Goal: Task Accomplishment & Management: Contribute content

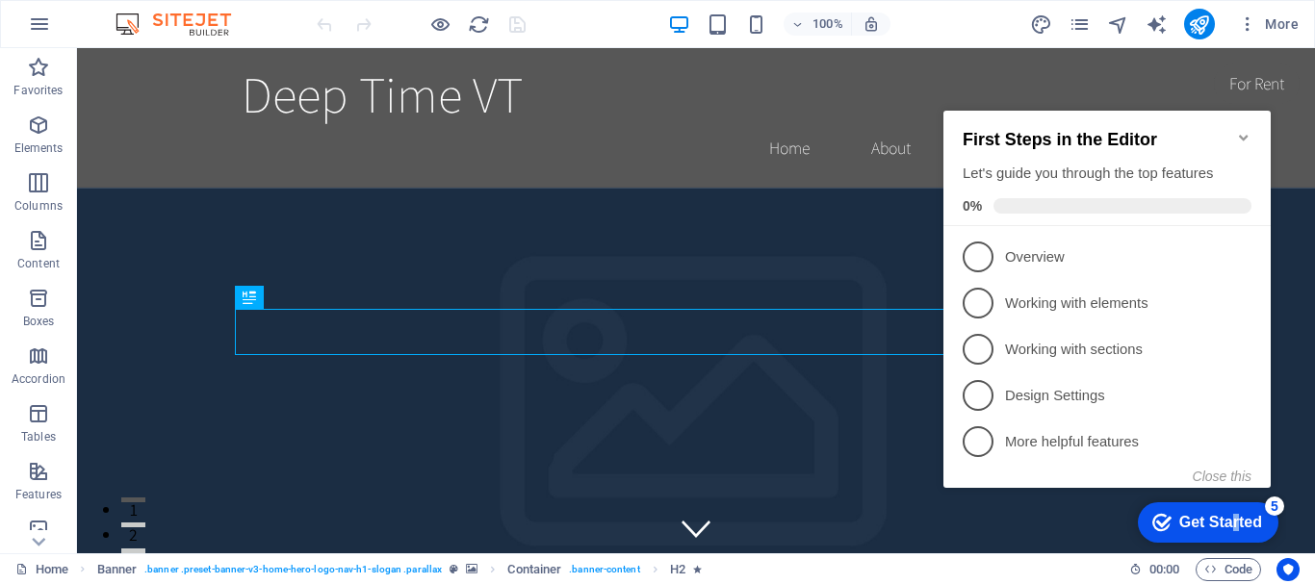
click at [1232, 523] on div "Get Started" at bounding box center [1220, 522] width 83 height 17
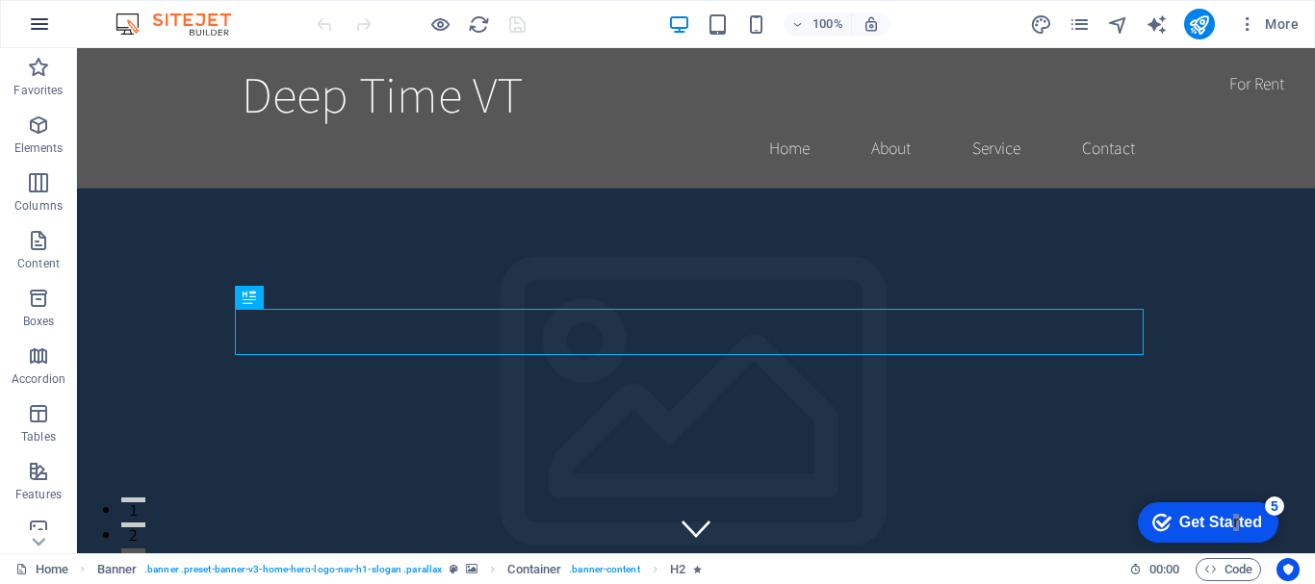
click at [38, 20] on icon "button" at bounding box center [39, 24] width 23 height 23
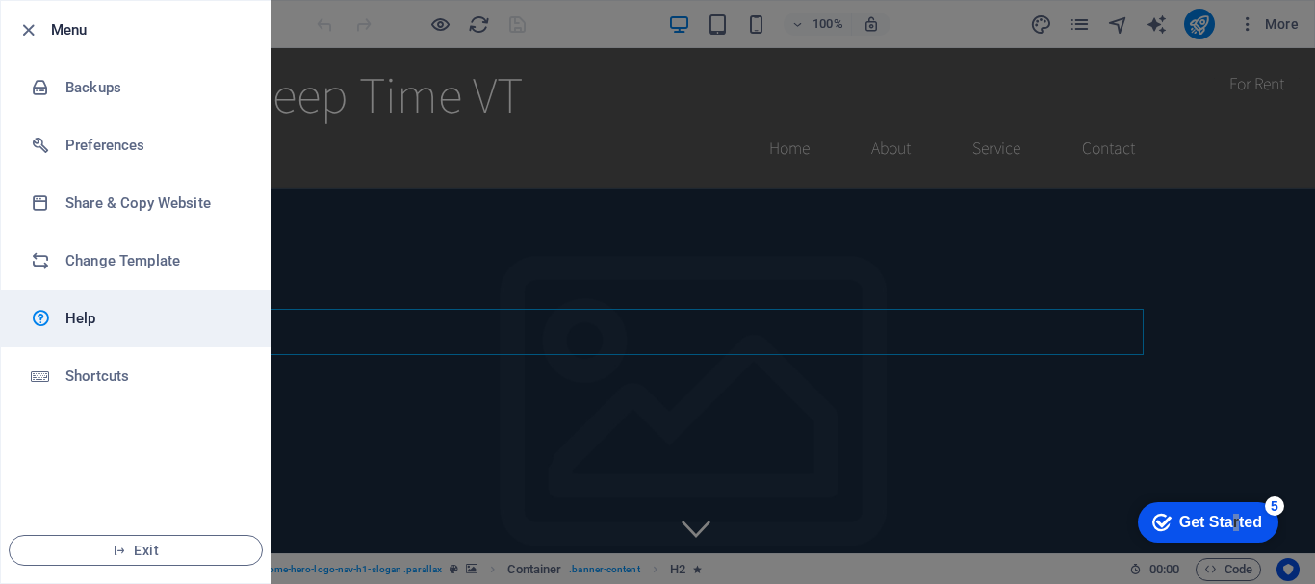
click at [90, 322] on h6 "Help" at bounding box center [154, 318] width 178 height 23
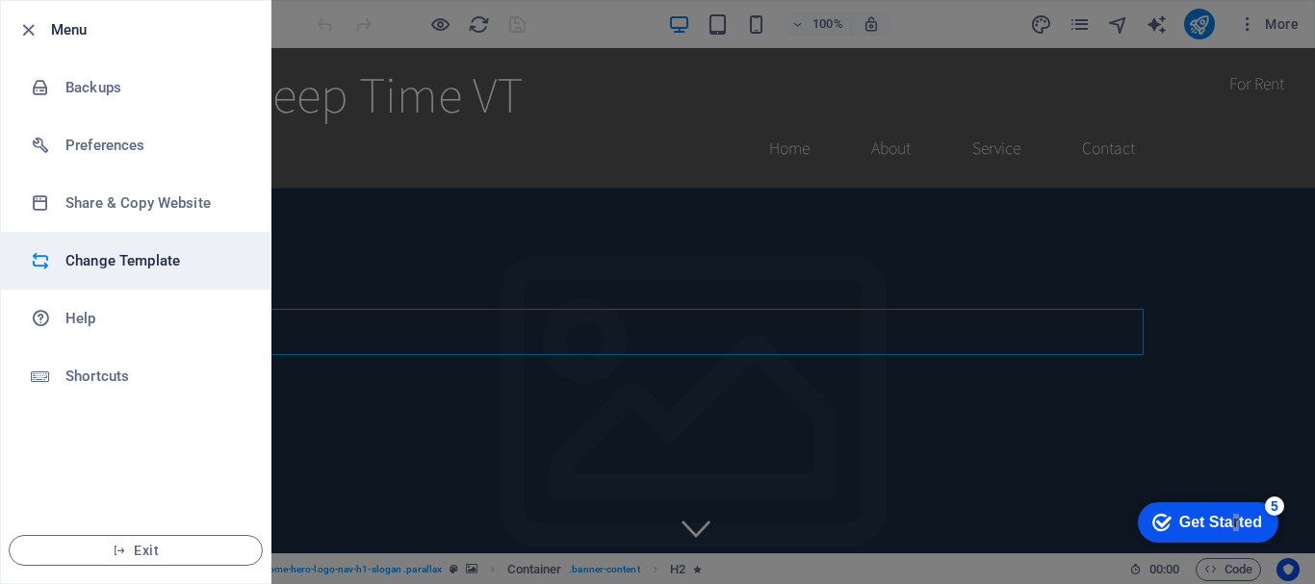
click at [156, 259] on h6 "Change Template" at bounding box center [154, 260] width 178 height 23
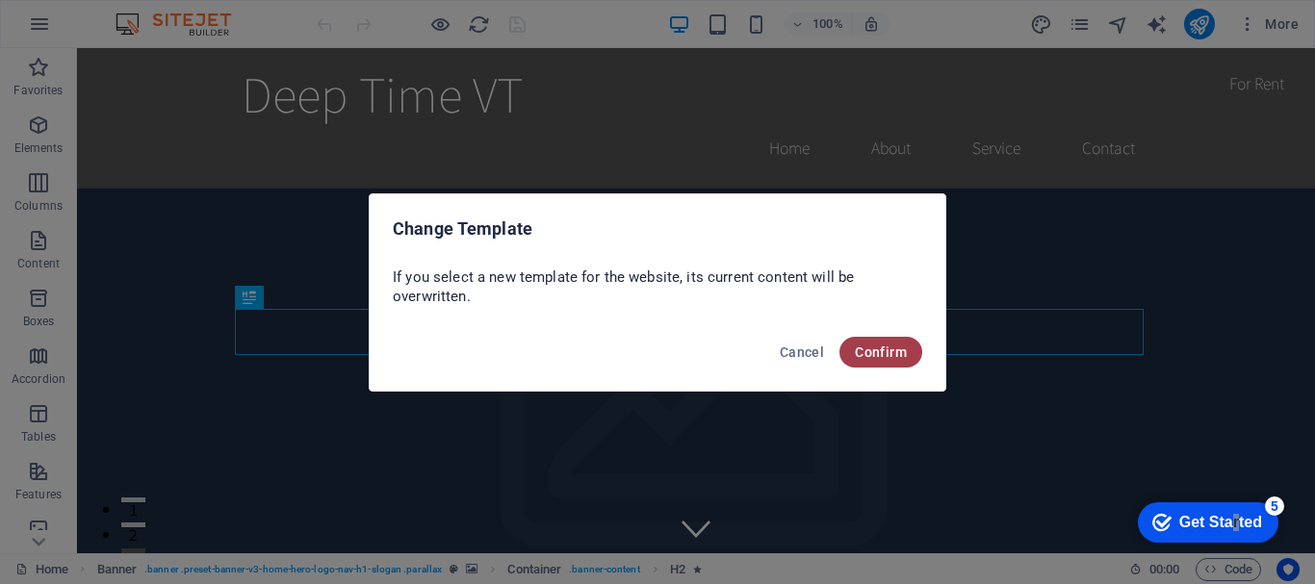
click at [899, 356] on span "Confirm" at bounding box center [881, 352] width 52 height 15
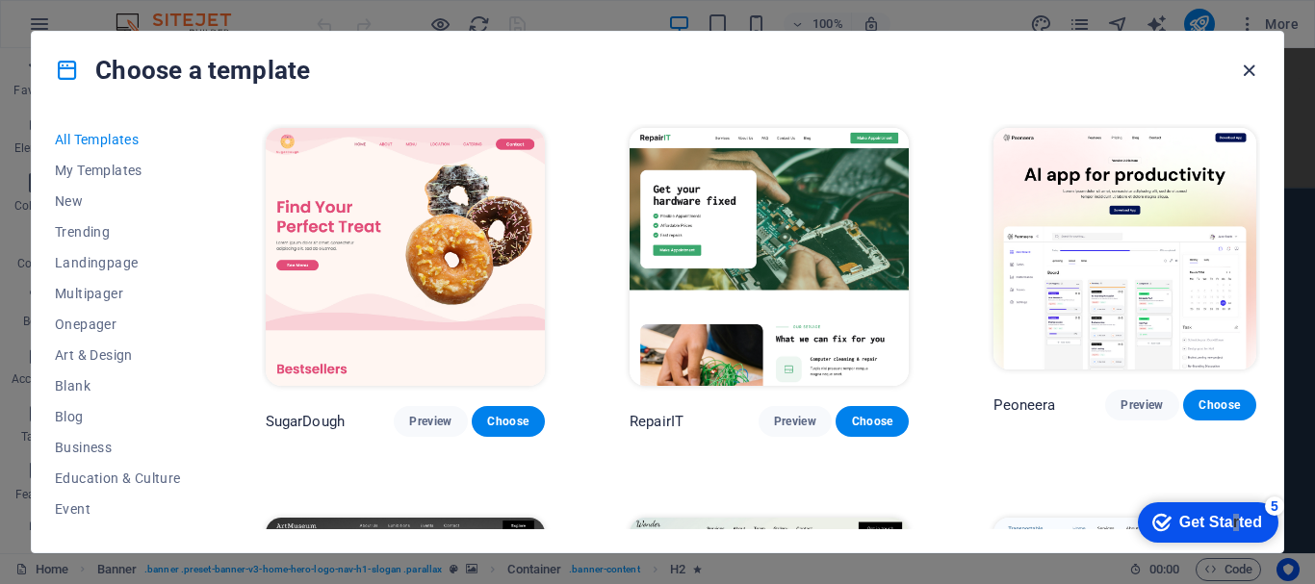
click at [1249, 65] on icon "button" at bounding box center [1249, 71] width 22 height 22
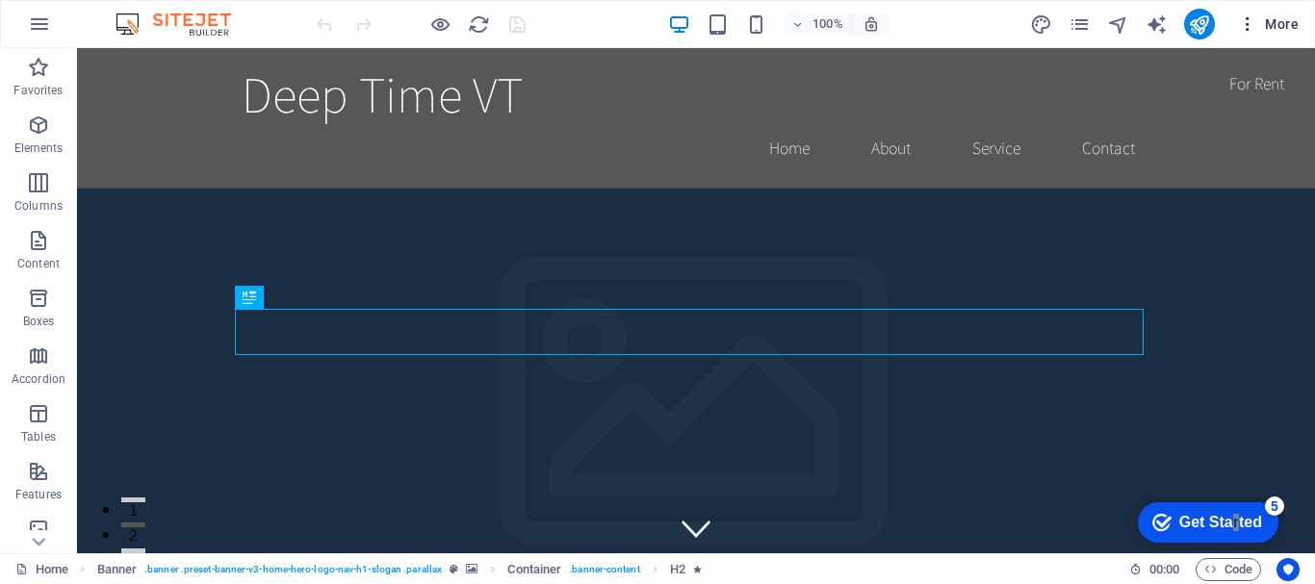
click at [1250, 30] on icon "button" at bounding box center [1247, 23] width 19 height 19
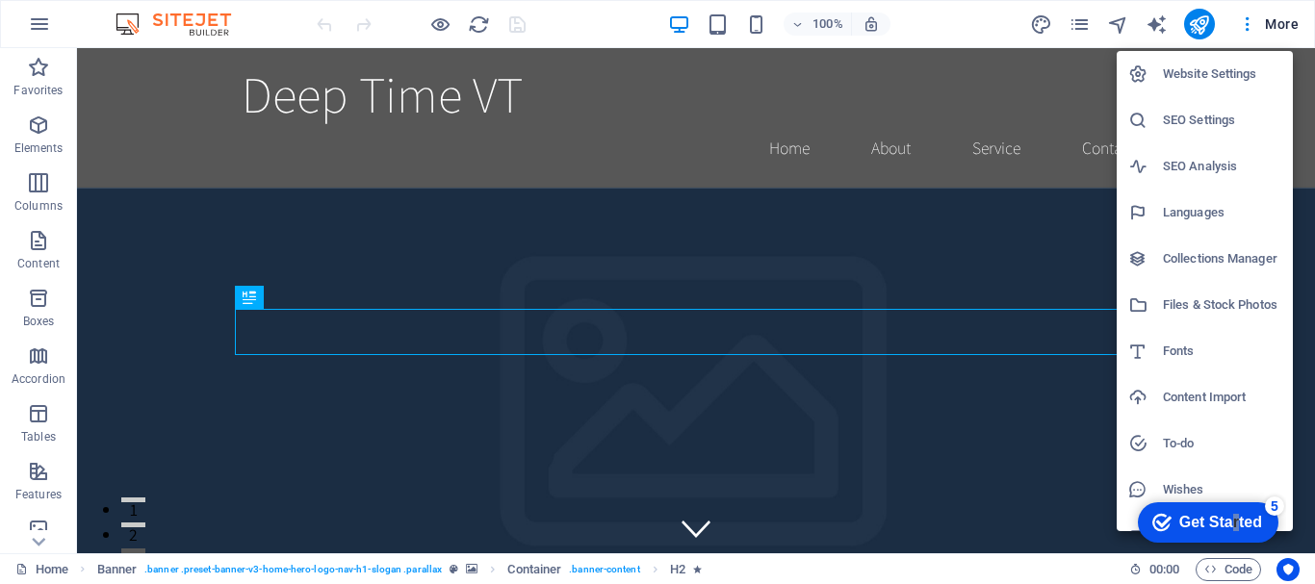
click at [1078, 28] on div at bounding box center [657, 292] width 1315 height 584
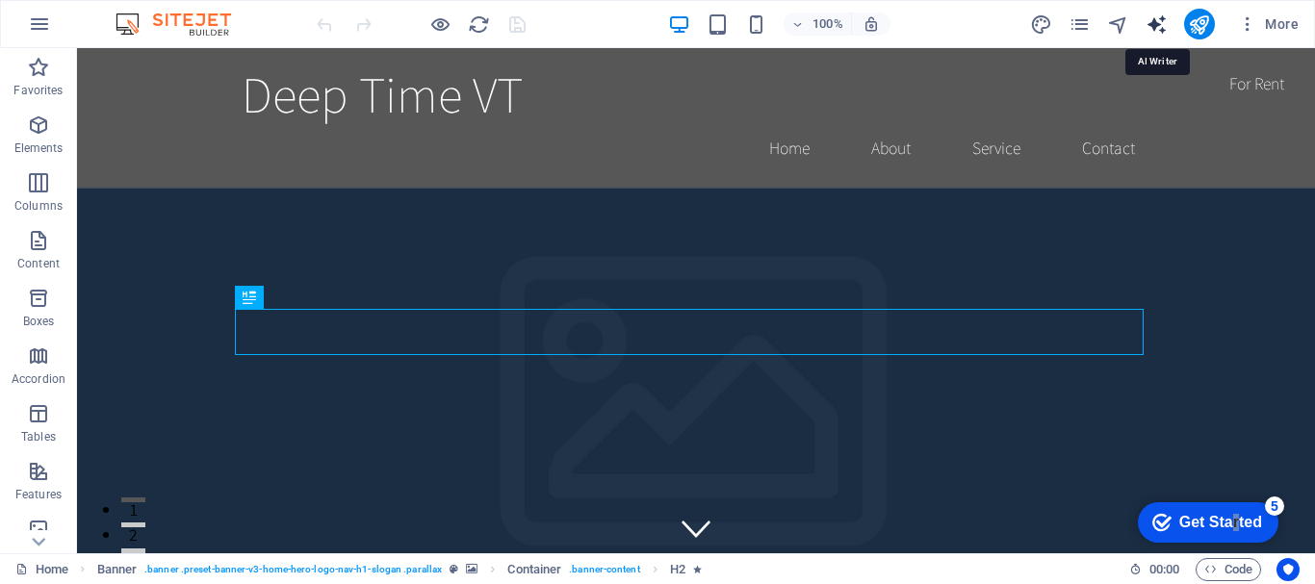
click at [1156, 15] on icon "text_generator" at bounding box center [1156, 24] width 22 height 22
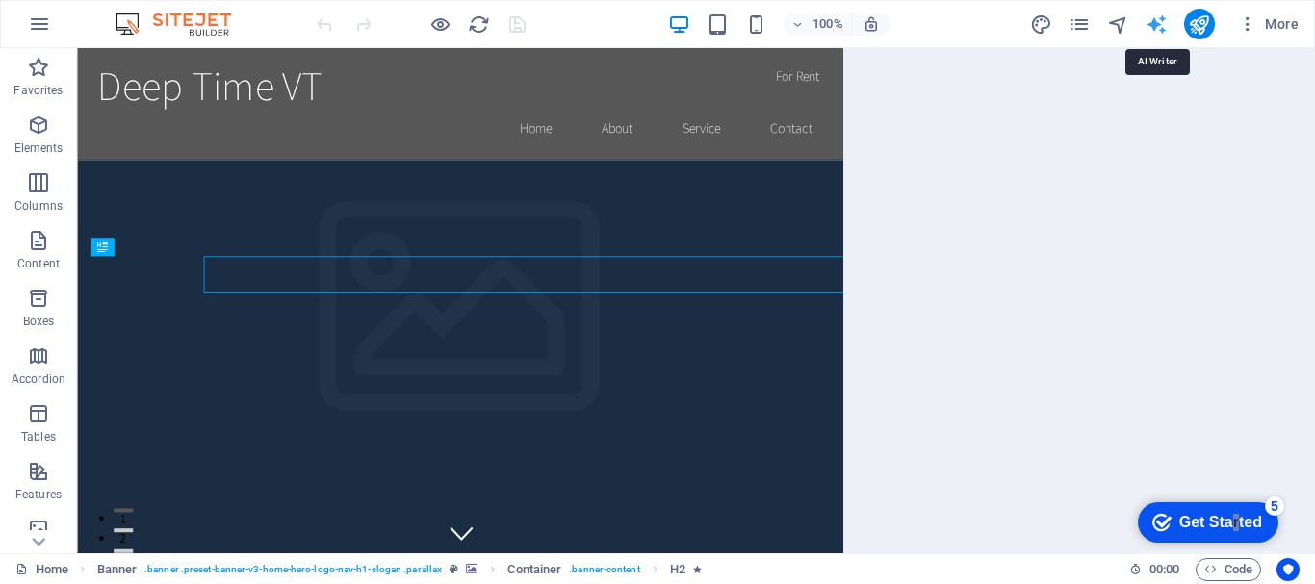
select select "English"
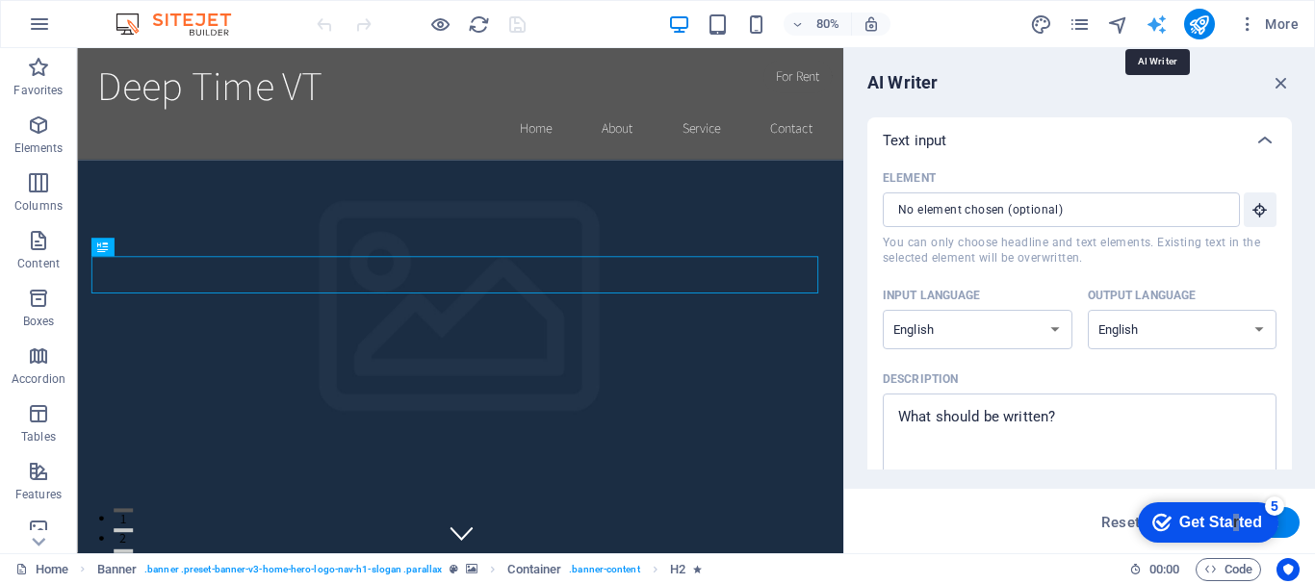
click at [1145, 24] on icon "text_generator" at bounding box center [1156, 24] width 22 height 22
click at [1204, 10] on button "publish" at bounding box center [1199, 24] width 31 height 31
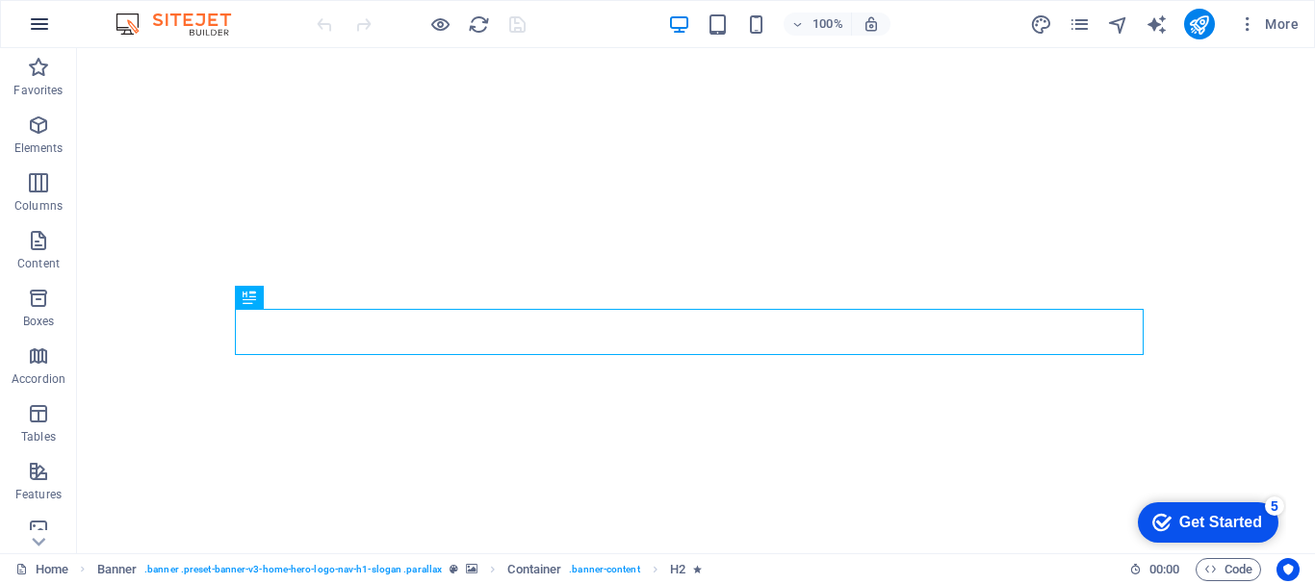
click at [39, 30] on icon "button" at bounding box center [39, 24] width 23 height 23
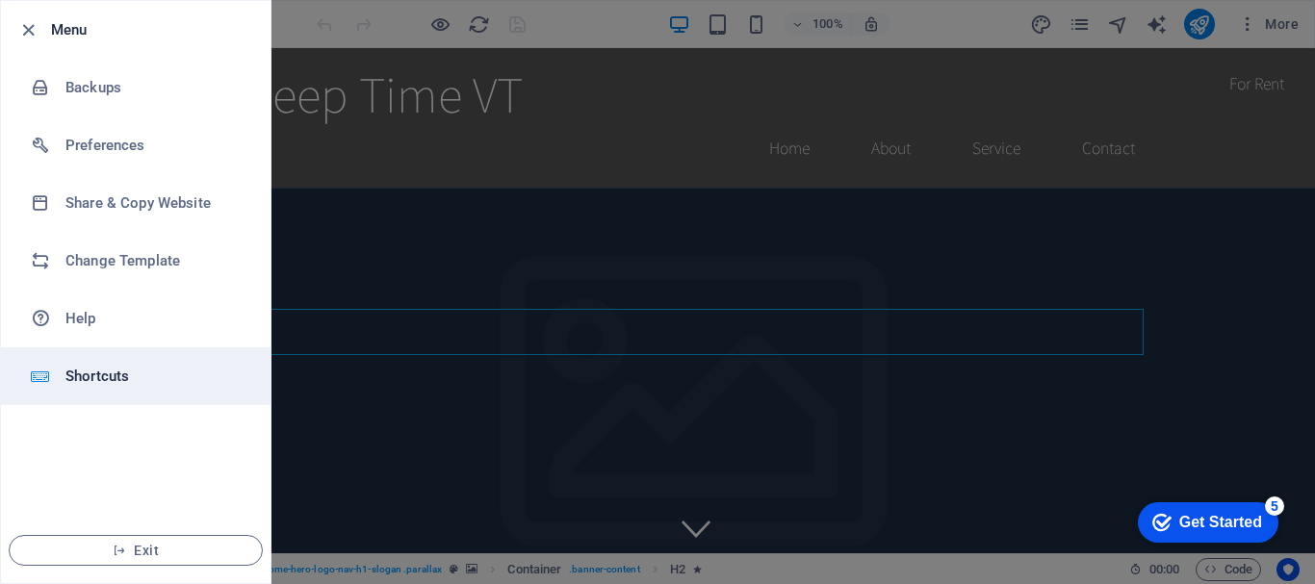
click at [97, 377] on h6 "Shortcuts" at bounding box center [154, 376] width 178 height 23
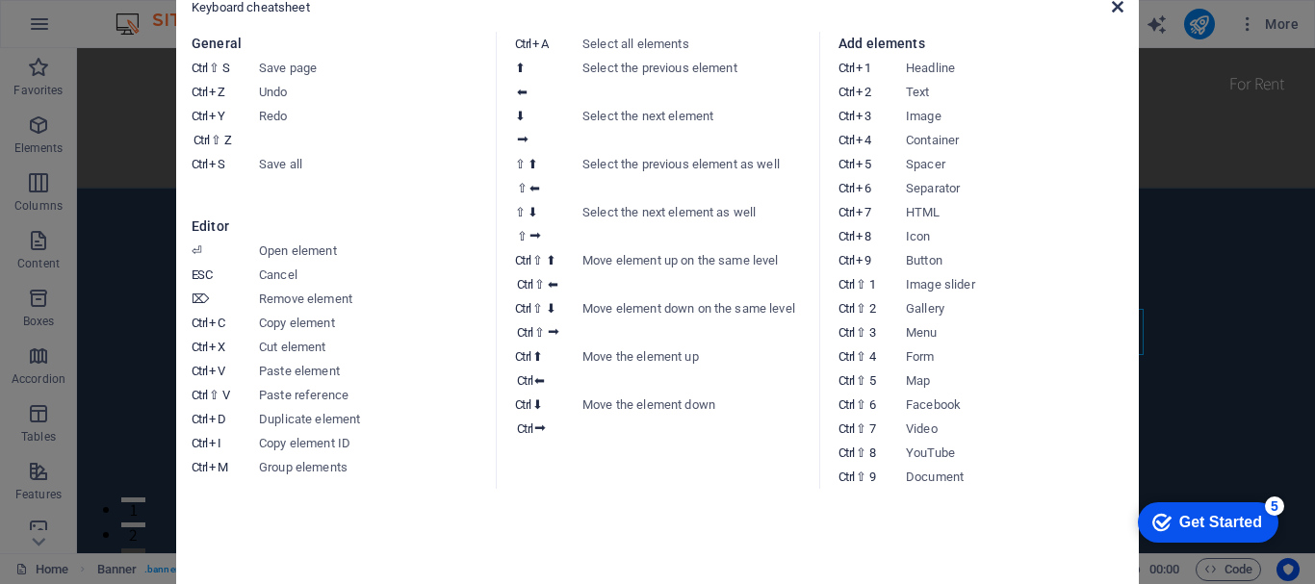
click at [1119, 5] on icon at bounding box center [1118, 6] width 12 height 15
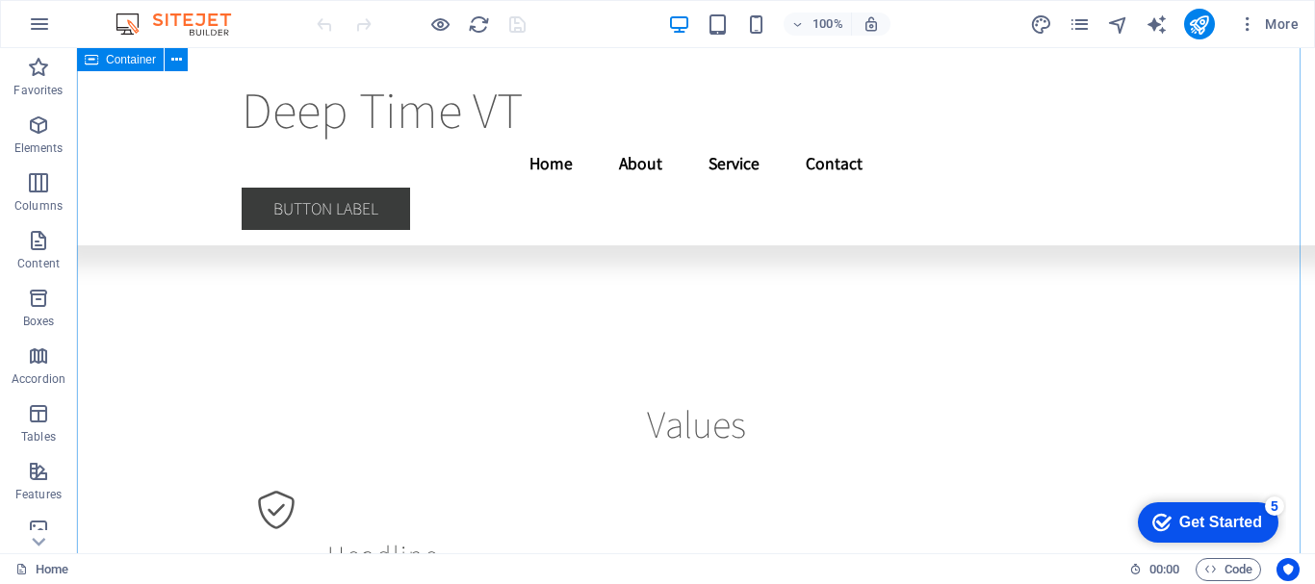
scroll to position [9070, 0]
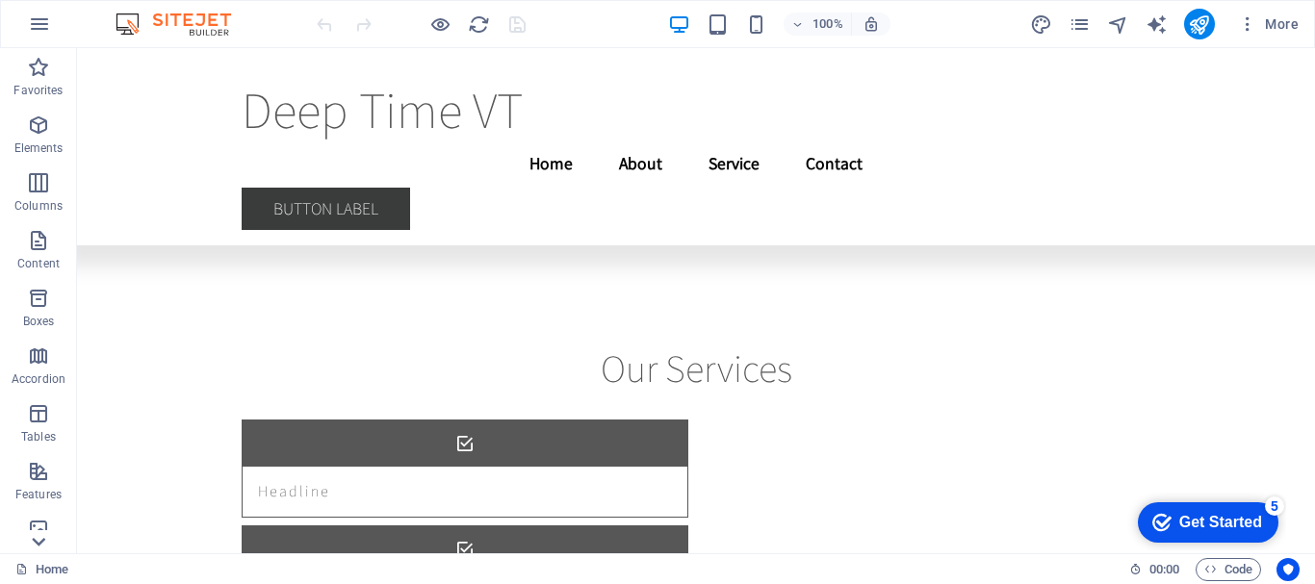
click at [40, 541] on icon at bounding box center [38, 541] width 27 height 27
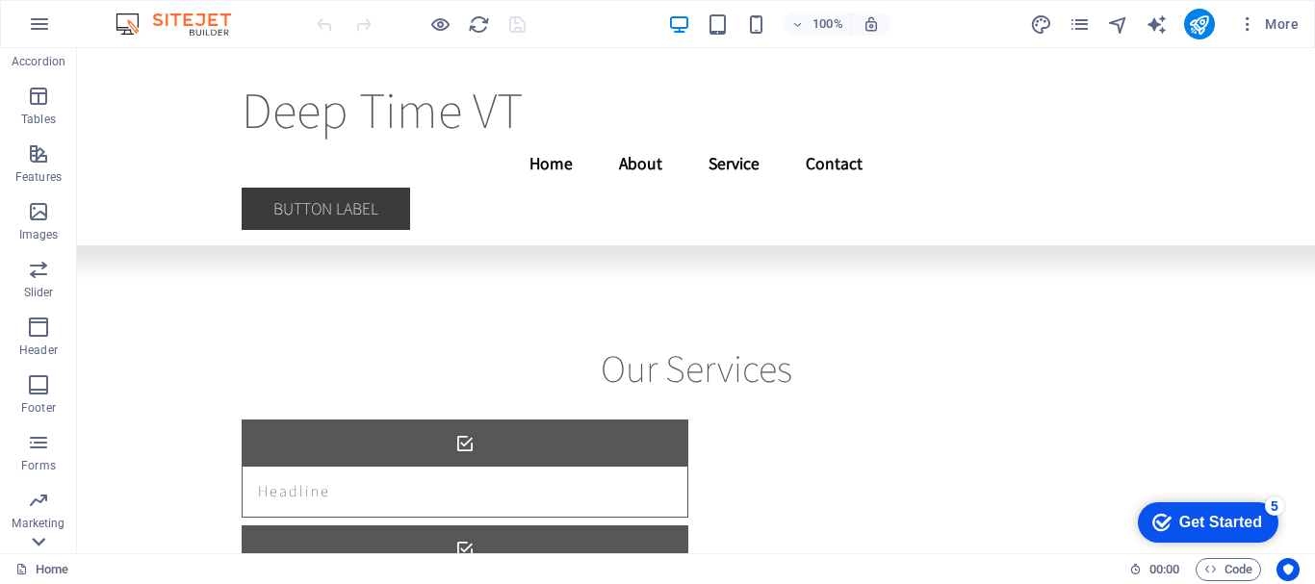
scroll to position [361, 0]
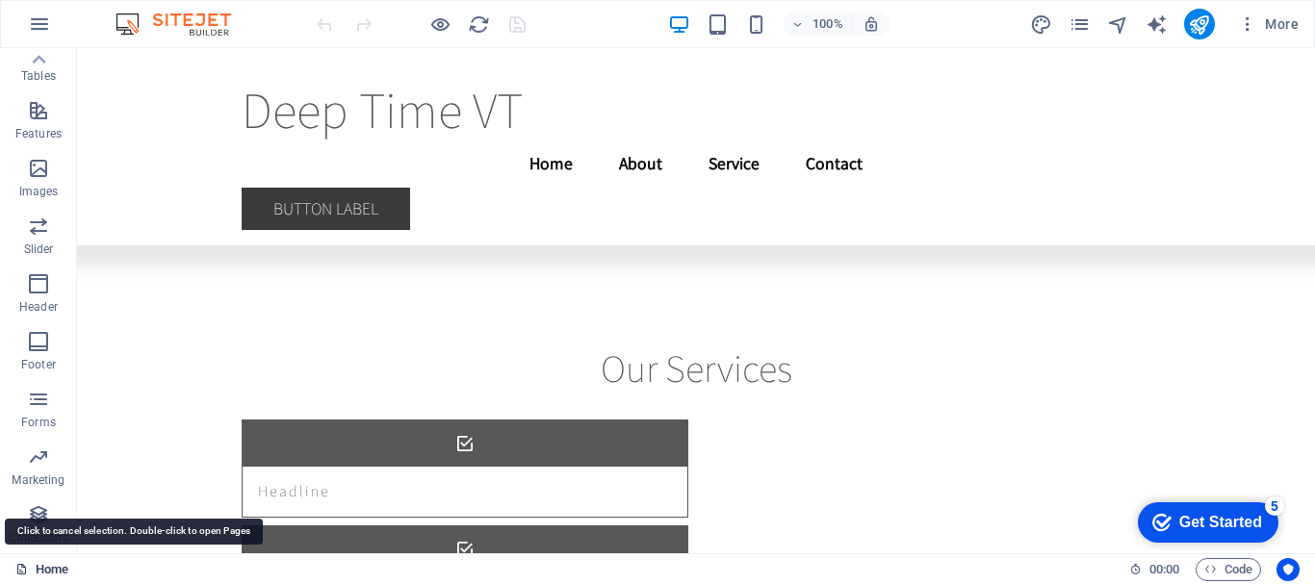
click at [53, 569] on link "Home" at bounding box center [41, 569] width 53 height 23
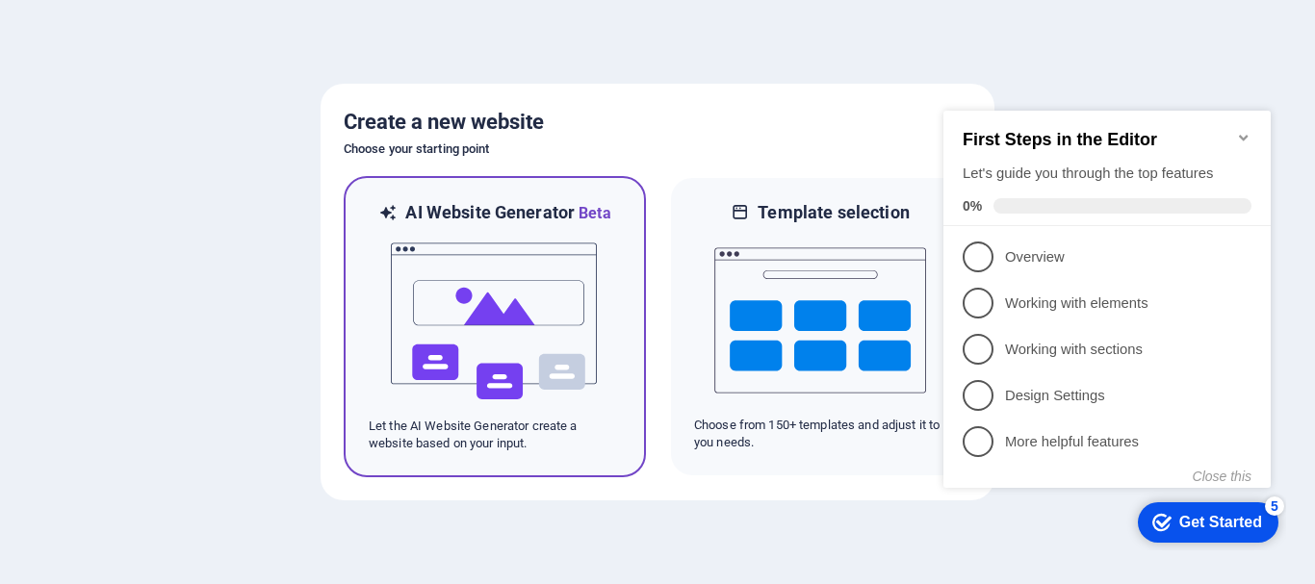
click at [489, 322] on img at bounding box center [495, 321] width 212 height 193
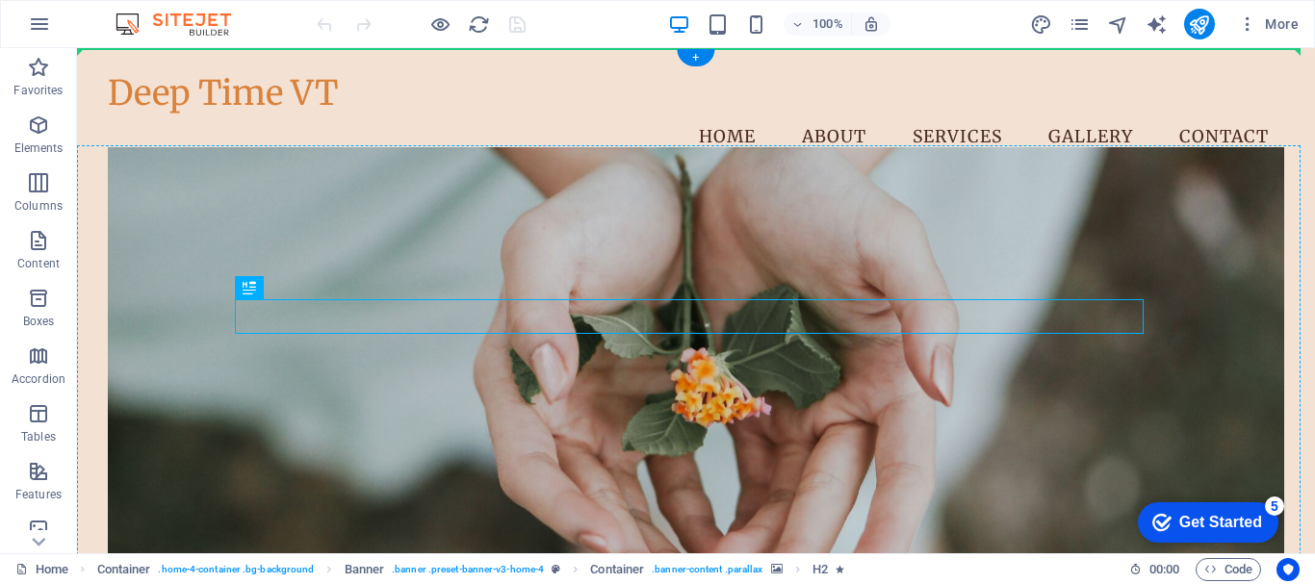
drag, startPoint x: 351, startPoint y: 338, endPoint x: 240, endPoint y: 209, distance: 170.6
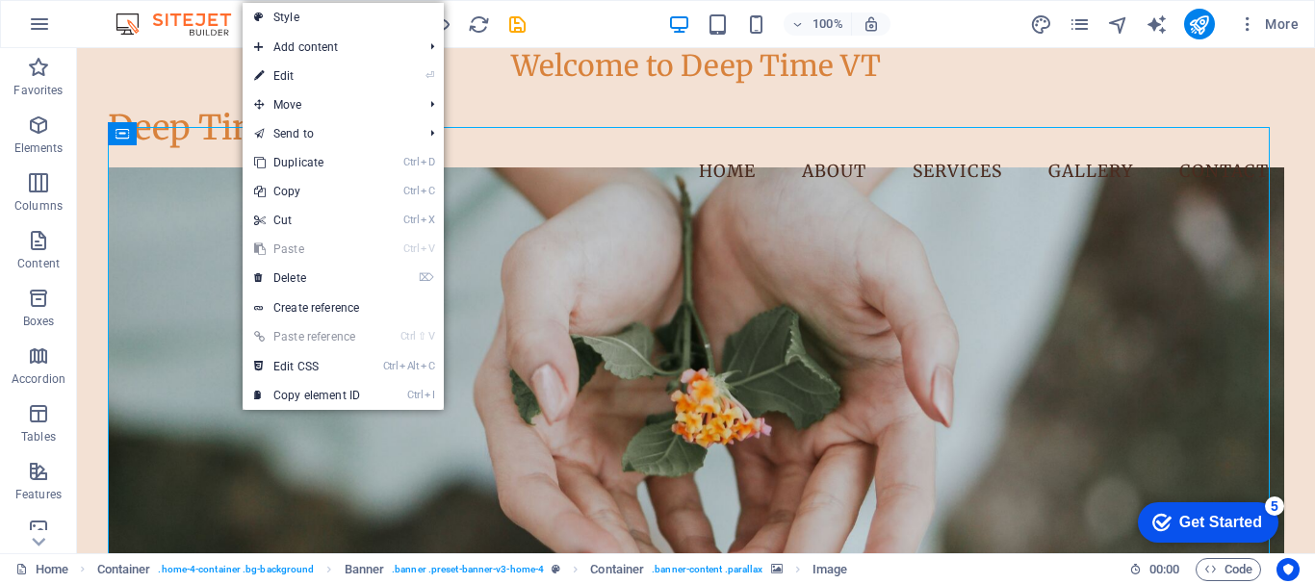
drag, startPoint x: 361, startPoint y: 293, endPoint x: 568, endPoint y: 296, distance: 207.0
click at [568, 296] on figure at bounding box center [696, 397] width 1176 height 460
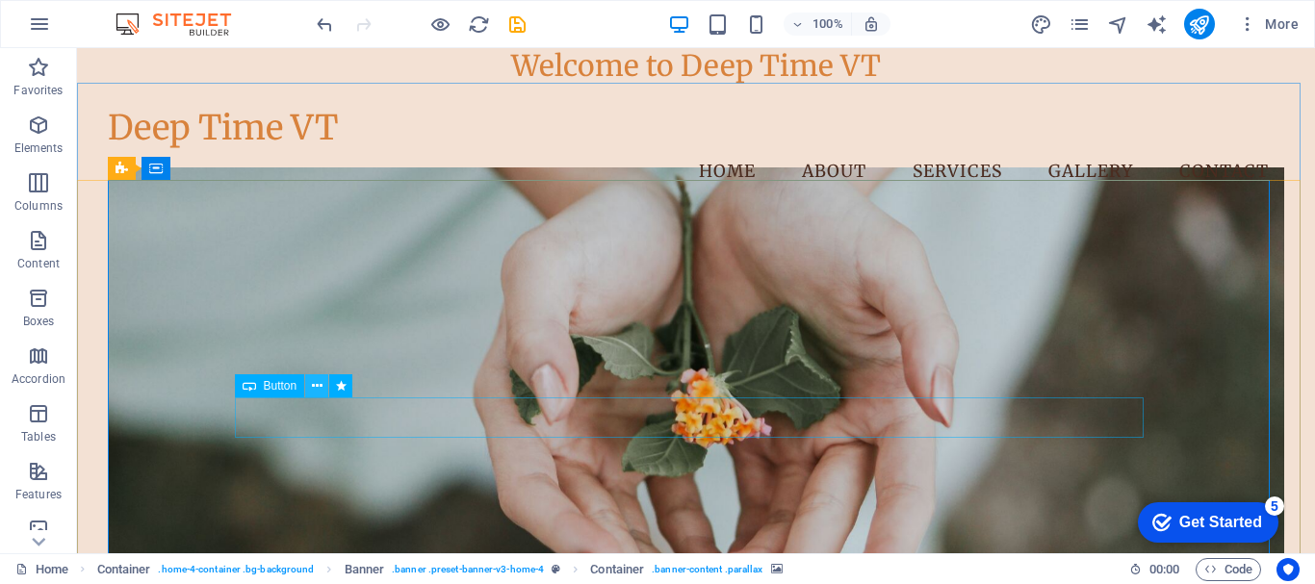
click at [319, 380] on icon at bounding box center [317, 386] width 11 height 20
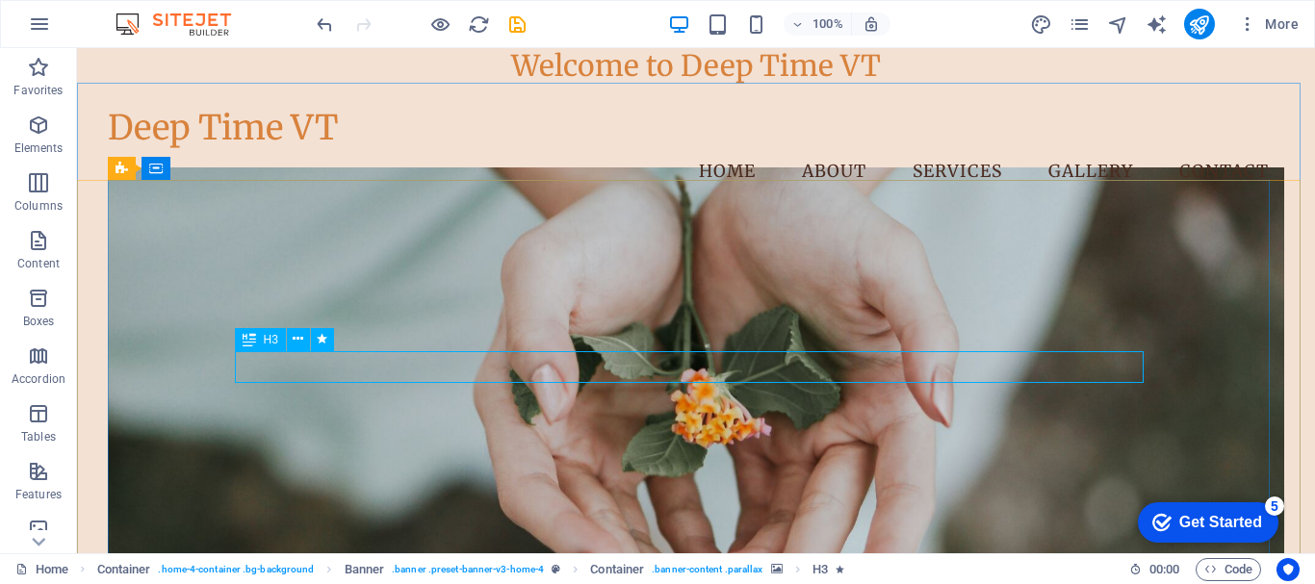
click at [269, 342] on span "H3" at bounding box center [271, 340] width 14 height 12
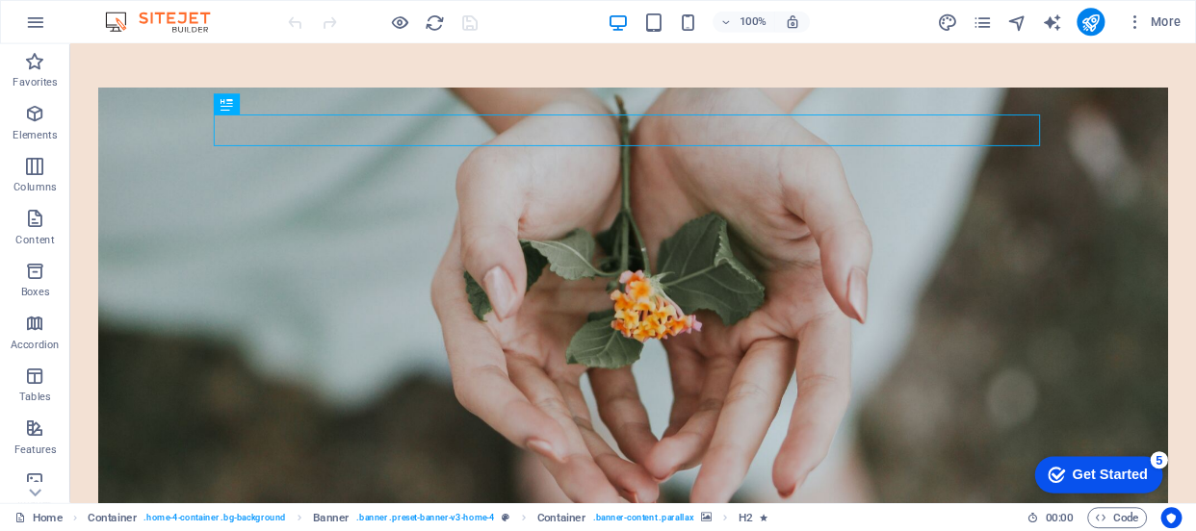
scroll to position [306, 0]
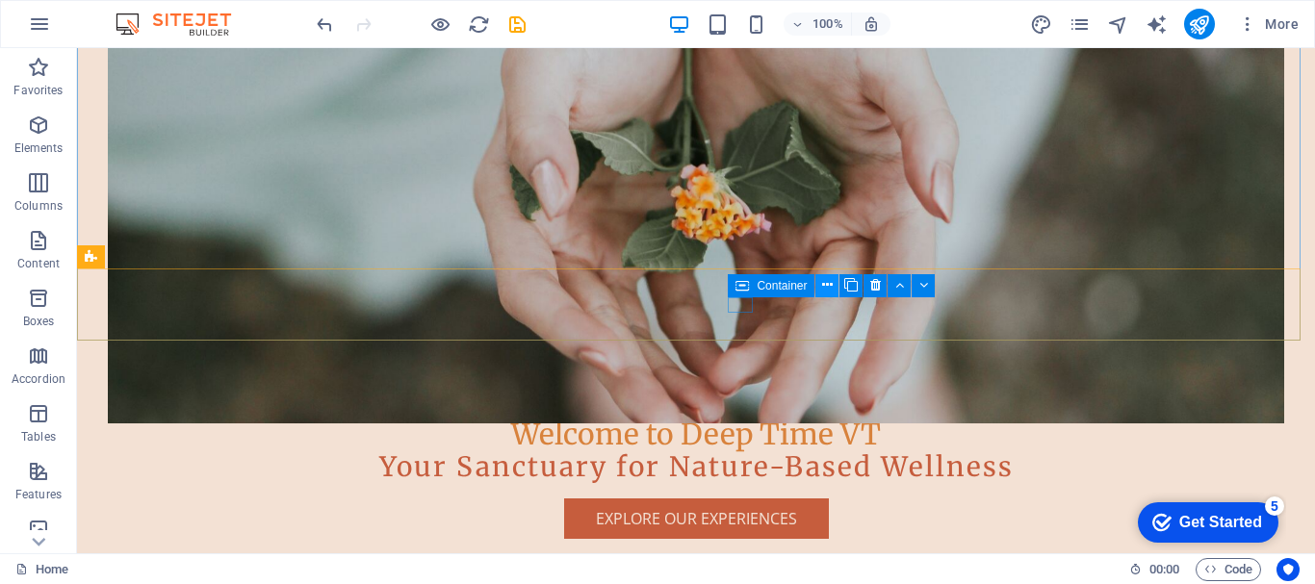
click at [829, 283] on icon at bounding box center [827, 285] width 11 height 20
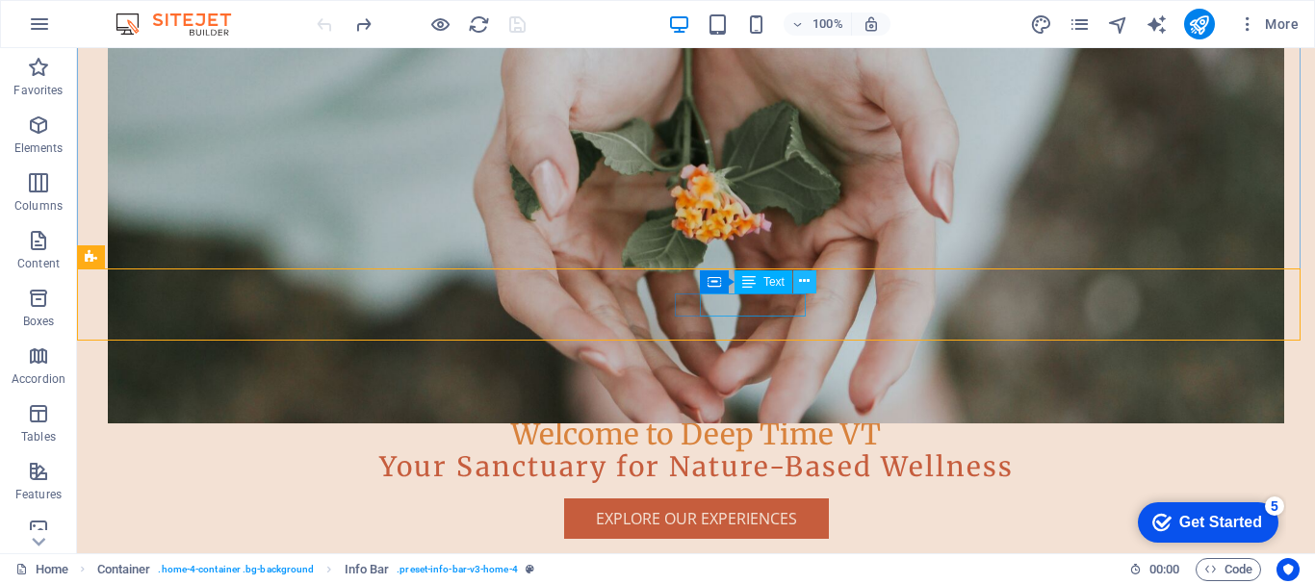
click at [805, 286] on icon at bounding box center [804, 281] width 11 height 20
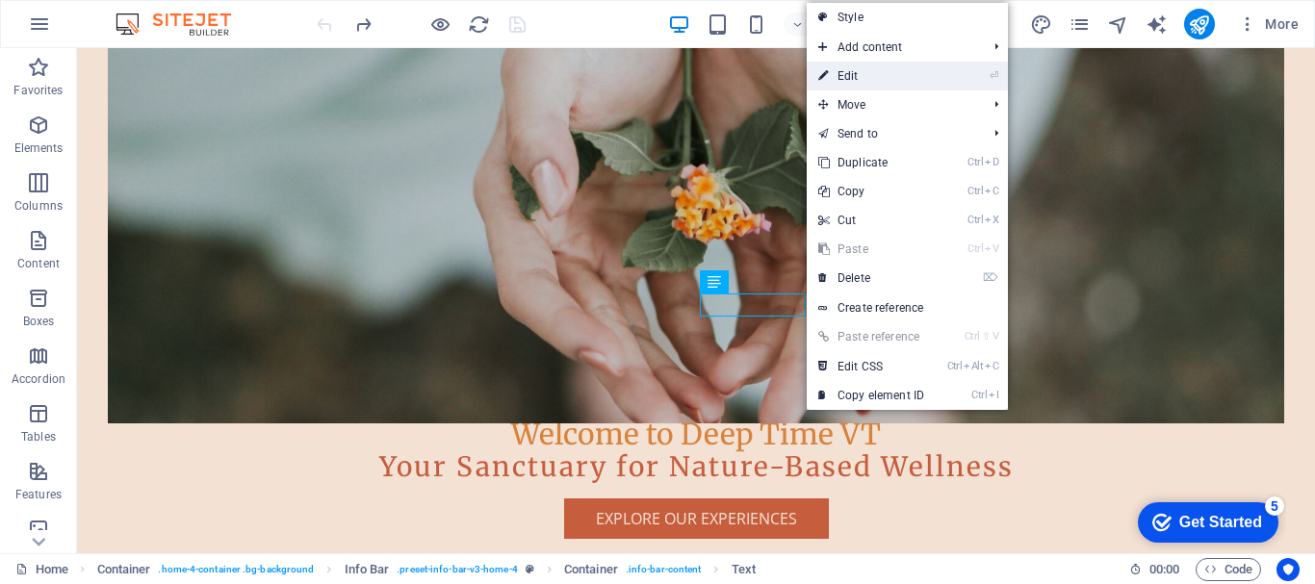
click at [859, 74] on link "⏎ Edit" at bounding box center [871, 76] width 129 height 29
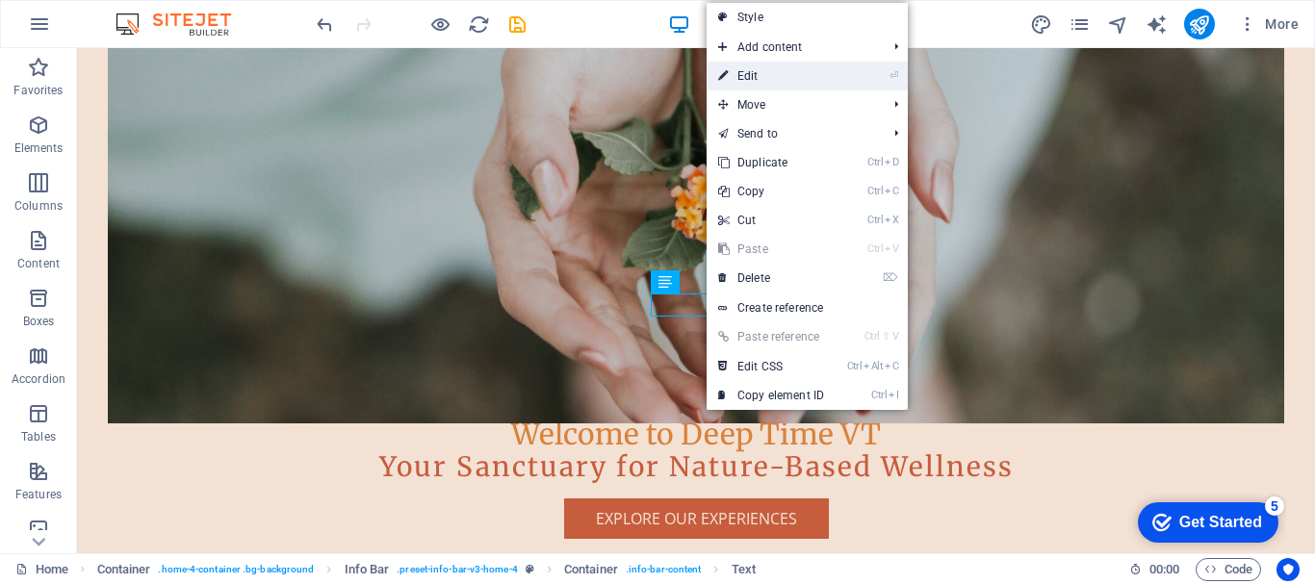
click at [744, 70] on link "⏎ Edit" at bounding box center [771, 76] width 129 height 29
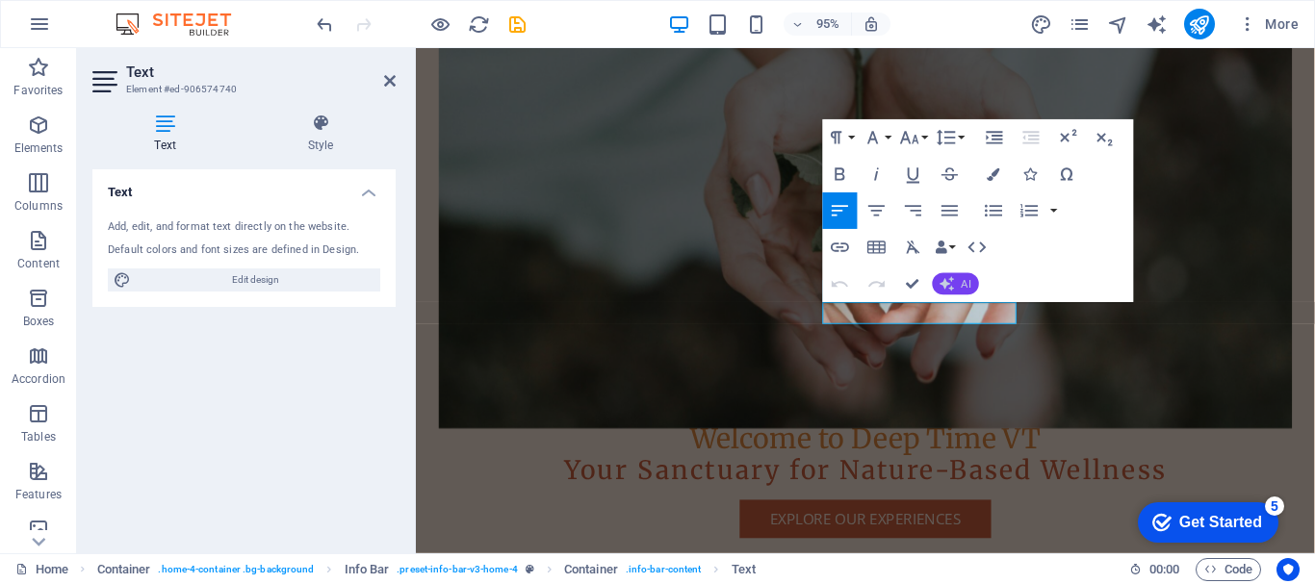
click at [945, 287] on icon "button" at bounding box center [946, 284] width 14 height 14
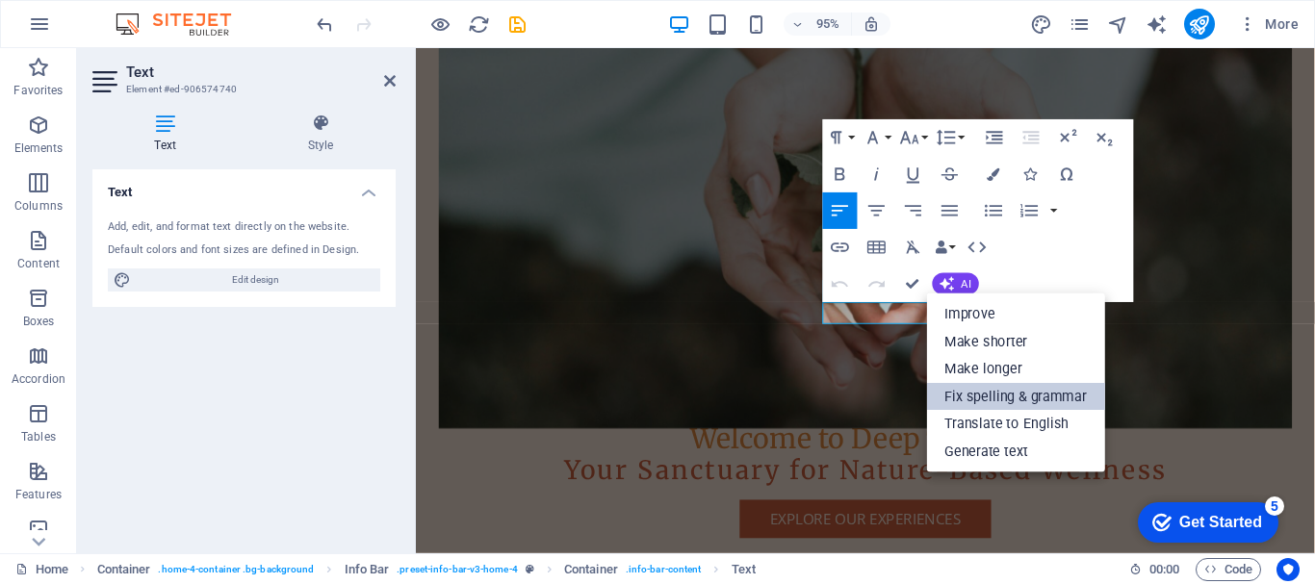
click at [993, 389] on link "Fix spelling & grammar" at bounding box center [1016, 397] width 178 height 28
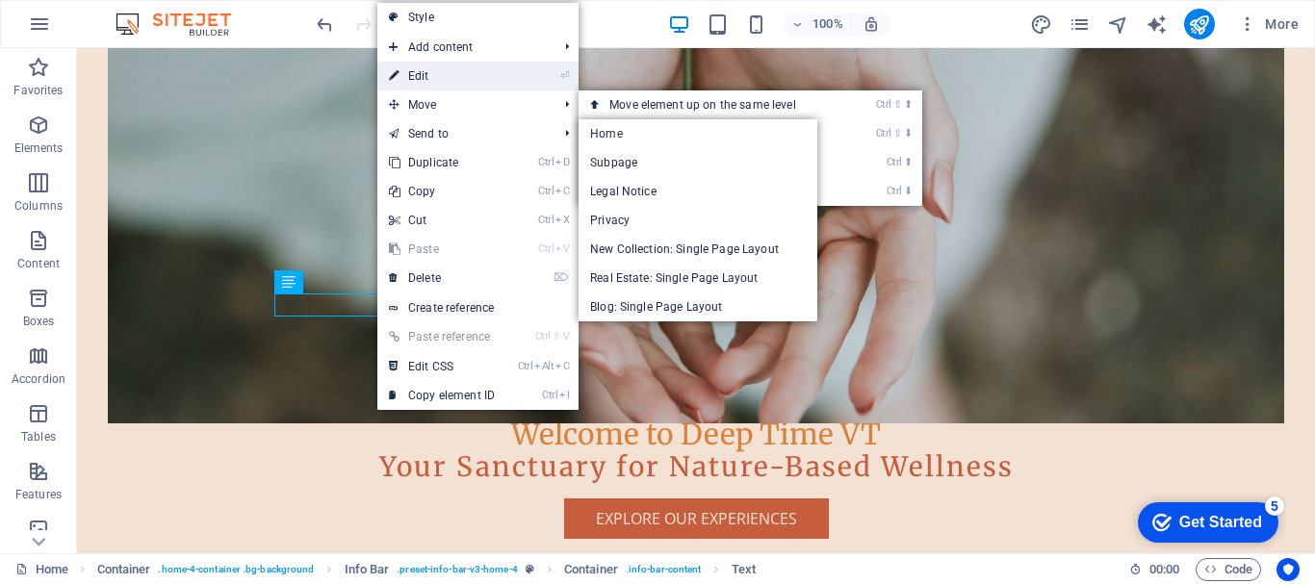
click at [411, 77] on link "⏎ Edit" at bounding box center [441, 76] width 129 height 29
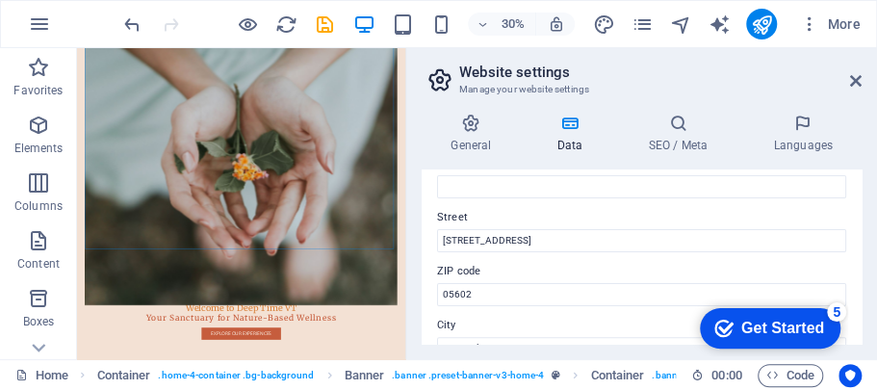
scroll to position [190, 0]
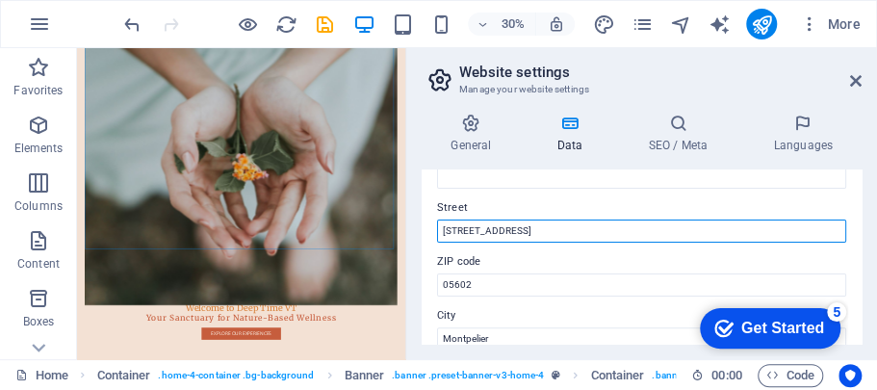
drag, startPoint x: 522, startPoint y: 230, endPoint x: 427, endPoint y: 229, distance: 94.3
click at [427, 229] on div "Contact data for this website. This can be used everywhere on the website and w…" at bounding box center [642, 256] width 440 height 174
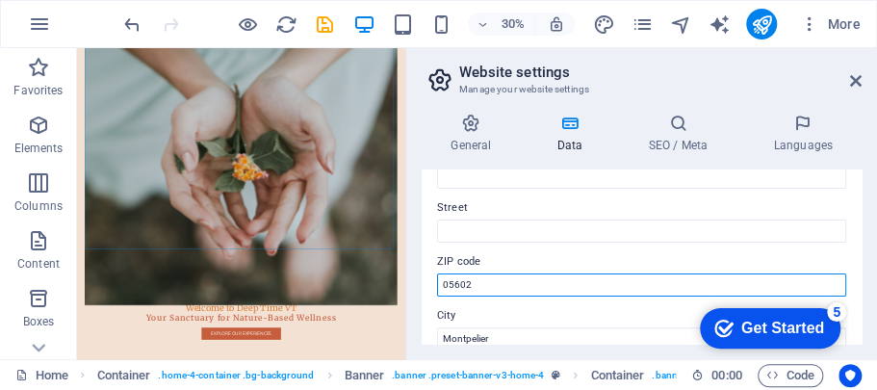
drag, startPoint x: 470, startPoint y: 280, endPoint x: 427, endPoint y: 295, distance: 44.7
click at [427, 295] on div "Contact data for this website. This can be used everywhere on the website and w…" at bounding box center [642, 256] width 440 height 174
type input "05682"
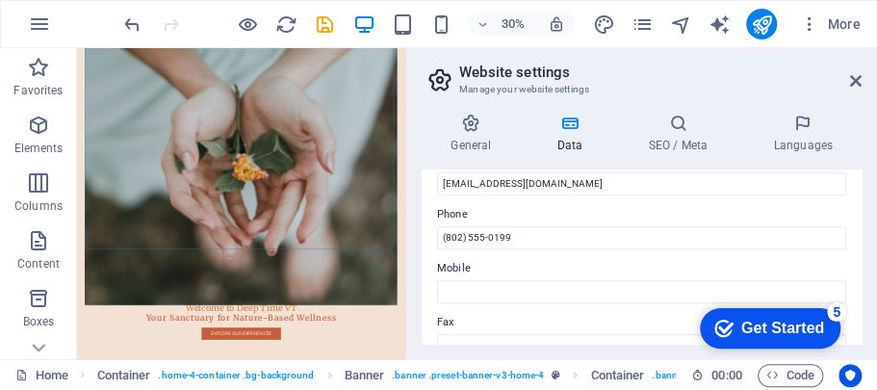
drag, startPoint x: 491, startPoint y: 334, endPoint x: 419, endPoint y: 325, distance: 72.7
click at [418, 330] on div "General Data SEO / Meta Languages Website name deeptimevt.com Logo Drag files h…" at bounding box center [641, 228] width 471 height 261
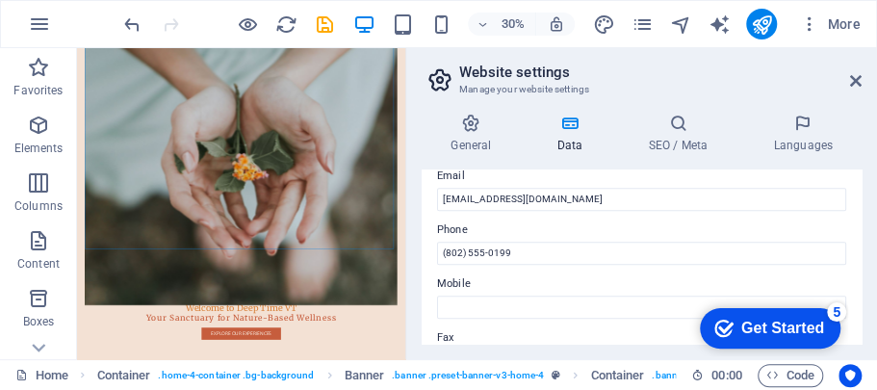
scroll to position [418, 0]
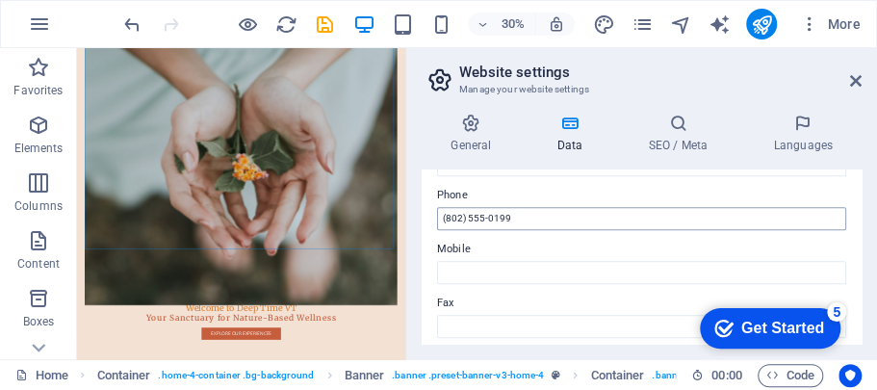
type input "[GEOGRAPHIC_DATA]"
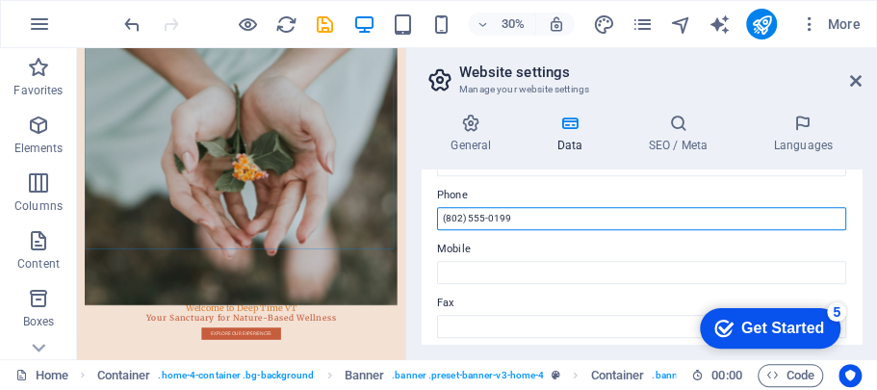
drag, startPoint x: 506, startPoint y: 218, endPoint x: 470, endPoint y: 219, distance: 36.6
click at [470, 219] on input "(802) 555-0199" at bounding box center [641, 218] width 409 height 23
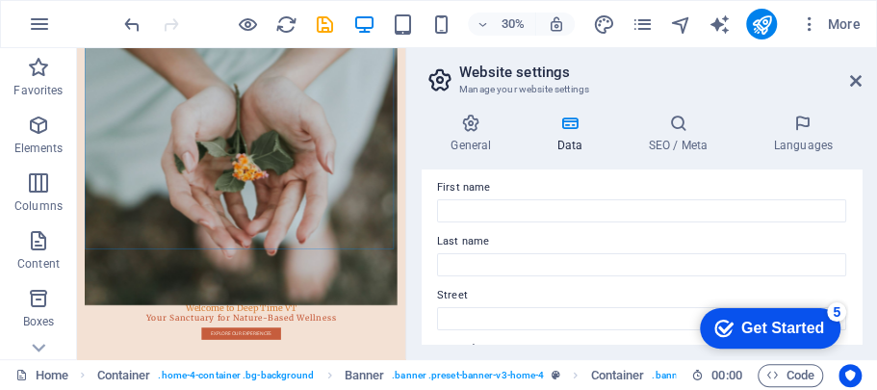
scroll to position [0, 0]
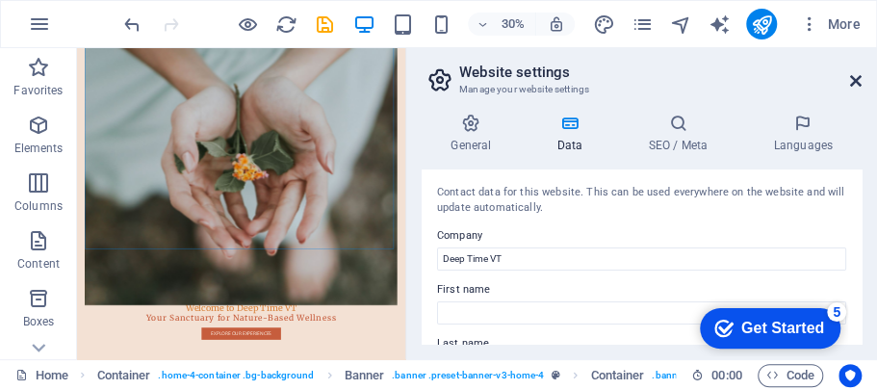
type input "[PHONE_NUMBER]"
click at [857, 79] on icon at bounding box center [856, 80] width 12 height 15
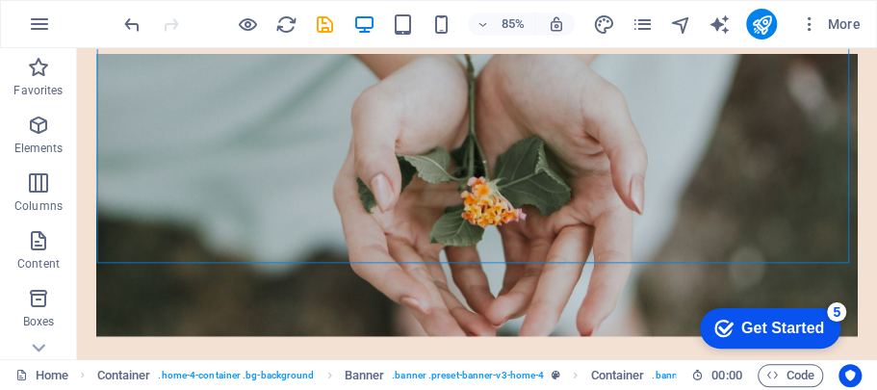
scroll to position [172, 0]
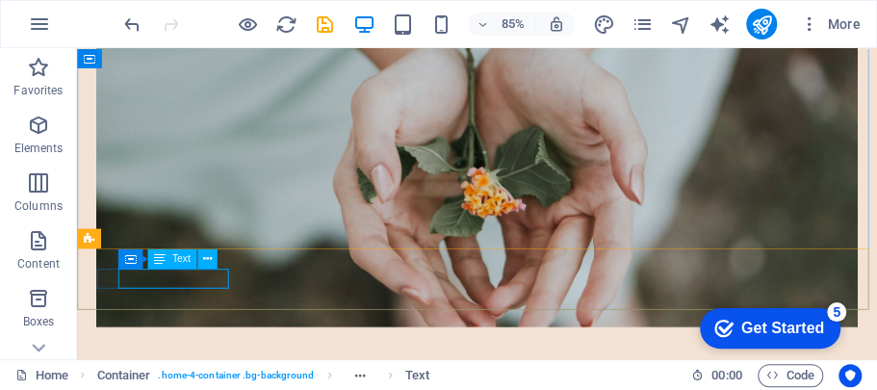
click at [180, 262] on span "Text" at bounding box center [181, 259] width 18 height 10
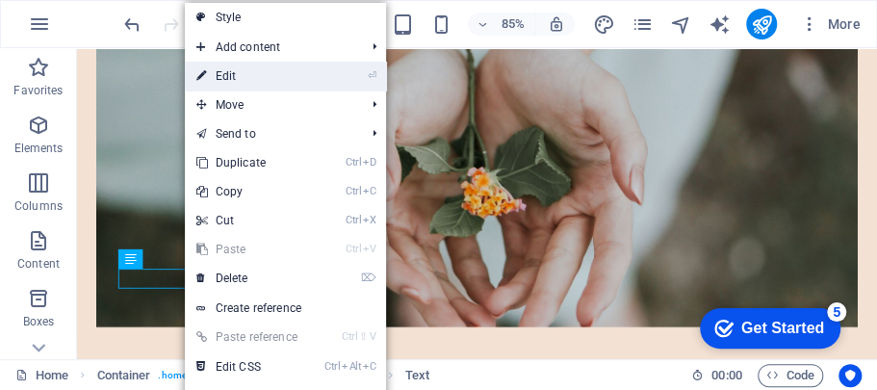
click at [224, 73] on link "⏎ Edit" at bounding box center [249, 76] width 129 height 29
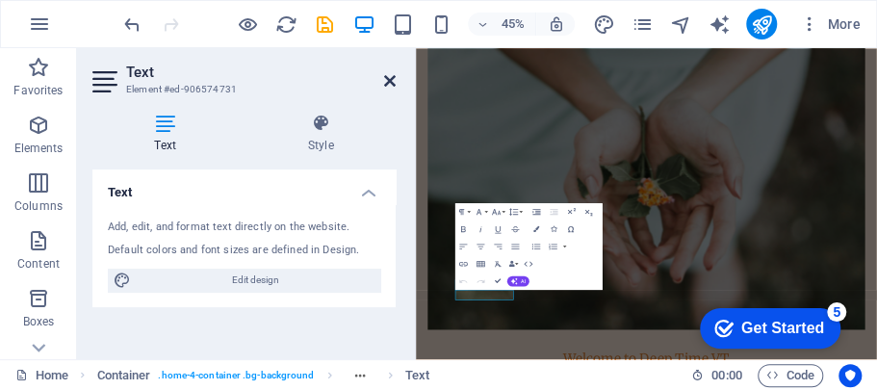
click at [393, 75] on icon at bounding box center [390, 80] width 12 height 15
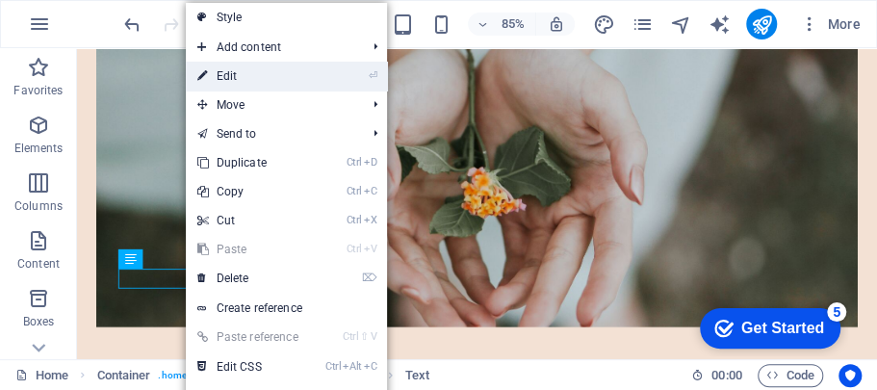
click at [251, 73] on link "⏎ Edit" at bounding box center [250, 76] width 129 height 29
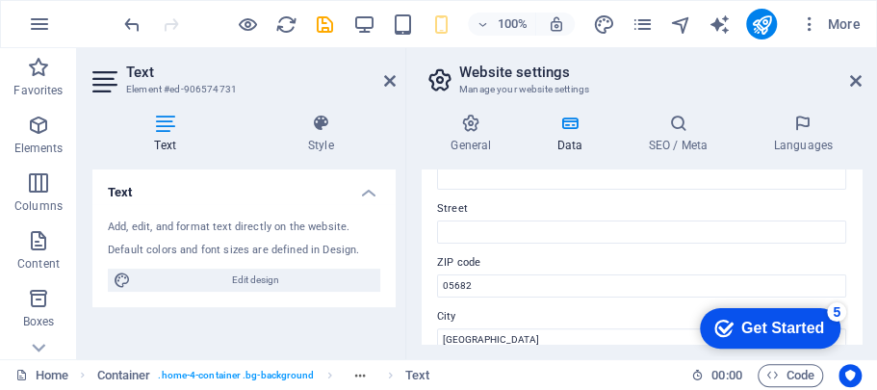
scroll to position [193, 0]
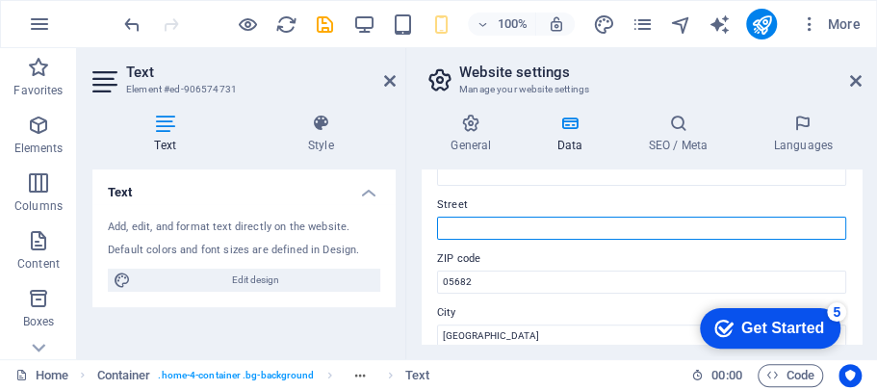
click at [491, 223] on input "Street" at bounding box center [641, 228] width 409 height 23
type input "[STREET_ADDRESS]"
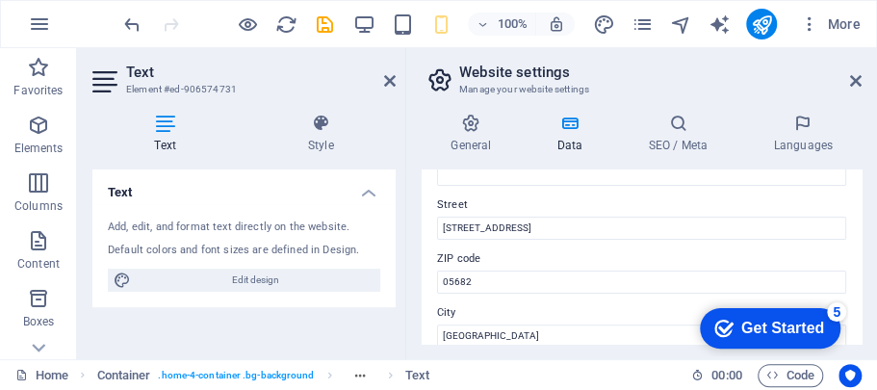
type input "MICHAEL A"
type input "TRAVIS"
click at [853, 82] on icon at bounding box center [856, 80] width 12 height 15
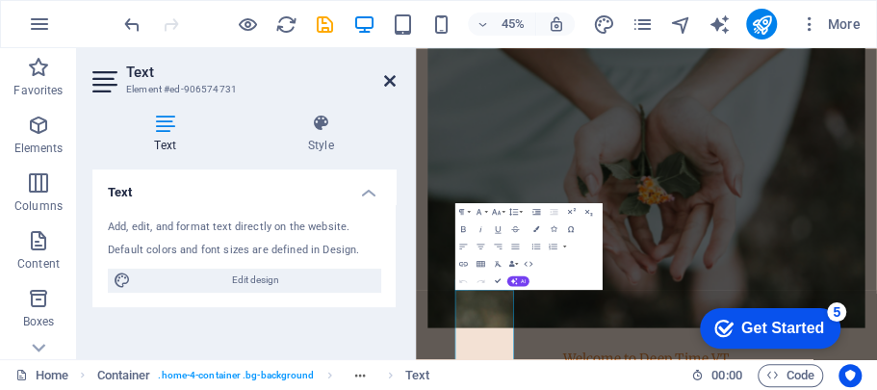
click at [395, 77] on icon at bounding box center [390, 80] width 12 height 15
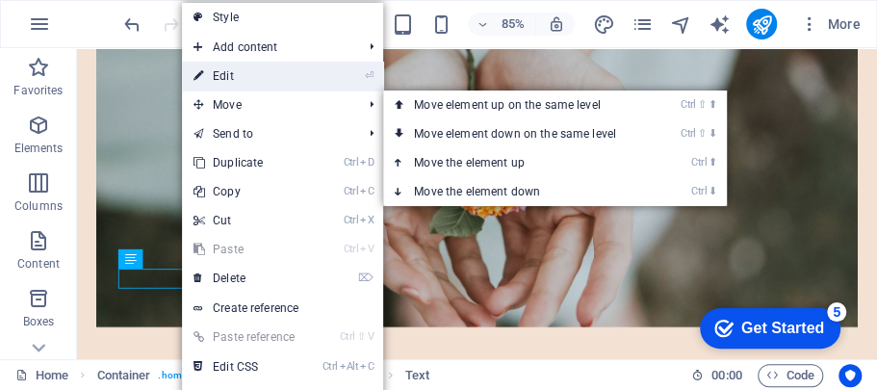
click at [242, 74] on link "⏎ Edit" at bounding box center [246, 76] width 129 height 29
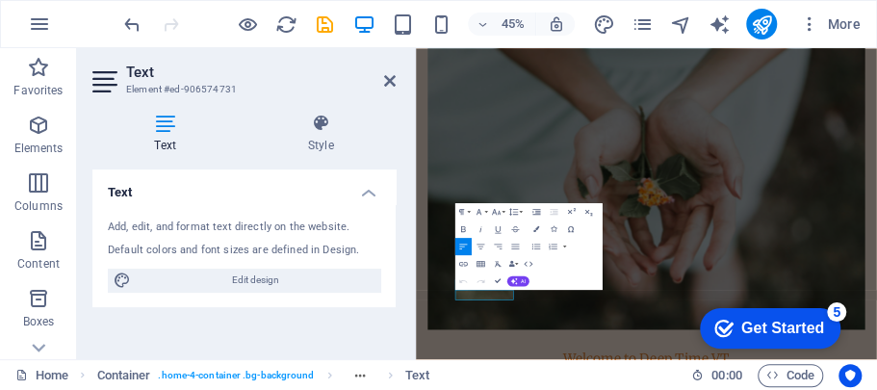
click at [374, 193] on h4 "Text" at bounding box center [243, 186] width 303 height 35
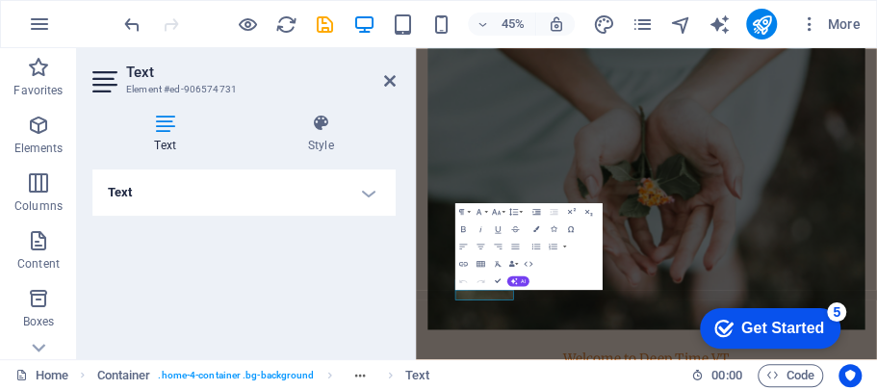
click at [159, 125] on icon at bounding box center [164, 123] width 145 height 19
click at [326, 119] on icon at bounding box center [320, 123] width 150 height 19
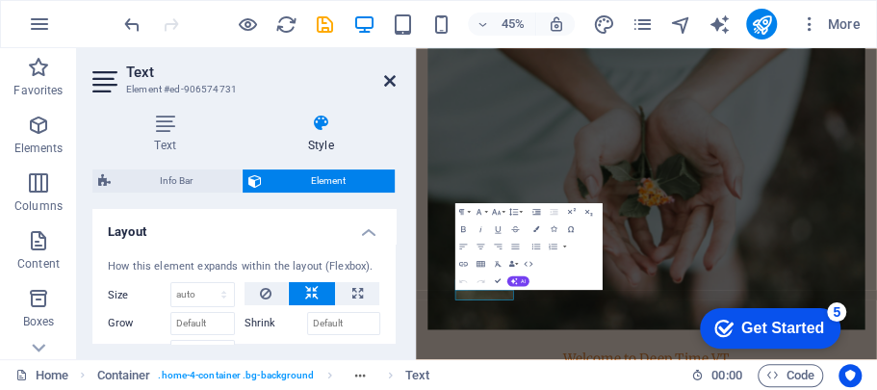
click at [393, 74] on icon at bounding box center [390, 80] width 12 height 15
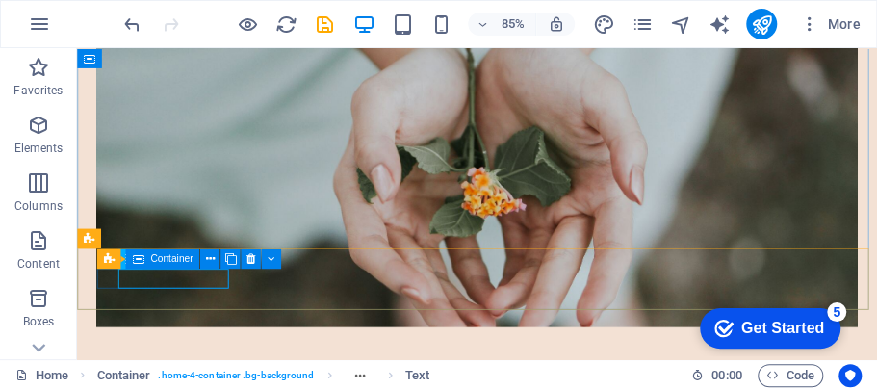
click at [150, 256] on span "Container" at bounding box center [171, 259] width 42 height 10
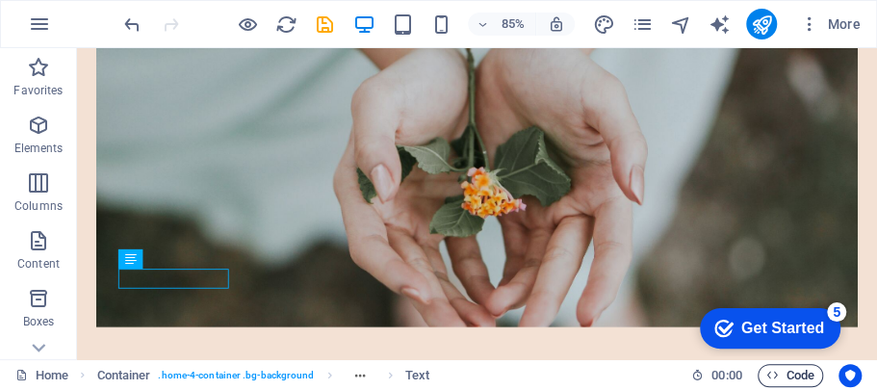
click at [777, 373] on icon "button" at bounding box center [772, 375] width 13 height 13
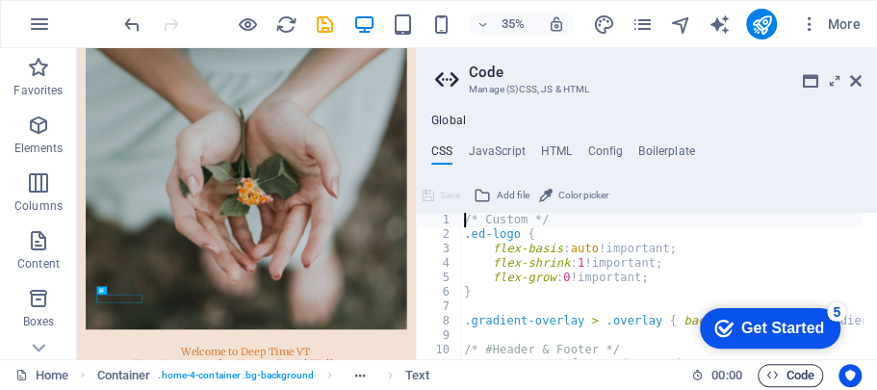
click at [758, 374] on button "Code" at bounding box center [790, 375] width 65 height 23
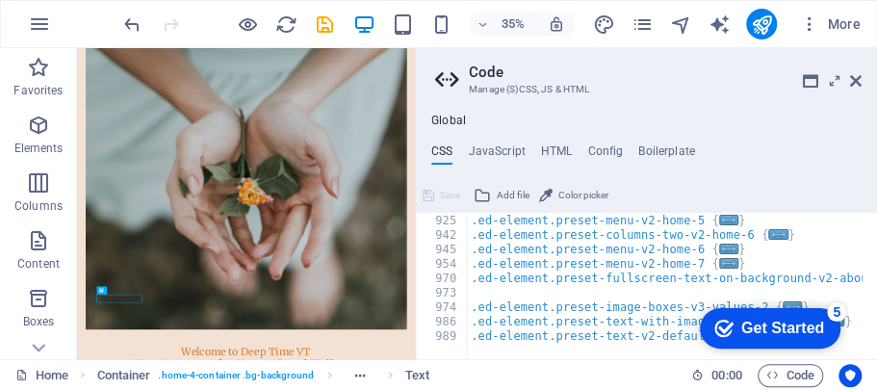
scroll to position [1182, 0]
click at [803, 376] on span "Code" at bounding box center [790, 375] width 48 height 23
click at [855, 81] on icon at bounding box center [856, 80] width 12 height 15
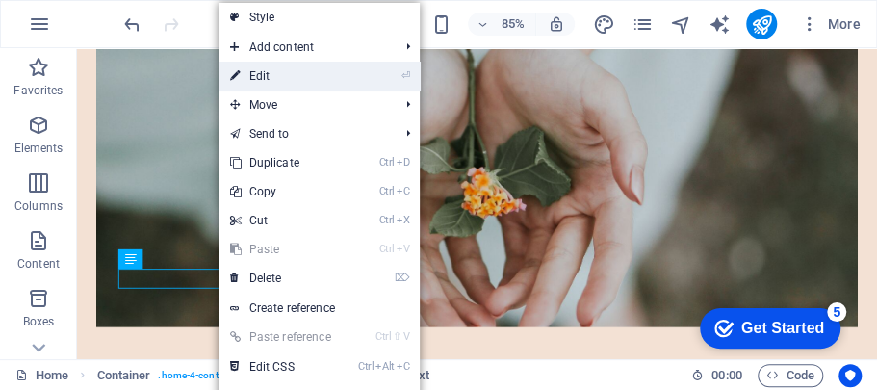
click at [253, 82] on link "⏎ Edit" at bounding box center [283, 76] width 129 height 29
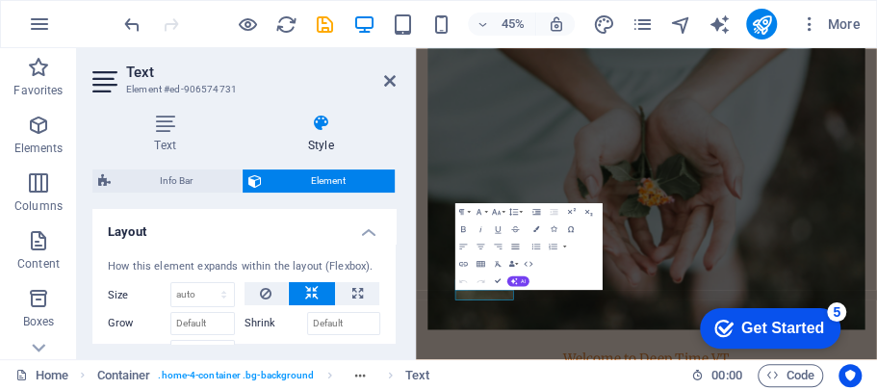
drag, startPoint x: 253, startPoint y: 82, endPoint x: 518, endPoint y: 247, distance: 312.2
click at [518, 247] on icon "button" at bounding box center [516, 246] width 8 height 5
click at [511, 281] on icon "button" at bounding box center [514, 280] width 7 height 7
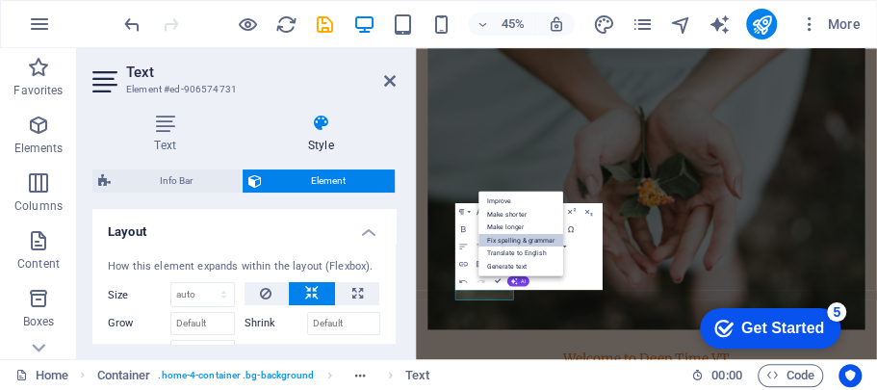
click at [517, 237] on link "Fix spelling & grammar" at bounding box center [520, 239] width 85 height 13
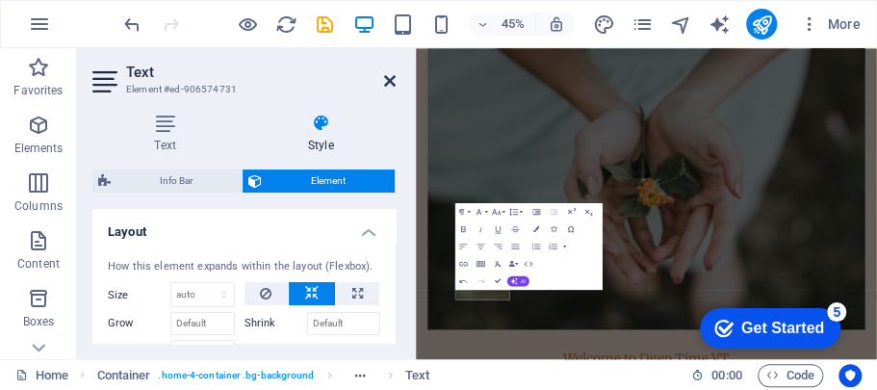
click at [386, 80] on icon at bounding box center [390, 80] width 12 height 15
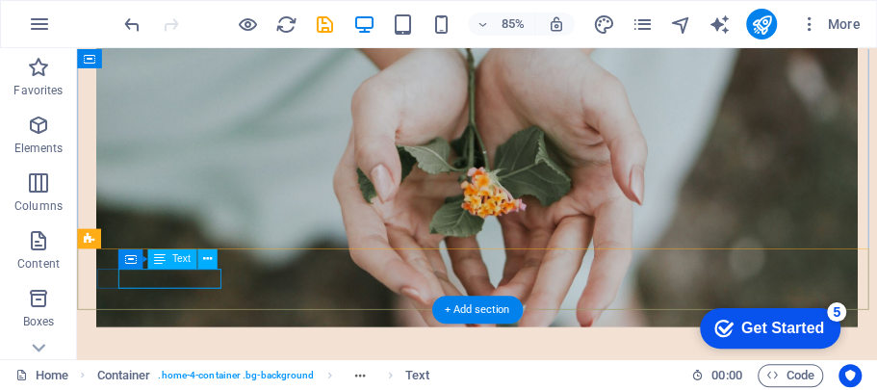
click at [179, 260] on span "Text" at bounding box center [181, 259] width 18 height 10
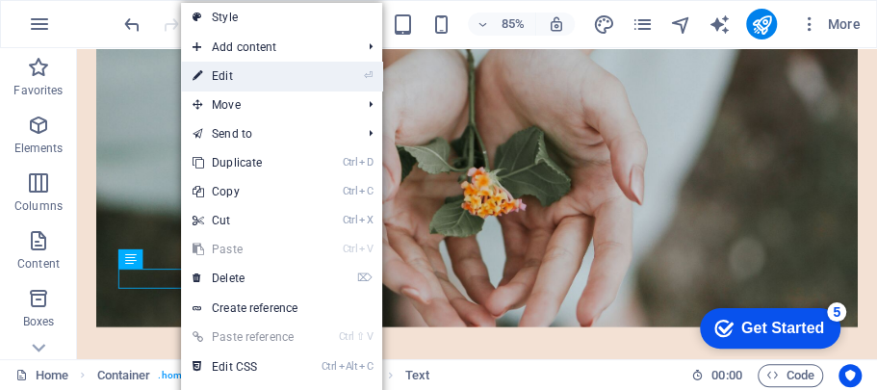
click at [254, 77] on link "⏎ Edit" at bounding box center [245, 76] width 129 height 29
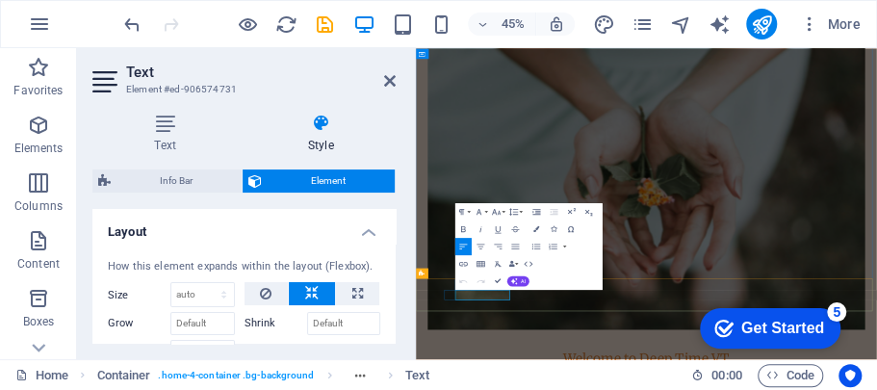
click at [392, 80] on icon at bounding box center [390, 80] width 12 height 15
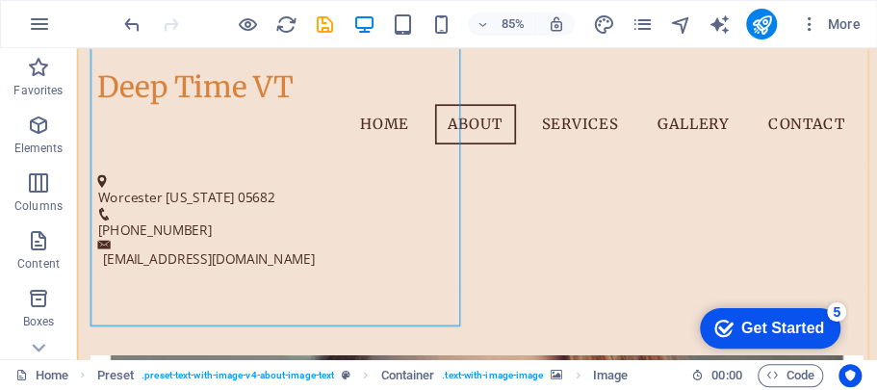
scroll to position [418, 0]
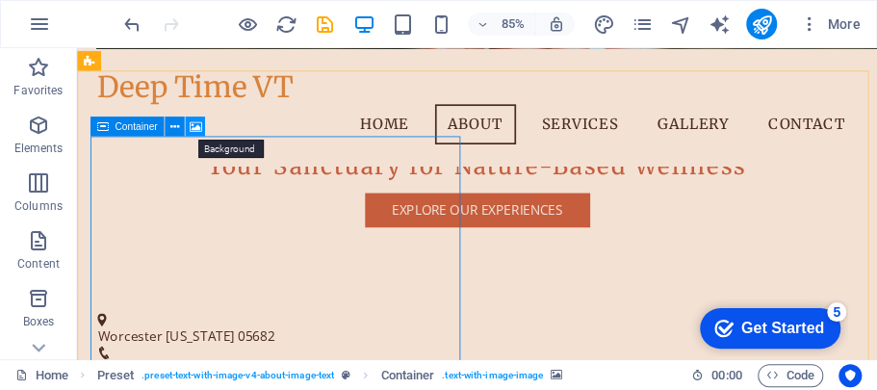
click at [190, 129] on icon at bounding box center [195, 125] width 13 height 17
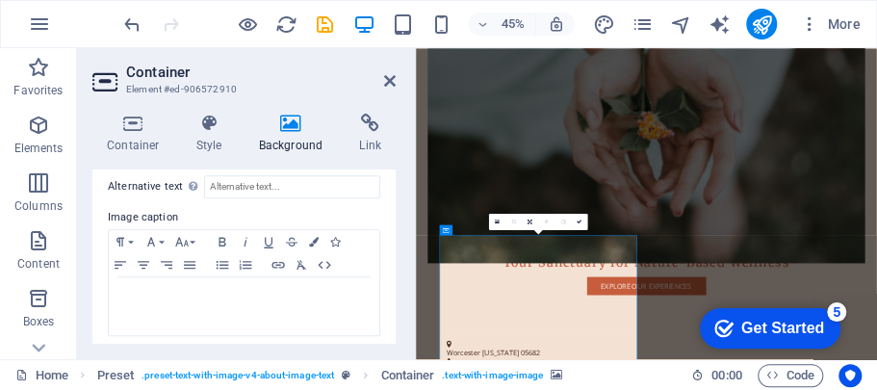
scroll to position [649, 0]
drag, startPoint x: 393, startPoint y: 189, endPoint x: 48, endPoint y: 624, distance: 555.0
click at [285, 125] on icon at bounding box center [290, 123] width 93 height 19
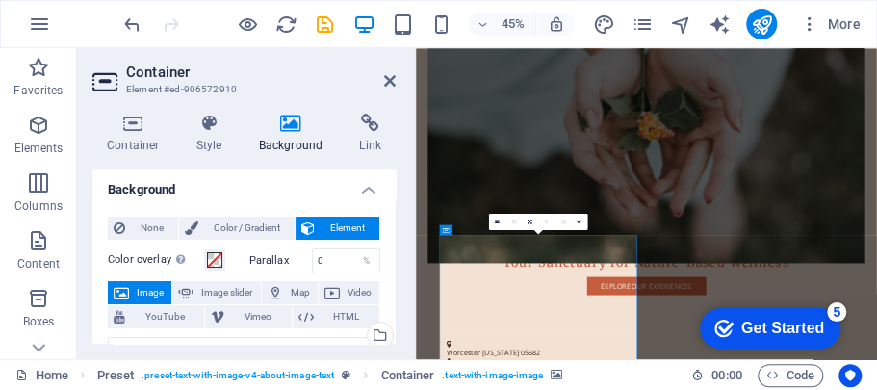
scroll to position [0, 0]
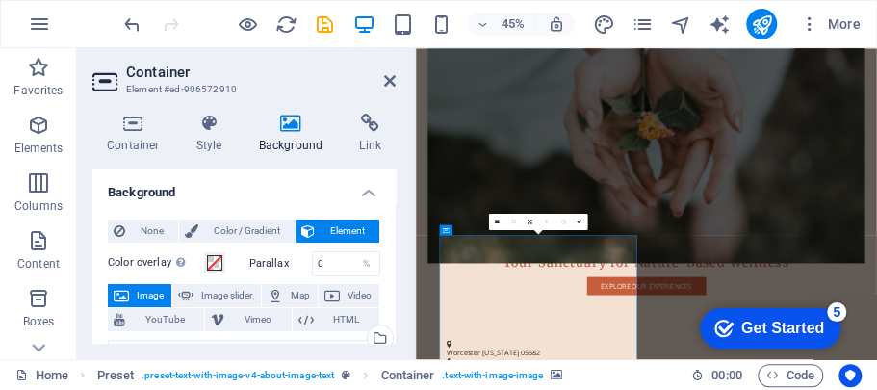
click at [150, 296] on span "Image" at bounding box center [150, 295] width 31 height 23
click at [389, 79] on icon at bounding box center [390, 80] width 12 height 15
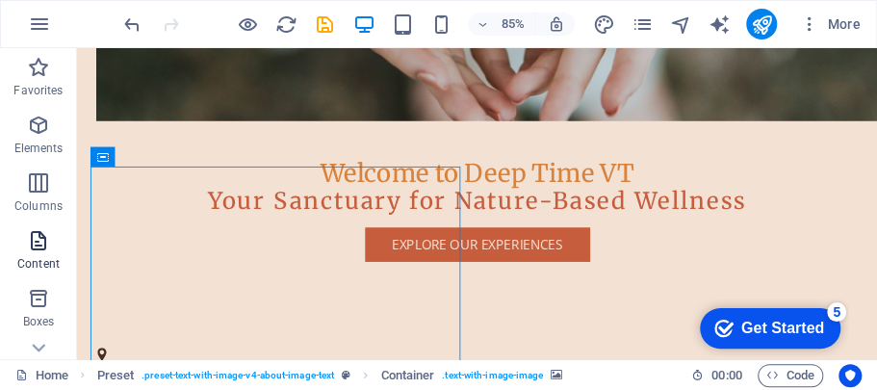
click at [36, 250] on icon "button" at bounding box center [38, 240] width 23 height 23
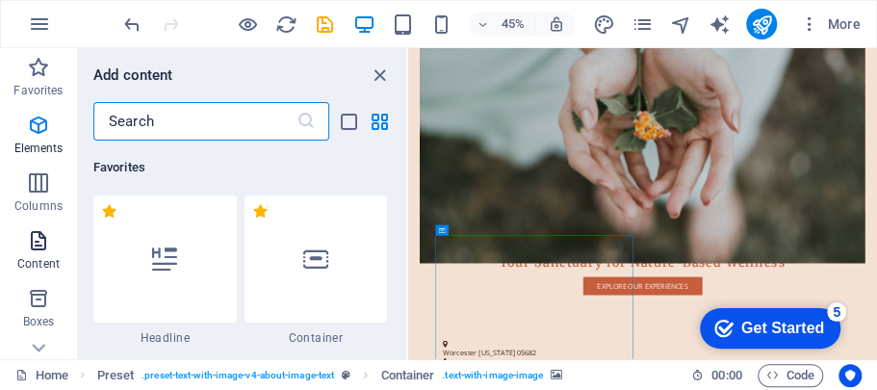
scroll to position [3368, 0]
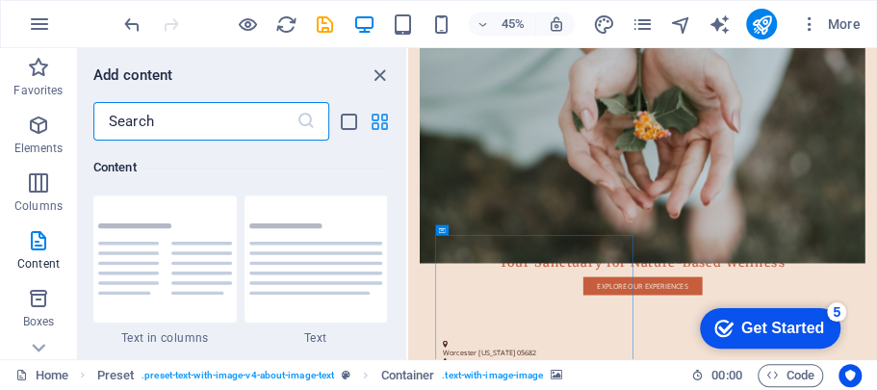
click at [384, 121] on icon "grid-view" at bounding box center [380, 122] width 22 height 22
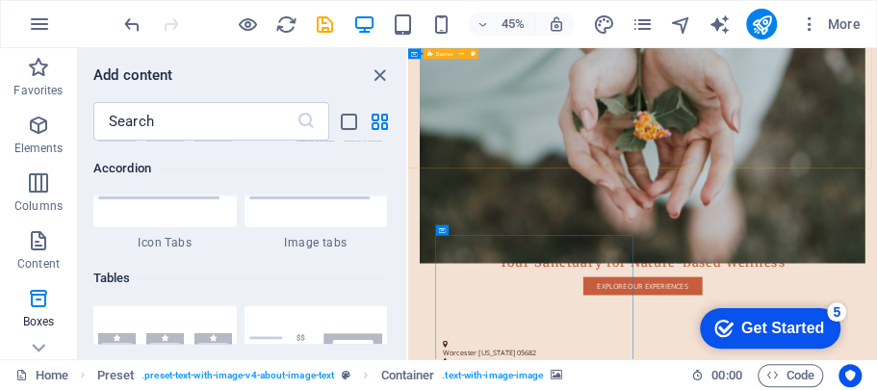
scroll to position [6619, 0]
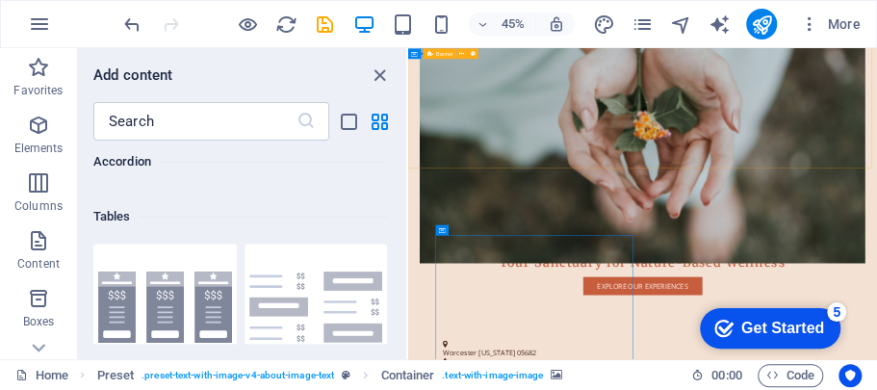
drag, startPoint x: 403, startPoint y: 183, endPoint x: 30, endPoint y: 376, distance: 420.6
drag, startPoint x: 2, startPoint y: 289, endPoint x: 381, endPoint y: 71, distance: 437.2
click at [381, 71] on icon "close panel" at bounding box center [380, 75] width 22 height 22
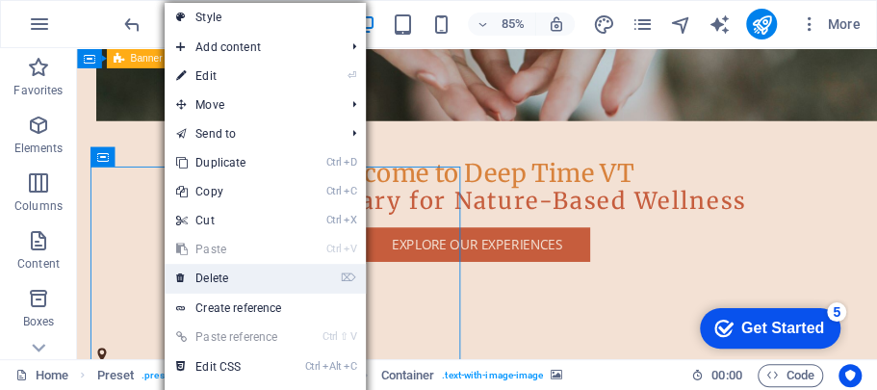
click at [203, 273] on link "⌦ Delete" at bounding box center [229, 278] width 129 height 29
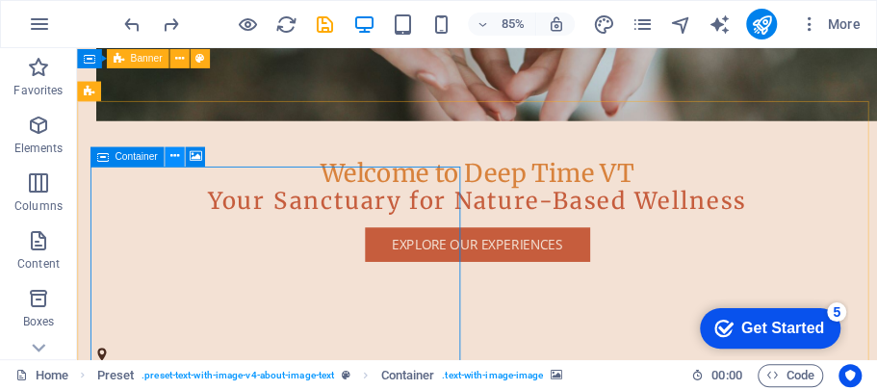
click at [173, 155] on icon at bounding box center [174, 155] width 9 height 17
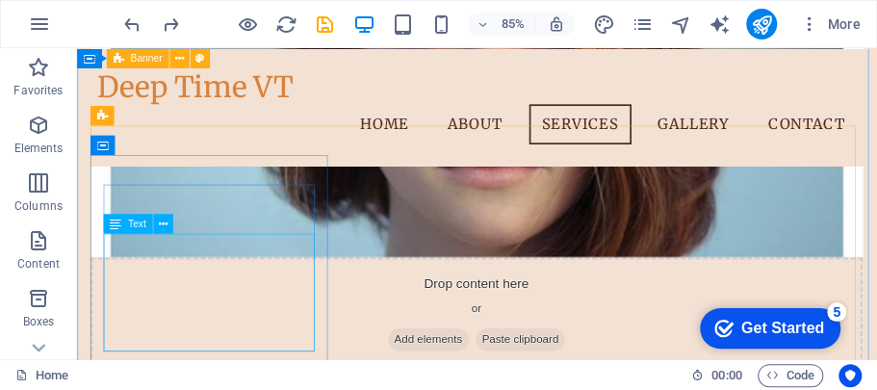
scroll to position [1024, 0]
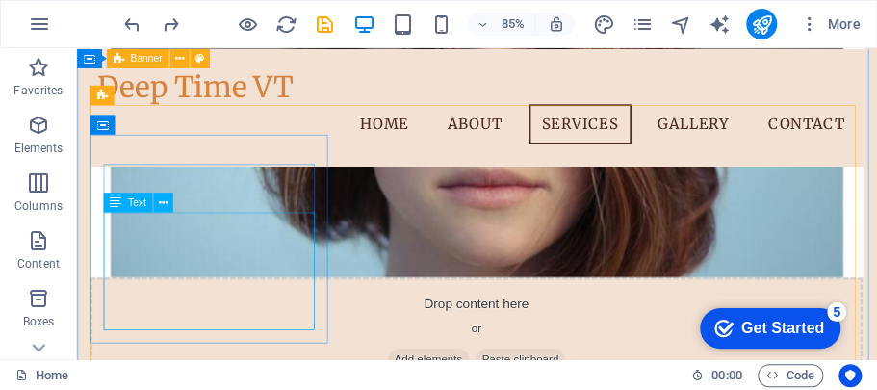
click at [136, 202] on span "Text" at bounding box center [137, 202] width 18 height 10
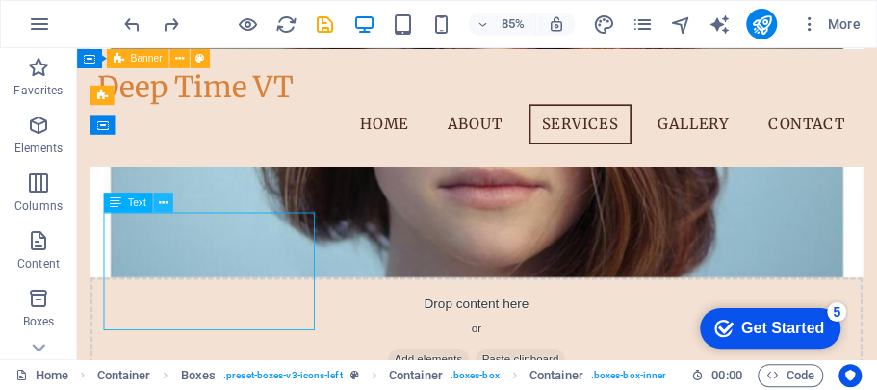
click at [167, 203] on icon at bounding box center [163, 201] width 9 height 17
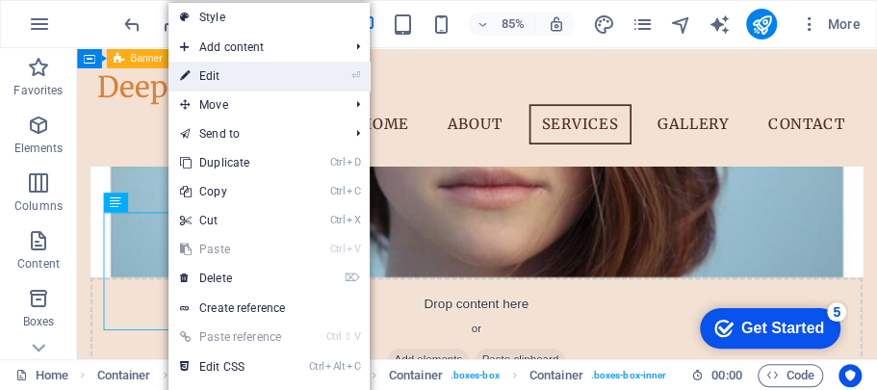
click at [201, 67] on link "⏎ Edit" at bounding box center [232, 76] width 129 height 29
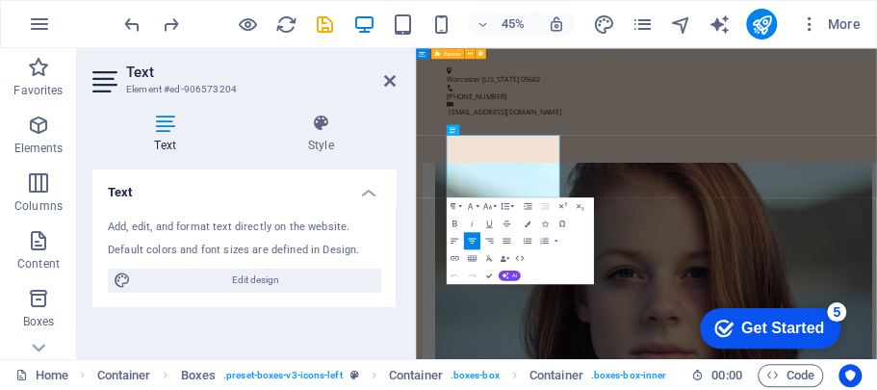
scroll to position [1336, 0]
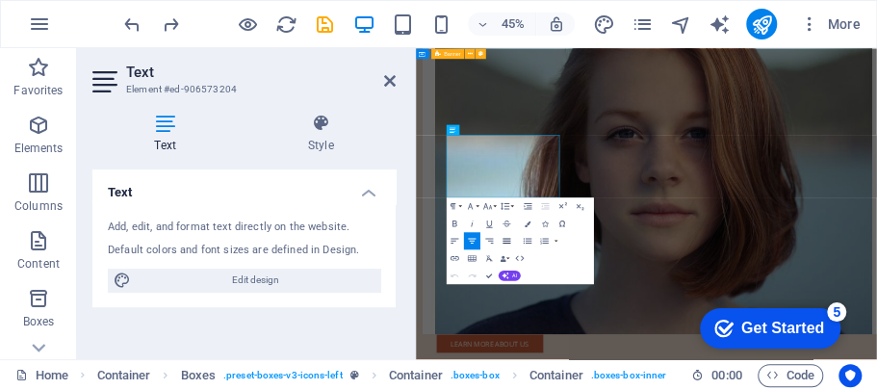
click at [505, 233] on button "Align Justify" at bounding box center [507, 240] width 16 height 17
click at [387, 74] on icon at bounding box center [390, 80] width 12 height 15
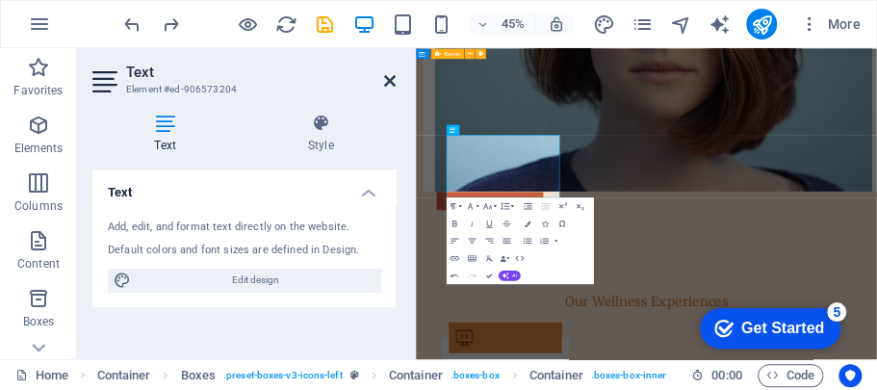
scroll to position [1060, 0]
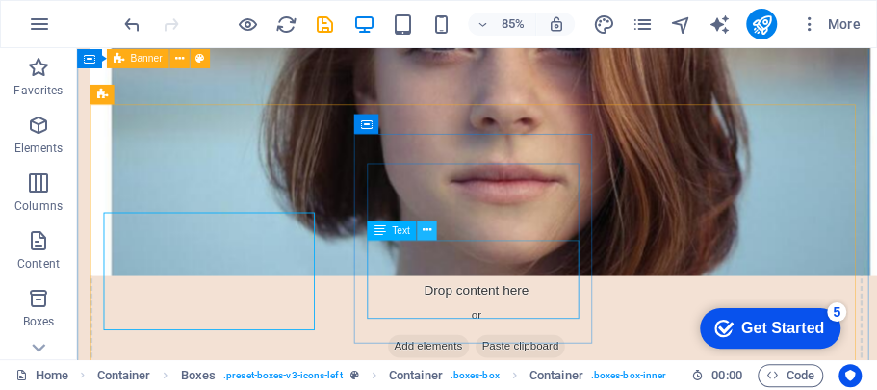
click at [429, 228] on icon at bounding box center [427, 228] width 9 height 17
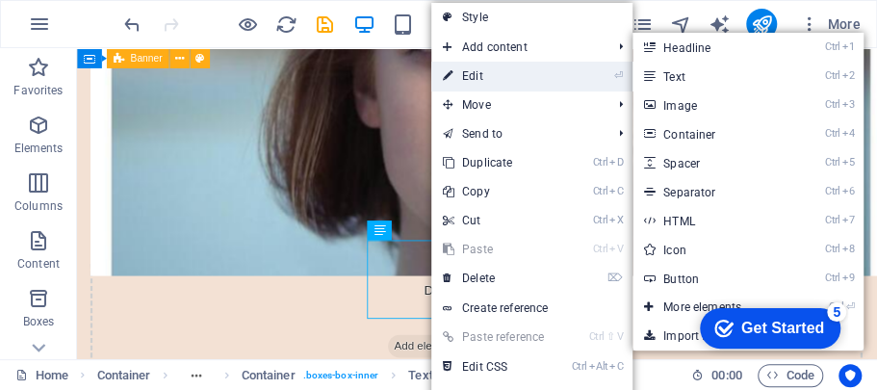
click at [472, 67] on link "⏎ Edit" at bounding box center [495, 76] width 129 height 29
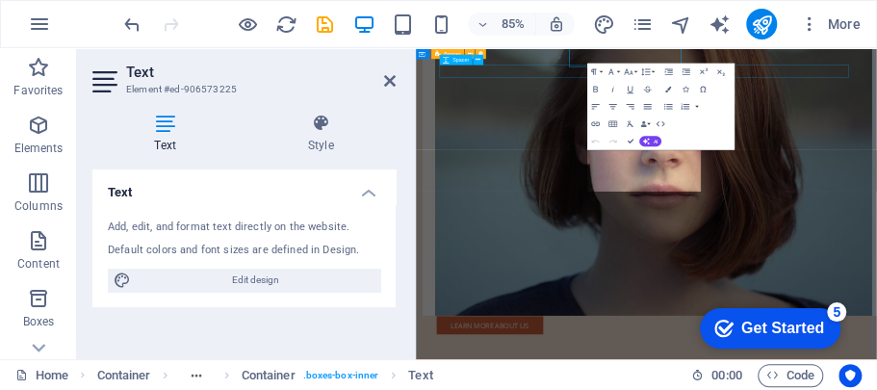
scroll to position [1336, 0]
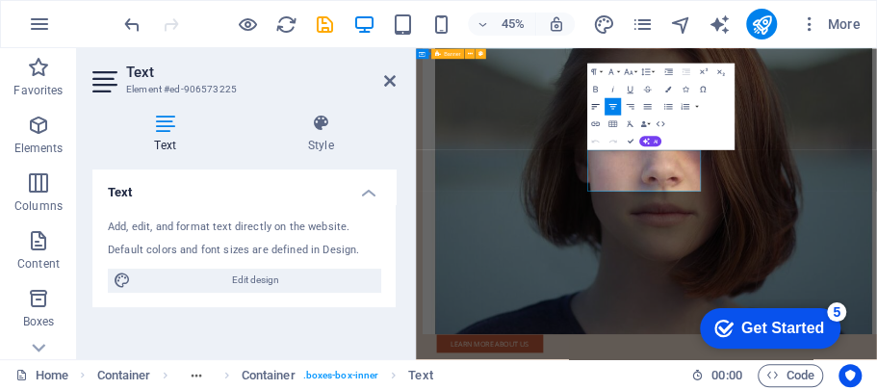
click at [597, 101] on icon "button" at bounding box center [595, 106] width 11 height 11
click at [389, 81] on icon at bounding box center [390, 80] width 12 height 15
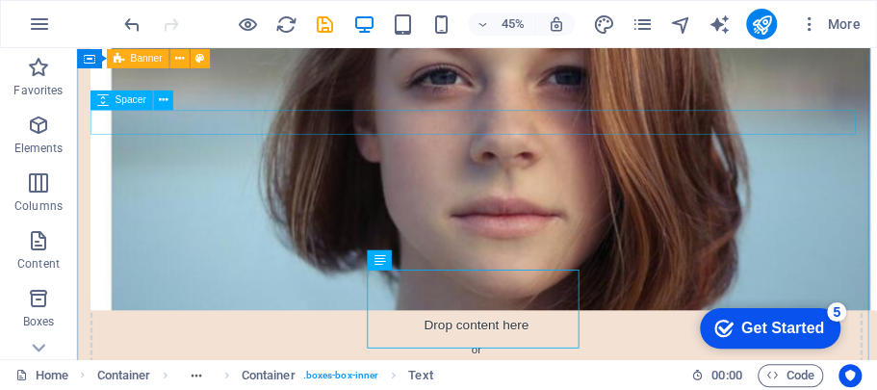
scroll to position [1060, 0]
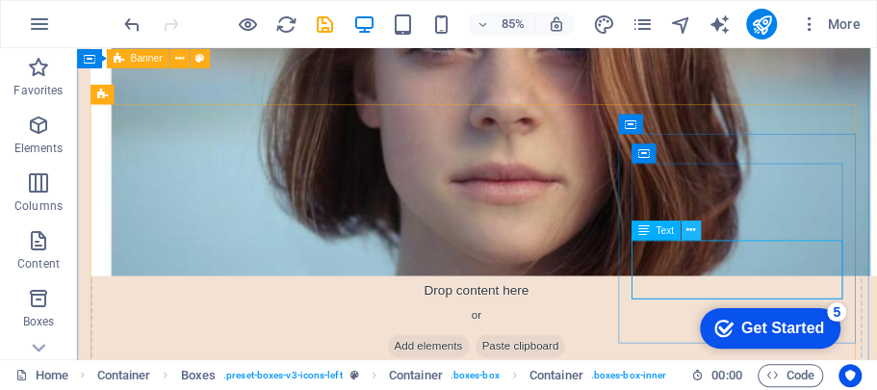
click at [687, 229] on icon at bounding box center [690, 228] width 9 height 17
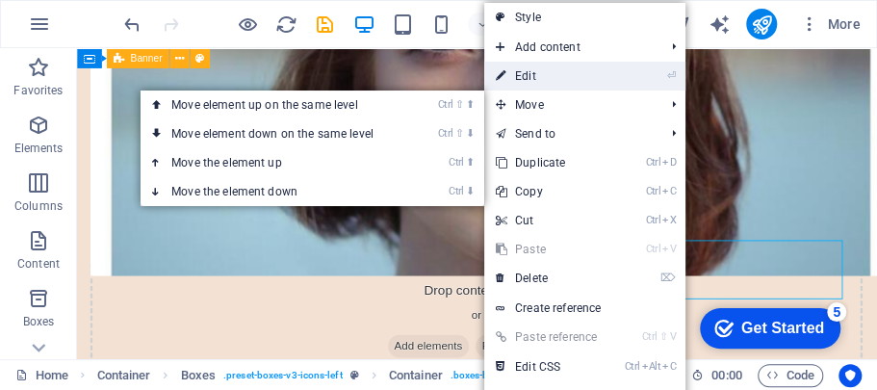
click at [566, 74] on link "⏎ Edit" at bounding box center [548, 76] width 129 height 29
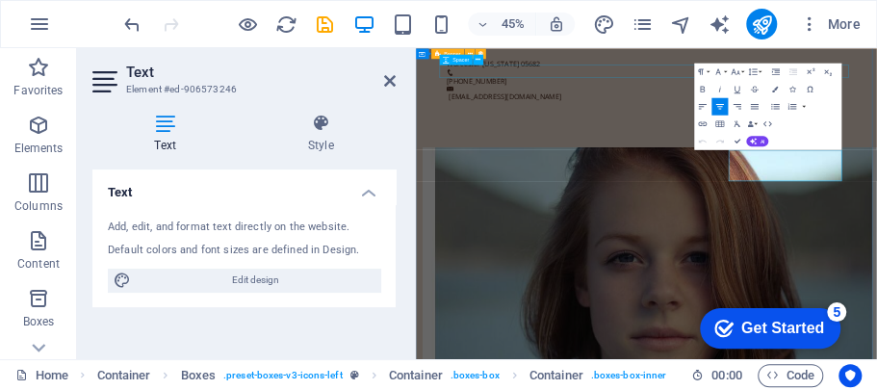
scroll to position [1336, 0]
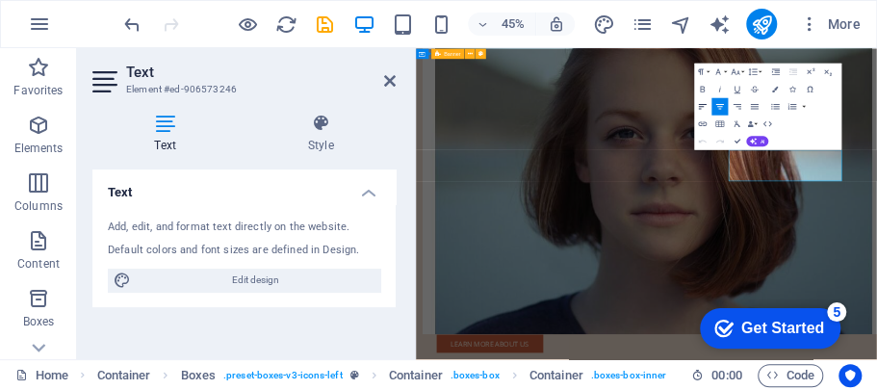
click at [702, 105] on icon "button" at bounding box center [702, 106] width 11 height 11
click at [393, 76] on icon at bounding box center [390, 80] width 12 height 15
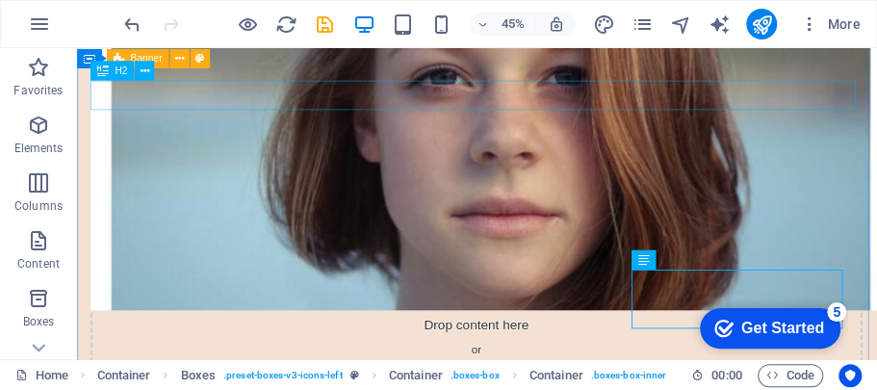
scroll to position [1060, 0]
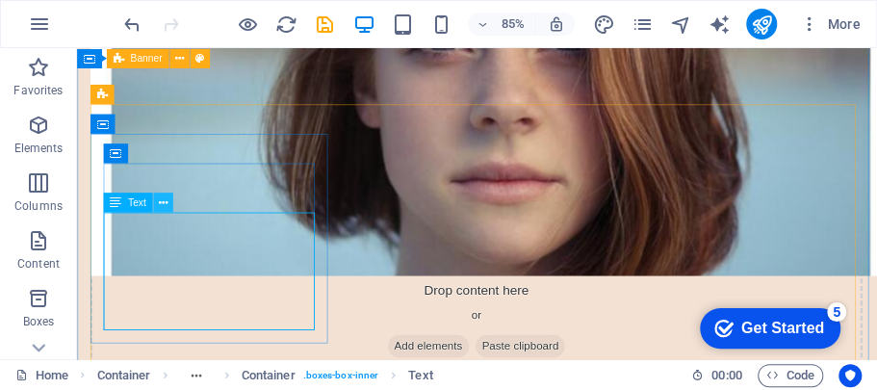
click at [165, 204] on icon at bounding box center [163, 201] width 9 height 17
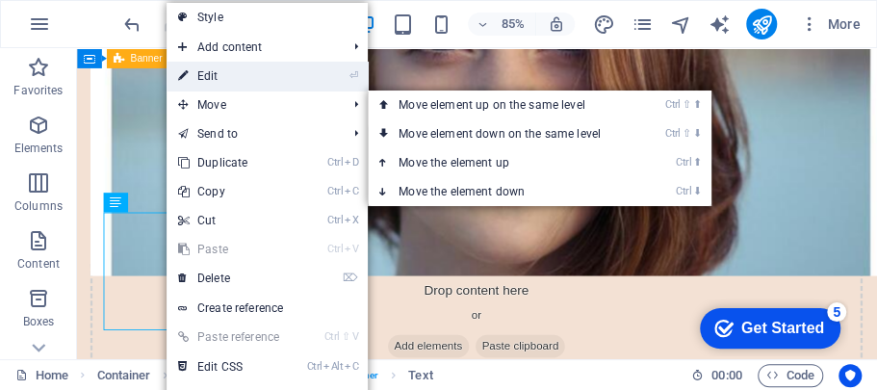
click at [209, 76] on link "⏎ Edit" at bounding box center [231, 76] width 129 height 29
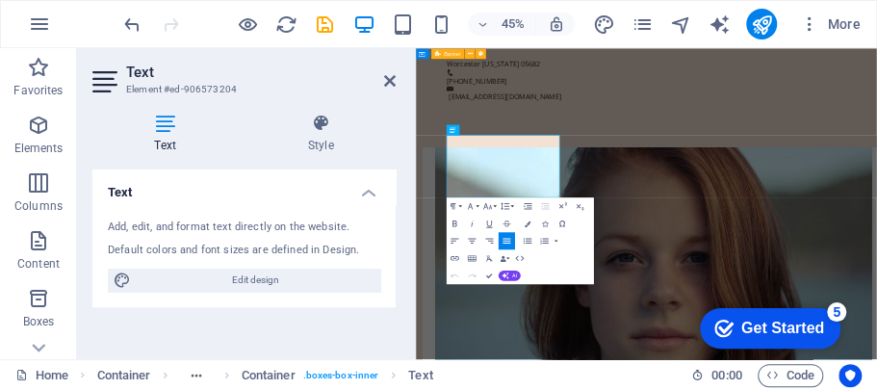
scroll to position [1336, 0]
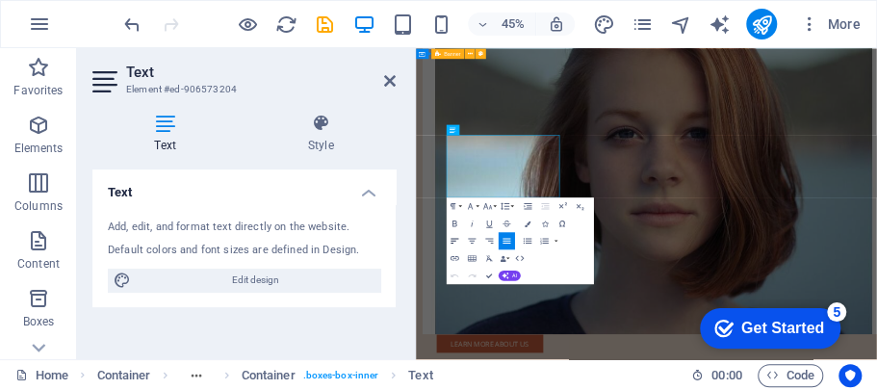
click at [455, 237] on icon "button" at bounding box center [455, 240] width 11 height 11
click at [391, 77] on icon at bounding box center [390, 80] width 12 height 15
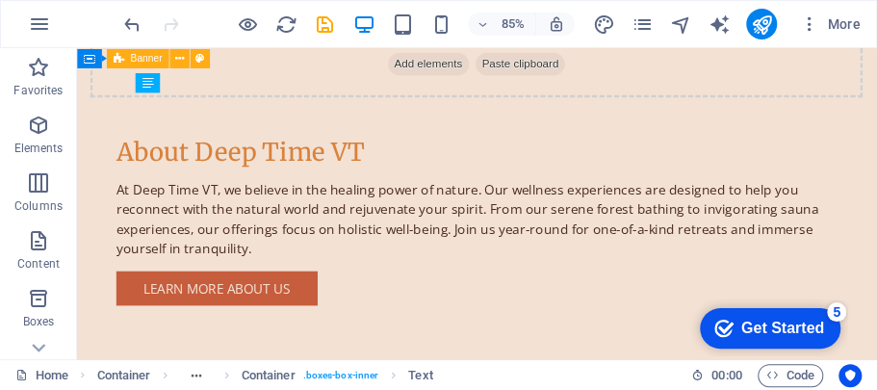
scroll to position [1419, 0]
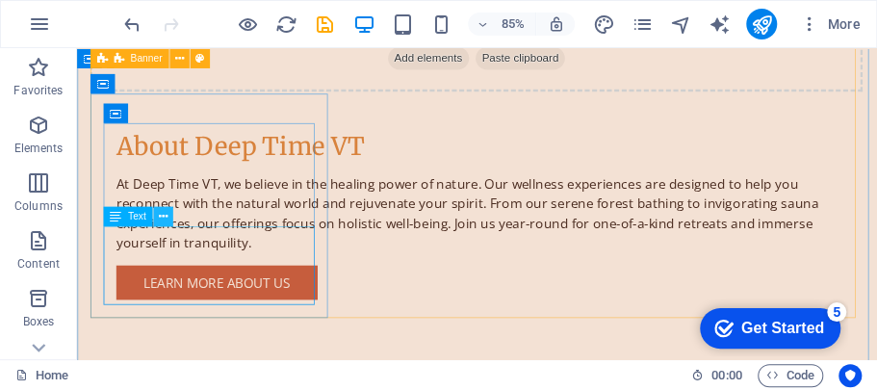
click at [164, 216] on icon at bounding box center [163, 216] width 9 height 17
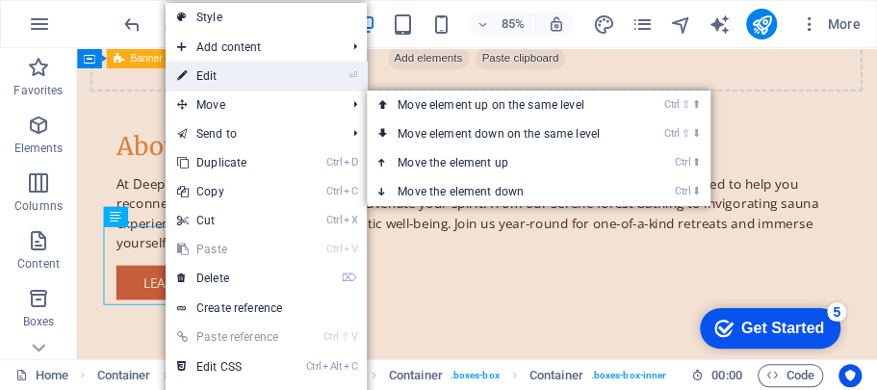
click at [200, 76] on link "⏎ Edit" at bounding box center [230, 76] width 129 height 29
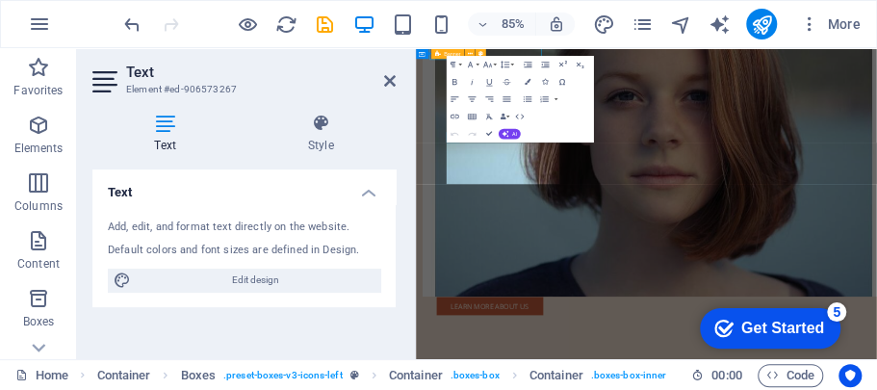
scroll to position [1696, 0]
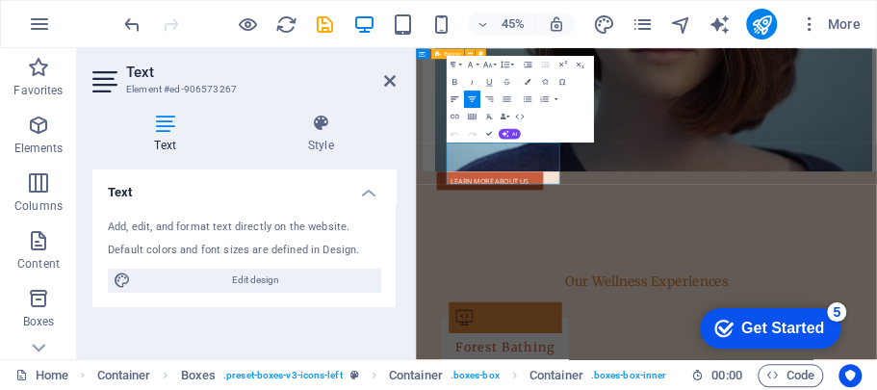
click at [452, 94] on icon "button" at bounding box center [455, 98] width 11 height 11
click at [394, 77] on icon at bounding box center [390, 80] width 12 height 15
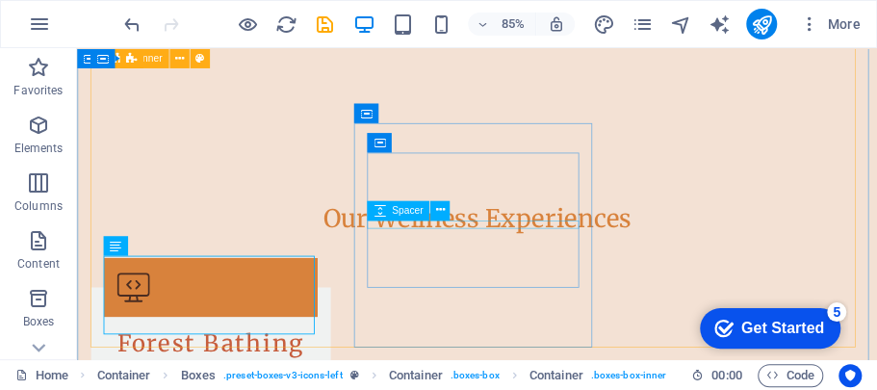
scroll to position [1419, 0]
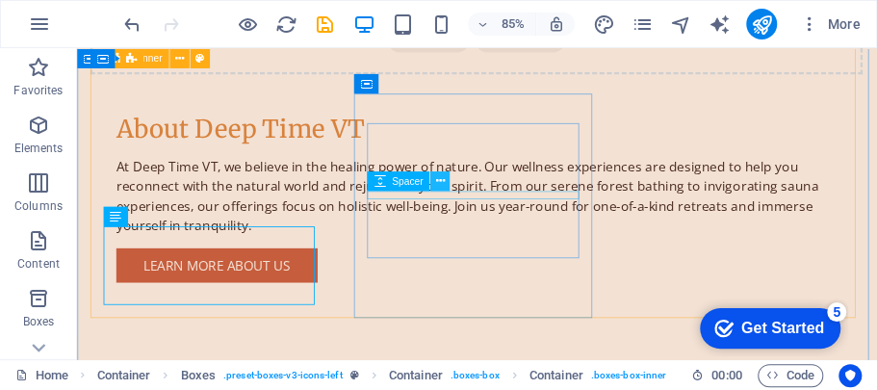
click at [440, 183] on icon at bounding box center [439, 180] width 9 height 17
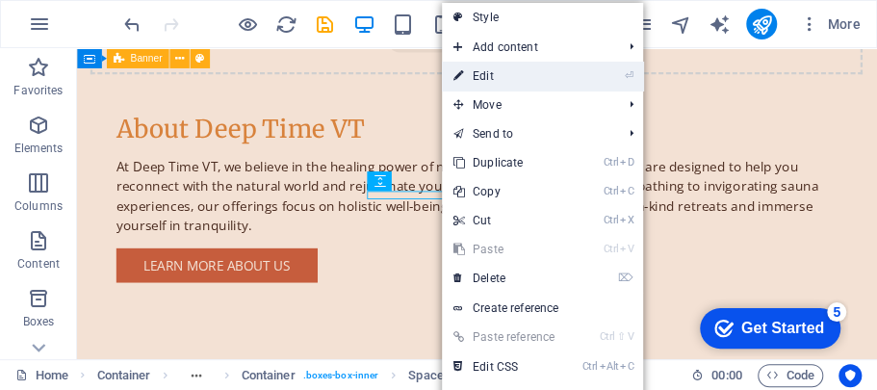
click at [470, 79] on link "⏎ Edit" at bounding box center [506, 76] width 129 height 29
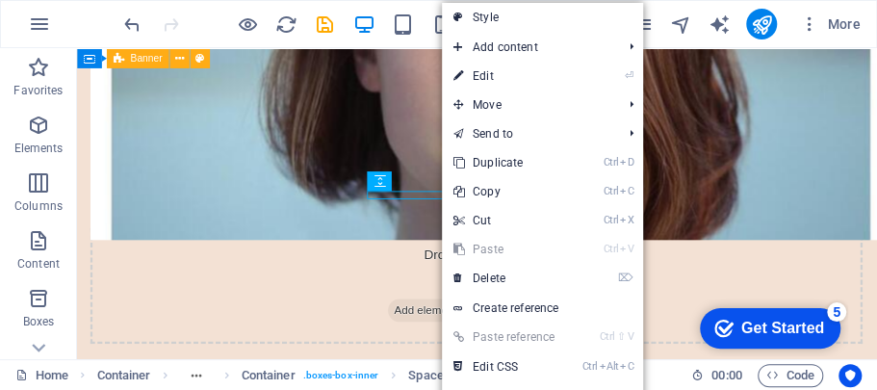
select select "px"
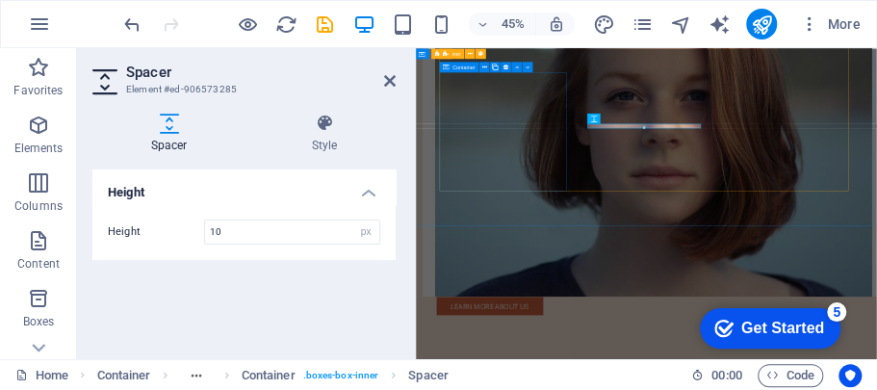
scroll to position [1696, 0]
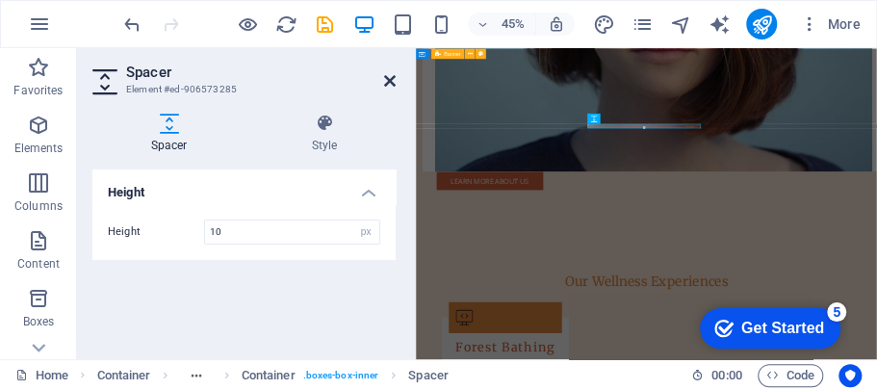
click at [391, 81] on icon at bounding box center [390, 80] width 12 height 15
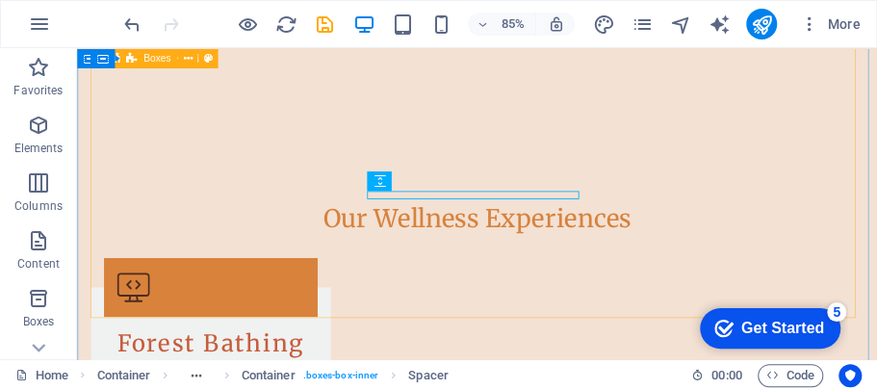
scroll to position [1419, 0]
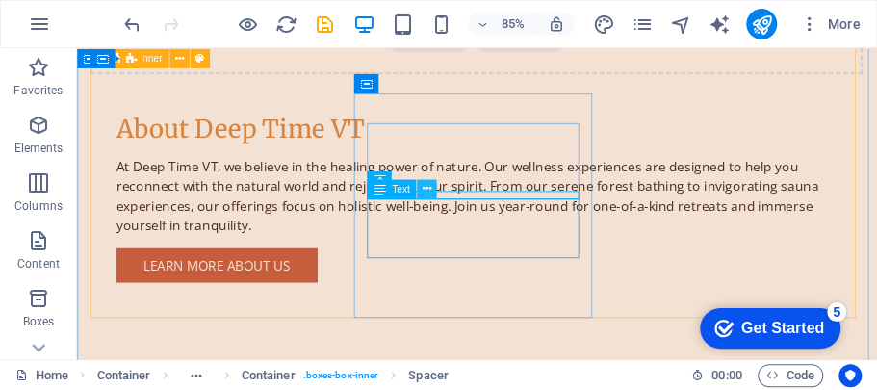
click at [424, 191] on icon at bounding box center [427, 188] width 9 height 17
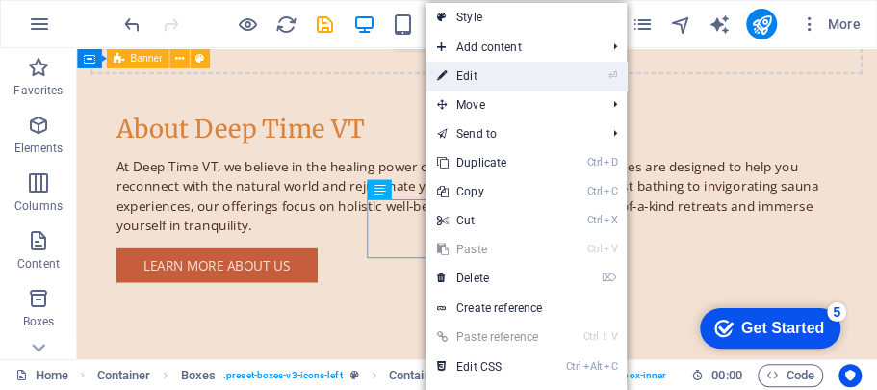
drag, startPoint x: 473, startPoint y: 79, endPoint x: 152, endPoint y: 114, distance: 322.4
click at [473, 79] on link "⏎ Edit" at bounding box center [489, 76] width 129 height 29
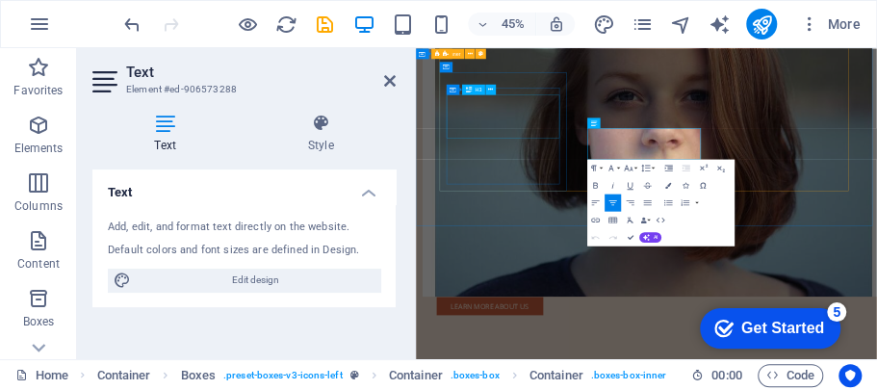
scroll to position [1696, 0]
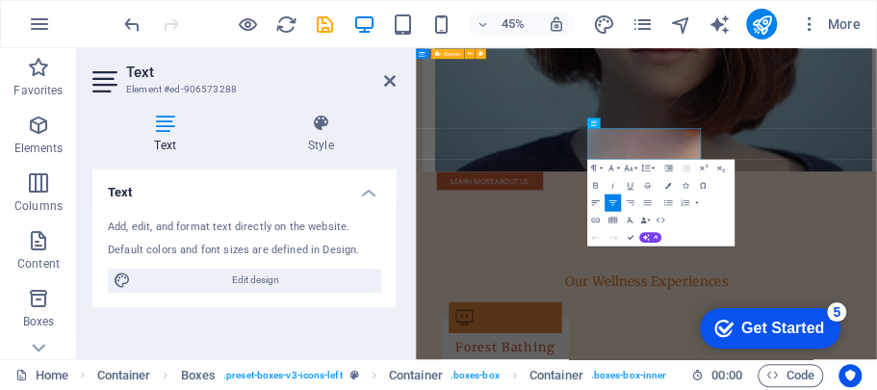
click at [593, 197] on icon "button" at bounding box center [595, 202] width 11 height 11
click at [393, 81] on icon at bounding box center [390, 80] width 12 height 15
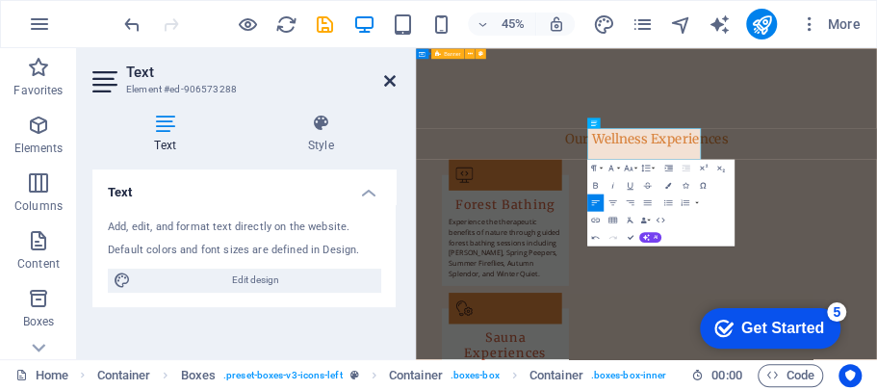
scroll to position [1419, 0]
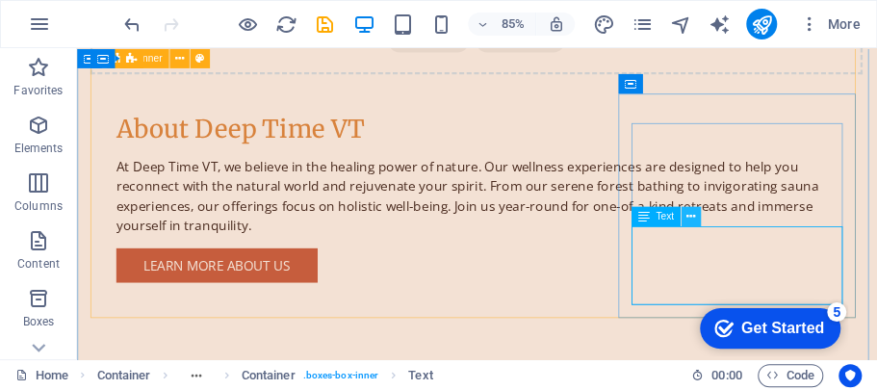
click at [692, 219] on icon at bounding box center [690, 216] width 9 height 17
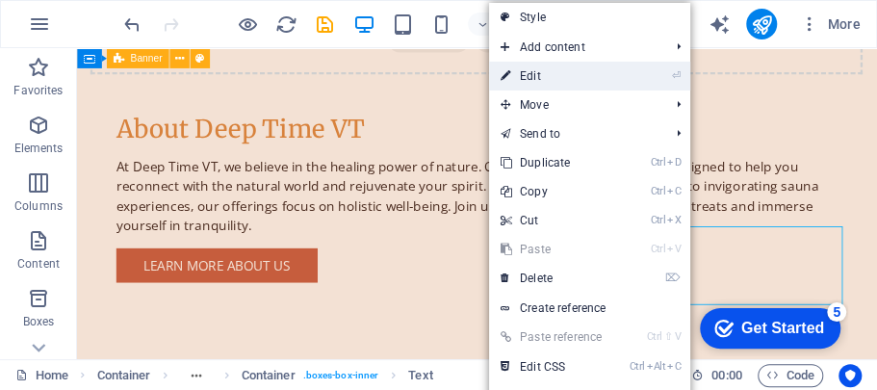
click at [604, 84] on link "⏎ Edit" at bounding box center [553, 76] width 129 height 29
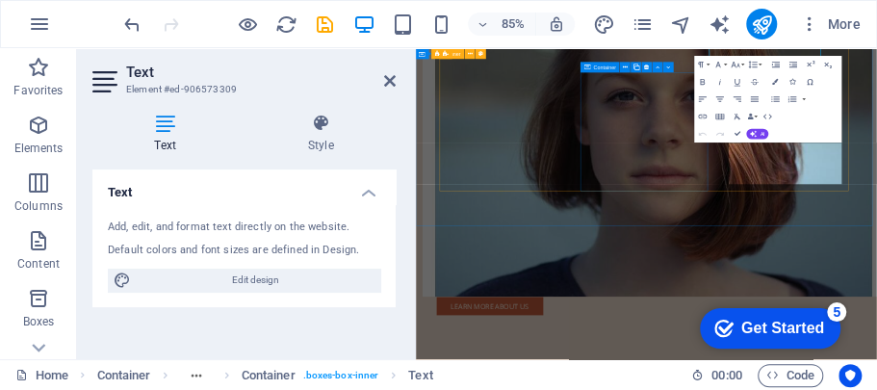
scroll to position [1696, 0]
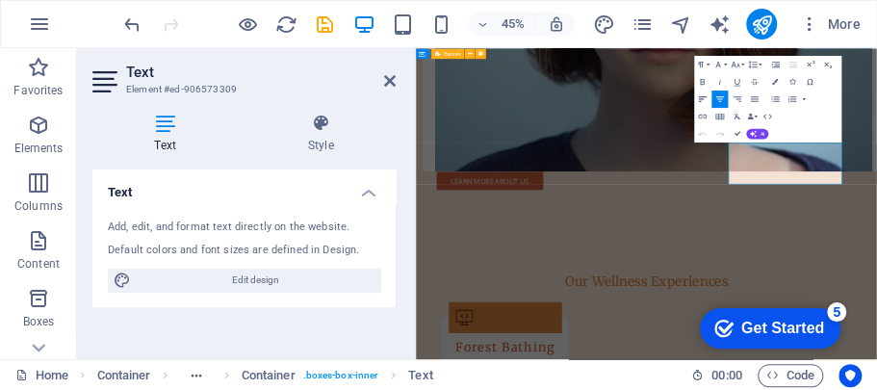
click at [703, 96] on icon "button" at bounding box center [703, 98] width 8 height 5
click at [391, 81] on icon at bounding box center [390, 80] width 12 height 15
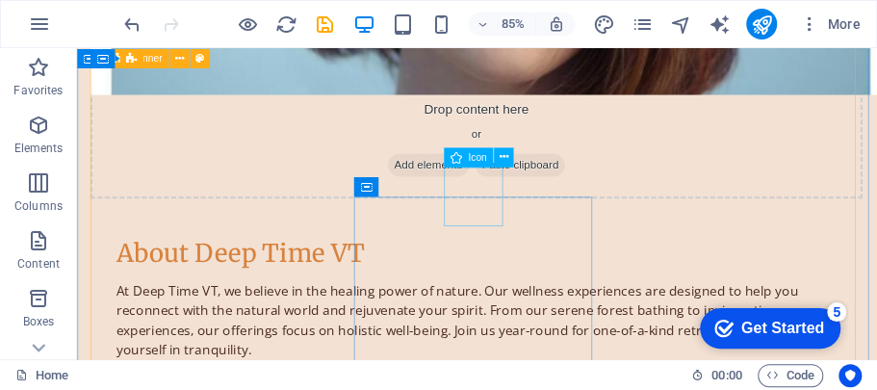
scroll to position [1343, 0]
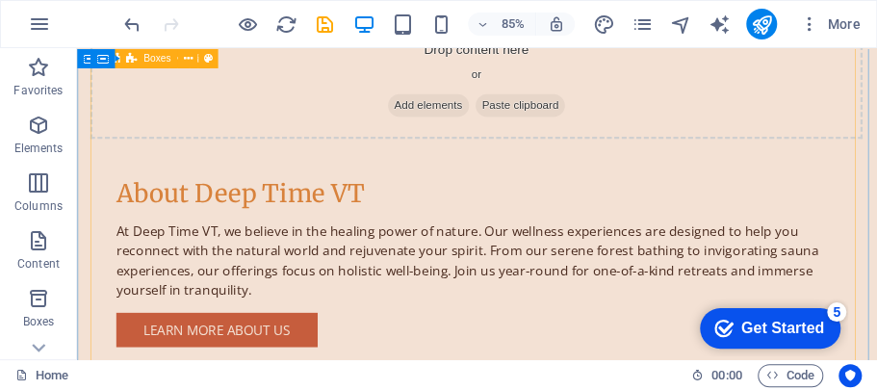
drag, startPoint x: 705, startPoint y: 198, endPoint x: 691, endPoint y: 61, distance: 138.3
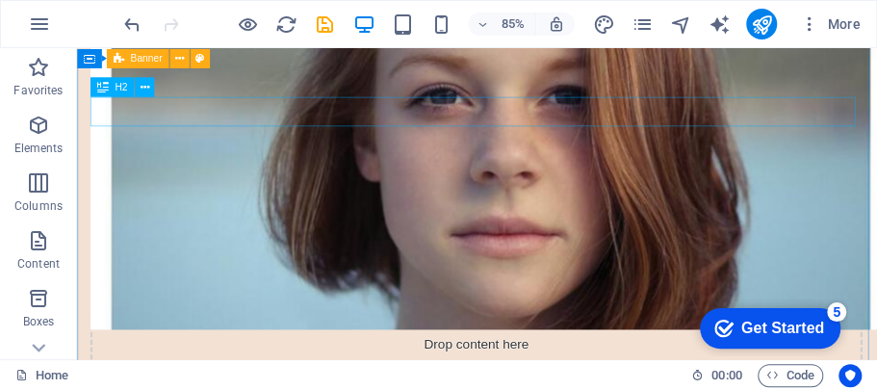
scroll to position [1026, 0]
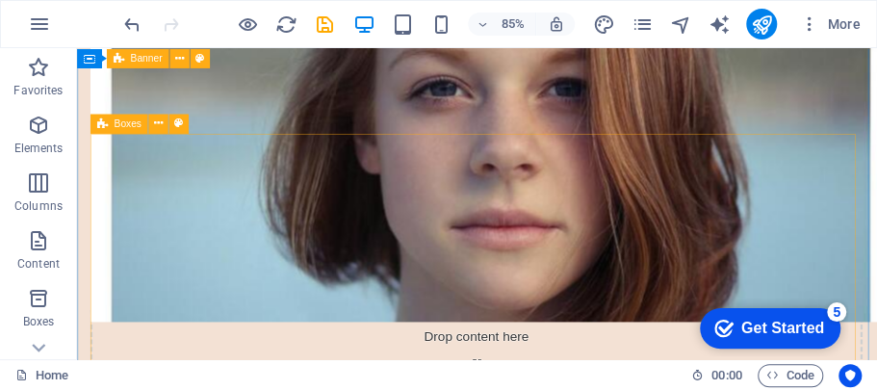
click at [121, 121] on span "Boxes" at bounding box center [127, 123] width 27 height 10
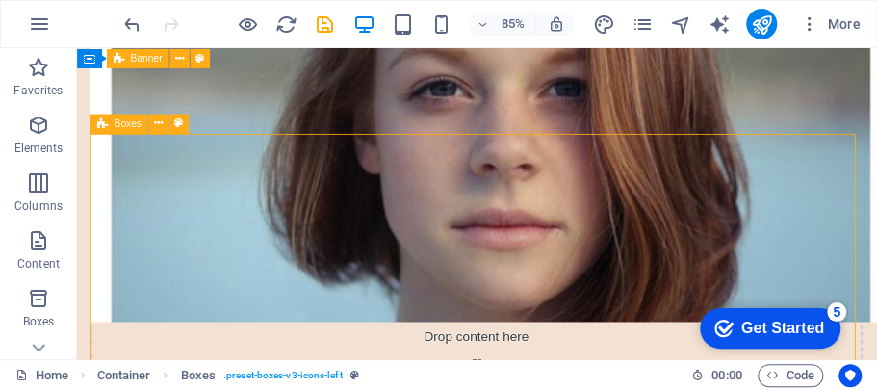
click at [121, 121] on span "Boxes" at bounding box center [127, 123] width 27 height 10
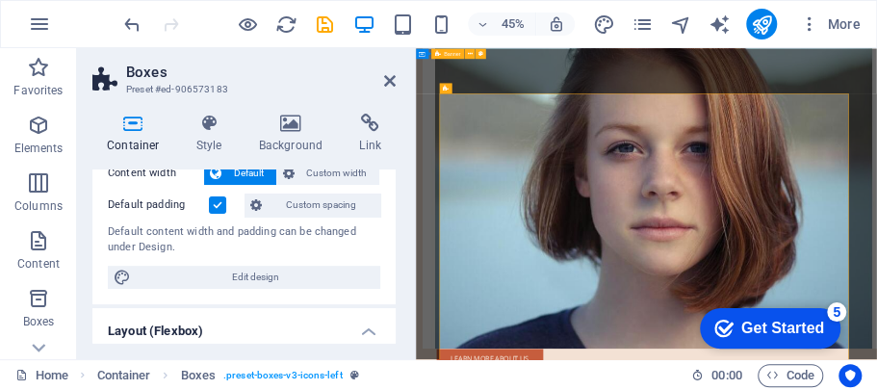
scroll to position [132, 0]
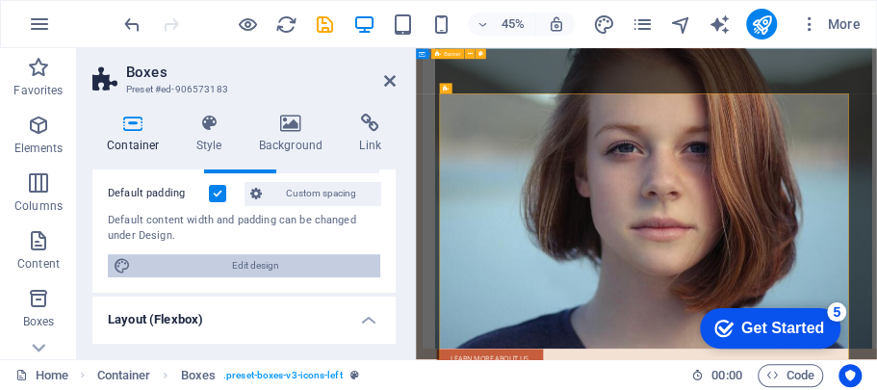
click at [278, 260] on span "Edit design" at bounding box center [256, 265] width 238 height 23
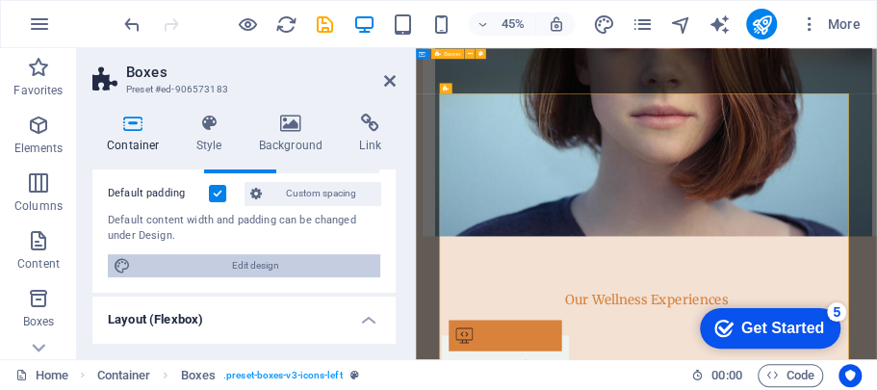
select select "px"
select select "200"
select select "px"
select select "rem"
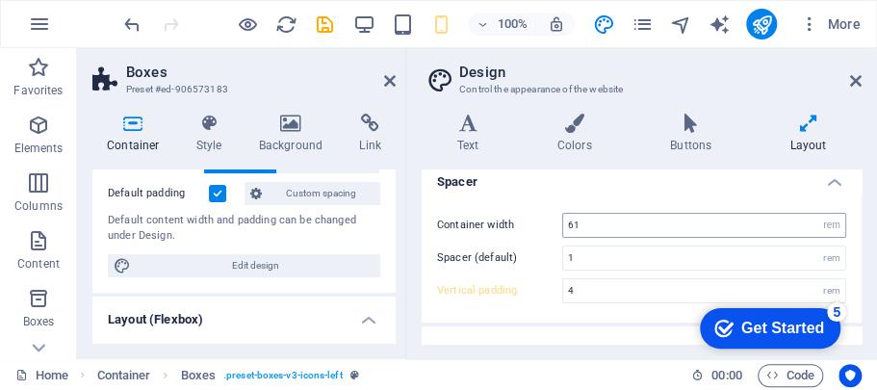
scroll to position [0, 0]
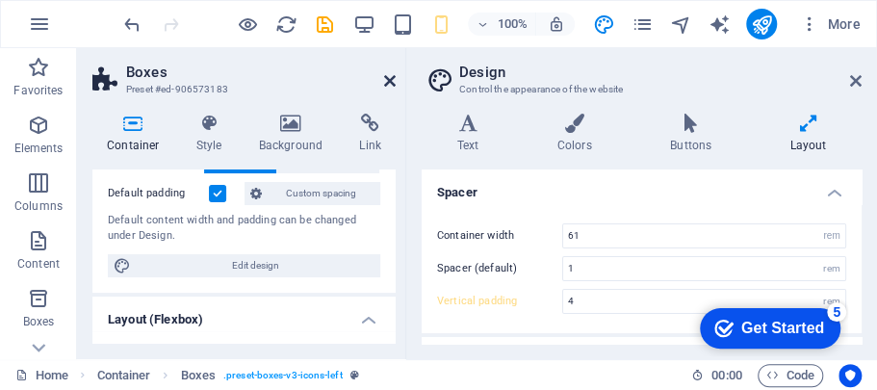
click at [389, 82] on icon at bounding box center [390, 80] width 12 height 15
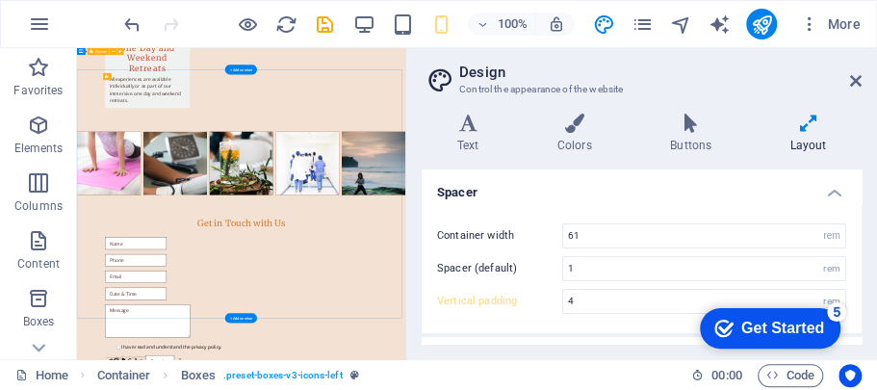
scroll to position [1482, 0]
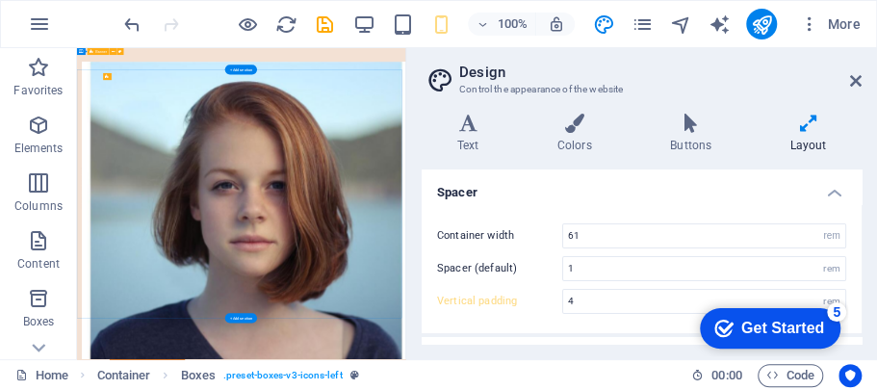
type input "5"
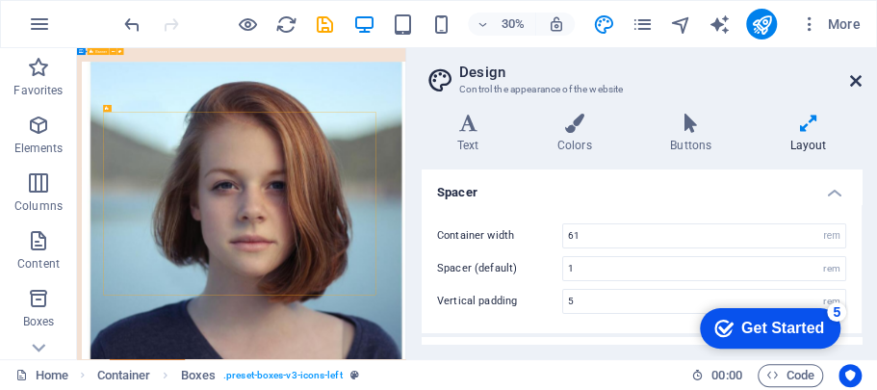
click at [855, 79] on icon at bounding box center [856, 80] width 12 height 15
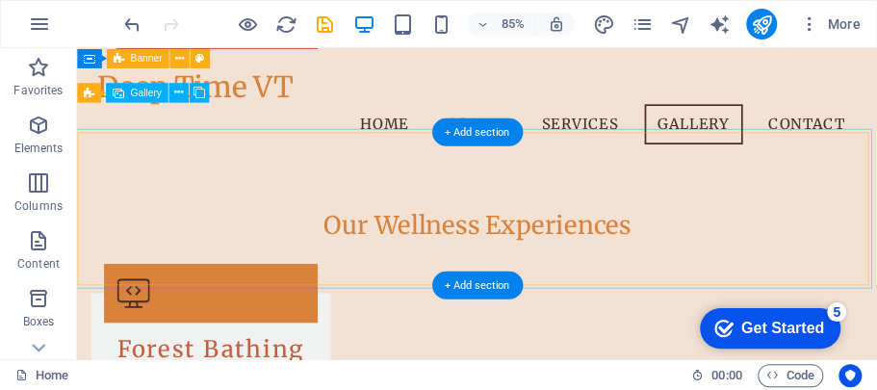
scroll to position [1648, 0]
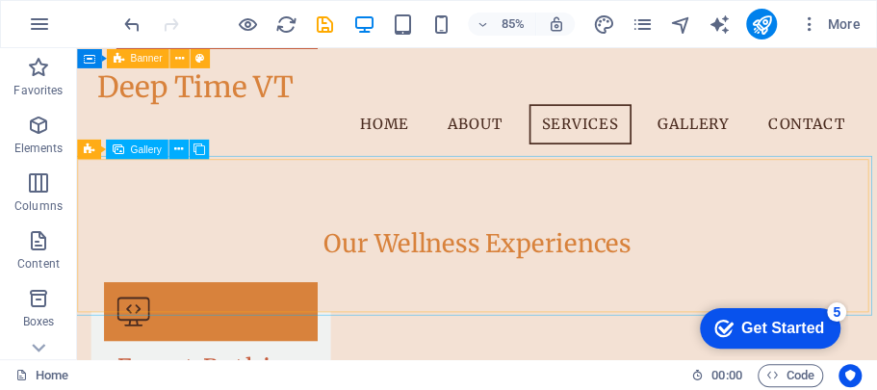
click at [117, 148] on icon at bounding box center [119, 148] width 12 height 19
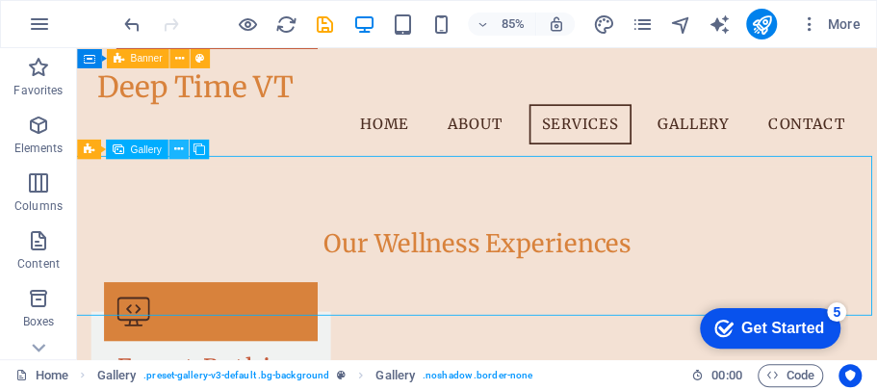
click at [174, 149] on icon at bounding box center [178, 149] width 9 height 17
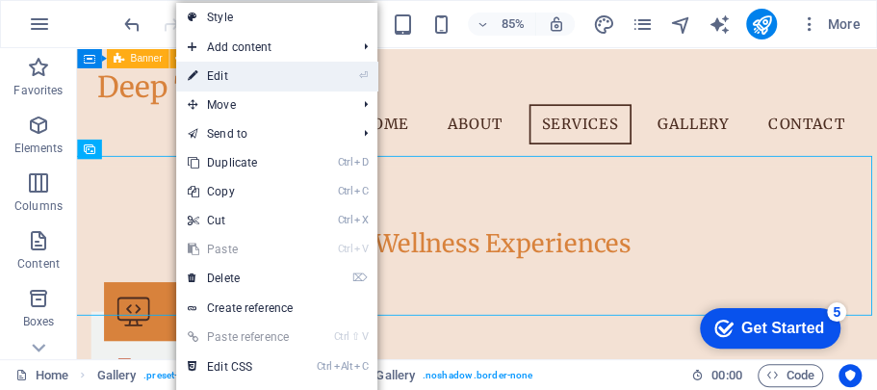
click at [211, 77] on link "⏎ Edit" at bounding box center [240, 76] width 129 height 29
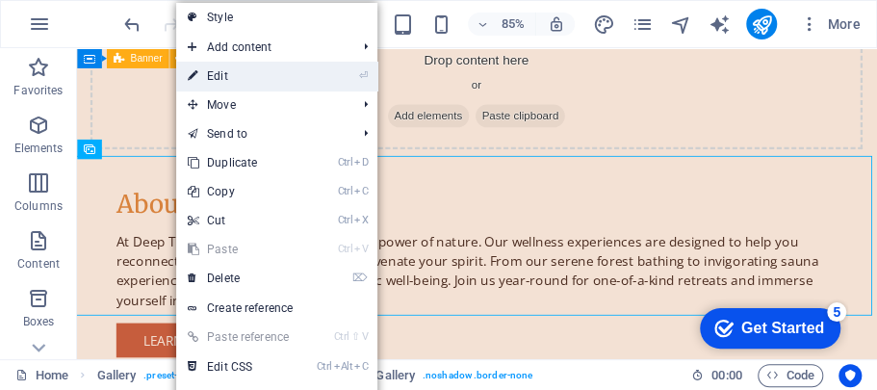
select select "px"
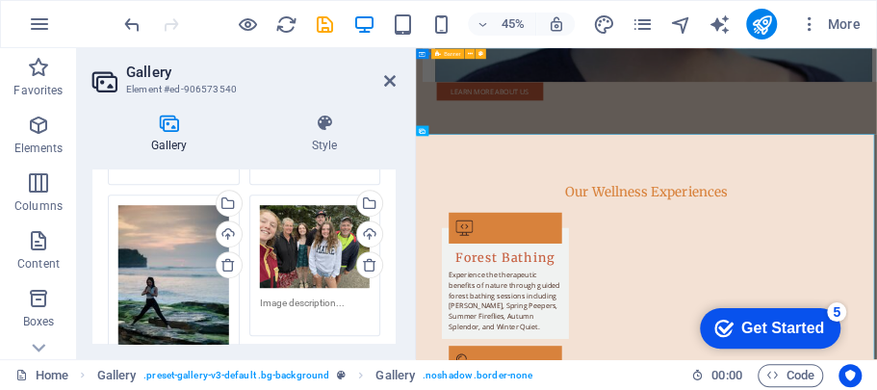
scroll to position [476, 0]
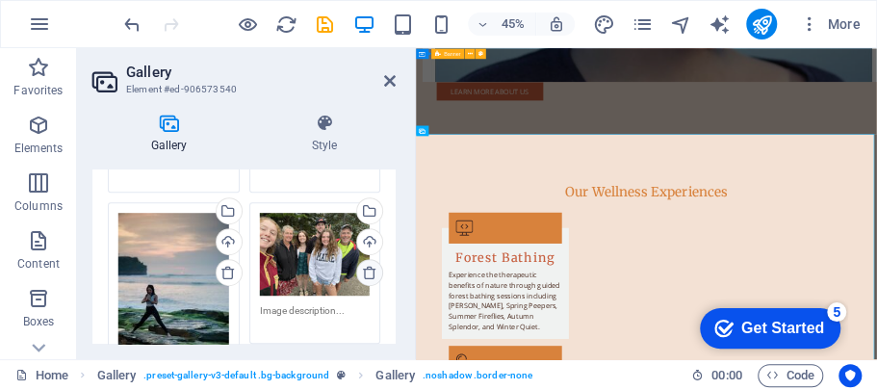
click at [366, 275] on icon at bounding box center [369, 272] width 15 height 15
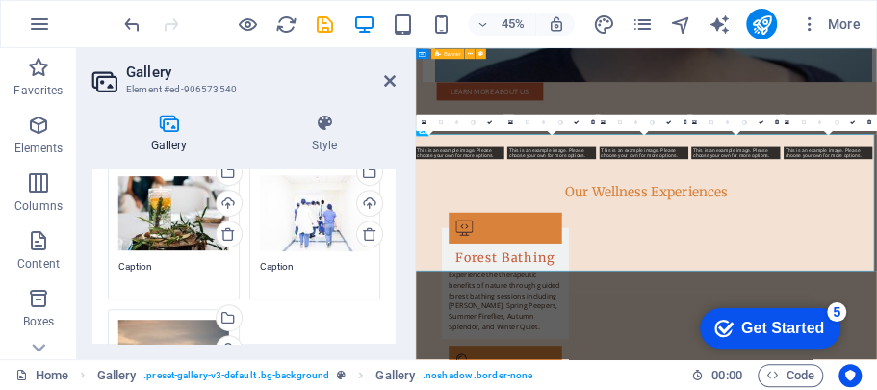
scroll to position [283, 0]
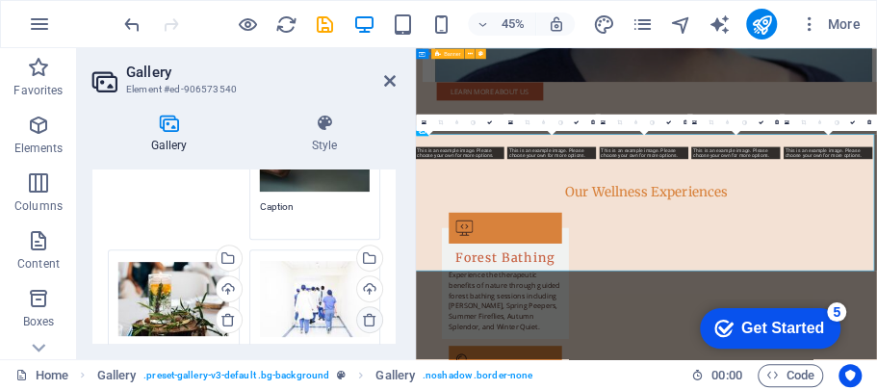
click at [366, 312] on icon at bounding box center [369, 319] width 15 height 15
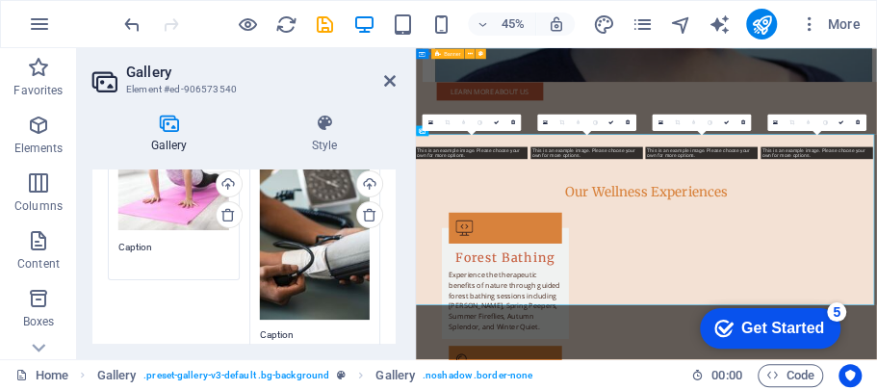
scroll to position [90, 0]
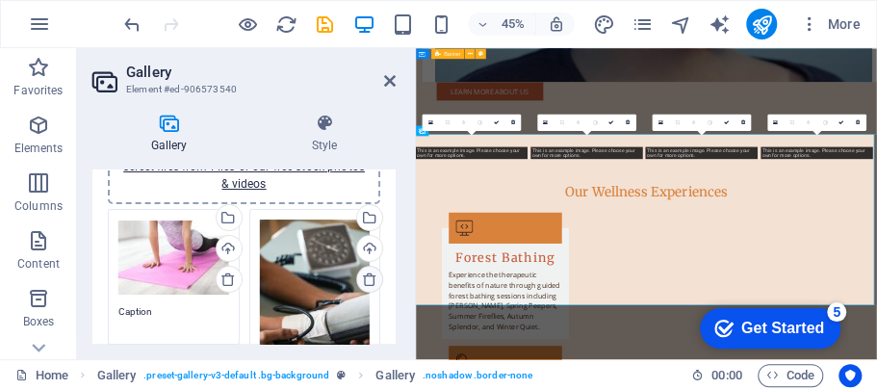
click at [366, 273] on icon at bounding box center [369, 278] width 15 height 15
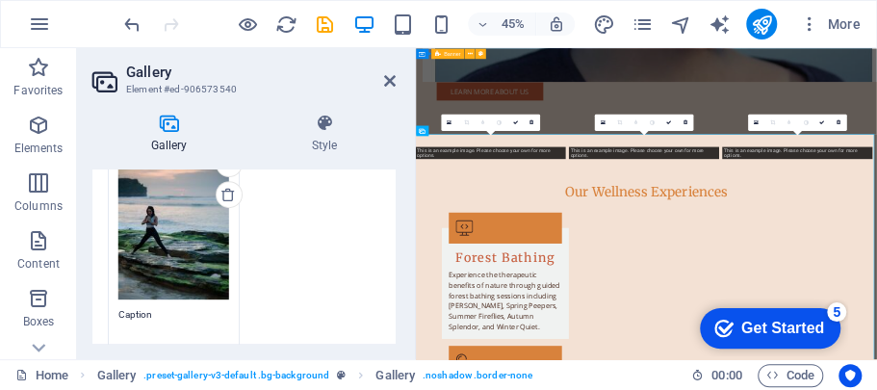
scroll to position [219, 0]
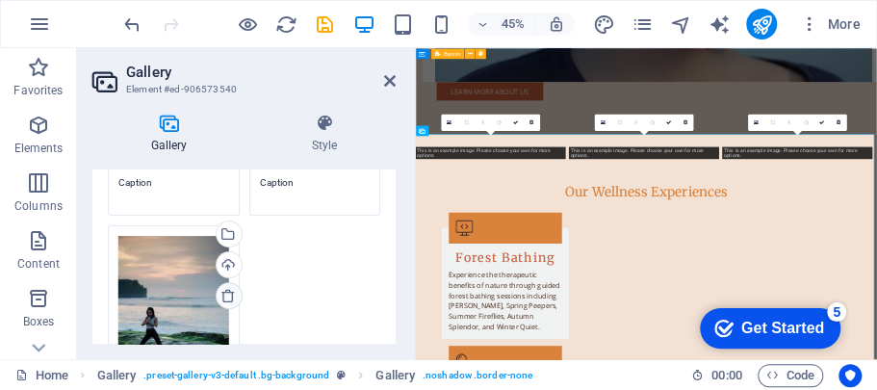
click at [228, 296] on icon at bounding box center [227, 295] width 15 height 15
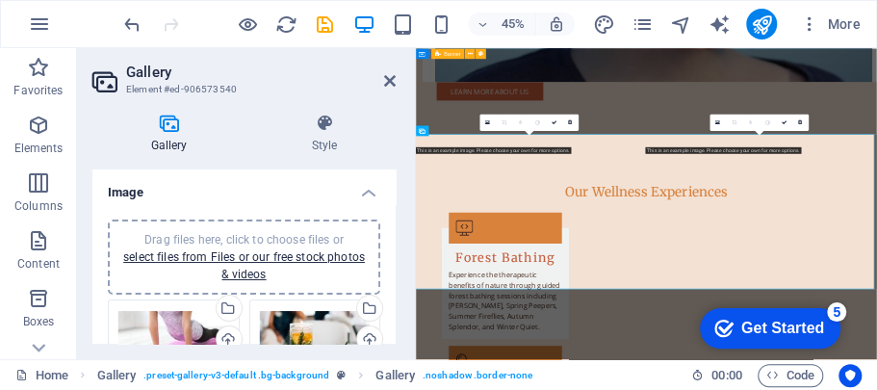
scroll to position [0, 0]
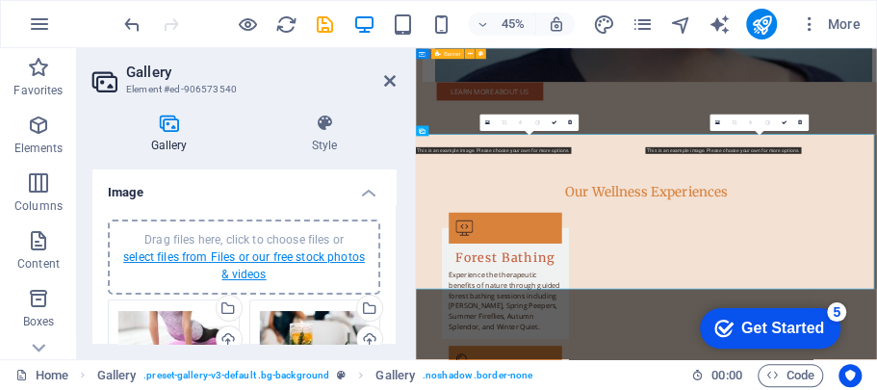
click at [285, 257] on link "select files from Files or our free stock photos & videos" at bounding box center [244, 265] width 242 height 31
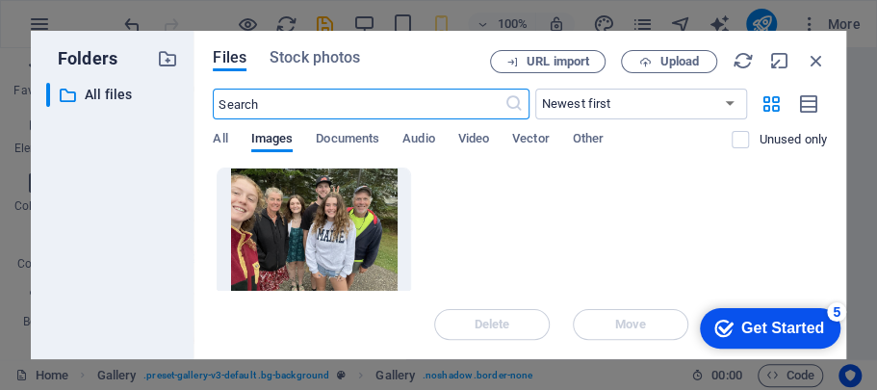
scroll to position [5640, 0]
click at [314, 54] on span "Stock photos" at bounding box center [315, 57] width 90 height 23
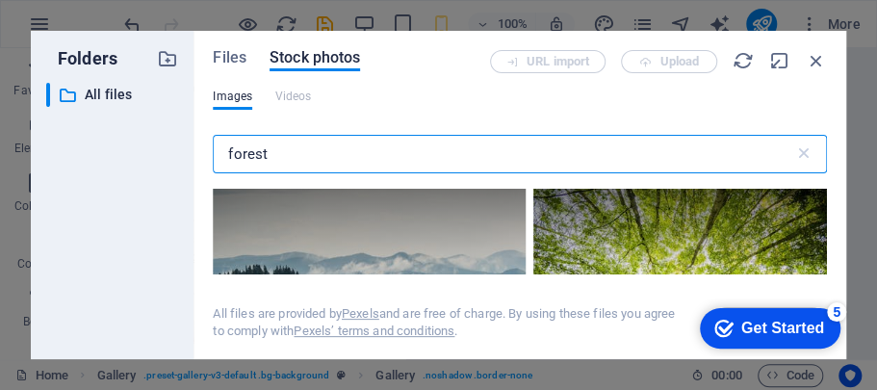
scroll to position [418, 0]
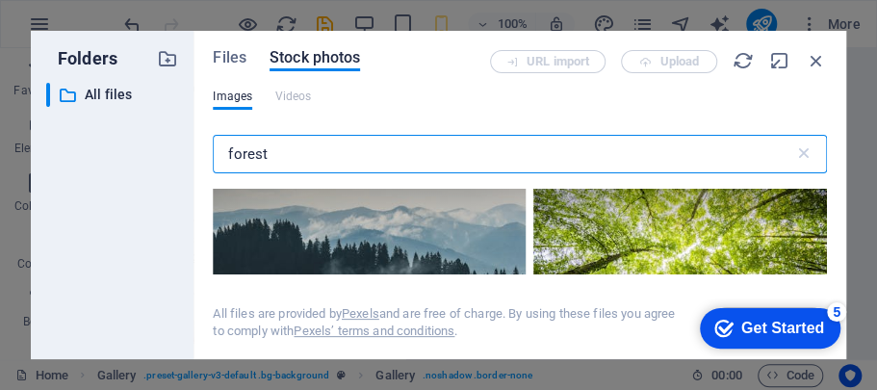
type input "forest"
click at [753, 231] on div at bounding box center [680, 189] width 294 height 96
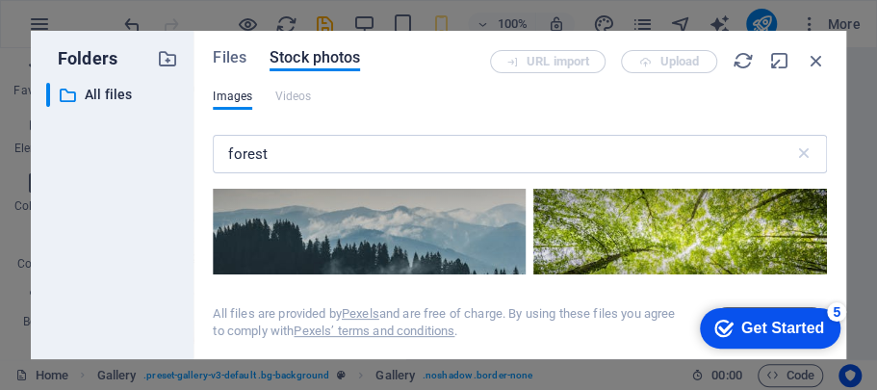
click at [787, 210] on div at bounding box center [680, 189] width 294 height 96
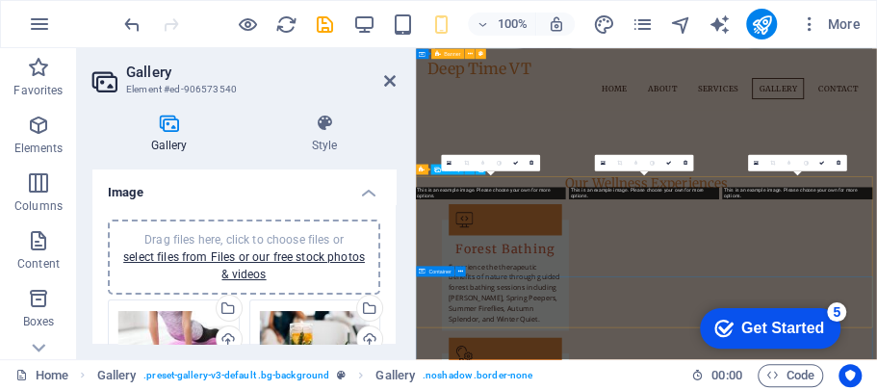
scroll to position [1912, 0]
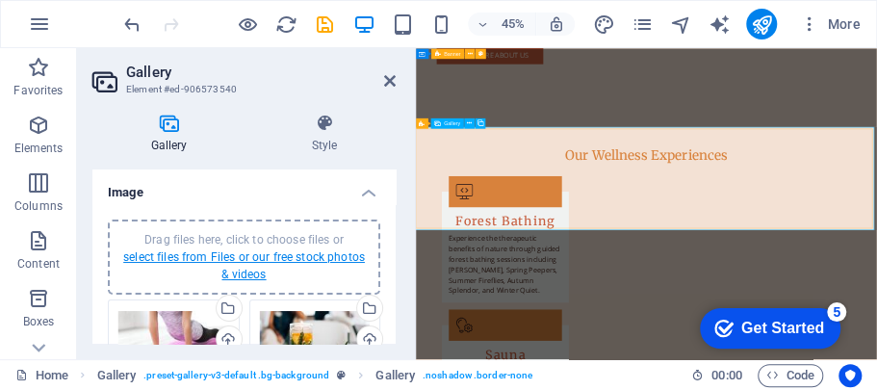
click at [290, 255] on link "select files from Files or our free stock photos & videos" at bounding box center [244, 265] width 242 height 31
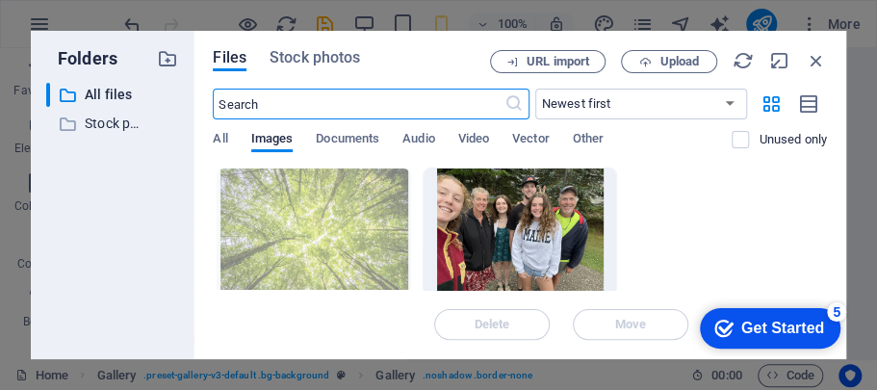
scroll to position [5640, 0]
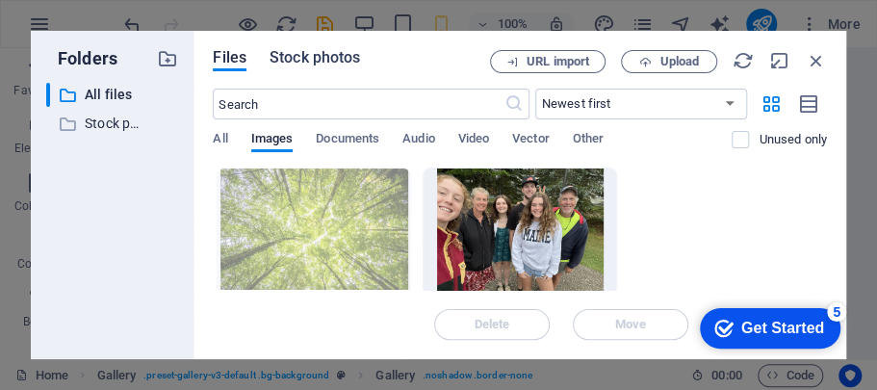
click at [355, 53] on span "Stock photos" at bounding box center [315, 57] width 90 height 23
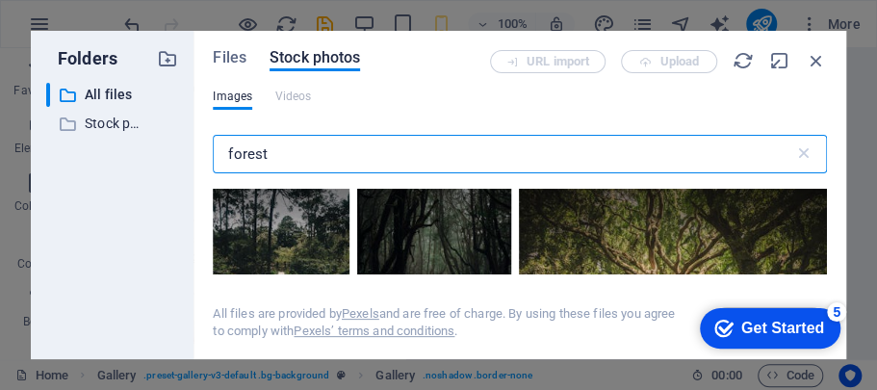
drag, startPoint x: 279, startPoint y: 162, endPoint x: 193, endPoint y: 158, distance: 86.7
click at [193, 158] on div "Folders ​ All files All files ​ Stock photos & videos Stock photos & videos Fil…" at bounding box center [438, 195] width 815 height 328
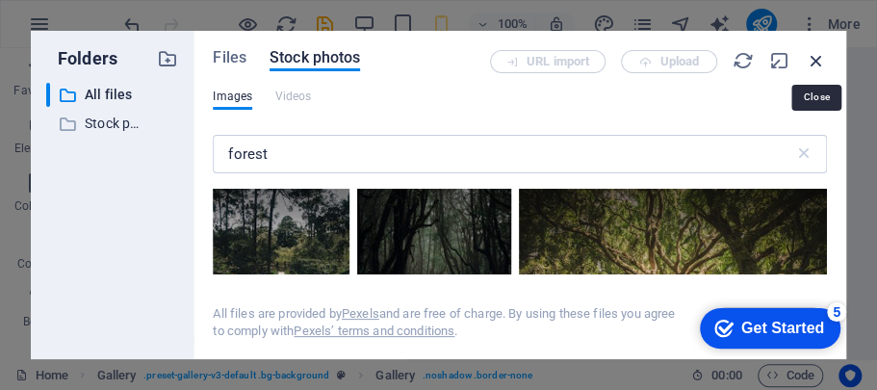
click at [814, 64] on icon "button" at bounding box center [816, 60] width 21 height 21
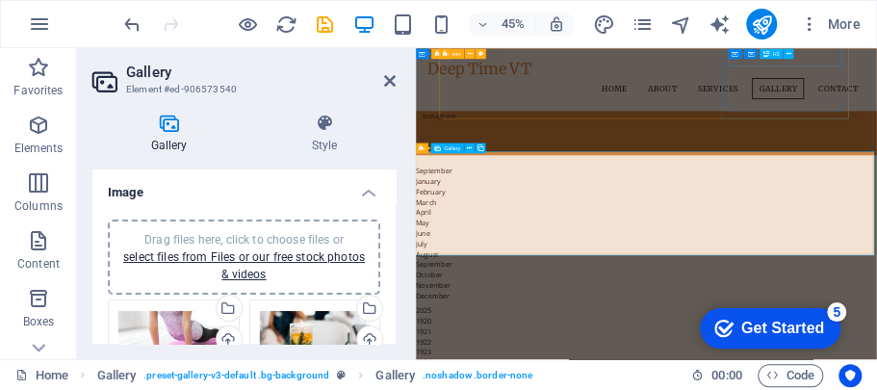
scroll to position [1856, 0]
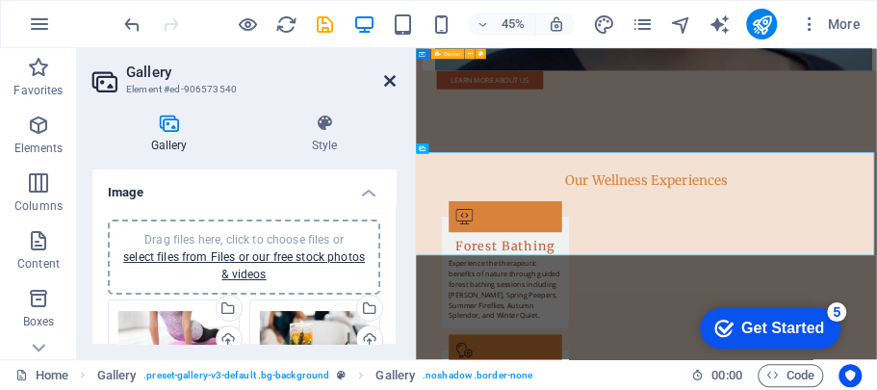
click at [389, 79] on icon at bounding box center [390, 80] width 12 height 15
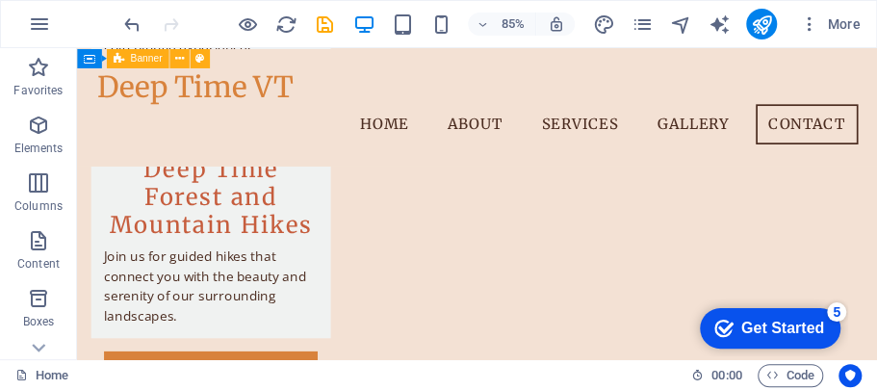
scroll to position [2581, 0]
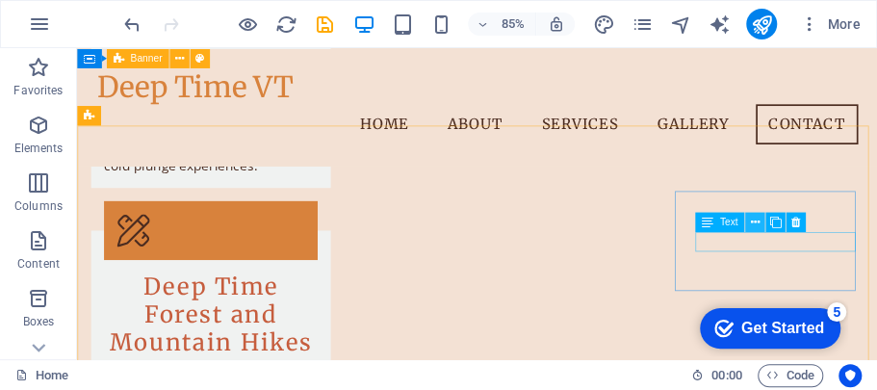
click at [759, 227] on icon at bounding box center [754, 221] width 9 height 17
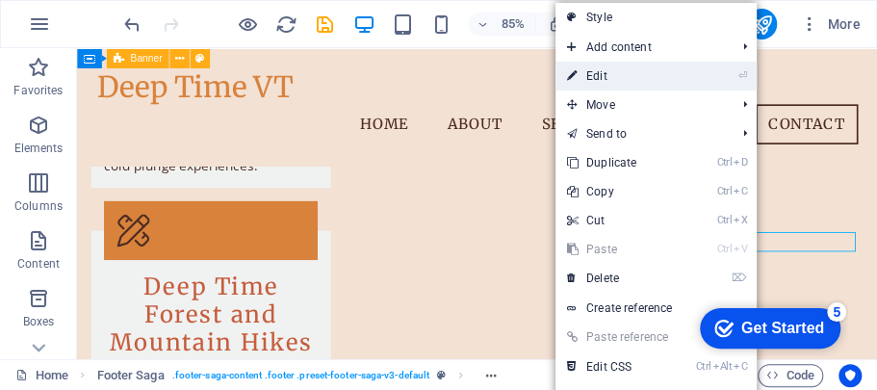
click at [587, 64] on link "⏎ Edit" at bounding box center [619, 76] width 129 height 29
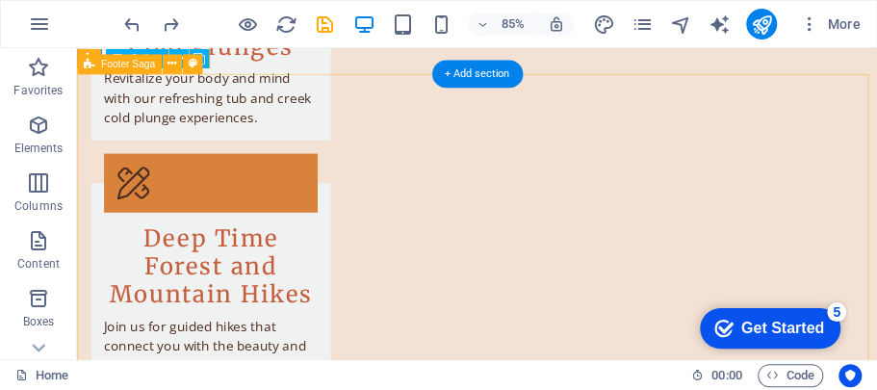
scroll to position [2684, 0]
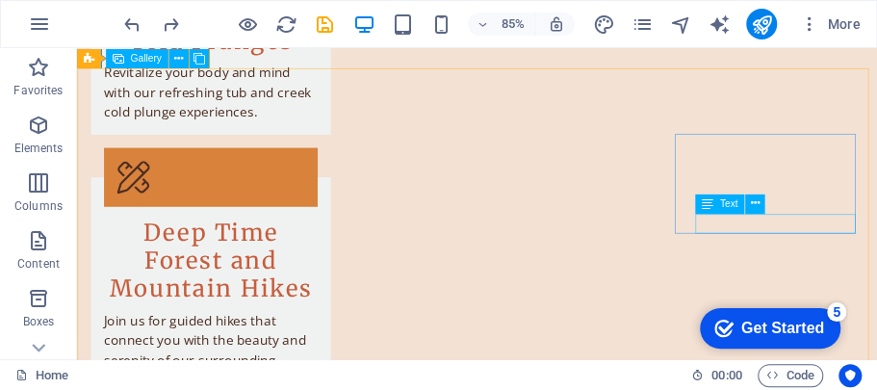
click at [719, 204] on span "Text" at bounding box center [728, 203] width 18 height 10
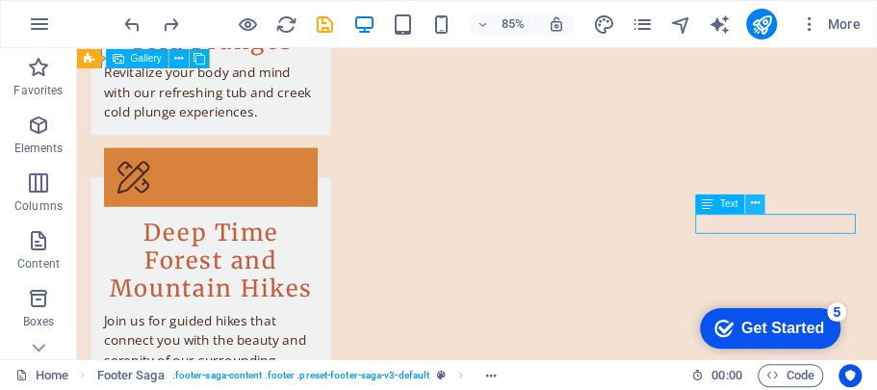
click at [755, 201] on icon at bounding box center [754, 202] width 9 height 17
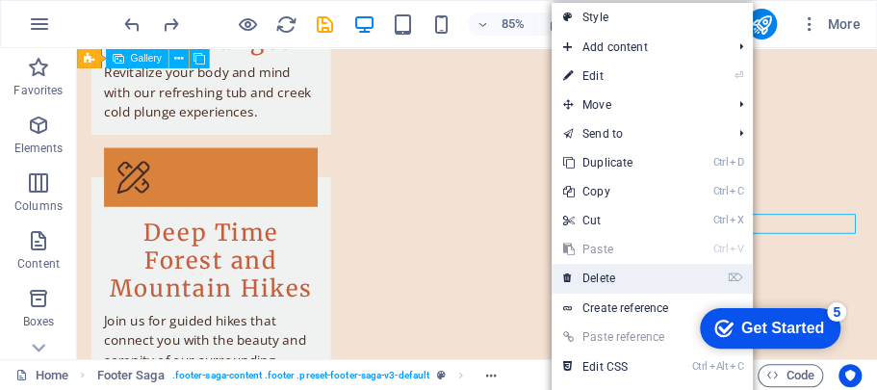
click at [625, 276] on link "⌦ Delete" at bounding box center [616, 278] width 129 height 29
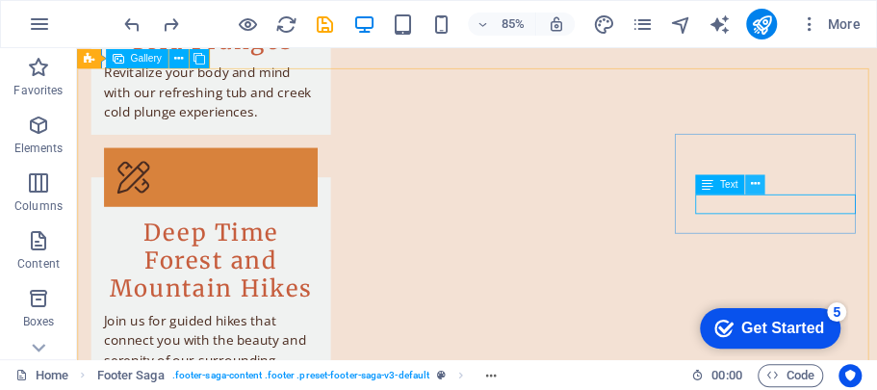
click at [756, 183] on icon at bounding box center [754, 183] width 9 height 17
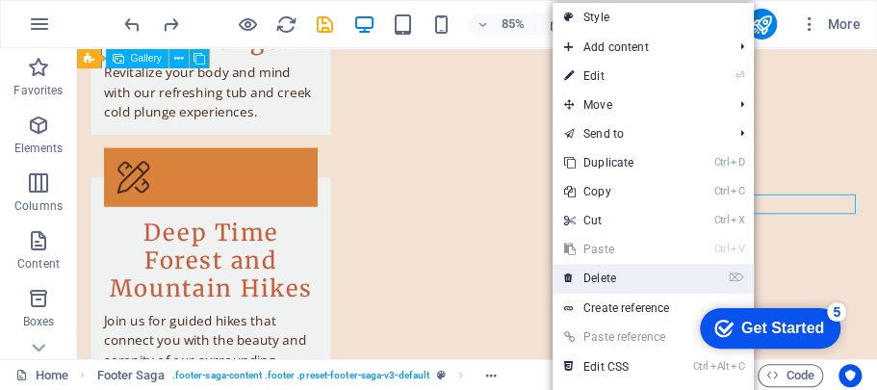
click at [614, 271] on link "⌦ Delete" at bounding box center [617, 278] width 129 height 29
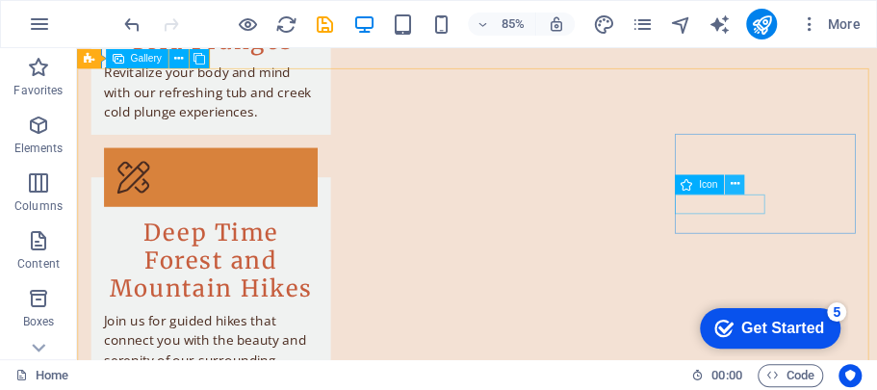
click at [733, 179] on icon at bounding box center [734, 183] width 9 height 17
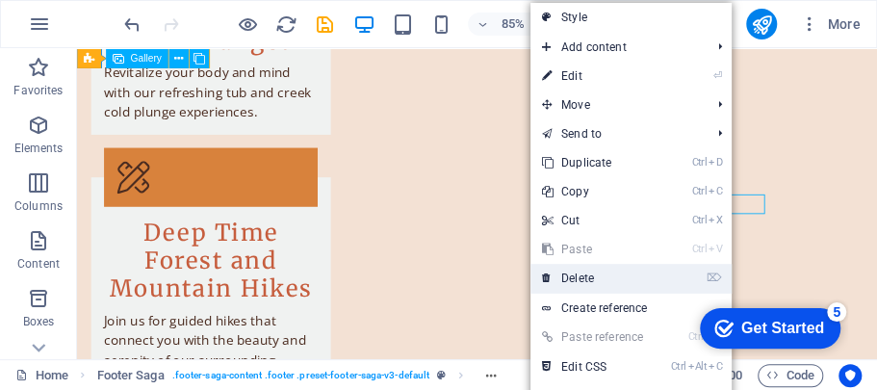
click at [594, 270] on link "⌦ Delete" at bounding box center [594, 278] width 129 height 29
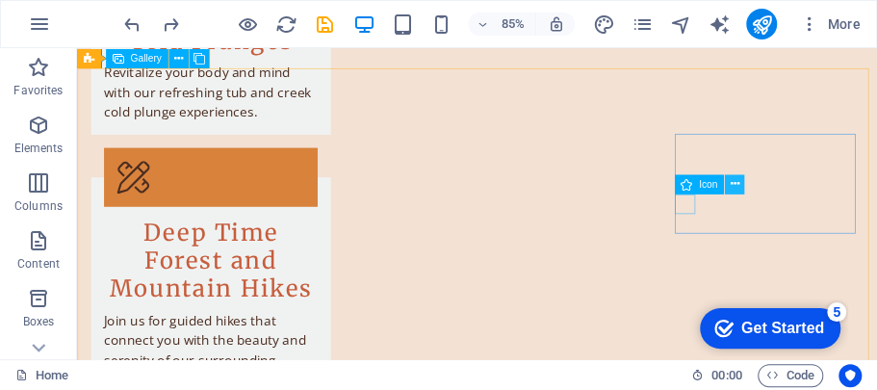
click at [735, 177] on icon at bounding box center [734, 183] width 9 height 17
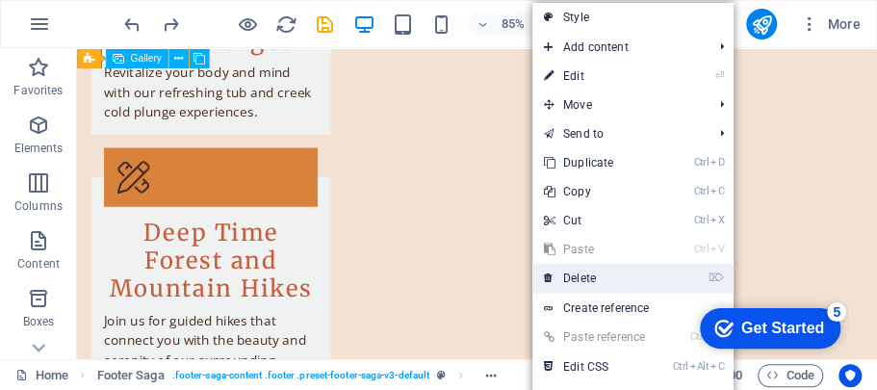
click at [603, 271] on link "⌦ Delete" at bounding box center [596, 278] width 129 height 29
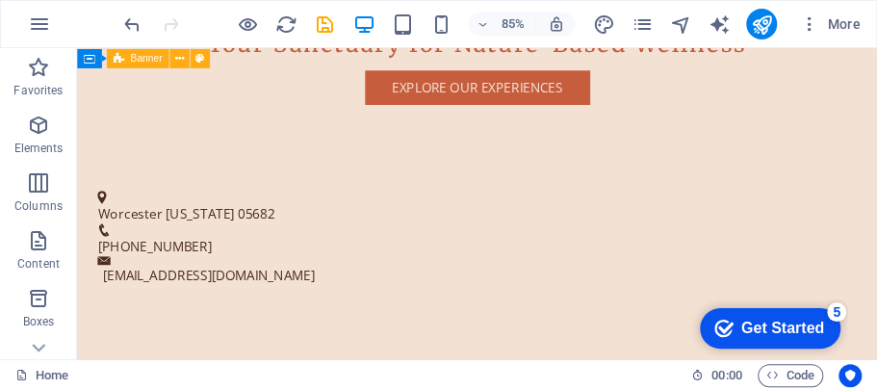
scroll to position [604, 0]
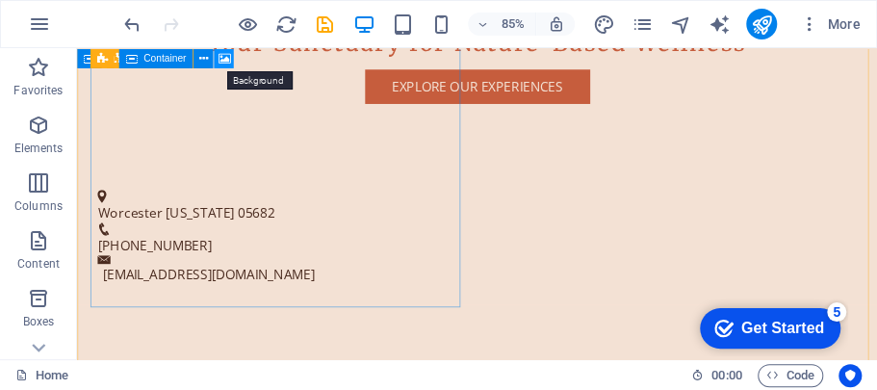
click at [219, 61] on icon at bounding box center [224, 57] width 13 height 17
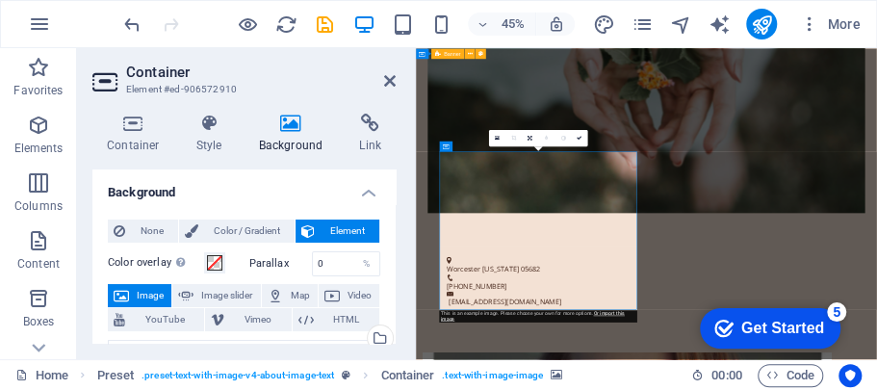
click at [151, 291] on span "Image" at bounding box center [150, 295] width 31 height 23
click at [199, 294] on span "Image slider" at bounding box center [226, 295] width 55 height 23
select select "ms"
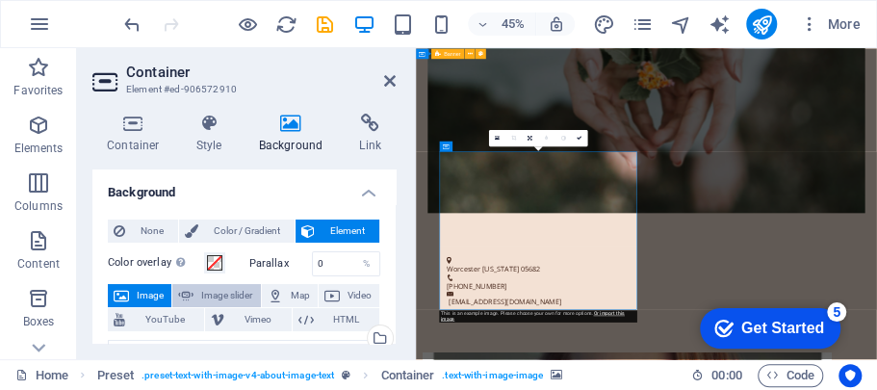
select select "s"
select select "progressive"
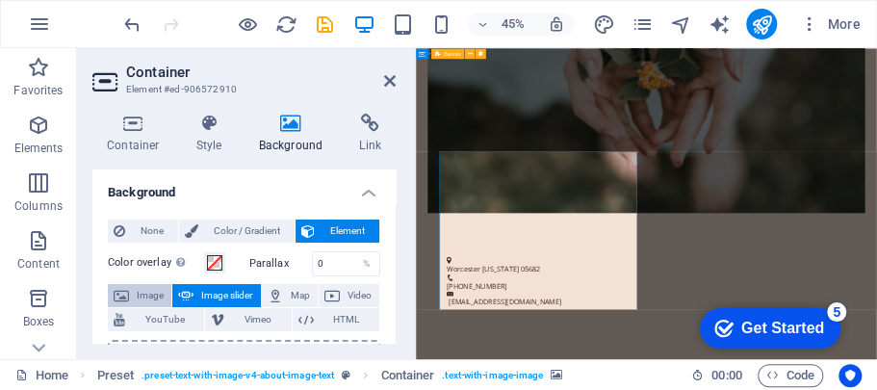
click at [156, 291] on span "Image" at bounding box center [150, 295] width 31 height 23
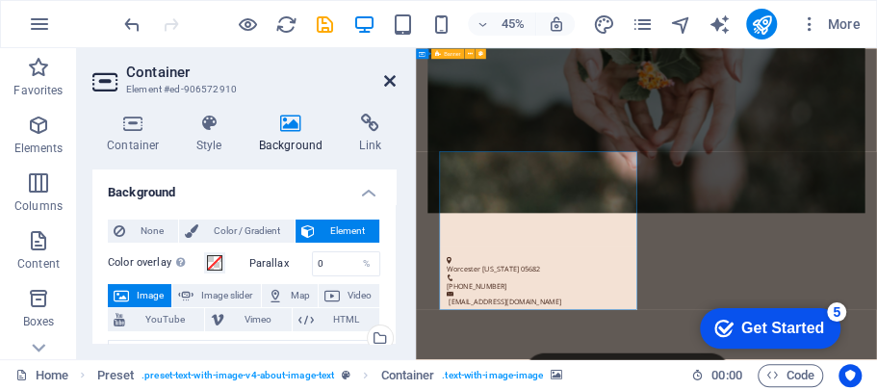
click at [388, 81] on icon at bounding box center [390, 80] width 12 height 15
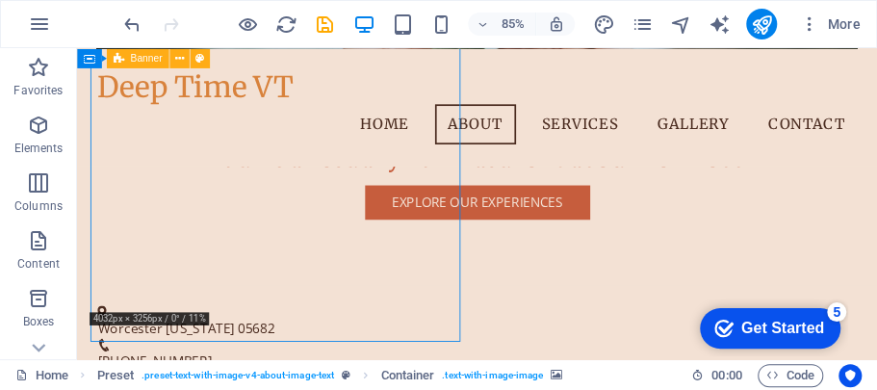
scroll to position [405, 0]
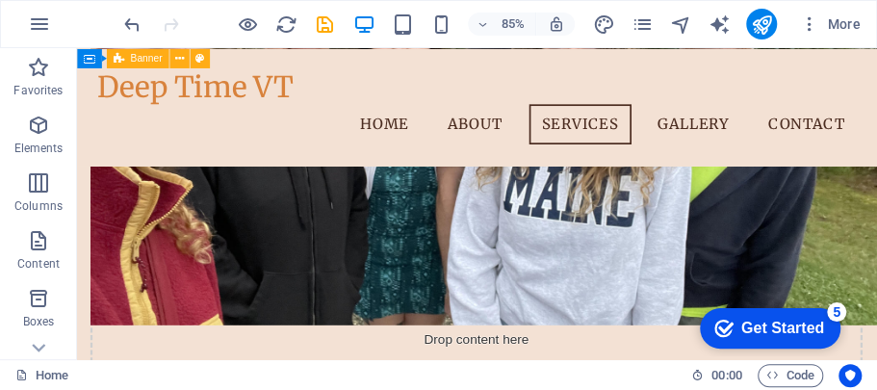
scroll to position [971, 0]
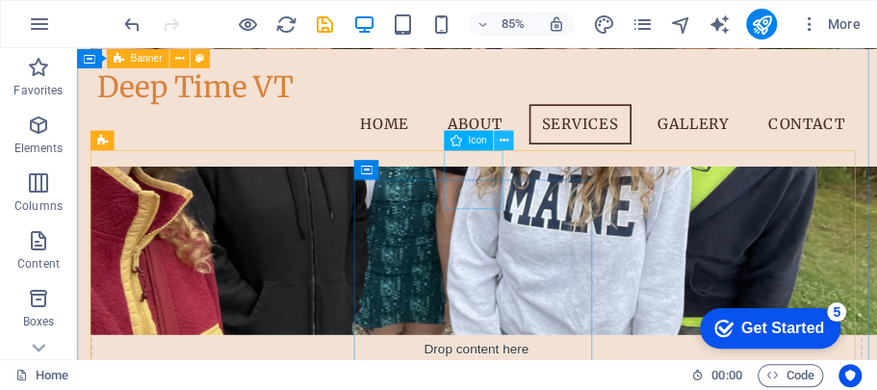
click at [502, 139] on icon at bounding box center [503, 139] width 9 height 17
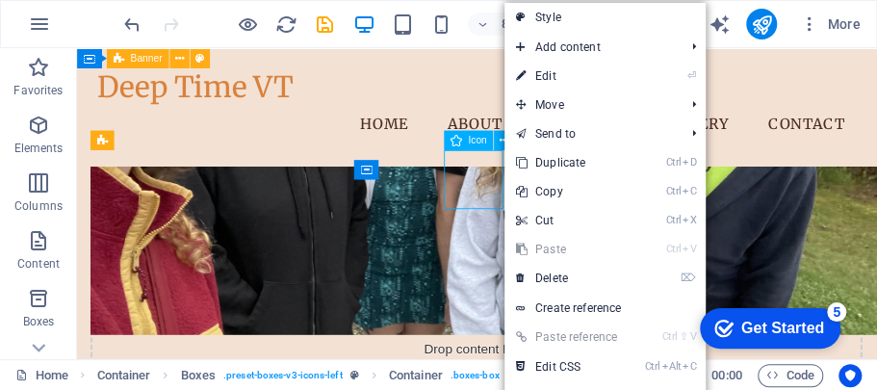
click at [475, 141] on span "Icon" at bounding box center [477, 140] width 18 height 10
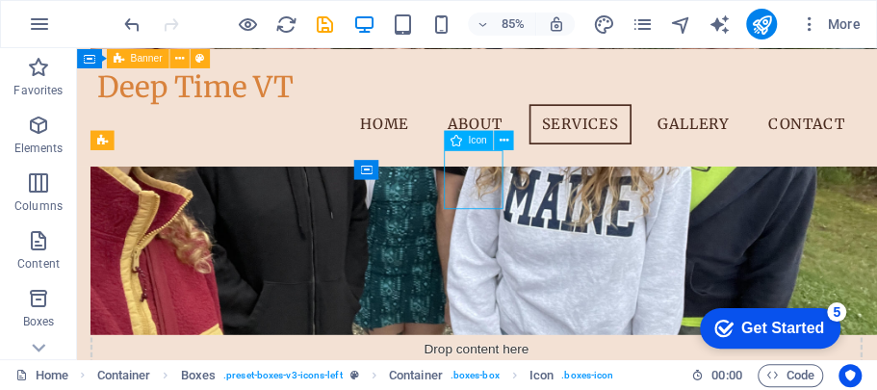
click at [456, 143] on icon at bounding box center [456, 139] width 12 height 19
click at [476, 137] on span "Icon" at bounding box center [477, 140] width 18 height 10
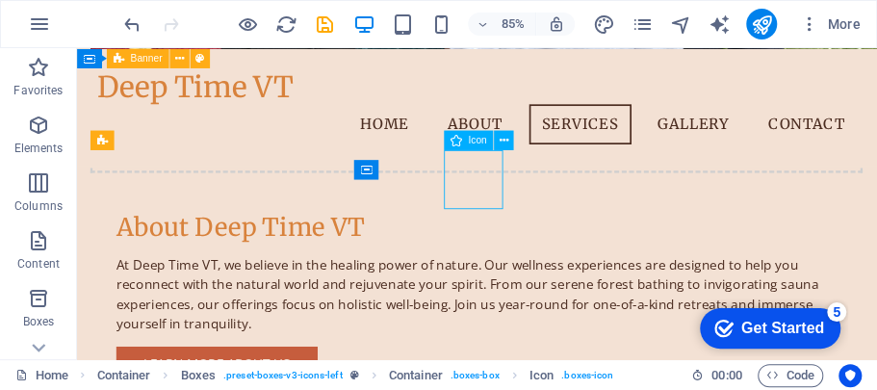
select select "xMidYMid"
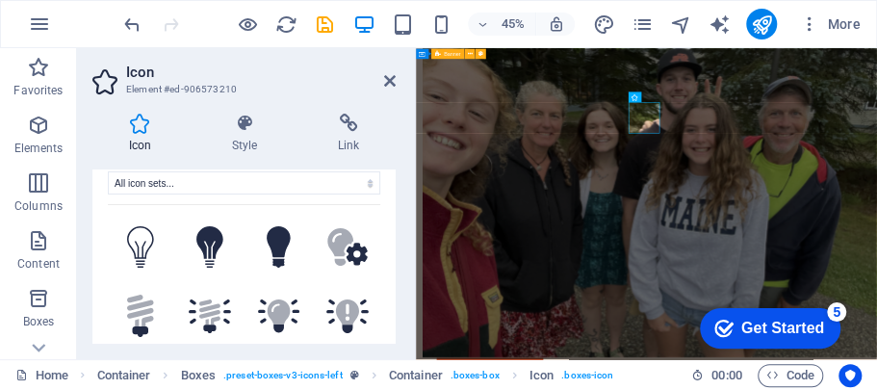
scroll to position [18, 0]
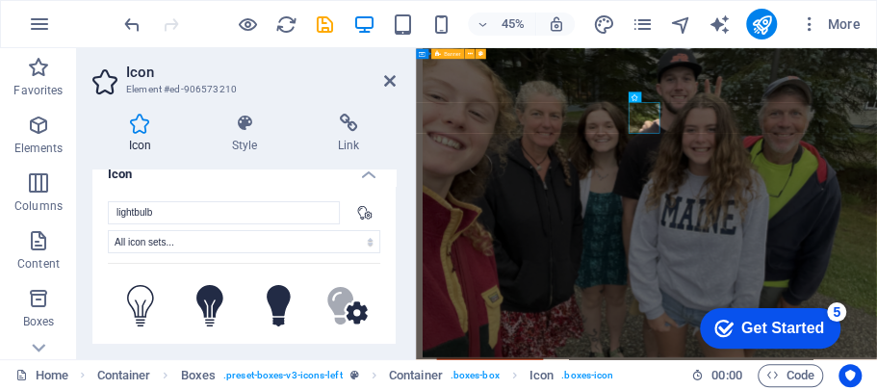
click at [360, 211] on icon at bounding box center [364, 211] width 15 height 13
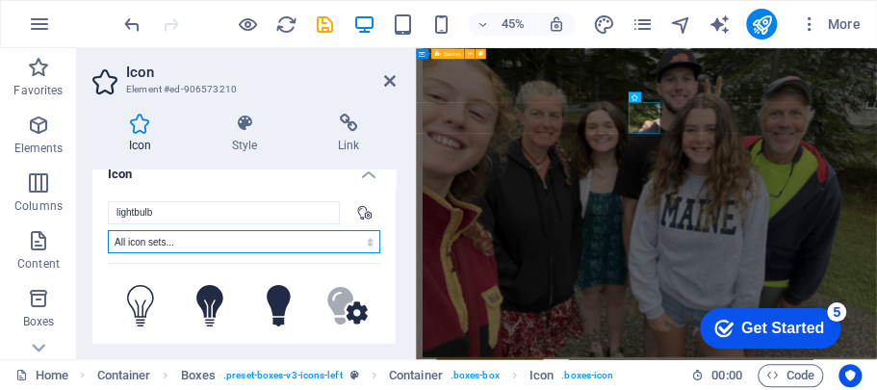
click at [364, 239] on select "All icon sets... IcoFont Ionicons FontAwesome Brands FontAwesome Duotone FontAw…" at bounding box center [244, 241] width 272 height 23
select select "ionicons"
click at [108, 230] on select "All icon sets... IcoFont Ionicons FontAwesome Brands FontAwesome Duotone FontAw…" at bounding box center [244, 241] width 272 height 23
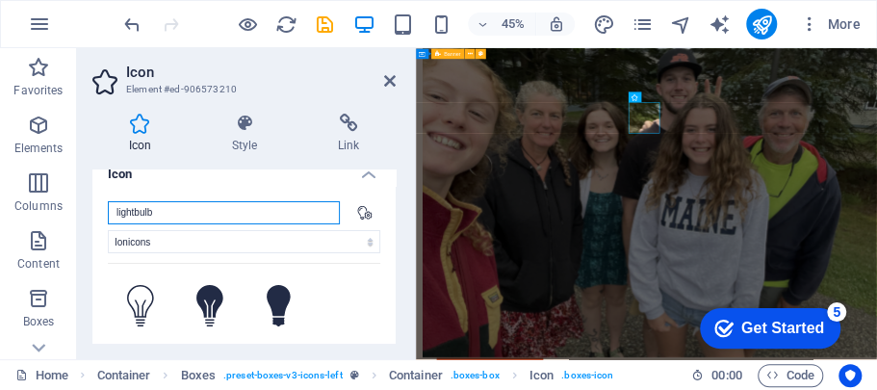
click at [322, 216] on input "lightbulb" at bounding box center [224, 212] width 232 height 23
drag, startPoint x: 296, startPoint y: 219, endPoint x: 139, endPoint y: 216, distance: 157.9
click at [131, 217] on input "lightbulb" at bounding box center [224, 212] width 232 height 23
click at [174, 213] on input "lightbulb" at bounding box center [224, 212] width 232 height 23
click at [159, 208] on input "lightbulb" at bounding box center [224, 212] width 232 height 23
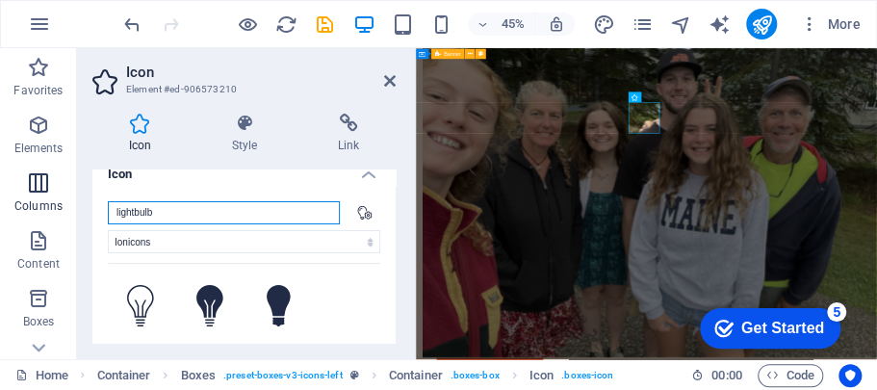
drag, startPoint x: 159, startPoint y: 208, endPoint x: 70, endPoint y: 214, distance: 88.7
click at [70, 214] on section "Favorites Elements Columns Content Boxes Accordion Tables Features Images Slide…" at bounding box center [438, 203] width 877 height 311
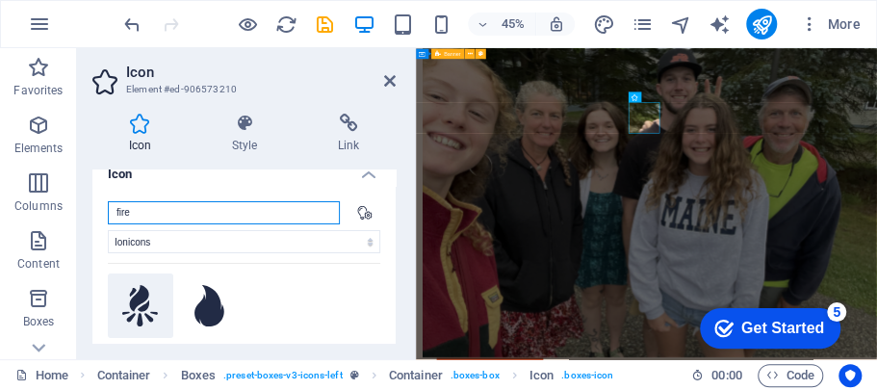
type input "fire"
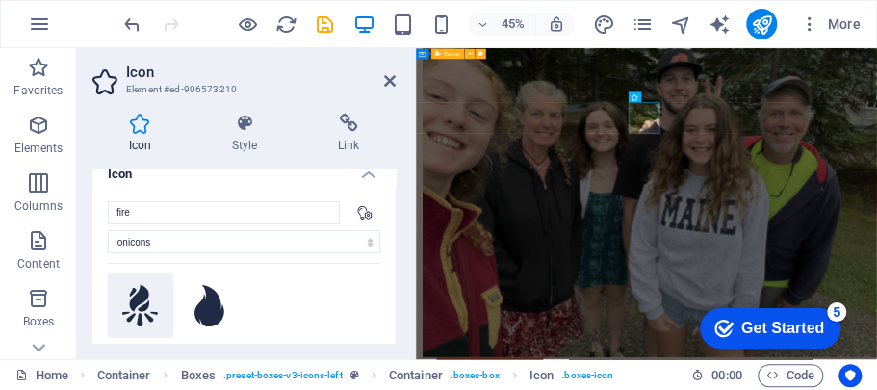
click at [139, 299] on icon at bounding box center [140, 306] width 37 height 42
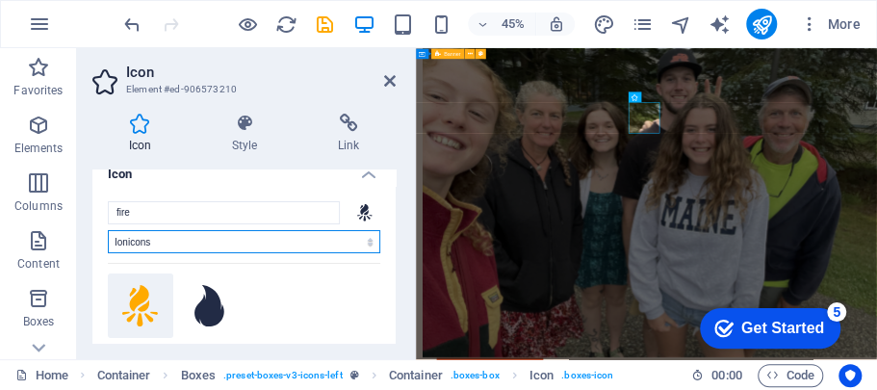
click at [368, 243] on select "All icon sets... IcoFont Ionicons FontAwesome Brands FontAwesome Duotone FontAw…" at bounding box center [244, 241] width 272 height 23
click at [108, 230] on select "All icon sets... IcoFont Ionicons FontAwesome Brands FontAwesome Duotone FontAw…" at bounding box center [244, 241] width 272 height 23
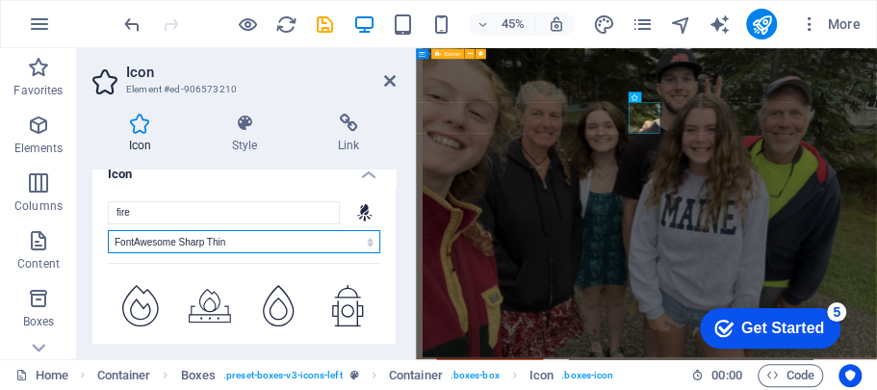
click at [369, 239] on select "All icon sets... IcoFont Ionicons FontAwesome Brands FontAwesome Duotone FontAw…" at bounding box center [244, 241] width 272 height 23
click at [108, 230] on select "All icon sets... IcoFont Ionicons FontAwesome Brands FontAwesome Duotone FontAw…" at bounding box center [244, 241] width 272 height 23
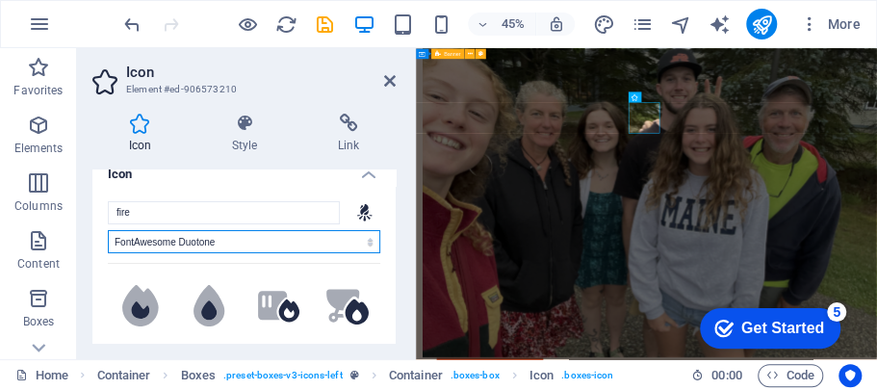
click at [366, 235] on select "All icon sets... IcoFont Ionicons FontAwesome Brands FontAwesome Duotone FontAw…" at bounding box center [244, 241] width 272 height 23
click at [108, 230] on select "All icon sets... IcoFont Ionicons FontAwesome Brands FontAwesome Duotone FontAw…" at bounding box center [244, 241] width 272 height 23
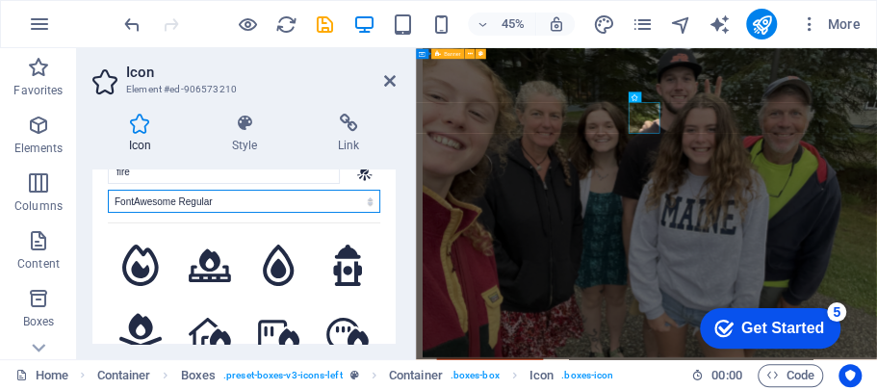
scroll to position [0, 0]
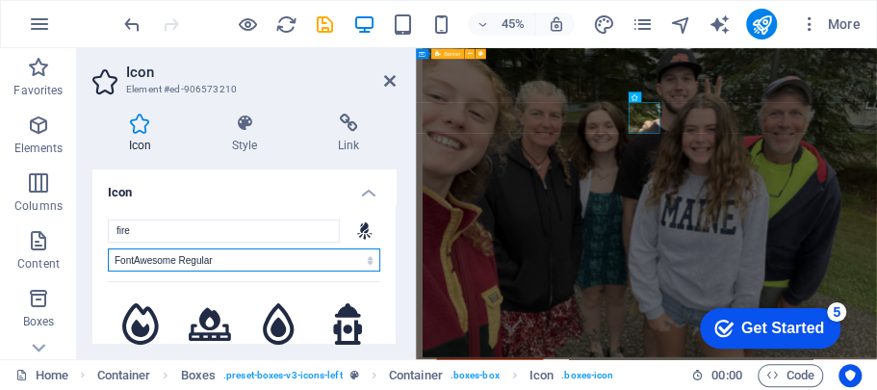
click at [366, 261] on select "All icon sets... IcoFont Ionicons FontAwesome Brands FontAwesome Duotone FontAw…" at bounding box center [244, 259] width 272 height 23
select select "icofont"
click at [108, 248] on select "All icon sets... IcoFont Ionicons FontAwesome Brands FontAwesome Duotone FontAw…" at bounding box center [244, 259] width 272 height 23
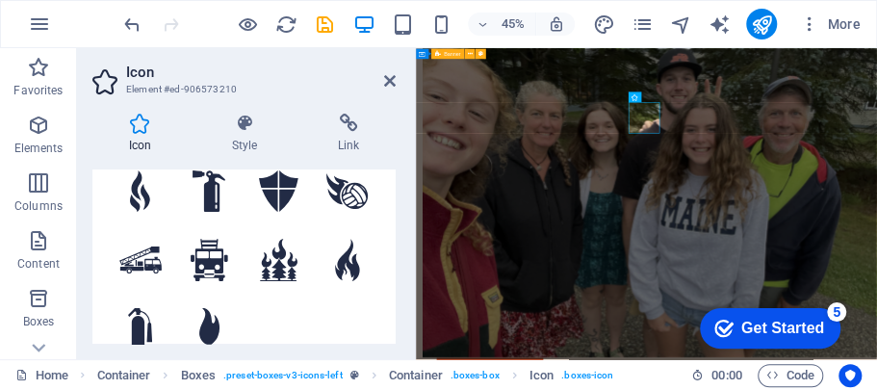
scroll to position [144, 0]
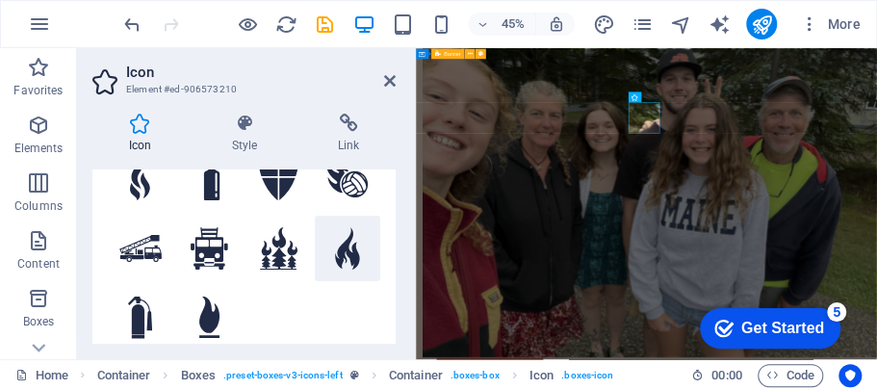
click at [347, 250] on icon at bounding box center [348, 248] width 24 height 42
click at [387, 82] on icon at bounding box center [390, 80] width 12 height 15
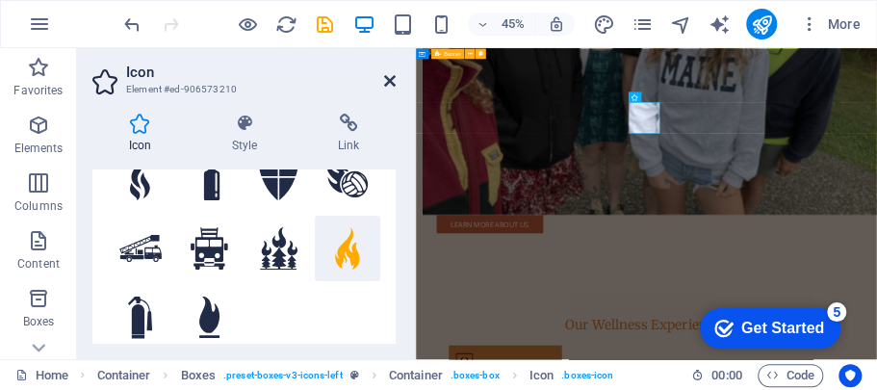
scroll to position [1007, 0]
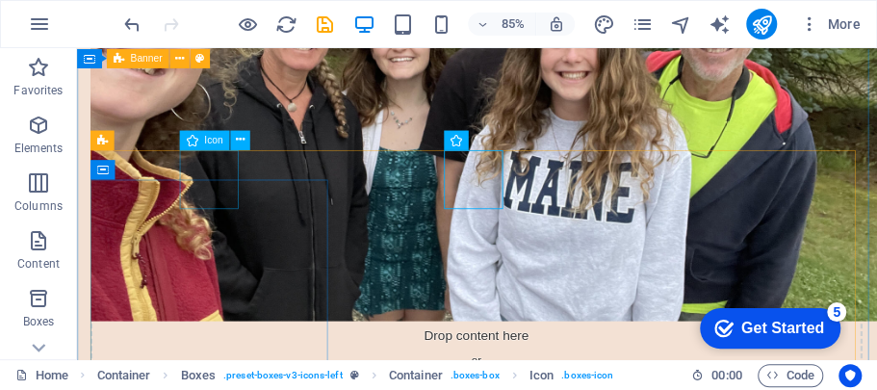
click at [204, 141] on span "Icon" at bounding box center [213, 140] width 18 height 10
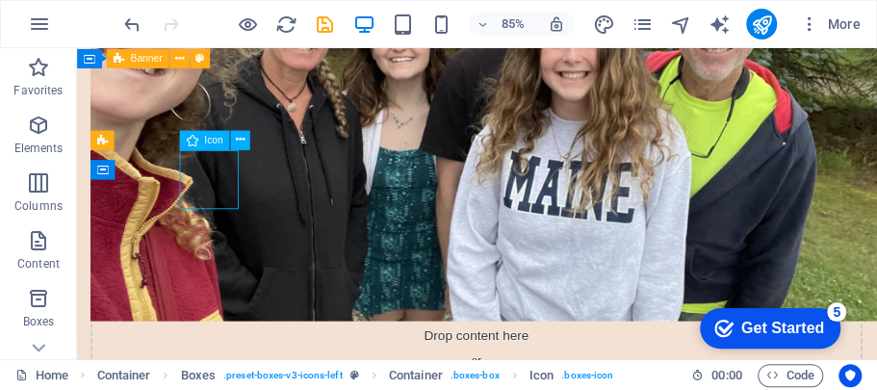
click at [210, 141] on span "Icon" at bounding box center [213, 140] width 18 height 10
click at [214, 143] on span "Icon" at bounding box center [213, 140] width 18 height 10
click at [241, 141] on icon at bounding box center [239, 139] width 9 height 17
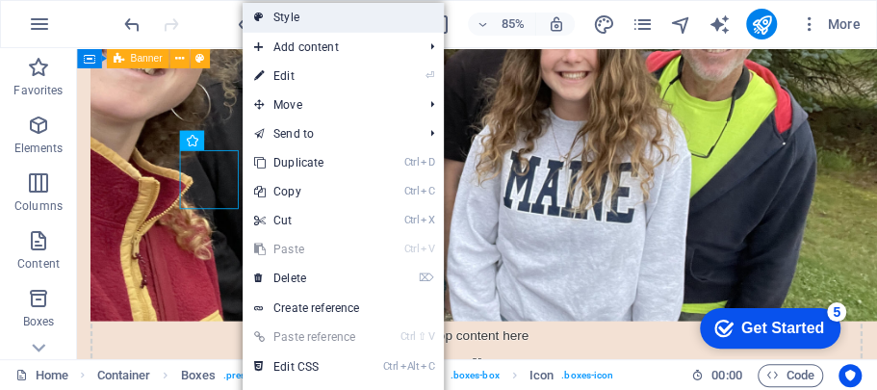
click at [287, 18] on link "Style" at bounding box center [343, 17] width 201 height 29
select select "rem"
select select "preset-boxes-v3-icons-left"
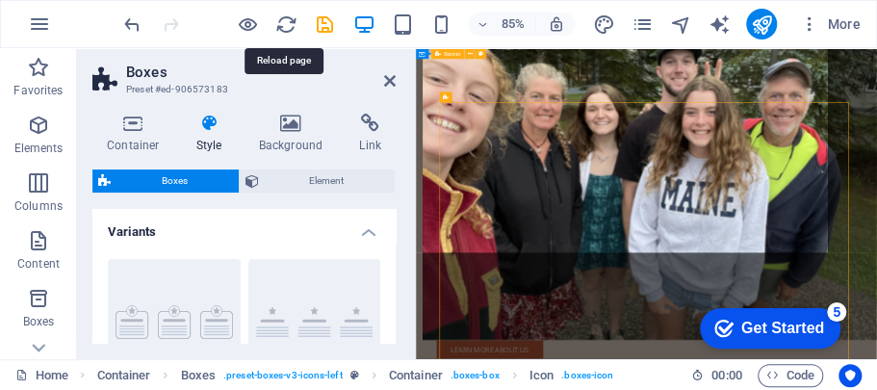
scroll to position [1283, 0]
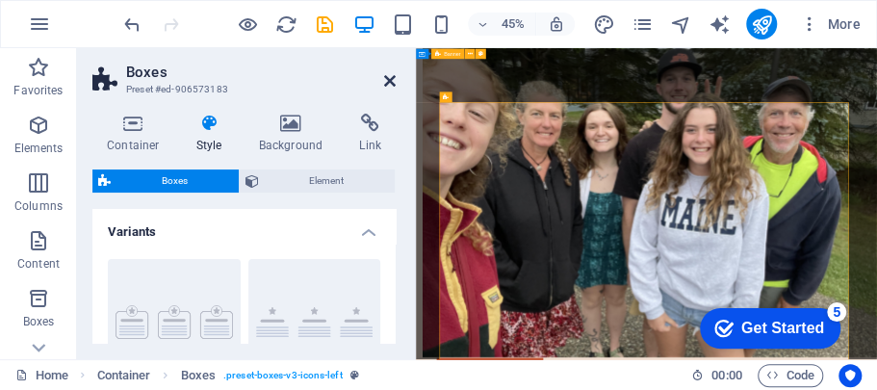
click at [391, 82] on icon at bounding box center [390, 80] width 12 height 15
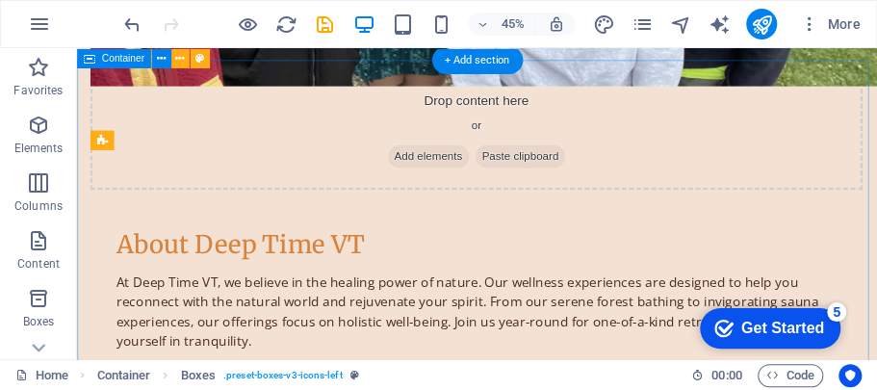
scroll to position [1007, 0]
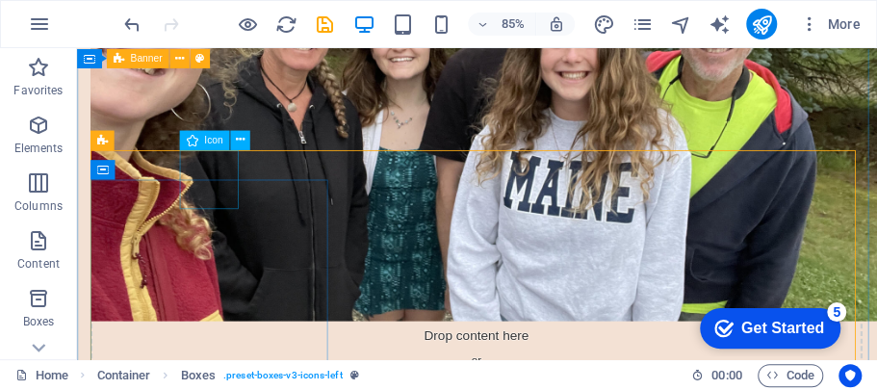
click at [207, 142] on span "Icon" at bounding box center [213, 140] width 18 height 10
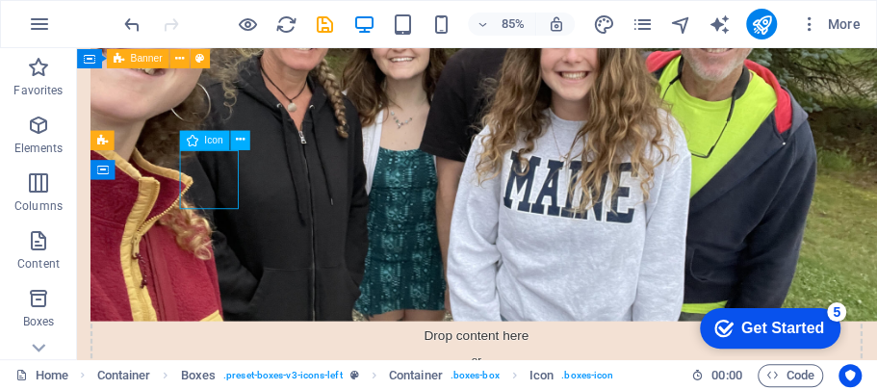
click at [189, 141] on div "Icon" at bounding box center [204, 139] width 50 height 19
click at [227, 135] on div "Icon" at bounding box center [204, 139] width 50 height 19
click at [237, 137] on icon at bounding box center [239, 139] width 9 height 17
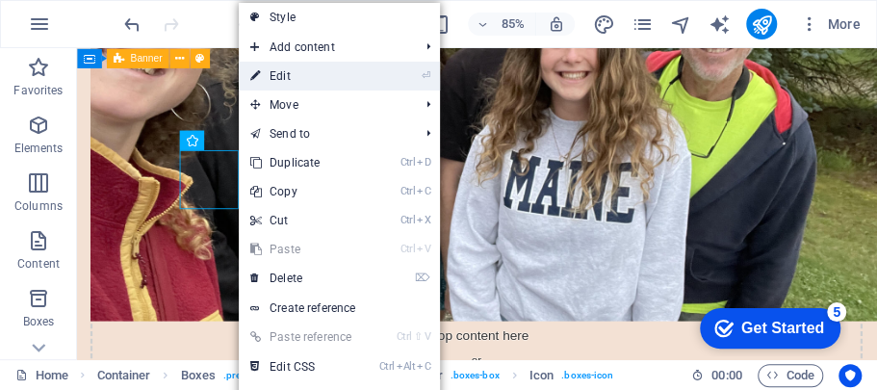
click at [295, 71] on link "⏎ Edit" at bounding box center [303, 76] width 129 height 29
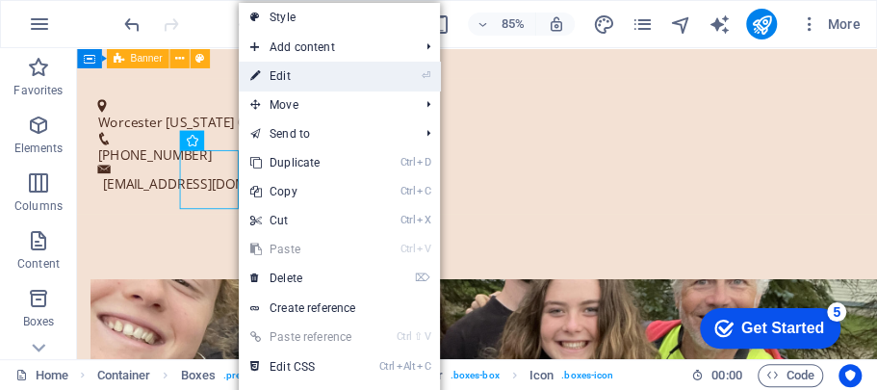
select select "xMidYMid"
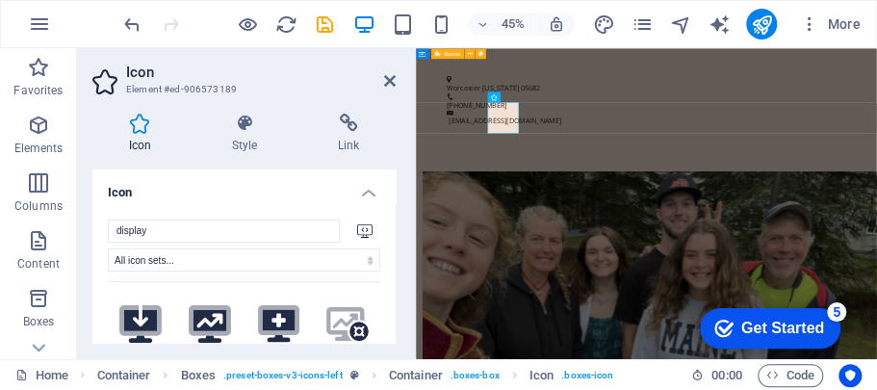
scroll to position [1283, 0]
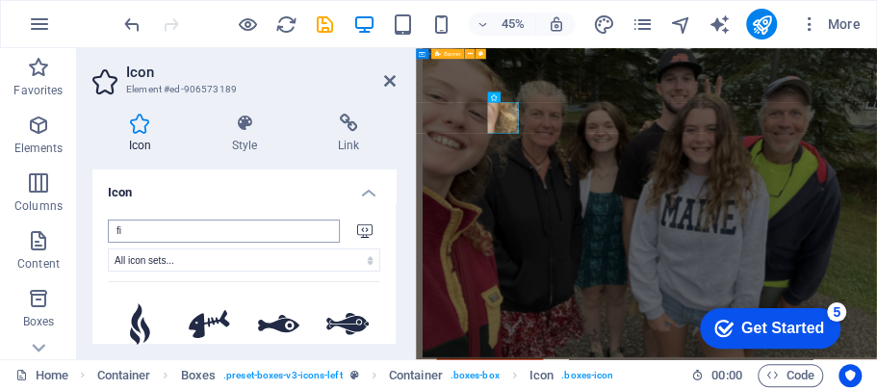
type input "f"
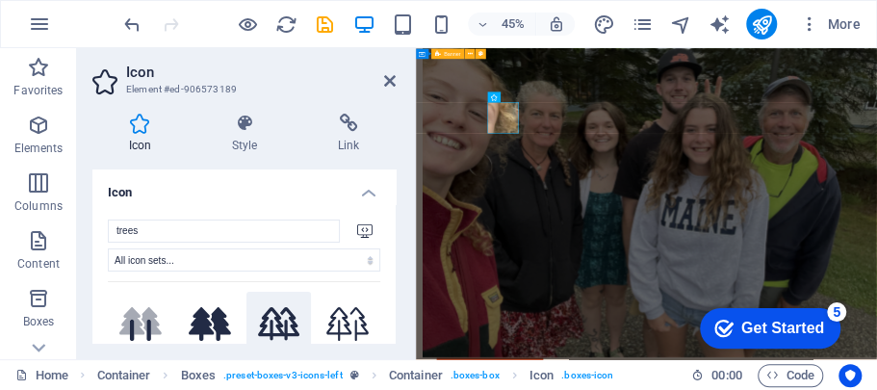
type input "trees"
click at [294, 324] on icon at bounding box center [279, 324] width 42 height 34
click at [387, 84] on icon at bounding box center [390, 80] width 12 height 15
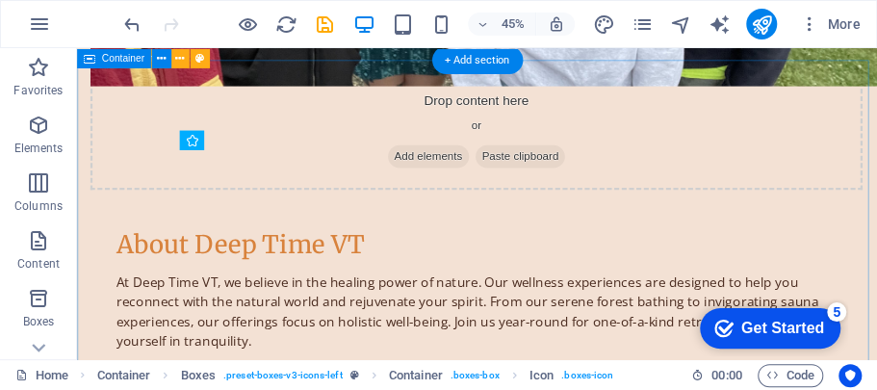
scroll to position [1007, 0]
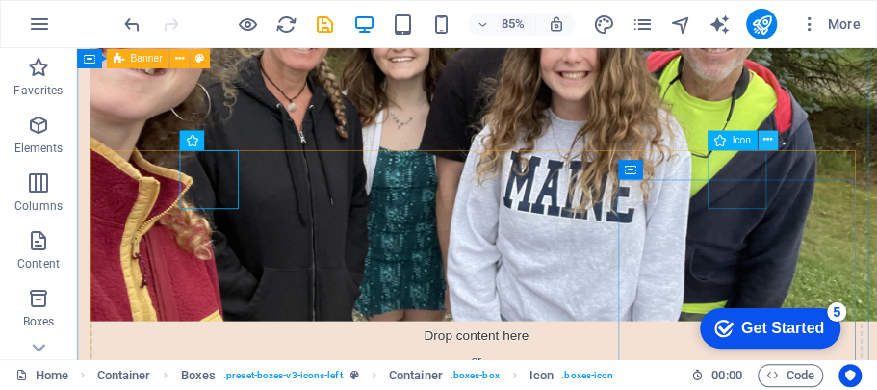
click at [767, 133] on icon at bounding box center [767, 139] width 9 height 17
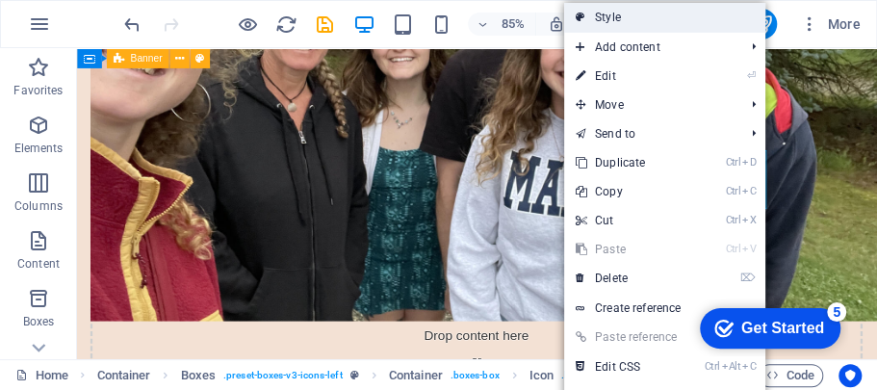
click at [643, 19] on link "Style" at bounding box center [664, 17] width 201 height 29
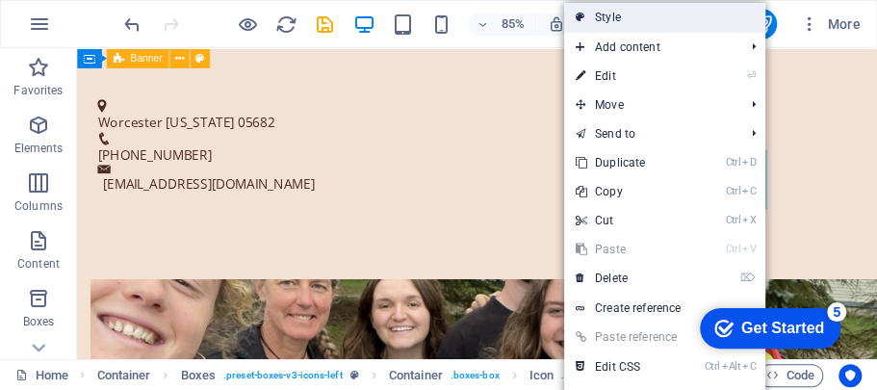
select select "rem"
select select "preset-boxes-v3-icons-left"
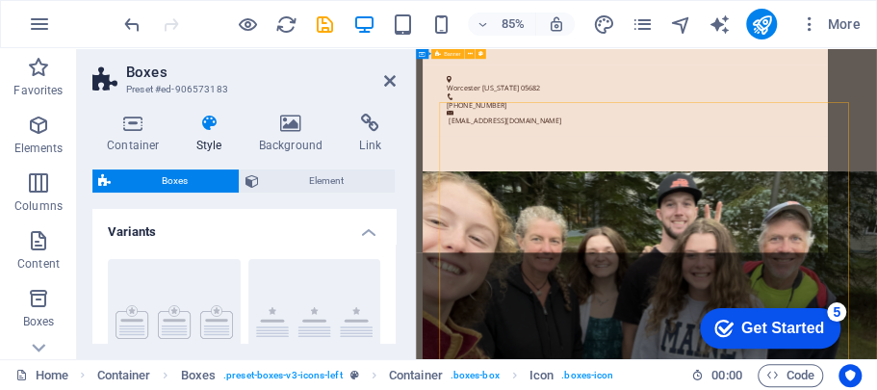
scroll to position [1283, 0]
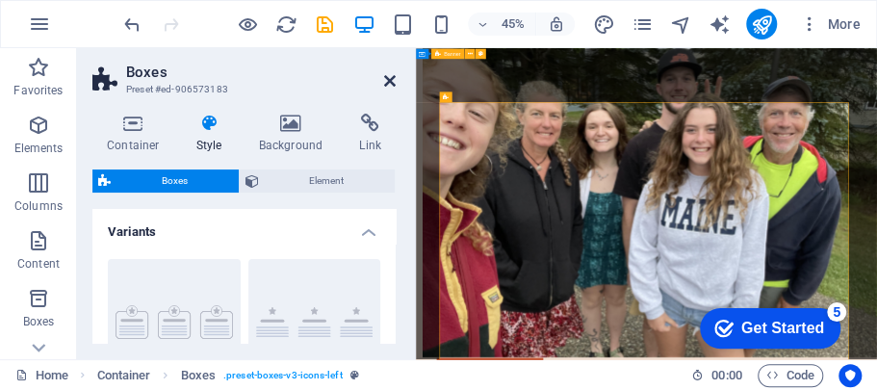
click at [393, 81] on icon at bounding box center [390, 80] width 12 height 15
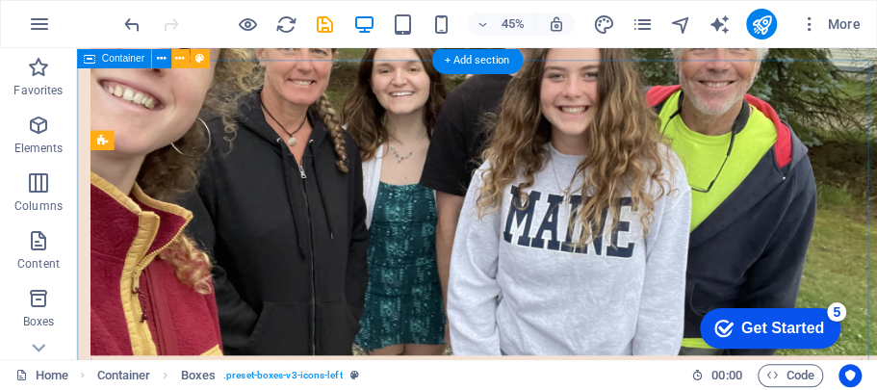
scroll to position [1007, 0]
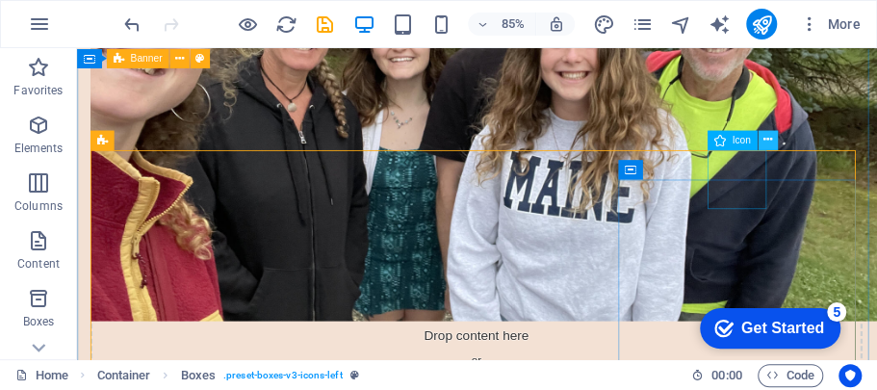
click at [768, 137] on icon at bounding box center [767, 139] width 9 height 17
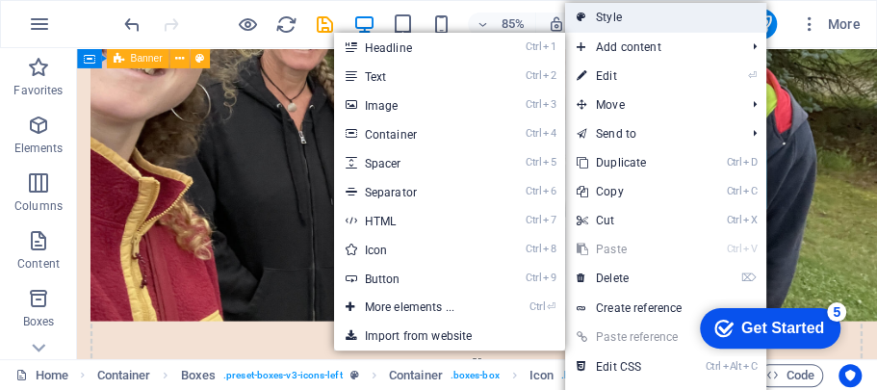
click at [645, 14] on link "Style" at bounding box center [665, 17] width 201 height 29
select select "rem"
select select "preset-boxes-v3-icons-left"
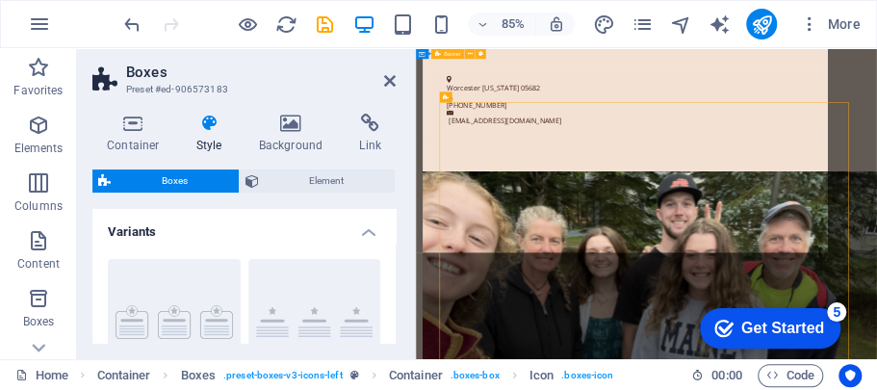
scroll to position [1283, 0]
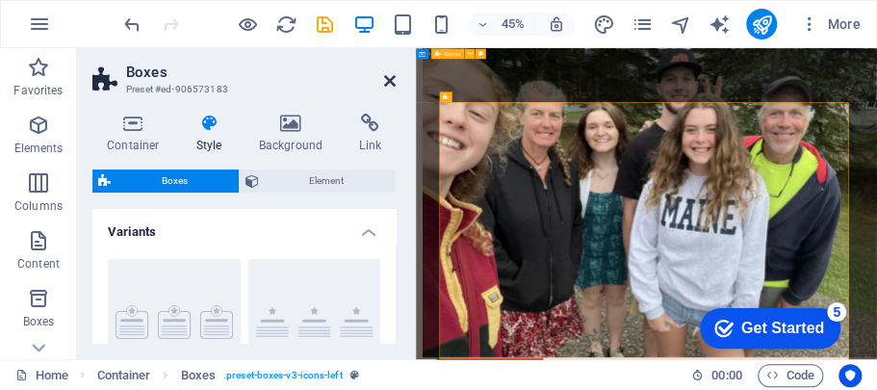
click at [389, 81] on icon at bounding box center [390, 80] width 12 height 15
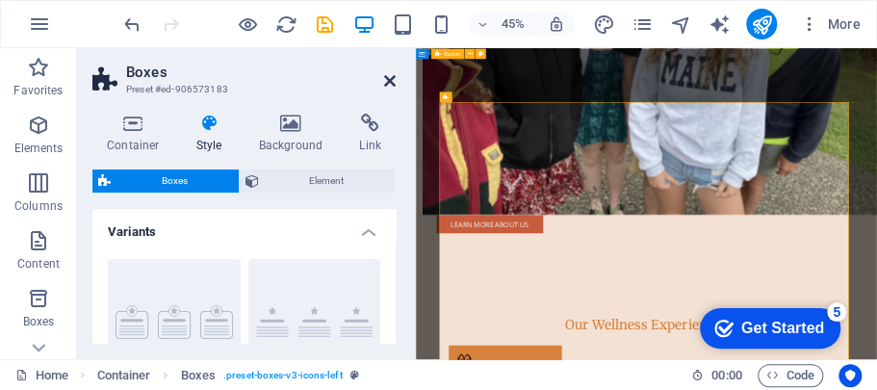
scroll to position [1007, 0]
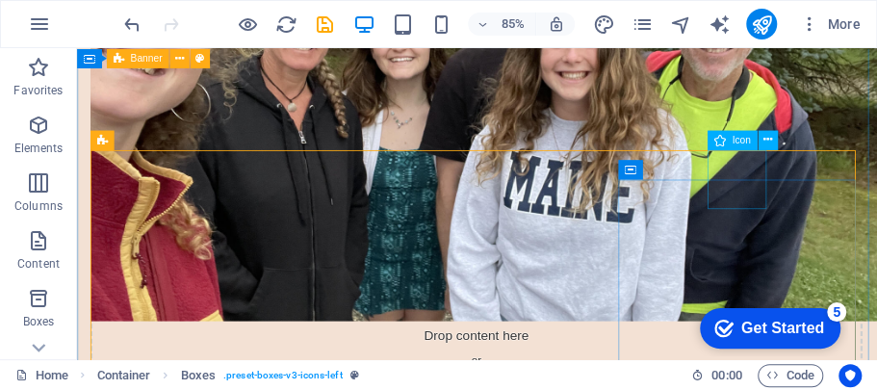
click at [766, 135] on icon at bounding box center [767, 139] width 9 height 17
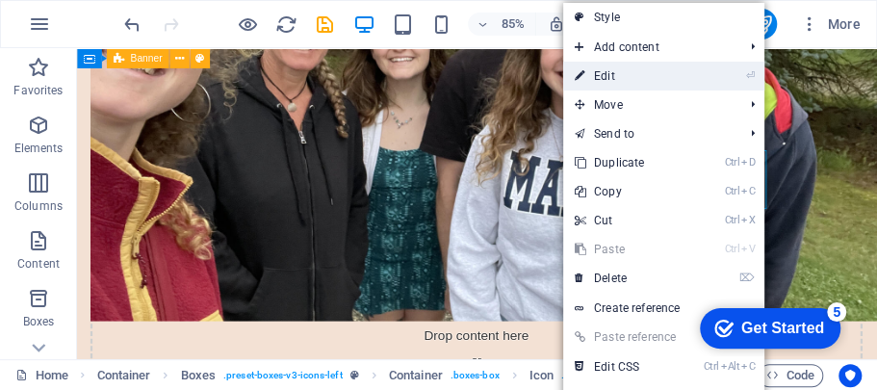
click at [620, 75] on link "⏎ Edit" at bounding box center [627, 76] width 129 height 29
select select "xMidYMid"
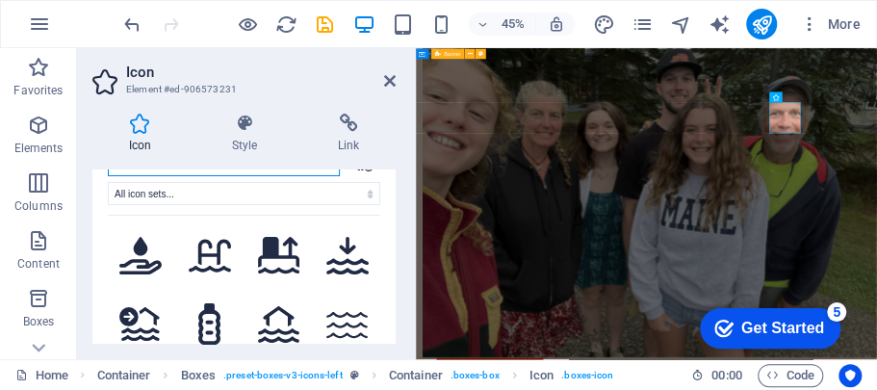
scroll to position [0, 0]
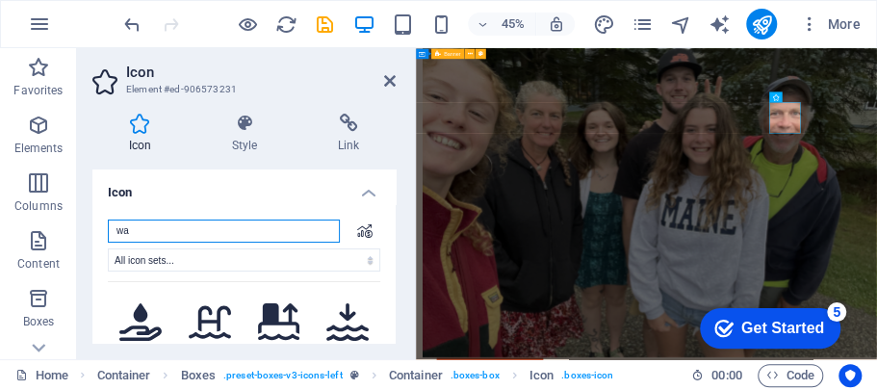
type input "w"
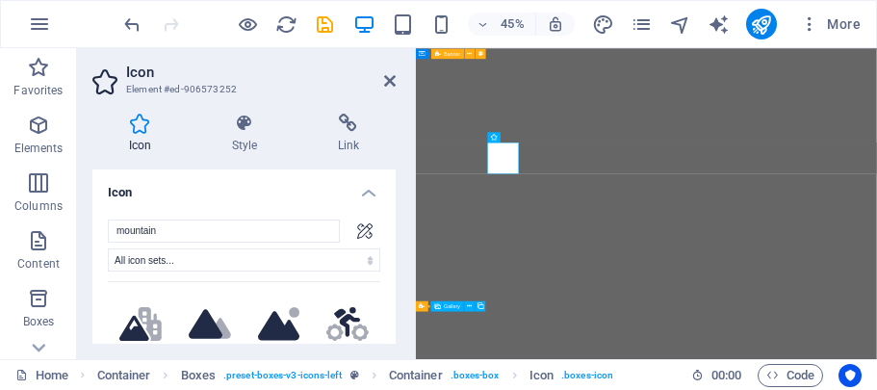
select select "xMidYMid"
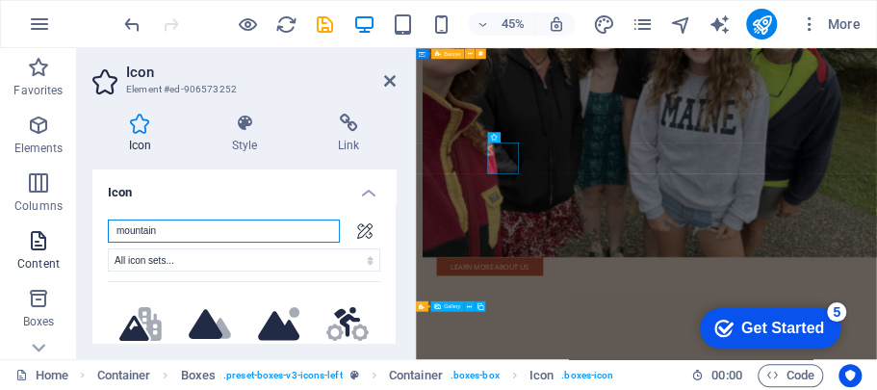
drag, startPoint x: 170, startPoint y: 229, endPoint x: 17, endPoint y: 224, distance: 153.1
click at [17, 224] on section "Favorites Elements Columns Content Boxes Accordion Tables Features Images Slide…" at bounding box center [438, 203] width 877 height 311
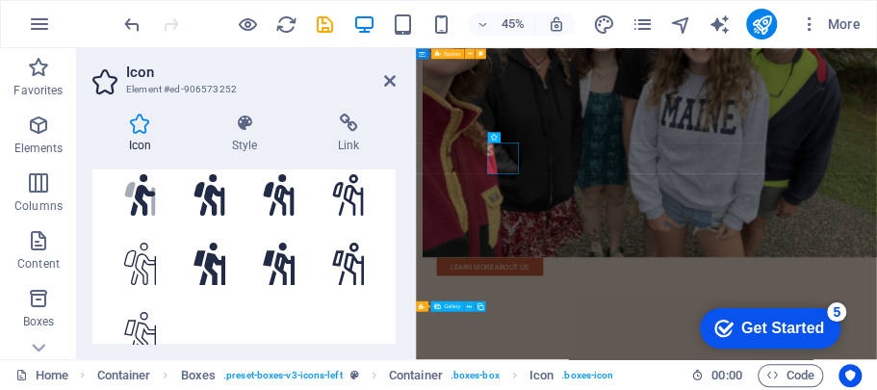
scroll to position [141, 0]
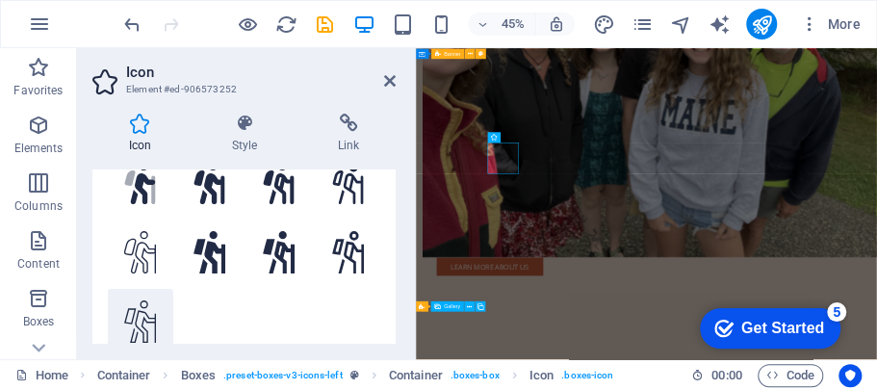
type input "hik"
click at [146, 325] on icon at bounding box center [140, 321] width 32 height 42
click at [388, 79] on icon at bounding box center [390, 80] width 12 height 15
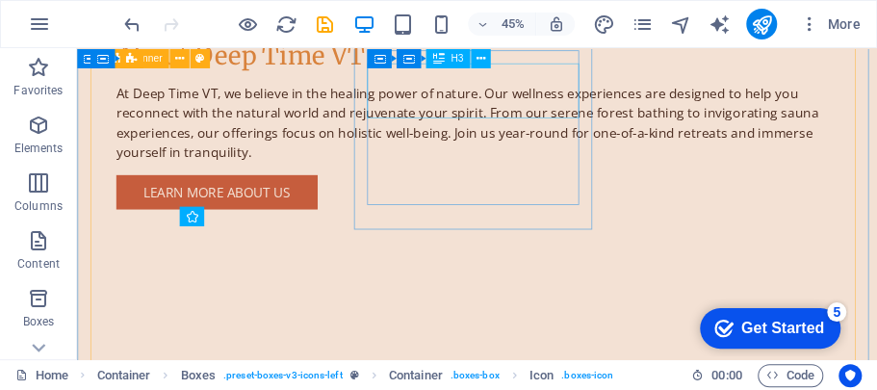
scroll to position [1228, 0]
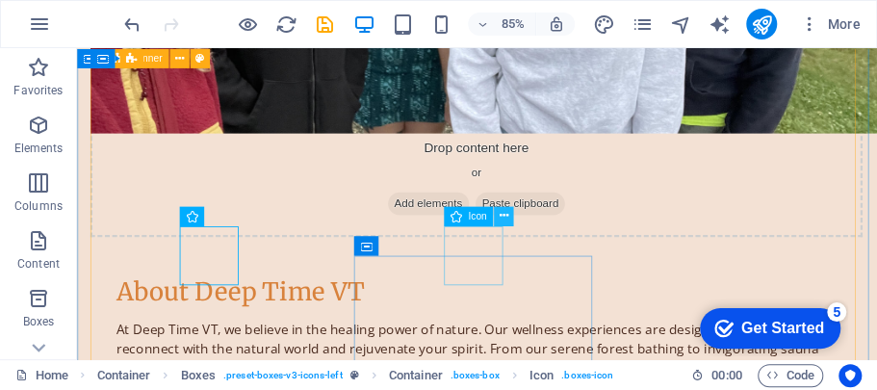
click at [504, 214] on icon at bounding box center [503, 215] width 9 height 17
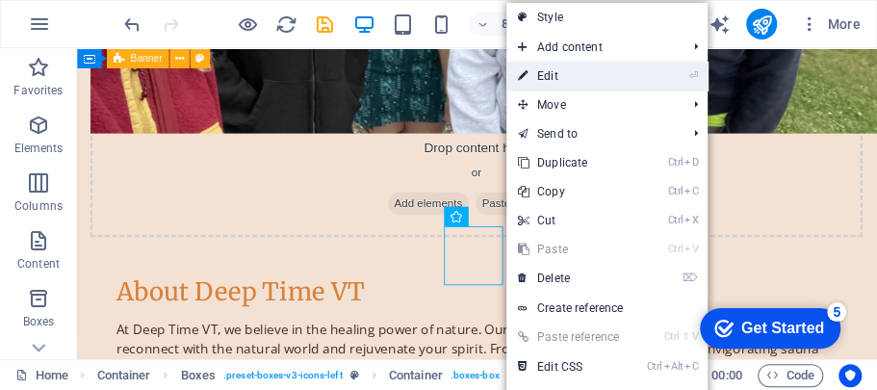
click at [548, 76] on link "⏎ Edit" at bounding box center [570, 76] width 129 height 29
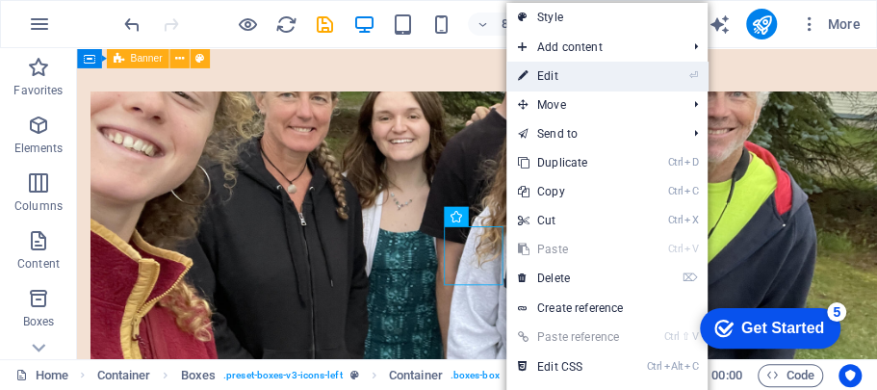
select select "xMidYMid"
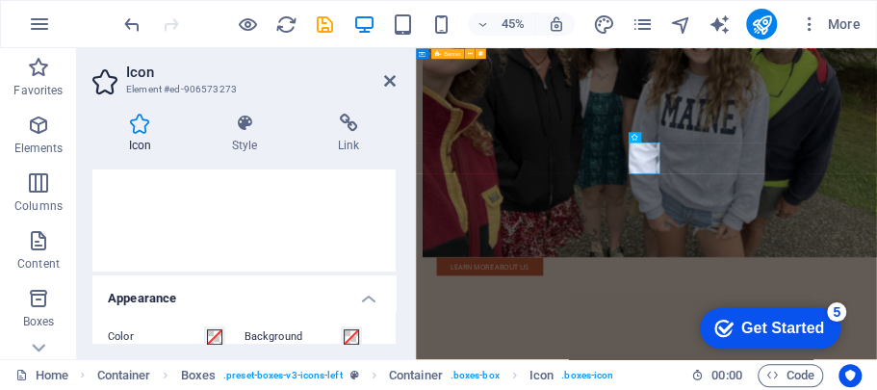
scroll to position [0, 0]
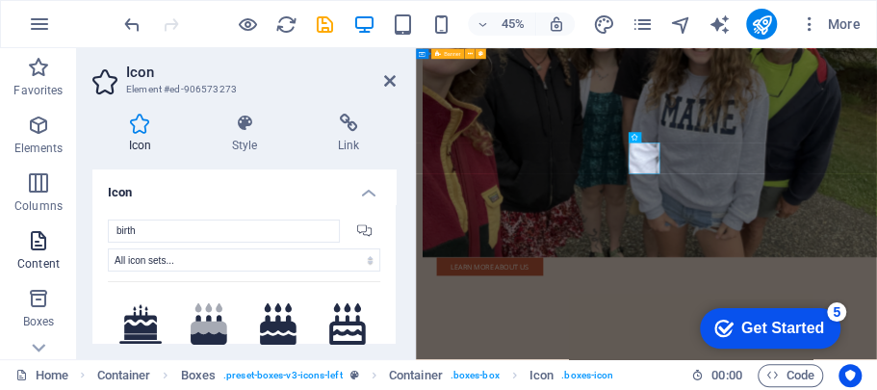
drag, startPoint x: 100, startPoint y: 235, endPoint x: 62, endPoint y: 241, distance: 38.9
click at [62, 241] on section "Favorites Elements Columns Content Boxes Accordion Tables Features Images Slide…" at bounding box center [438, 203] width 877 height 311
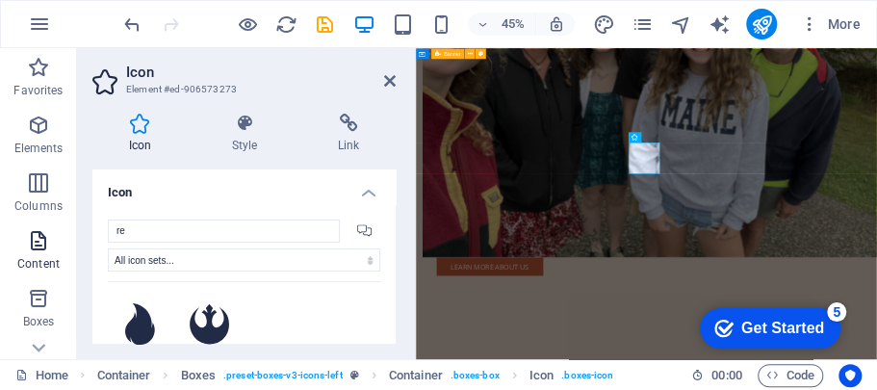
type input "r"
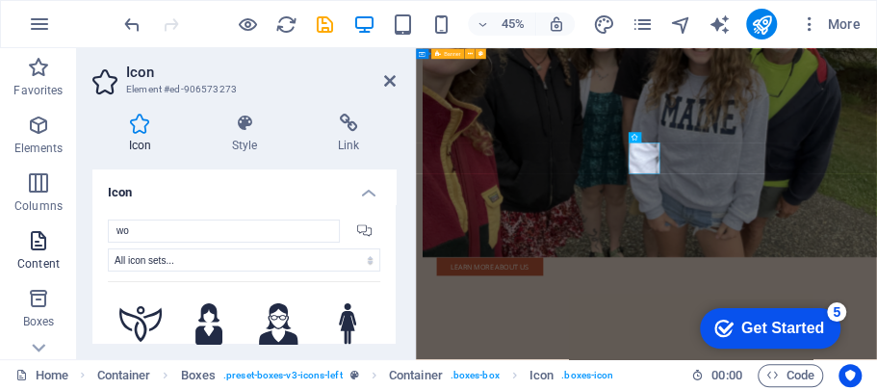
type input "w"
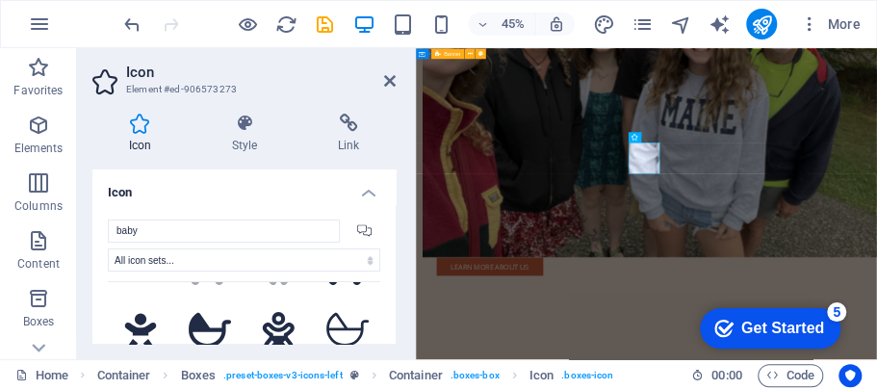
scroll to position [131, 0]
drag, startPoint x: 193, startPoint y: 225, endPoint x: 99, endPoint y: 224, distance: 93.4
click at [99, 224] on div "baby All icon sets... IcoFont Ionicons FontAwesome Brands FontAwesome Duotone F…" at bounding box center [243, 394] width 303 height 381
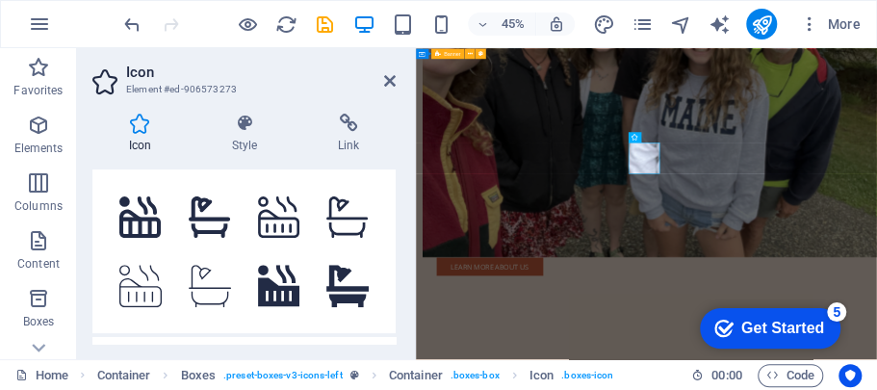
scroll to position [225, 0]
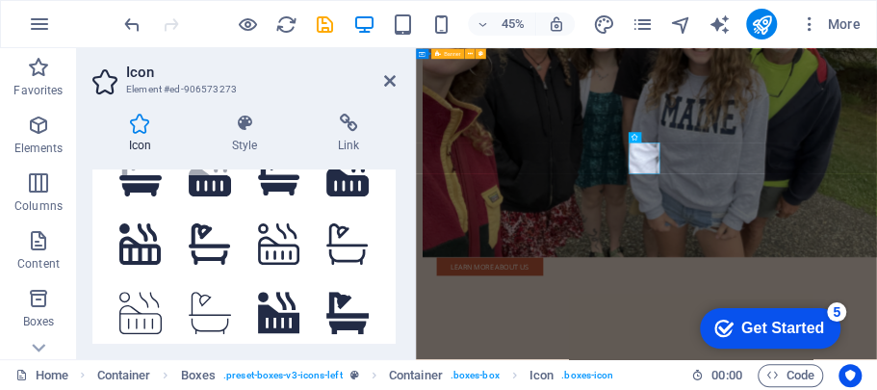
drag, startPoint x: 392, startPoint y: 193, endPoint x: 2, endPoint y: 407, distance: 445.0
click at [275, 247] on icon at bounding box center [279, 244] width 42 height 42
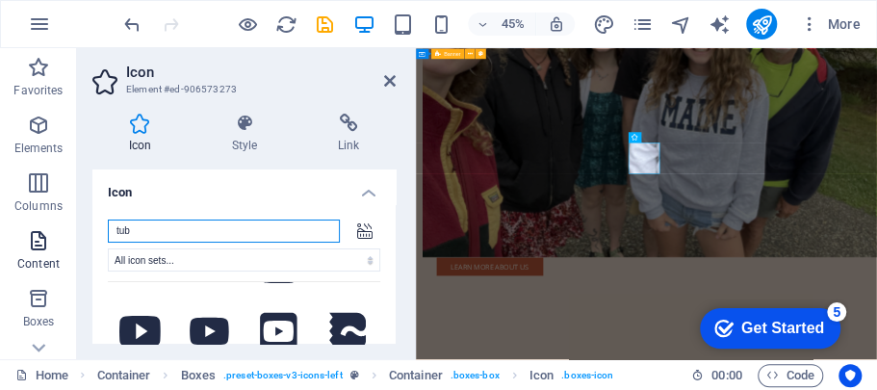
drag, startPoint x: 140, startPoint y: 228, endPoint x: 56, endPoint y: 230, distance: 83.8
click at [56, 230] on section "Favorites Elements Columns Content Boxes Accordion Tables Features Images Slide…" at bounding box center [438, 203] width 877 height 311
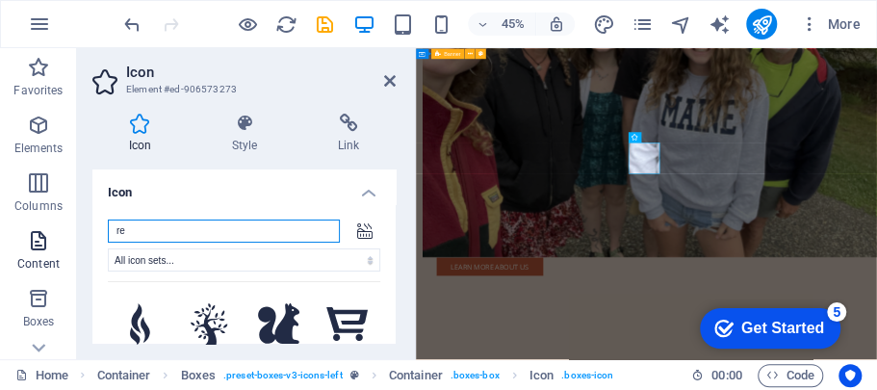
type input "r"
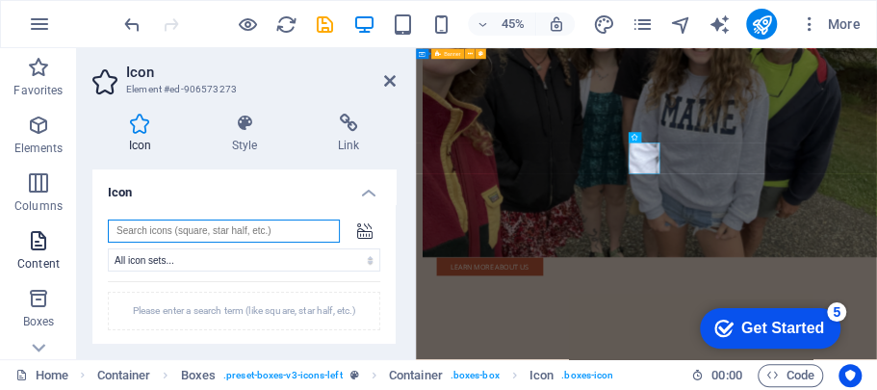
type input "p"
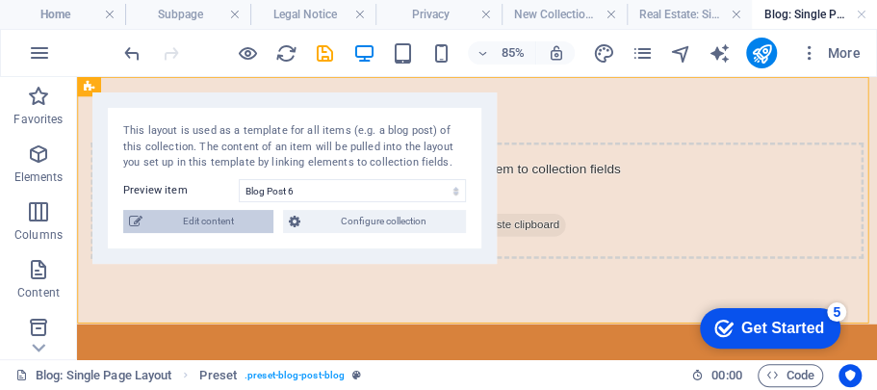
click at [243, 223] on span "Edit content" at bounding box center [207, 221] width 119 height 23
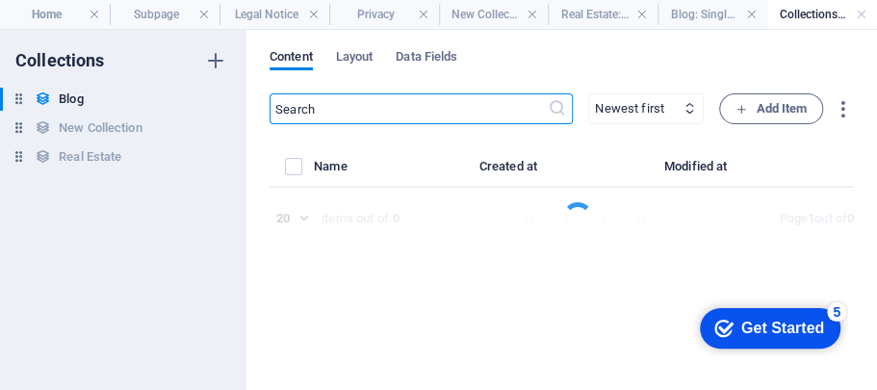
select select "Category 2"
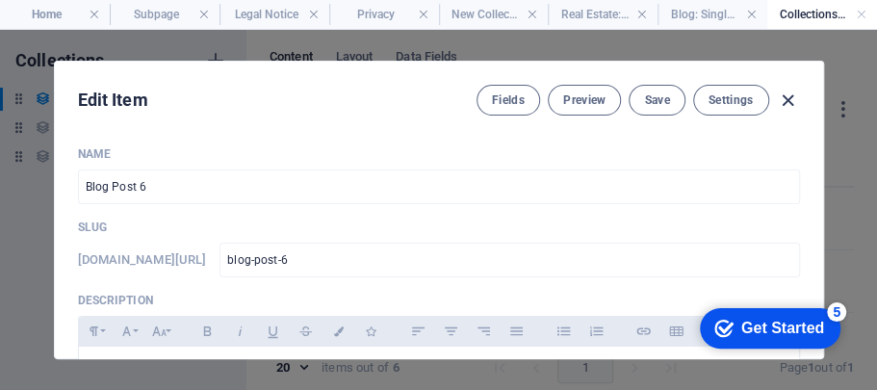
click at [785, 97] on icon "button" at bounding box center [788, 101] width 22 height 22
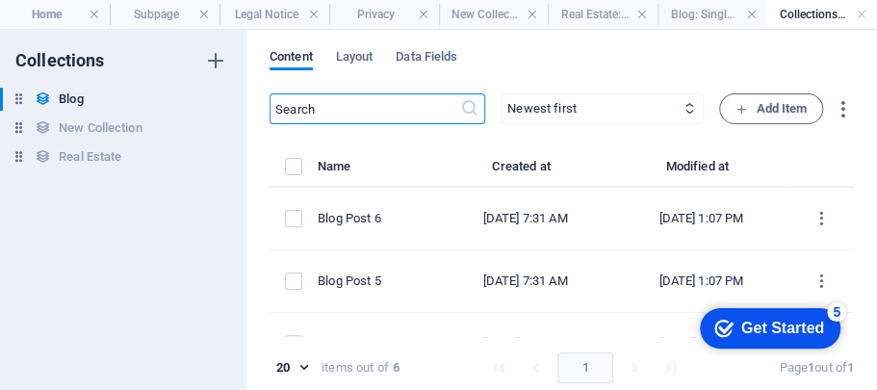
type input "[DATE]"
type input "blog-post-6"
click at [151, 15] on h4 "Subpage" at bounding box center [165, 14] width 110 height 21
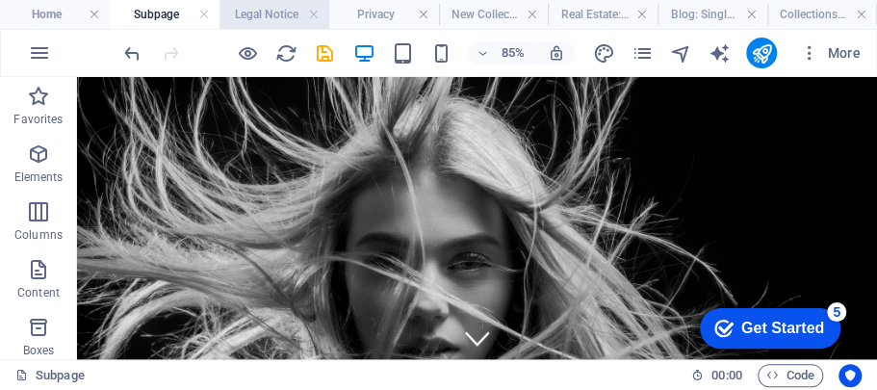
click at [254, 15] on h4 "Legal Notice" at bounding box center [274, 14] width 110 height 21
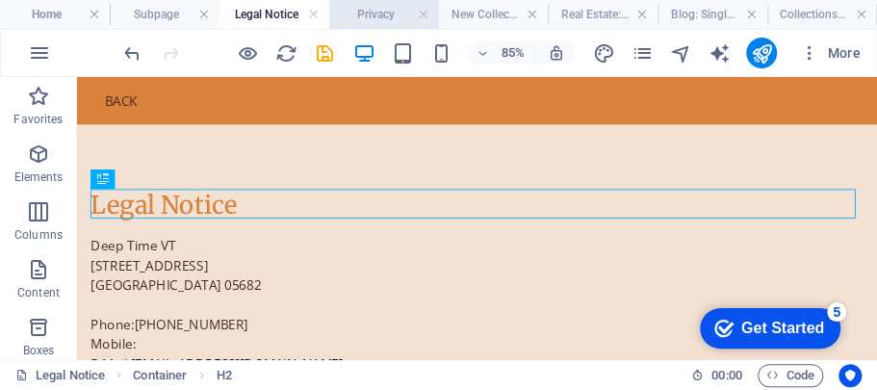
click at [361, 13] on h4 "Privacy" at bounding box center [384, 14] width 110 height 21
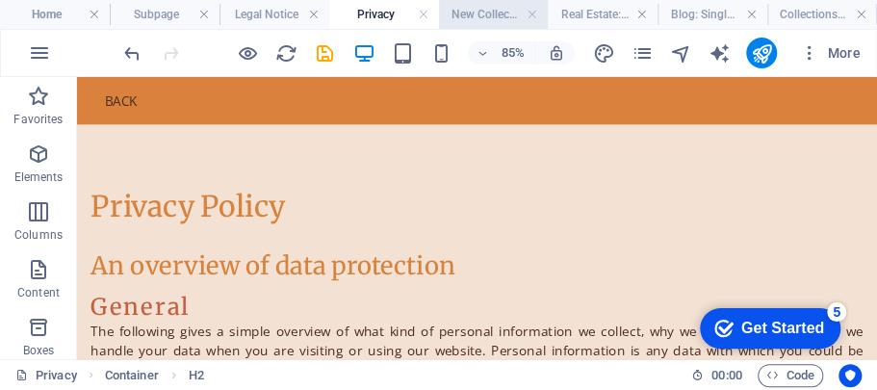
click at [487, 6] on h4 "New Collection: Single Page Layout" at bounding box center [494, 14] width 110 height 21
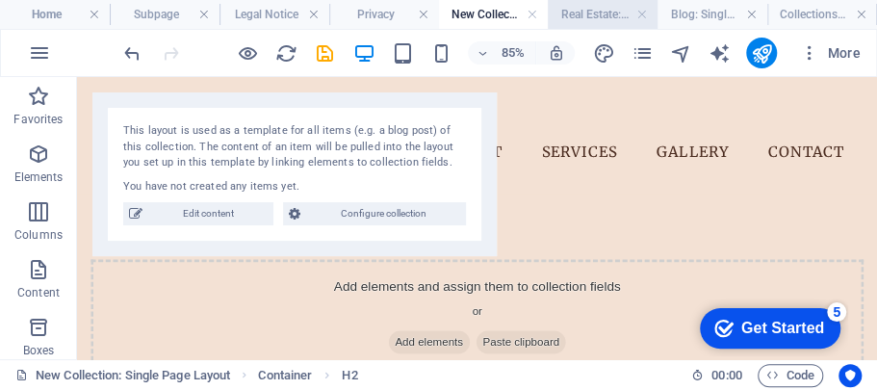
click at [576, 10] on h4 "Real Estate: Single Page Layout" at bounding box center [603, 14] width 110 height 21
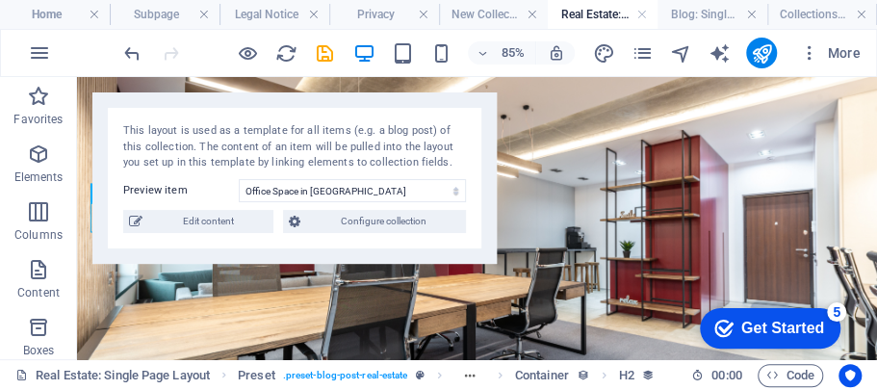
scroll to position [337, 0]
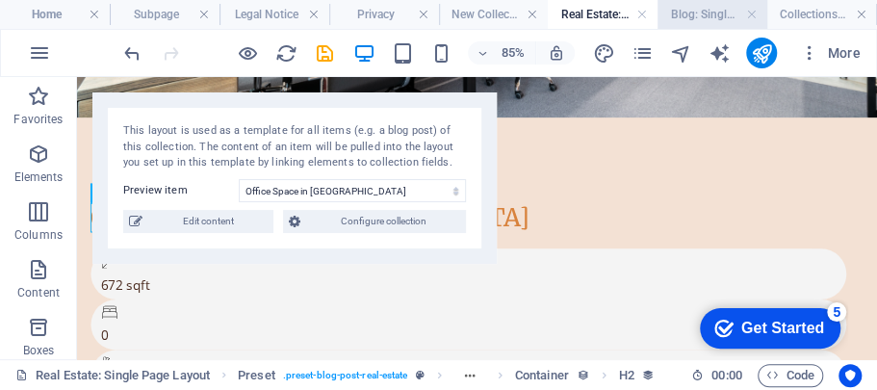
click at [714, 15] on h4 "Blog: Single Page Layout" at bounding box center [712, 14] width 110 height 21
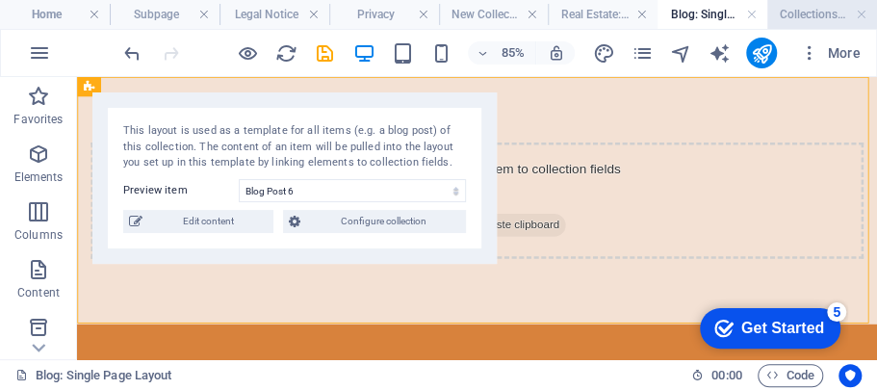
click at [788, 11] on h4 "Collections Manager" at bounding box center [822, 14] width 110 height 21
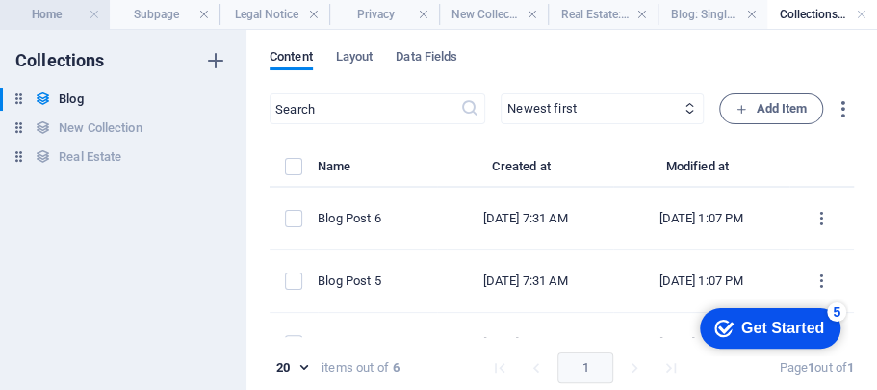
click at [60, 16] on h4 "Home" at bounding box center [55, 14] width 110 height 21
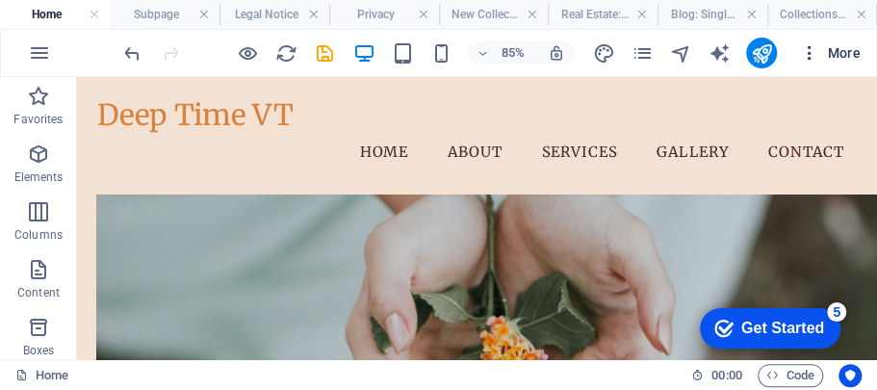
click at [810, 56] on icon "button" at bounding box center [809, 52] width 19 height 19
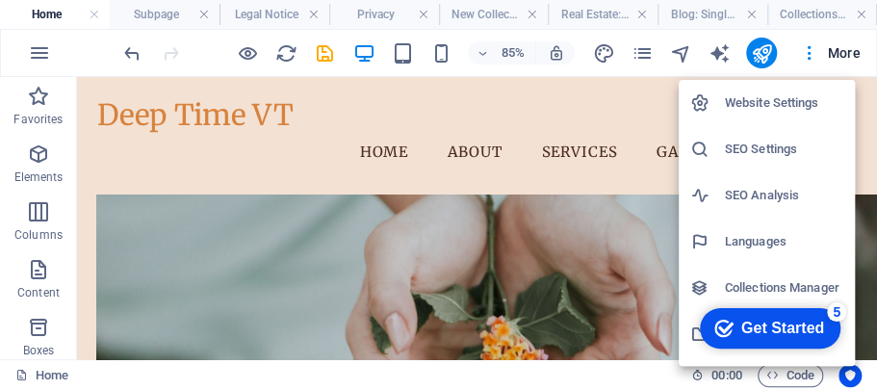
drag, startPoint x: 873, startPoint y: 106, endPoint x: 876, endPoint y: 125, distance: 19.5
click at [876, 125] on div at bounding box center [438, 195] width 877 height 390
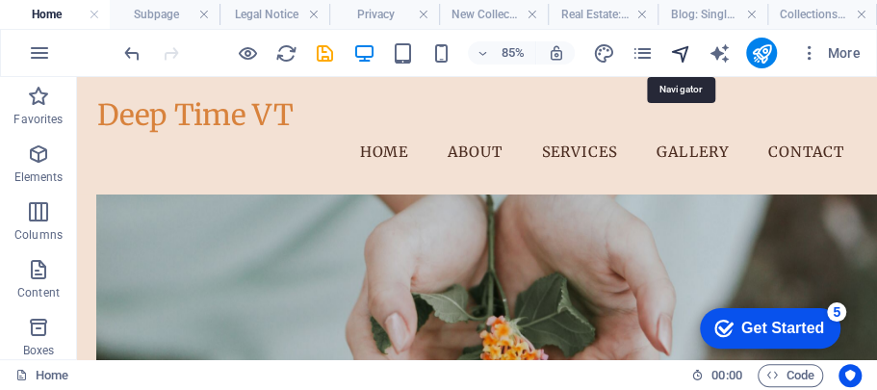
click at [680, 50] on icon "navigator" at bounding box center [680, 53] width 22 height 22
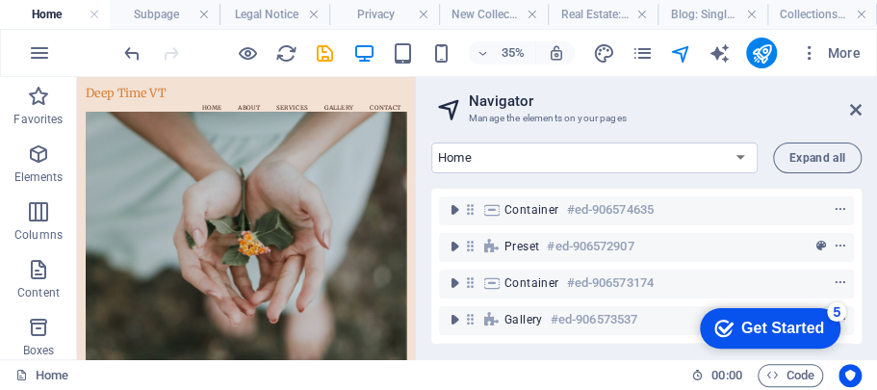
drag, startPoint x: 1034, startPoint y: 199, endPoint x: 508, endPoint y: 271, distance: 530.5
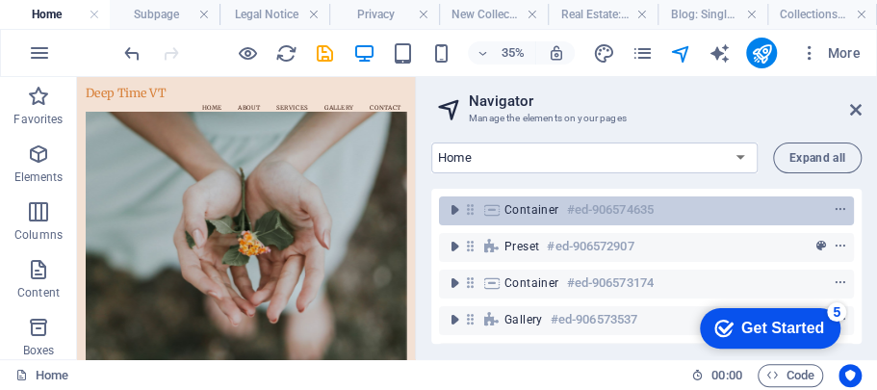
scroll to position [807, 0]
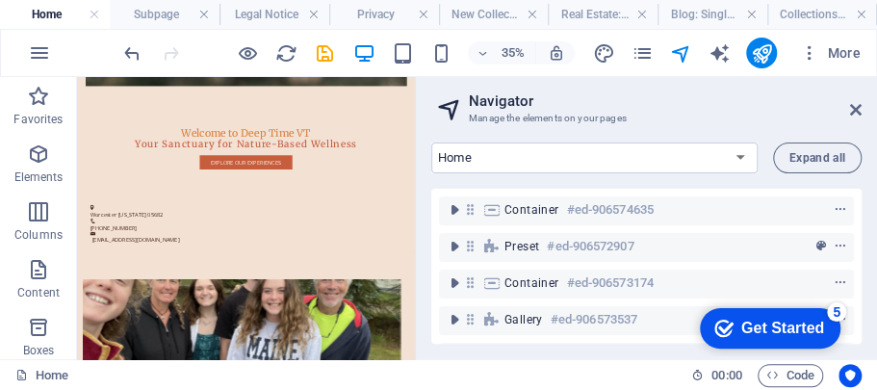
click at [439, 196] on div "Container #ed-906574635" at bounding box center [646, 211] width 415 height 37
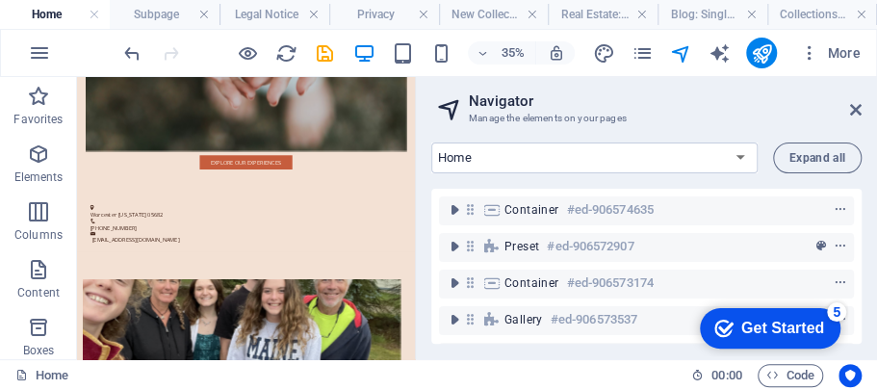
drag, startPoint x: 1034, startPoint y: 404, endPoint x: 520, endPoint y: 340, distance: 518.0
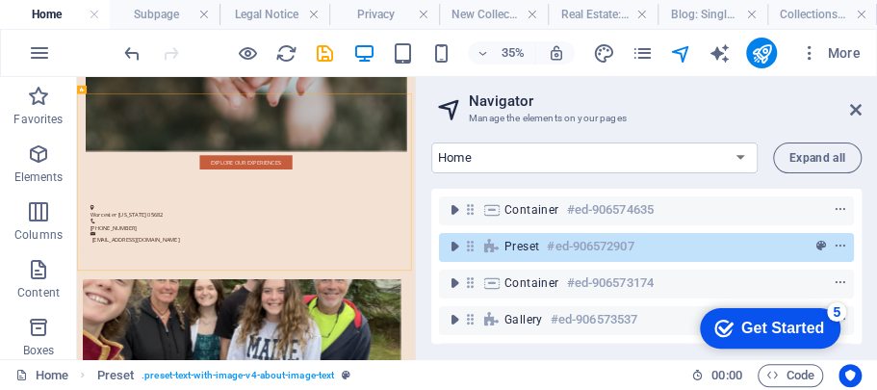
drag, startPoint x: 1030, startPoint y: 430, endPoint x: 1036, endPoint y: 399, distance: 31.3
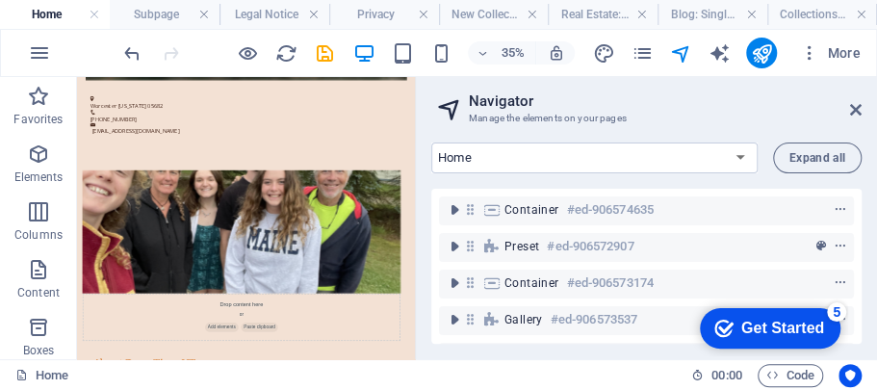
scroll to position [1149, 0]
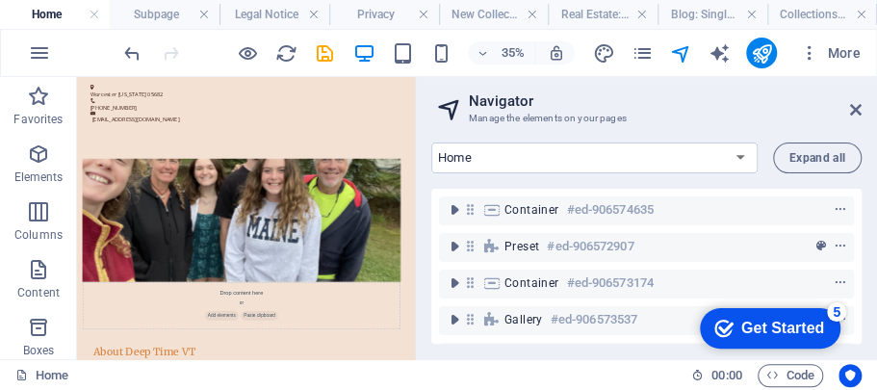
drag, startPoint x: 1038, startPoint y: 258, endPoint x: 508, endPoint y: 300, distance: 531.1
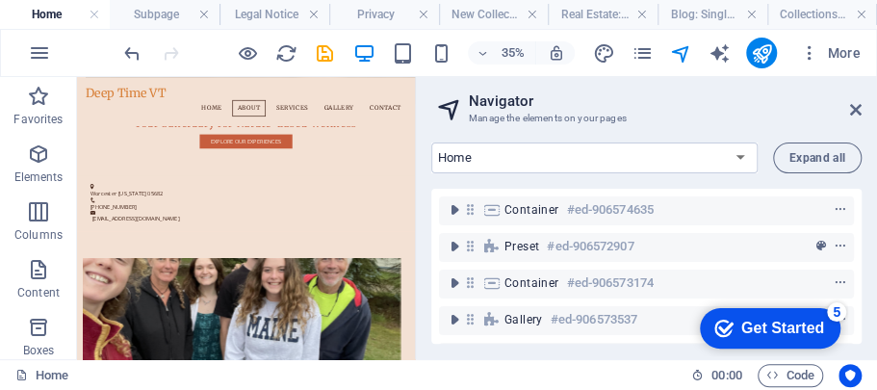
scroll to position [0, 0]
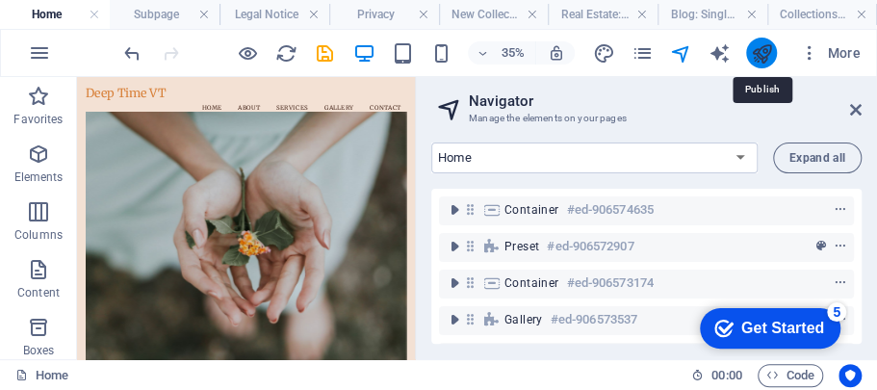
click at [760, 48] on icon "publish" at bounding box center [761, 53] width 22 height 22
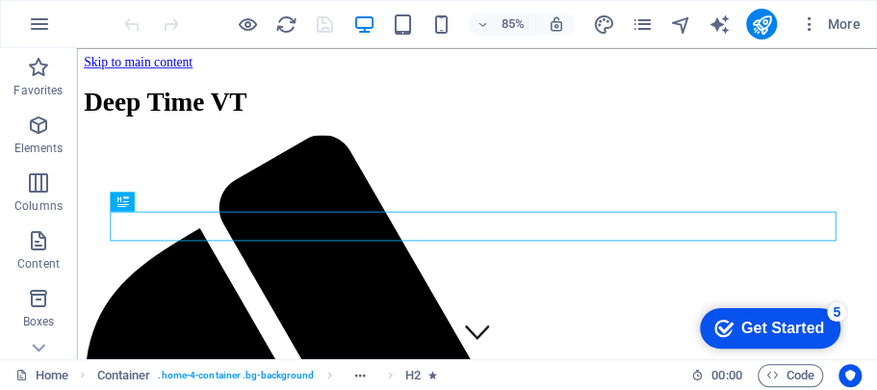
click at [834, 306] on div "5" at bounding box center [836, 311] width 19 height 19
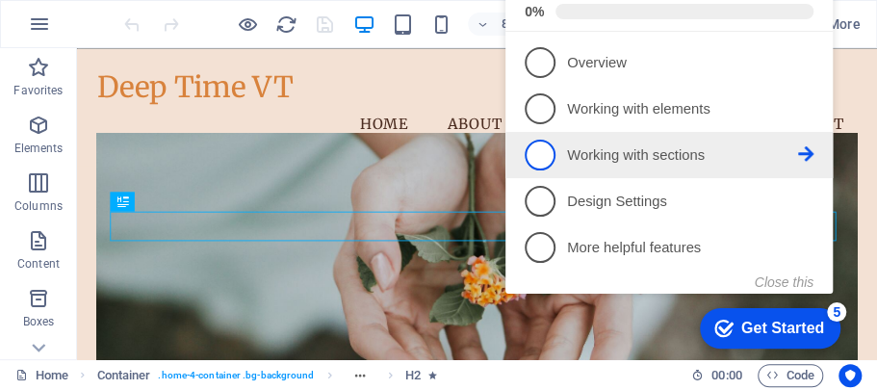
click at [548, 146] on span "3" at bounding box center [540, 155] width 31 height 31
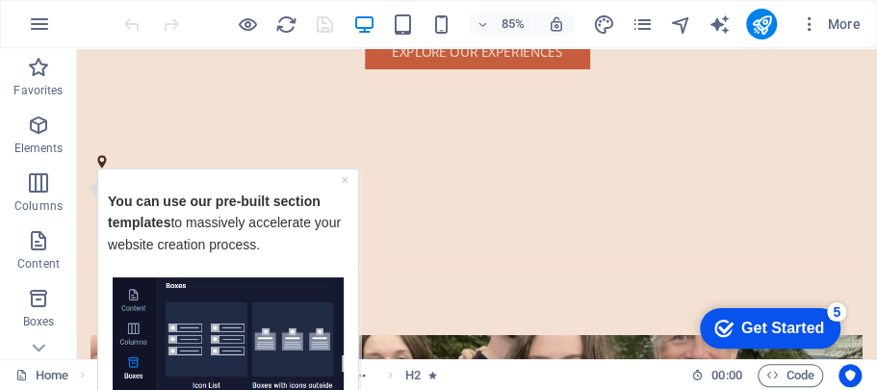
scroll to position [848, 0]
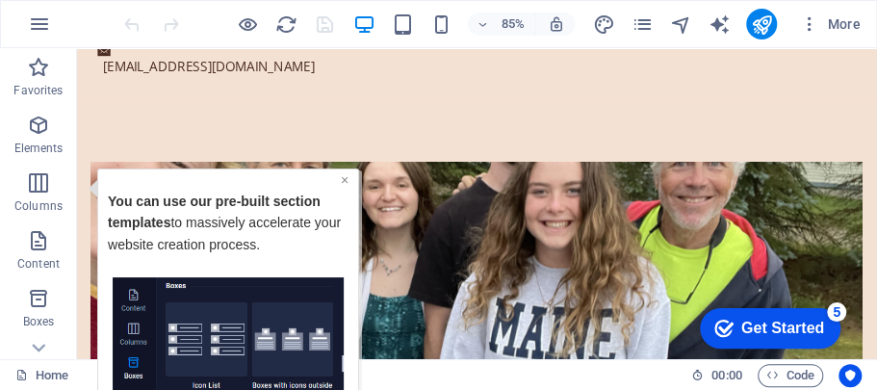
click at [344, 171] on link "×" at bounding box center [345, 178] width 8 height 15
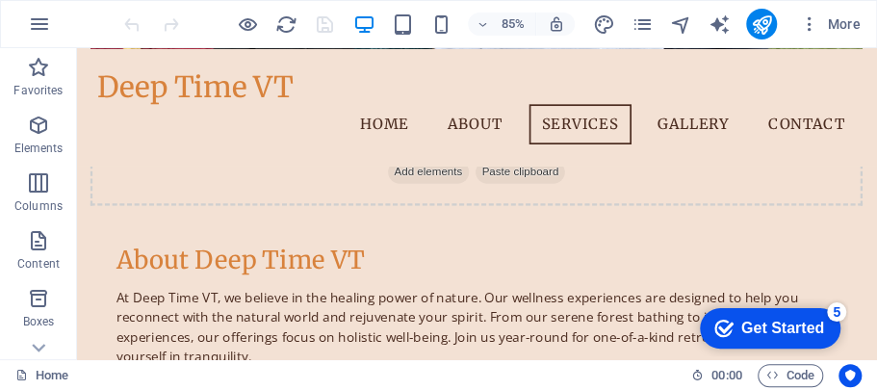
scroll to position [1175, 0]
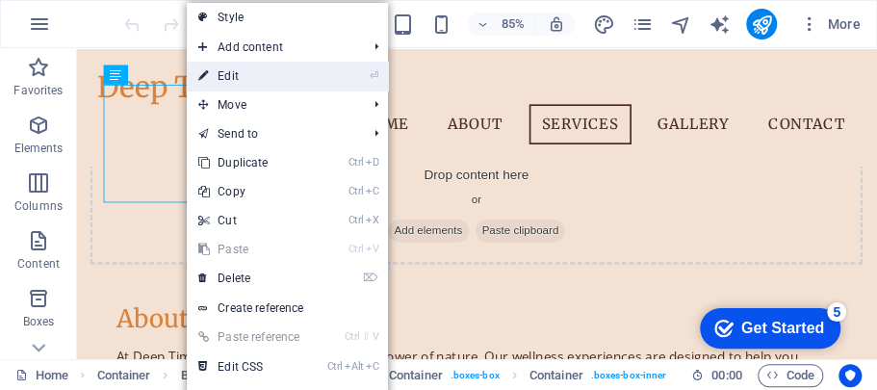
click at [248, 73] on link "⏎ Edit" at bounding box center [251, 76] width 129 height 29
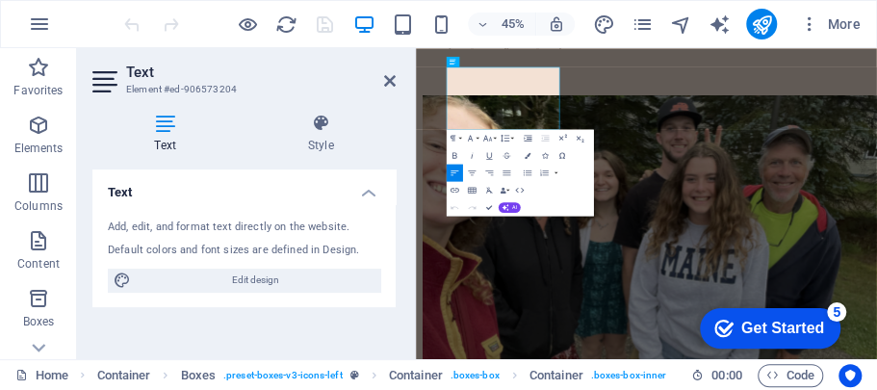
scroll to position [1487, 0]
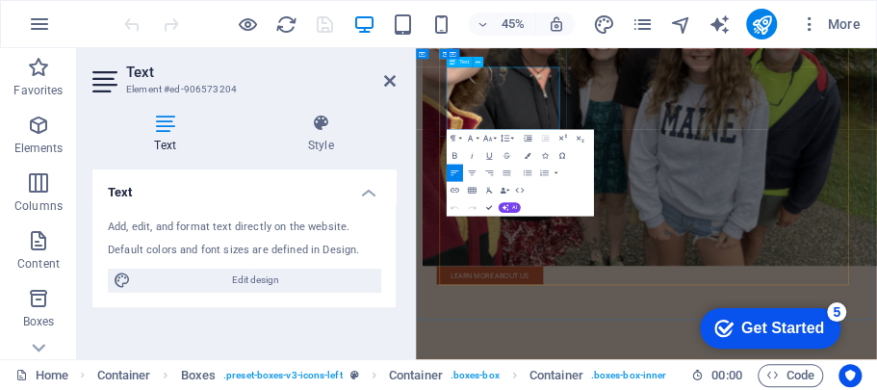
click at [454, 189] on icon "button" at bounding box center [455, 190] width 11 height 11
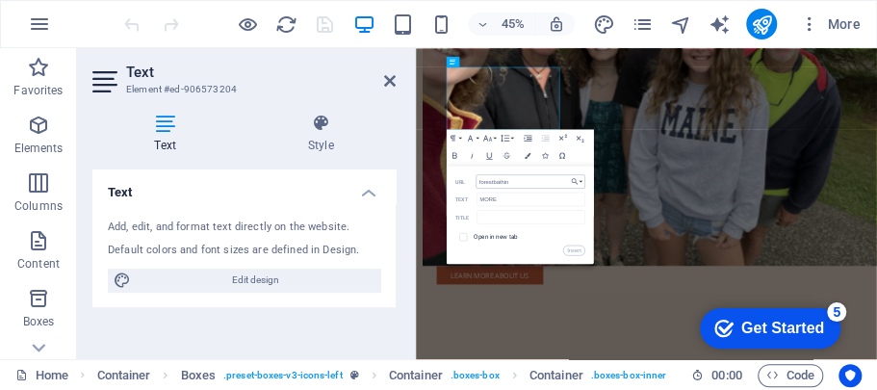
type input "forestbathing"
click at [578, 251] on button "Insert" at bounding box center [574, 249] width 22 height 11
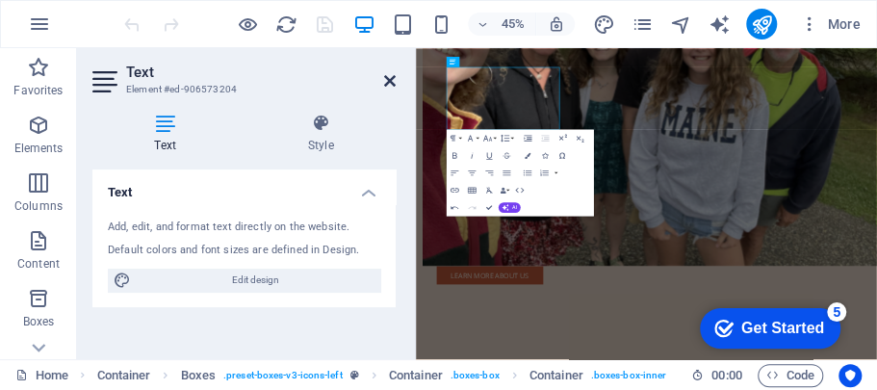
click at [385, 79] on icon at bounding box center [390, 80] width 12 height 15
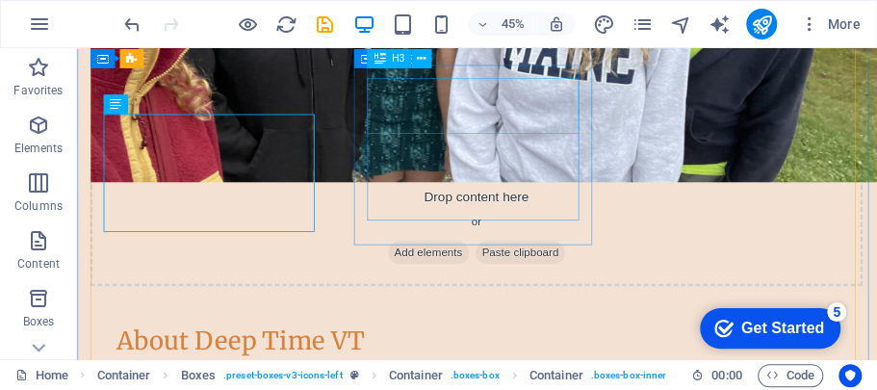
scroll to position [1211, 0]
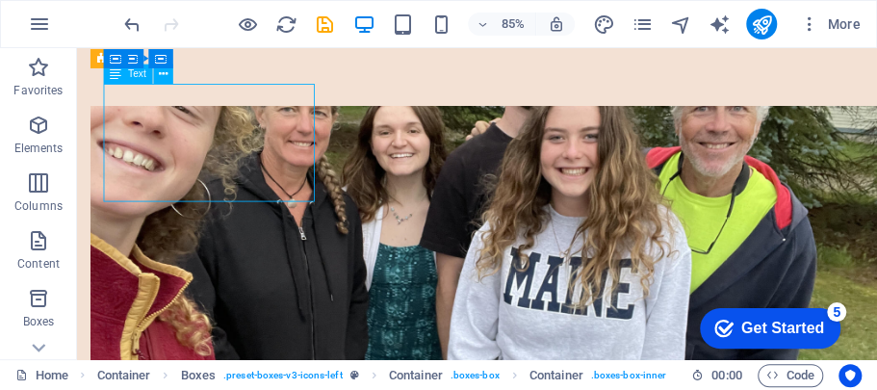
scroll to position [1487, 0]
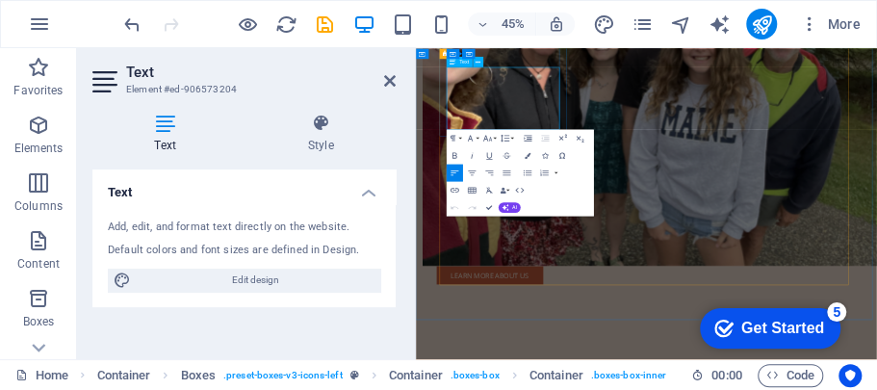
drag, startPoint x: 636, startPoint y: 209, endPoint x: 589, endPoint y: 210, distance: 47.2
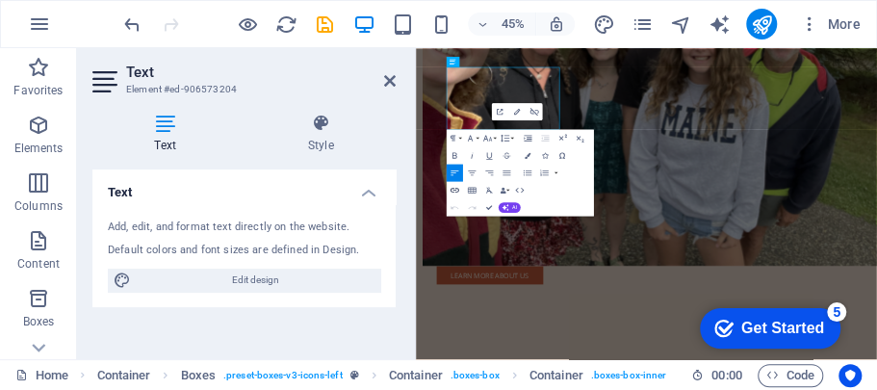
click at [453, 183] on button "Insert Link" at bounding box center [455, 189] width 16 height 17
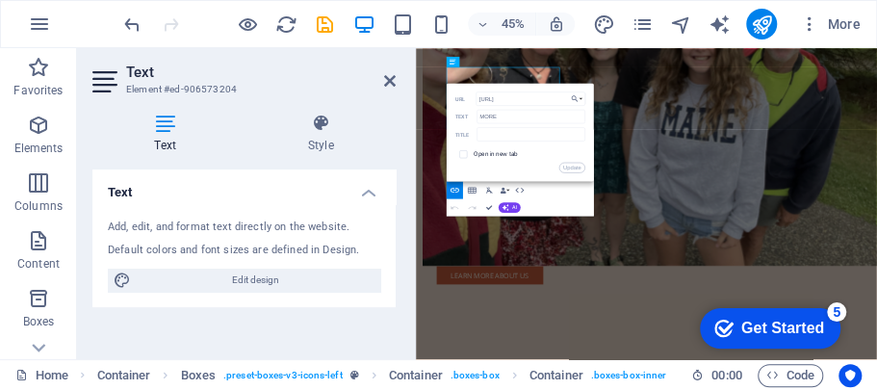
drag, startPoint x: 529, startPoint y: 95, endPoint x: 458, endPoint y: 96, distance: 71.2
click at [458, 96] on div "[URL] URL" at bounding box center [520, 98] width 130 height 14
click at [584, 172] on div "Back Choose Link Home Subpage Legal Notice Privacy Choose file ... htt URL MORE…" at bounding box center [520, 132] width 147 height 98
type input "htt"
click at [579, 161] on div "Open in new tab" at bounding box center [520, 153] width 130 height 16
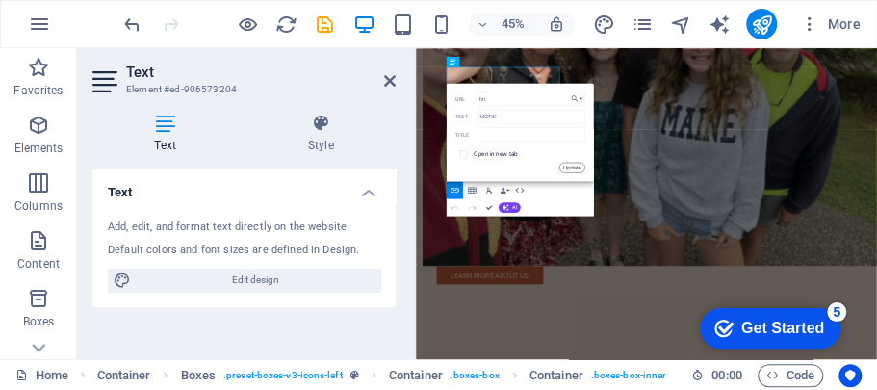
click at [576, 164] on button "Update" at bounding box center [572, 167] width 26 height 11
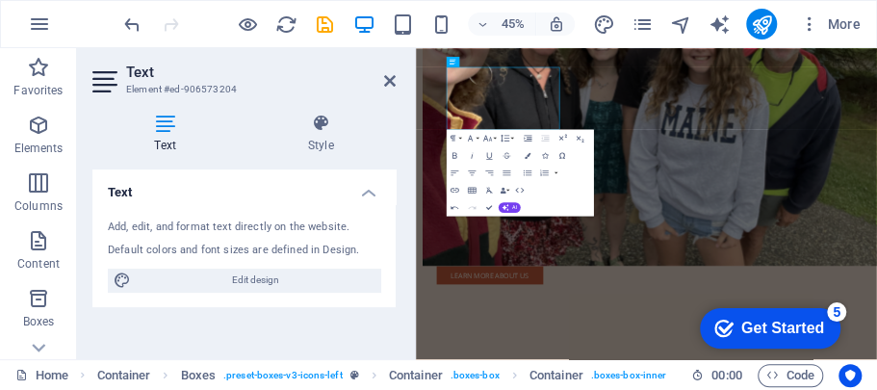
click at [397, 80] on aside "Text Element #ed-906573204 Text Style Text Add, edit, and format text directly …" at bounding box center [246, 203] width 339 height 311
click at [391, 80] on icon at bounding box center [390, 80] width 12 height 15
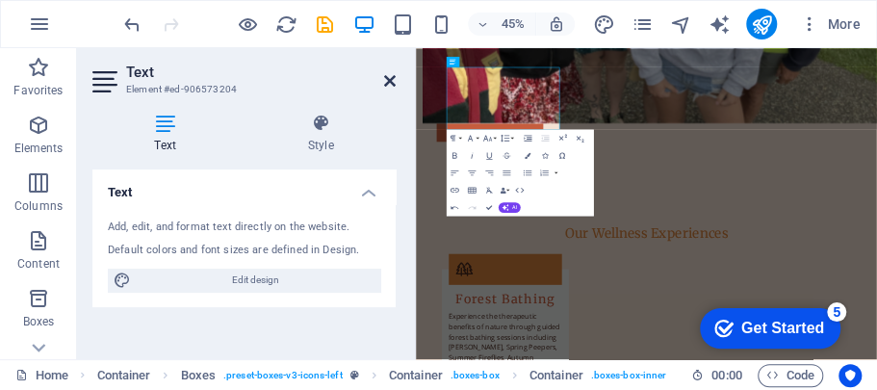
scroll to position [1211, 0]
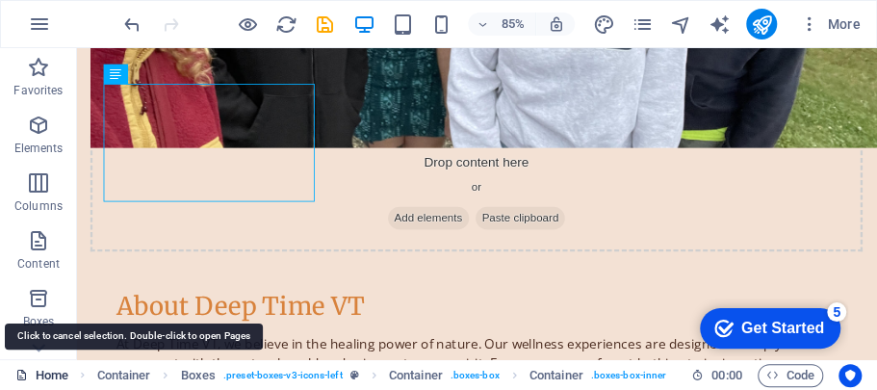
click at [23, 372] on icon at bounding box center [21, 375] width 13 height 13
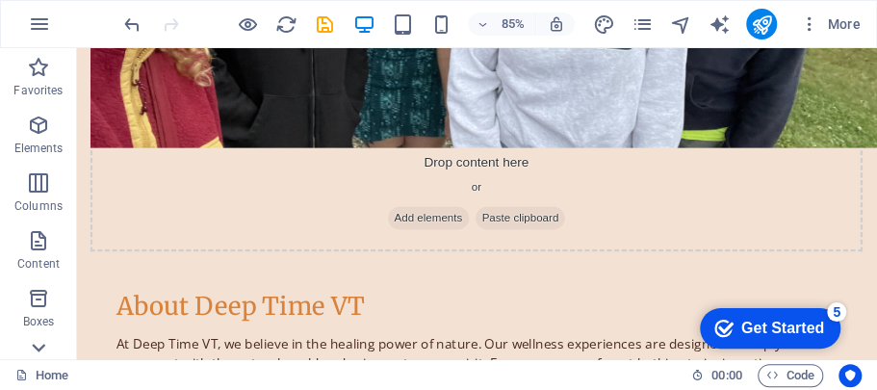
click at [39, 348] on icon at bounding box center [38, 348] width 13 height 9
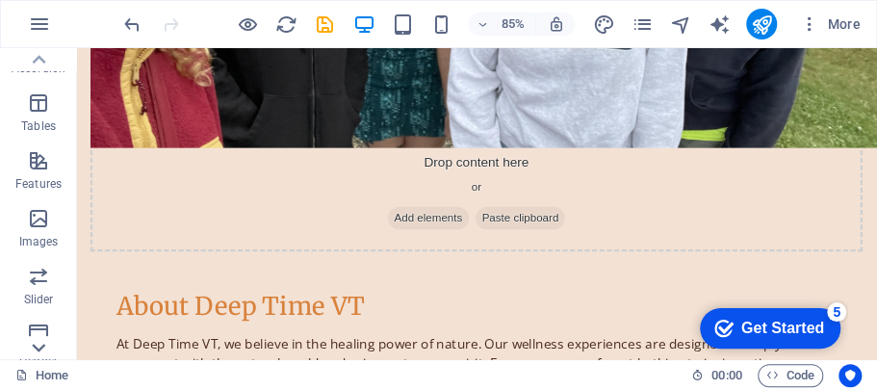
click at [39, 346] on icon at bounding box center [38, 347] width 27 height 27
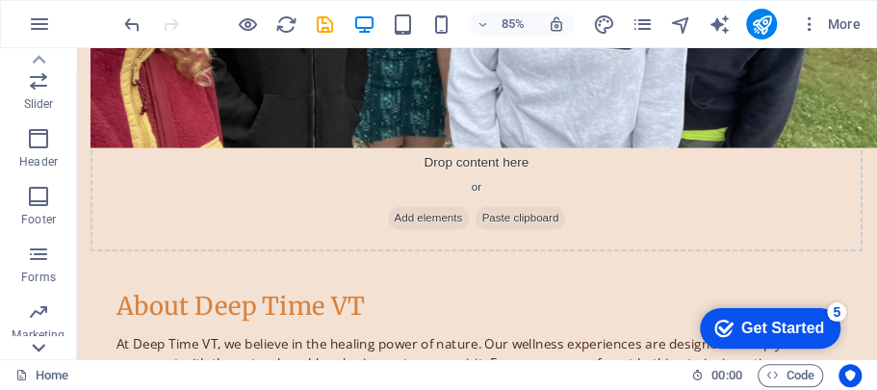
scroll to position [555, 0]
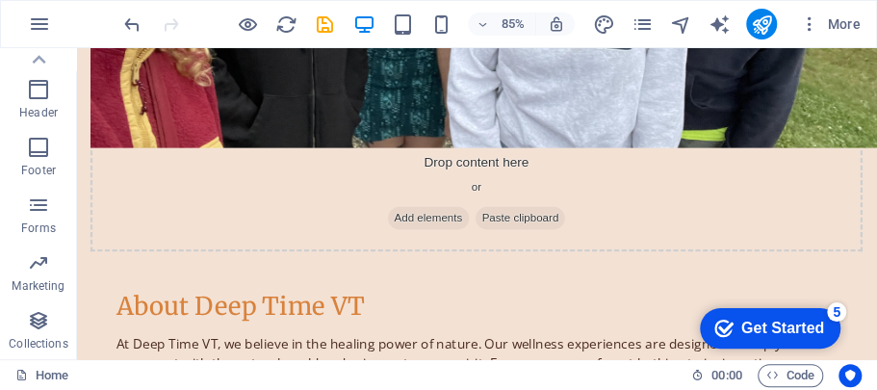
click at [39, 346] on p "Collections" at bounding box center [38, 343] width 59 height 15
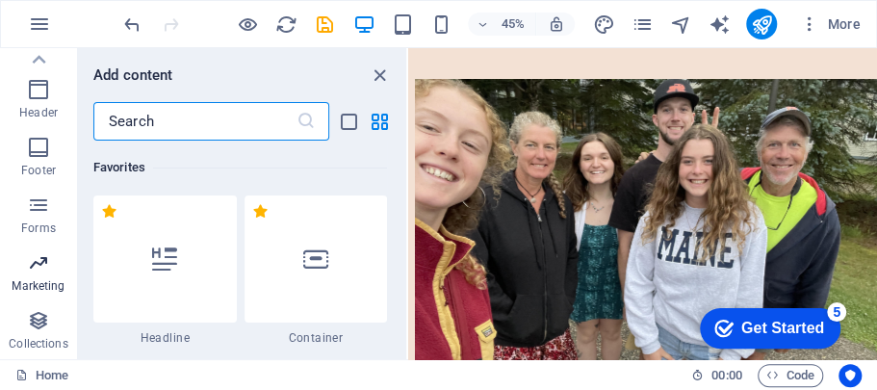
scroll to position [17621, 0]
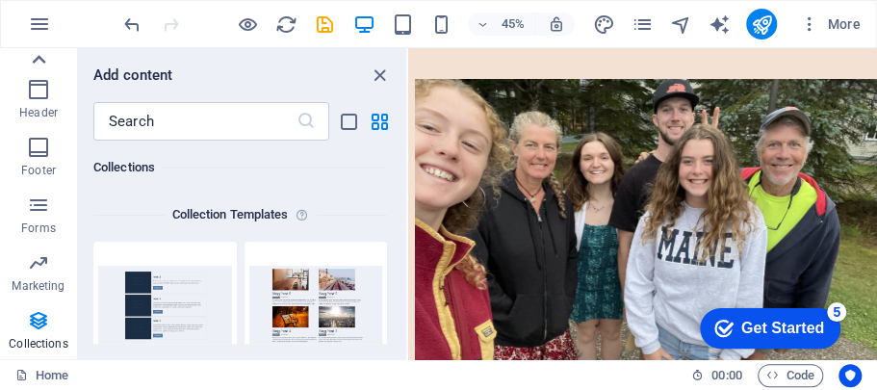
click at [40, 62] on icon at bounding box center [38, 59] width 27 height 27
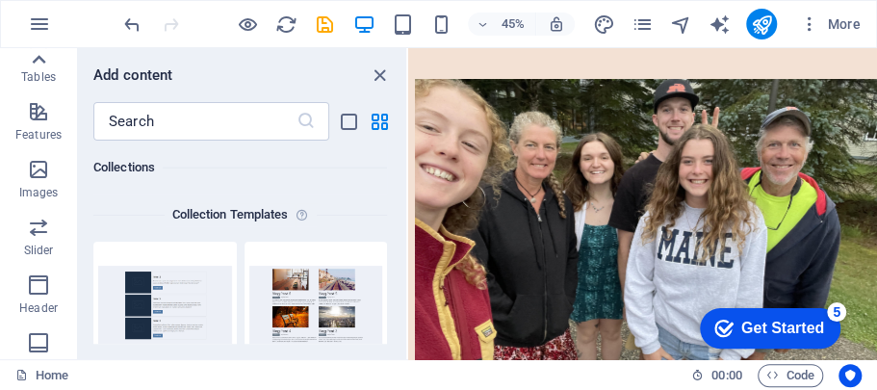
click at [40, 62] on icon at bounding box center [38, 59] width 27 height 27
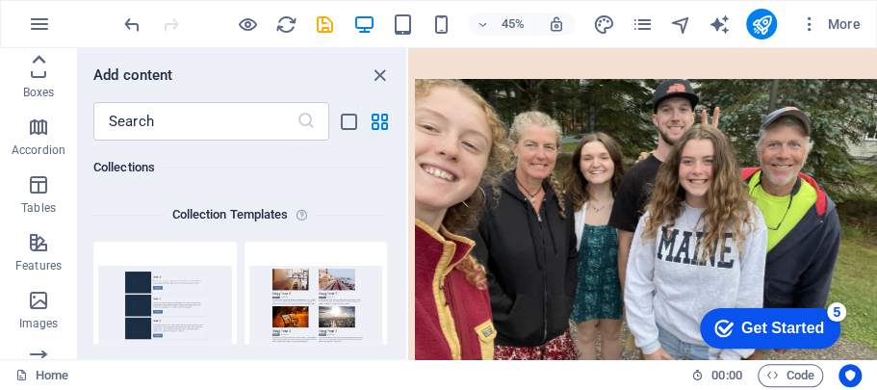
click at [40, 62] on icon at bounding box center [38, 59] width 27 height 27
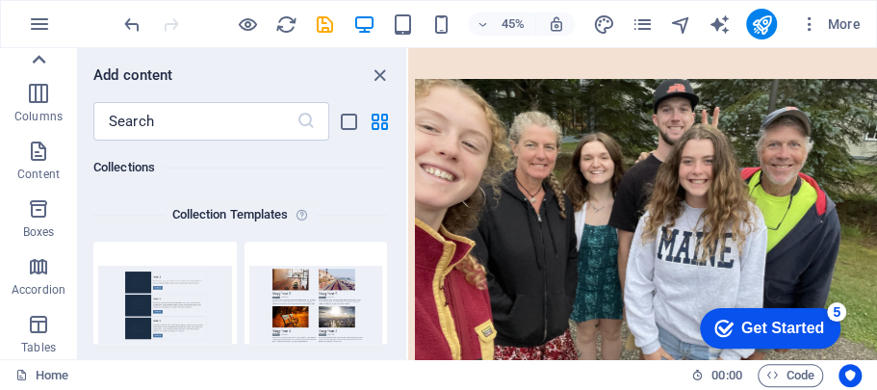
click at [40, 62] on icon at bounding box center [38, 59] width 27 height 27
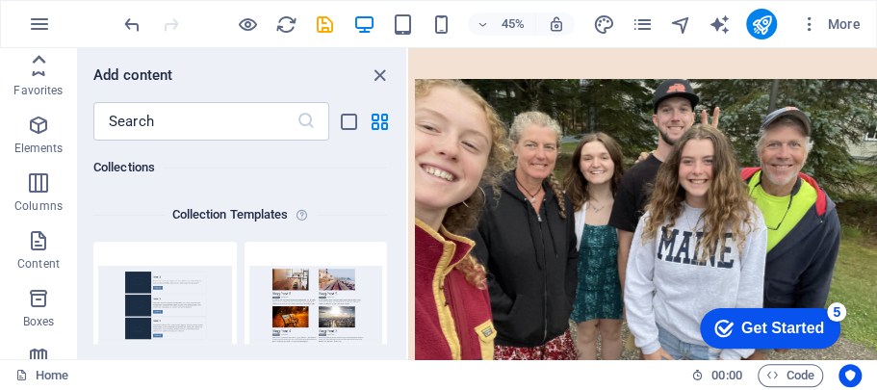
click at [40, 62] on div "Favorites Elements Columns Content Boxes Accordion Tables Features Images Slide…" at bounding box center [38, 203] width 77 height 311
click at [40, 62] on icon "button" at bounding box center [38, 67] width 23 height 23
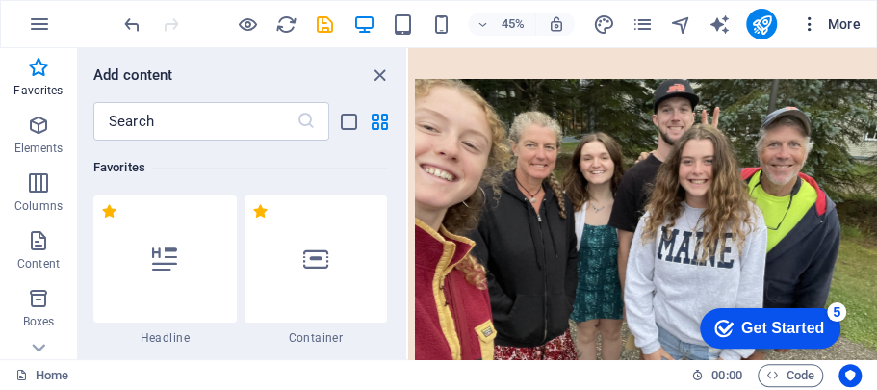
click at [814, 24] on icon "button" at bounding box center [809, 23] width 19 height 19
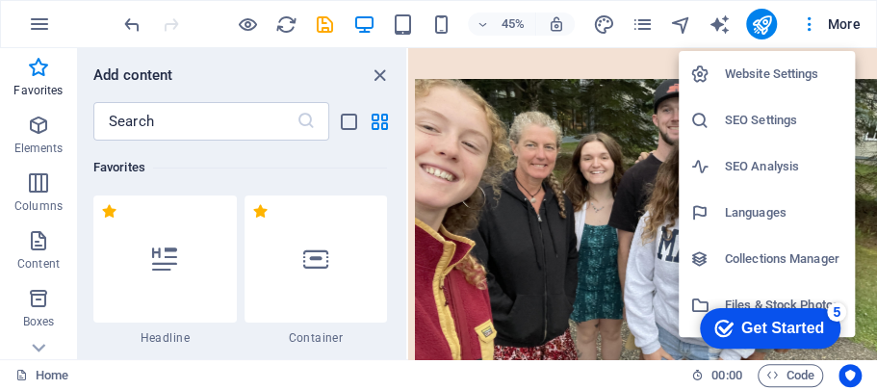
click at [845, 25] on div at bounding box center [438, 195] width 877 height 390
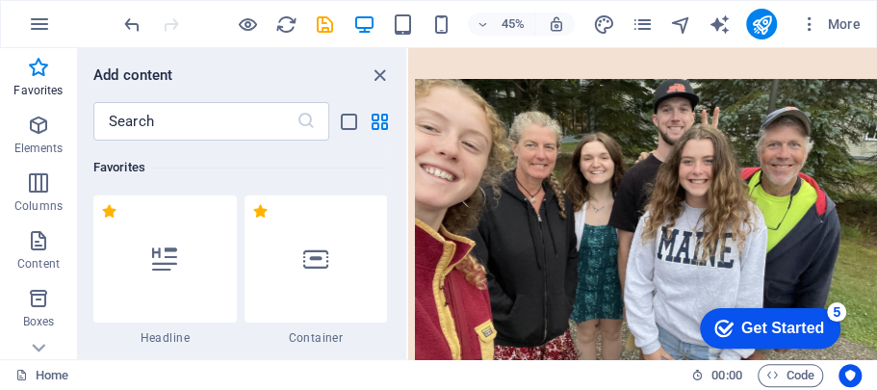
click at [845, 25] on span "More" at bounding box center [830, 23] width 61 height 19
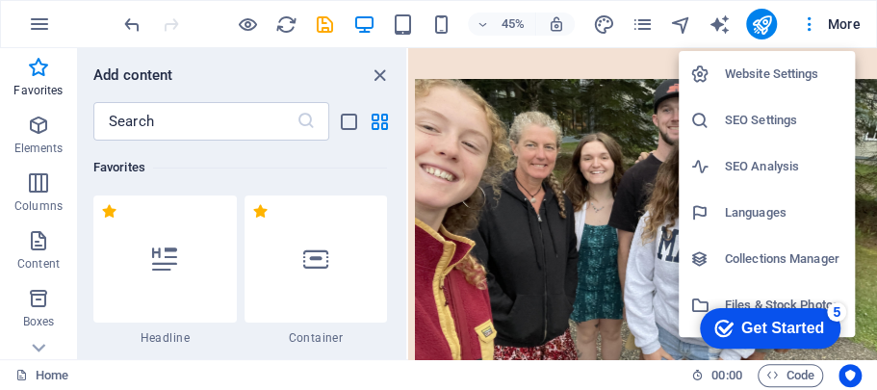
click at [720, 28] on div at bounding box center [438, 195] width 877 height 390
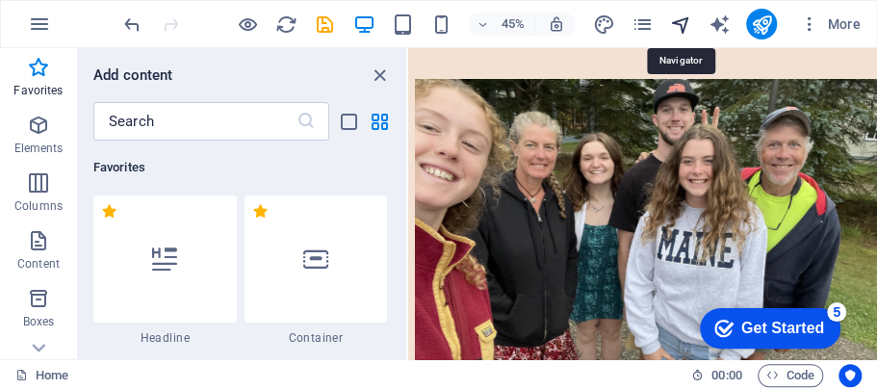
click at [675, 23] on icon "navigator" at bounding box center [680, 24] width 22 height 22
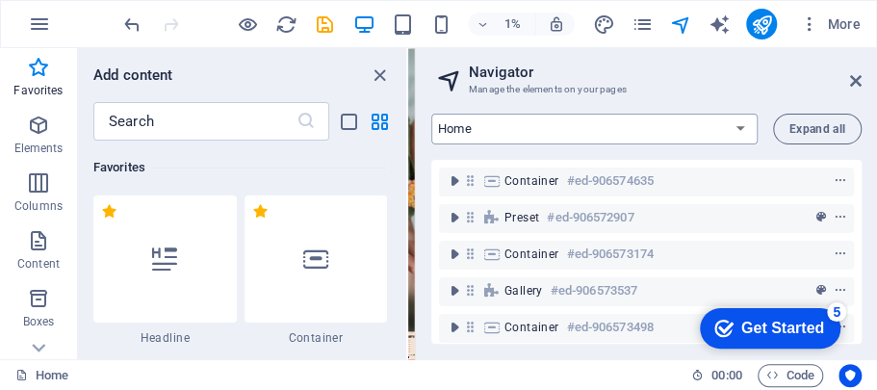
click at [742, 125] on select "Home Subpage Legal Notice Privacy New Collection: Single Page Layout Real Estat…" at bounding box center [594, 129] width 326 height 31
select select "17000502-en"
click at [431, 114] on select "Home Subpage Legal Notice Privacy New Collection: Single Page Layout Real Estat…" at bounding box center [594, 129] width 326 height 31
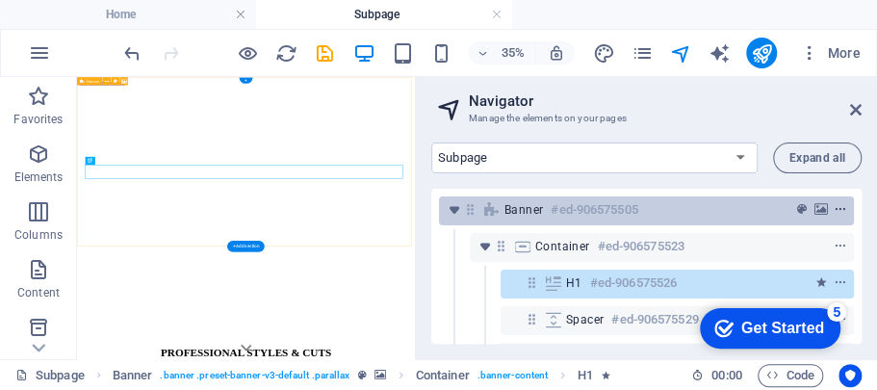
click at [834, 210] on icon "context-menu" at bounding box center [840, 209] width 13 height 13
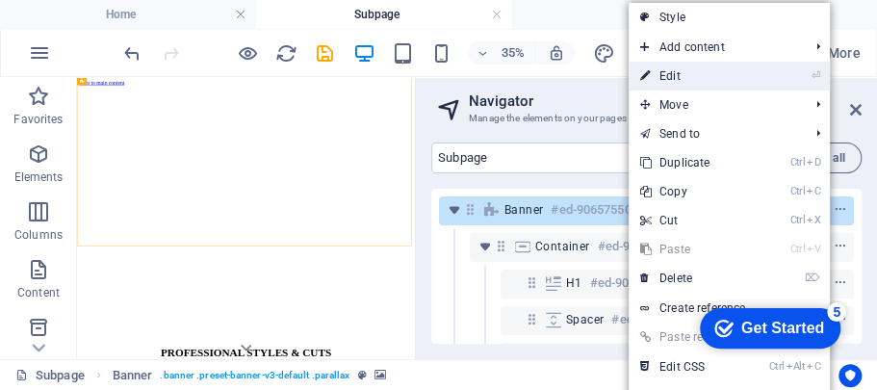
click at [697, 74] on link "⏎ Edit" at bounding box center [693, 76] width 129 height 29
select select "vh"
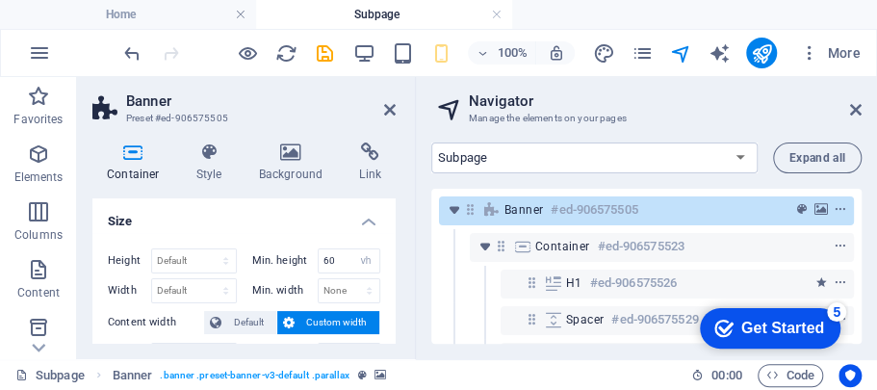
drag, startPoint x: 370, startPoint y: 222, endPoint x: 370, endPoint y: 210, distance: 12.5
click at [370, 210] on h4 "Size" at bounding box center [243, 215] width 303 height 35
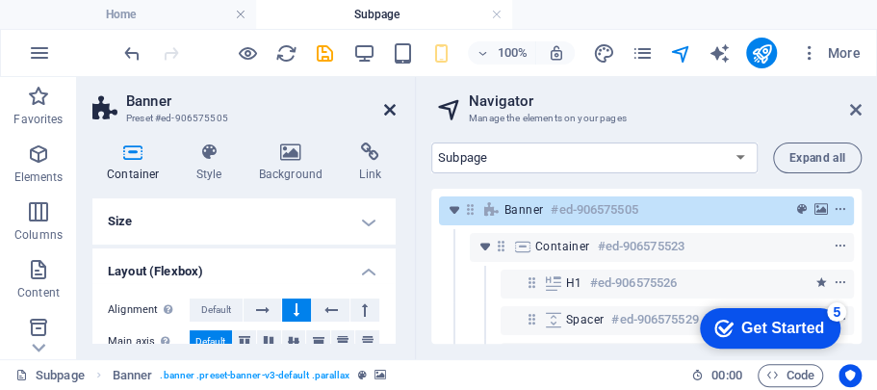
click at [389, 108] on icon at bounding box center [390, 109] width 12 height 15
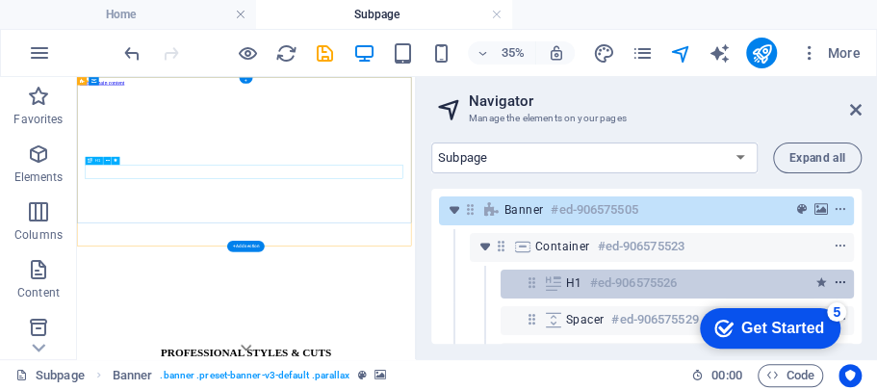
click at [836, 282] on icon "context-menu" at bounding box center [840, 282] width 13 height 13
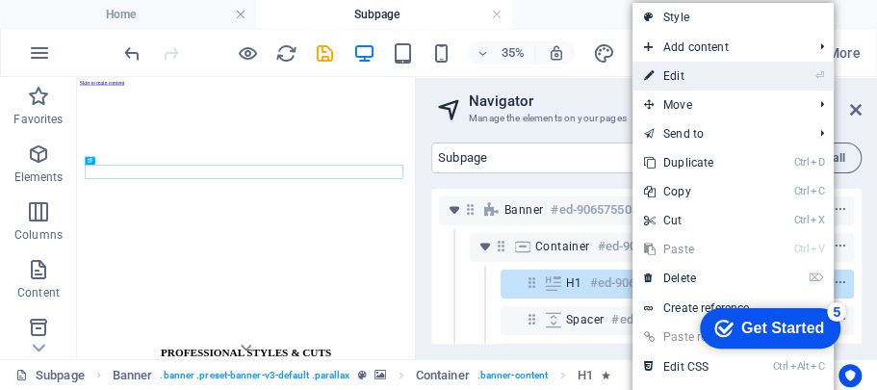
click at [695, 83] on link "⏎ Edit" at bounding box center [696, 76] width 129 height 29
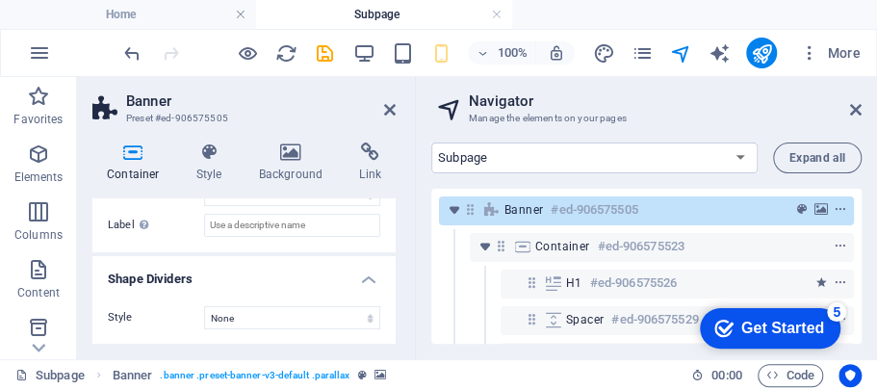
scroll to position [401, 0]
click at [385, 110] on icon at bounding box center [390, 109] width 12 height 15
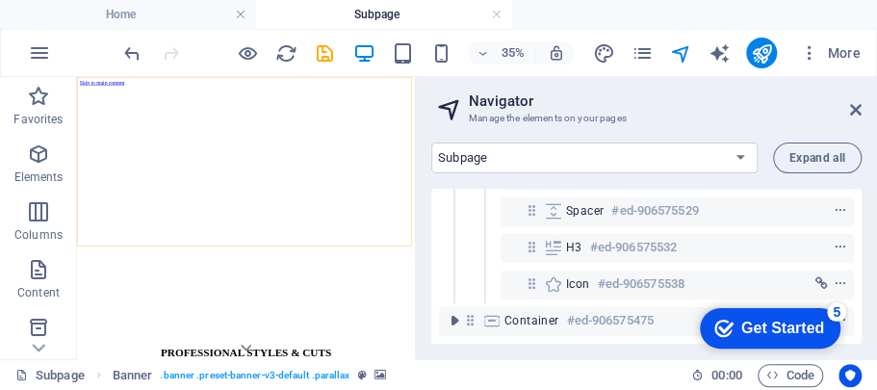
scroll to position [118, 0]
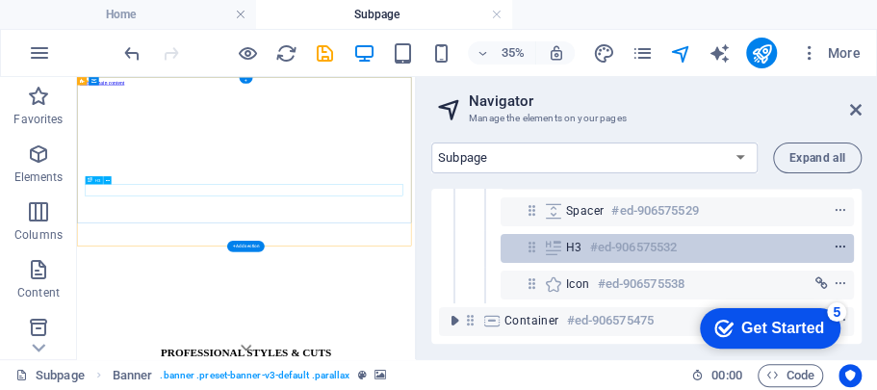
click at [834, 241] on icon "context-menu" at bounding box center [840, 247] width 13 height 13
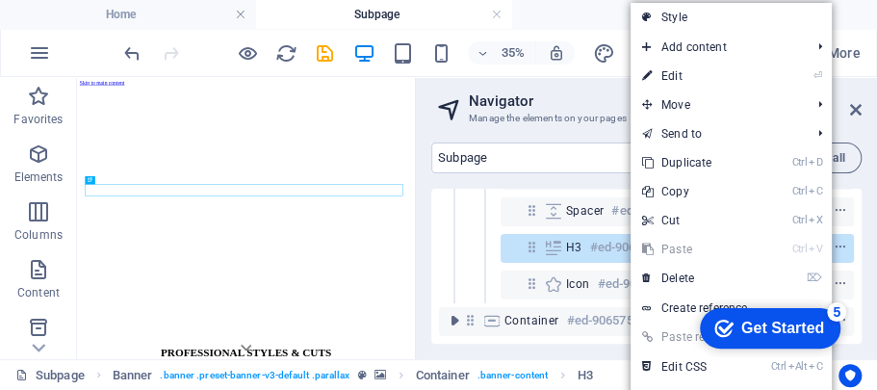
click at [725, 77] on link "⏎ Edit" at bounding box center [694, 76] width 129 height 29
select select "vh"
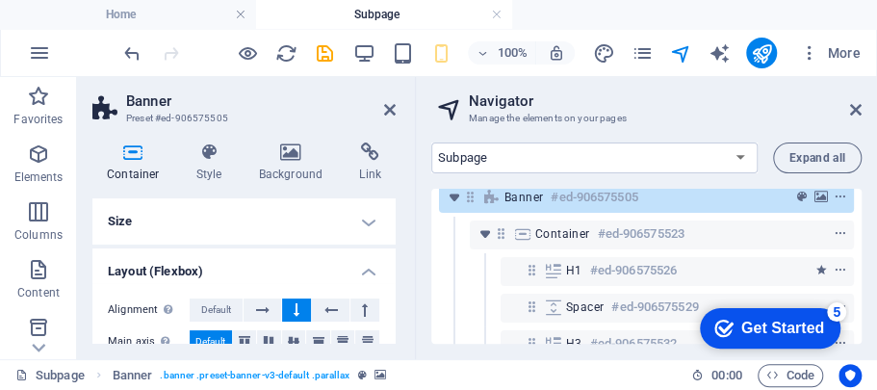
scroll to position [0, 0]
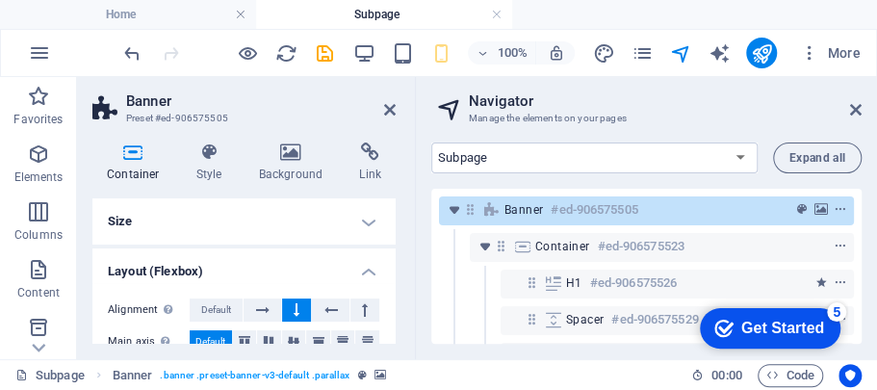
click at [362, 219] on h4 "Size" at bounding box center [243, 221] width 303 height 46
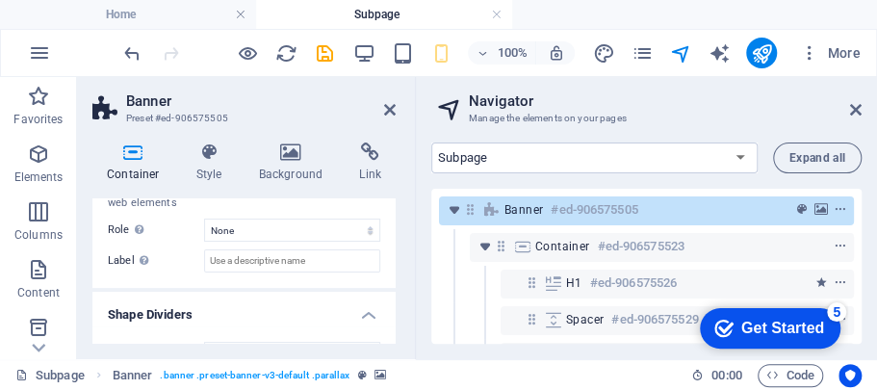
scroll to position [641, 0]
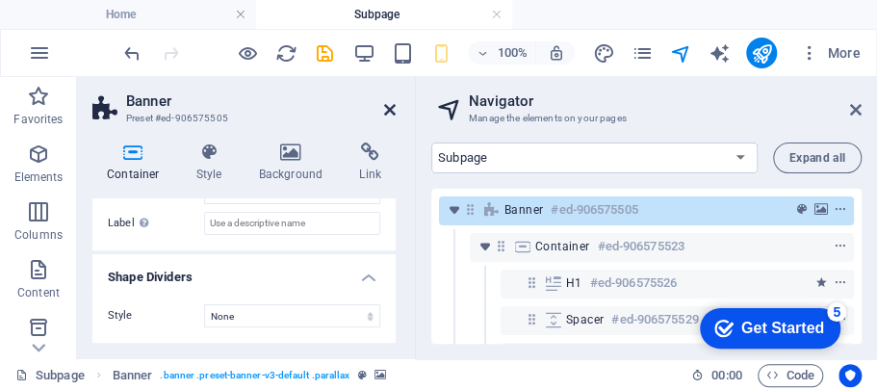
click at [387, 110] on icon at bounding box center [390, 109] width 12 height 15
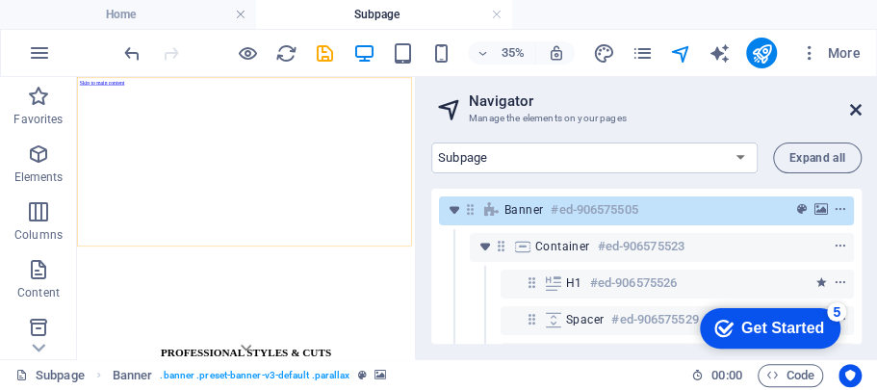
drag, startPoint x: 851, startPoint y: 109, endPoint x: 911, endPoint y: 37, distance: 93.7
click at [851, 108] on icon at bounding box center [856, 109] width 12 height 15
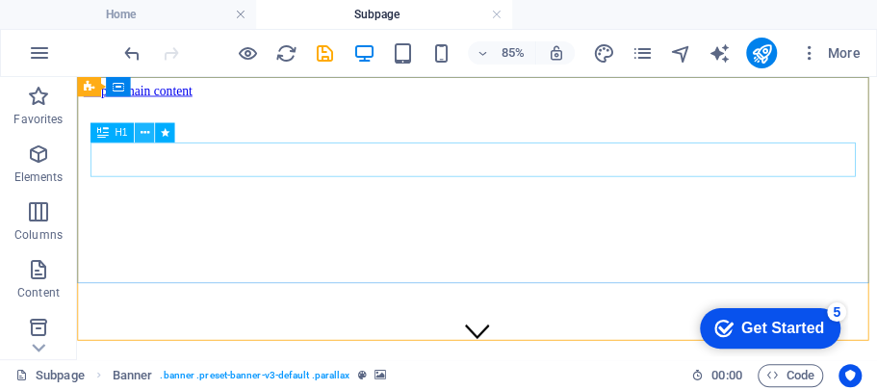
click at [143, 131] on icon at bounding box center [144, 132] width 9 height 17
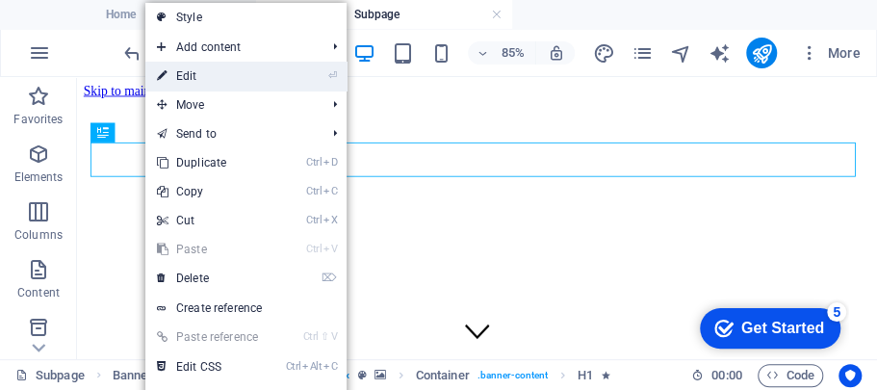
click at [229, 77] on link "⏎ Edit" at bounding box center [209, 76] width 129 height 29
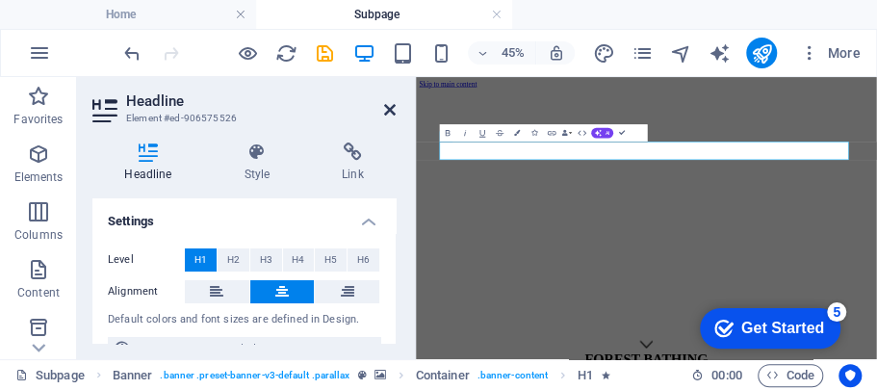
click at [390, 115] on icon at bounding box center [390, 109] width 12 height 15
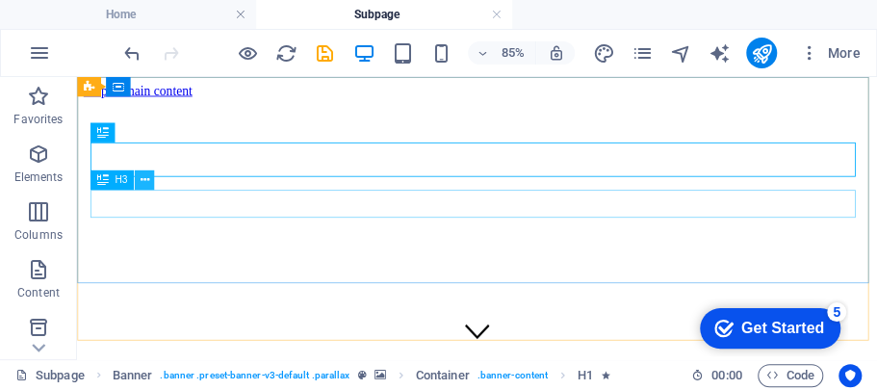
click at [143, 185] on icon at bounding box center [144, 179] width 9 height 17
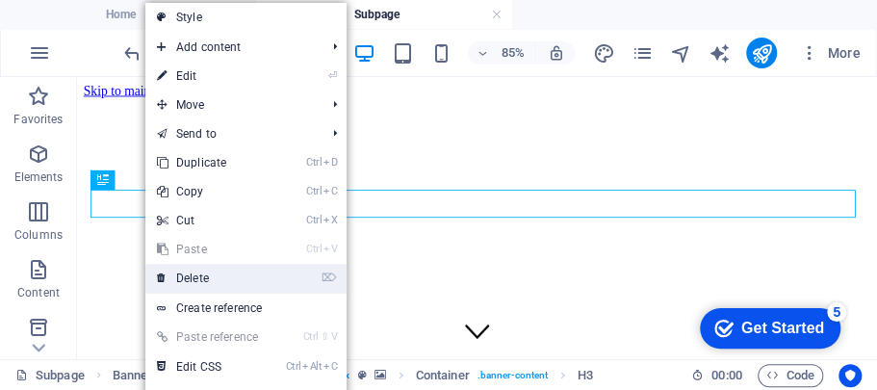
click at [223, 271] on link "⌦ Delete" at bounding box center [209, 278] width 129 height 29
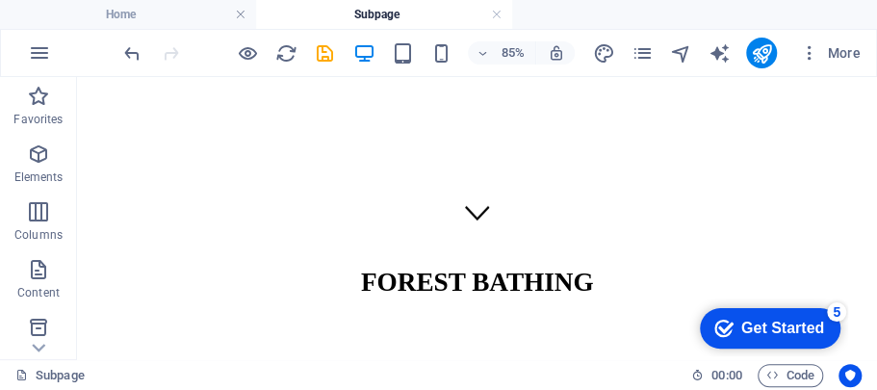
scroll to position [0, 0]
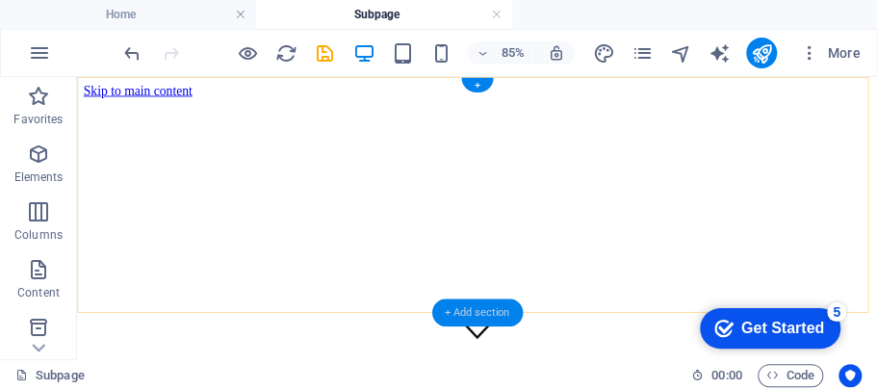
click at [468, 310] on div "+ Add section" at bounding box center [476, 312] width 90 height 28
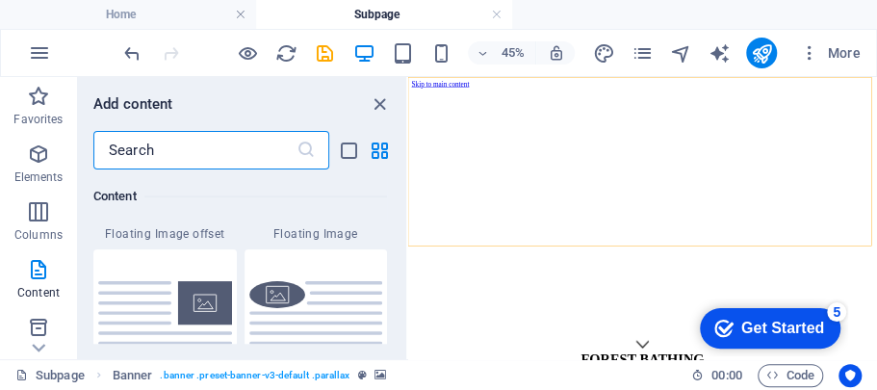
scroll to position [4298, 0]
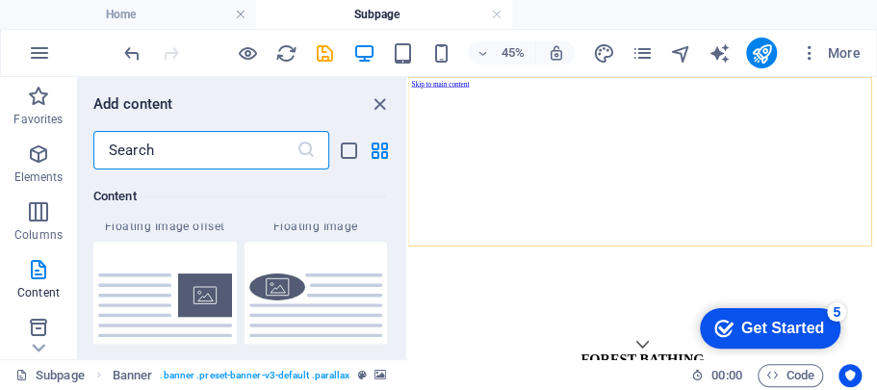
click at [187, 292] on img at bounding box center [165, 304] width 134 height 63
click at [408, 300] on div "H1 Banner Banner Container H3 Spacer Container Icon H2 Text" at bounding box center [642, 218] width 469 height 282
click at [408, 298] on div "H1 Banner Banner Container H3 Spacer Container Icon H2 Text" at bounding box center [642, 218] width 469 height 282
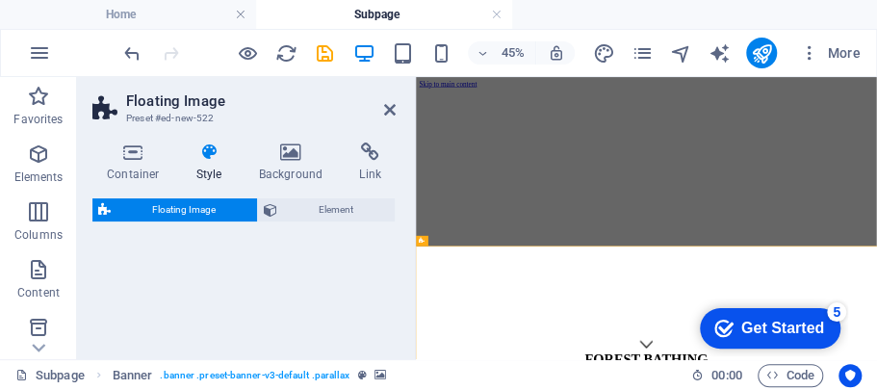
select select "%"
select select "rem"
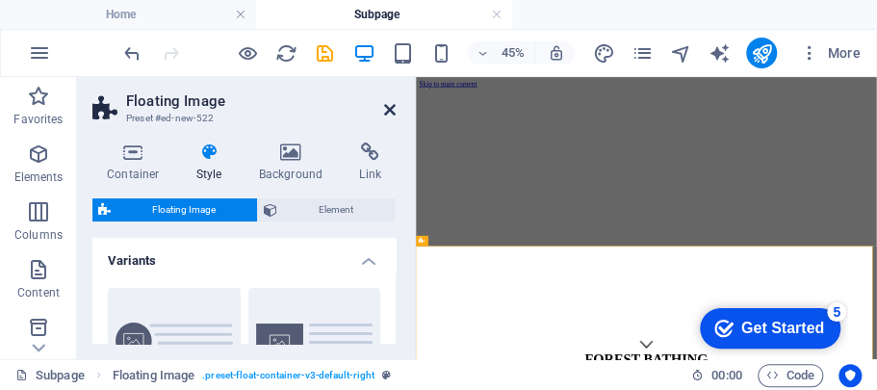
click at [389, 106] on icon at bounding box center [390, 109] width 12 height 15
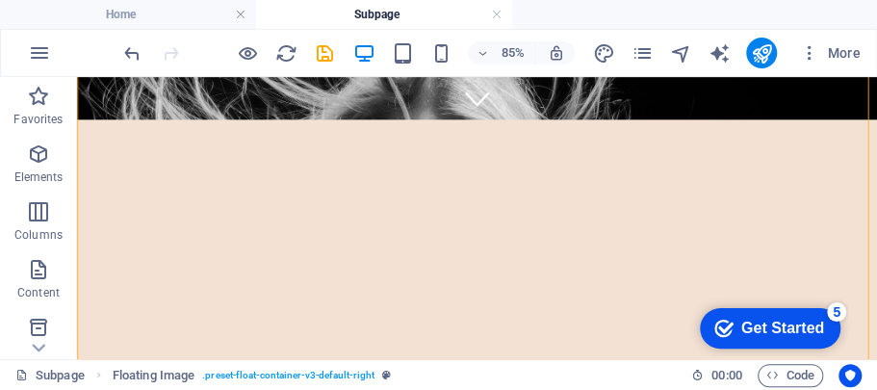
scroll to position [302, 0]
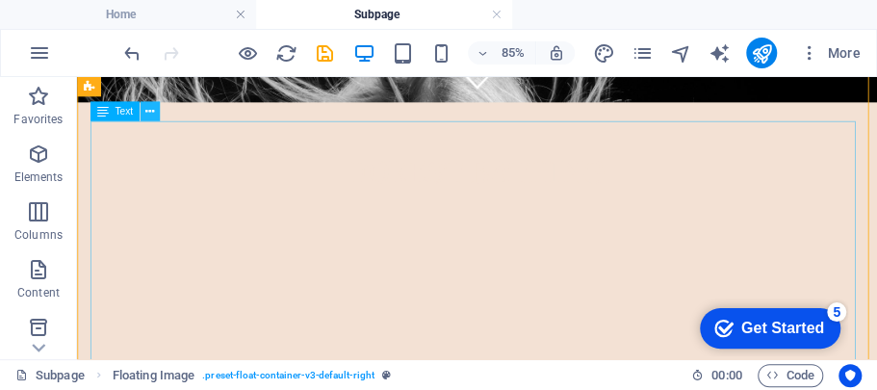
click at [149, 110] on icon at bounding box center [149, 111] width 9 height 17
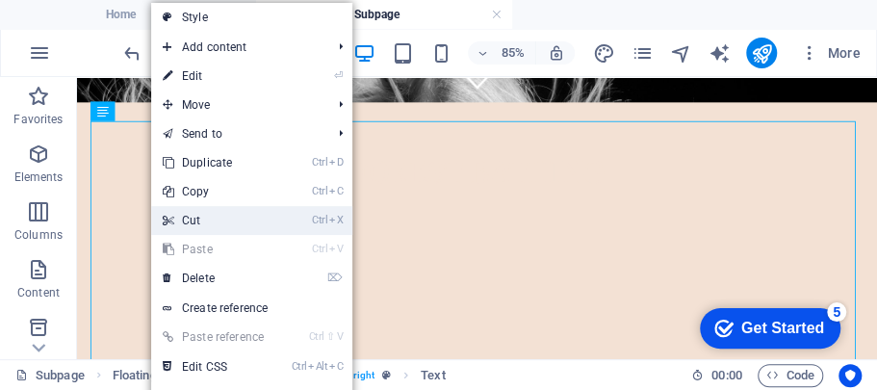
click at [221, 218] on link "Ctrl X Cut" at bounding box center [215, 220] width 129 height 29
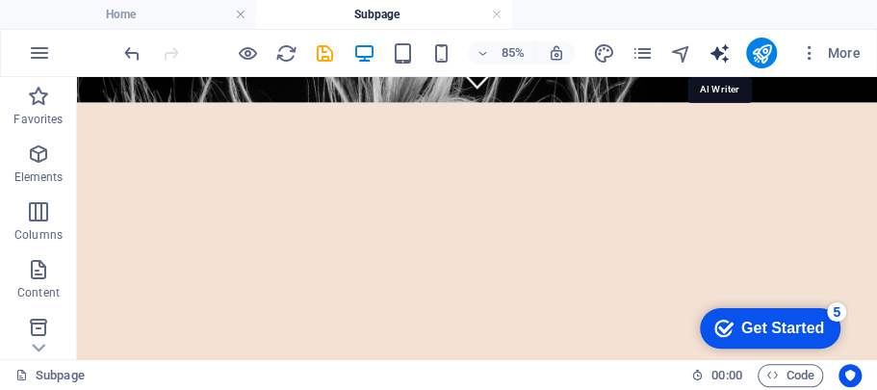
click at [715, 58] on icon "text_generator" at bounding box center [718, 53] width 22 height 22
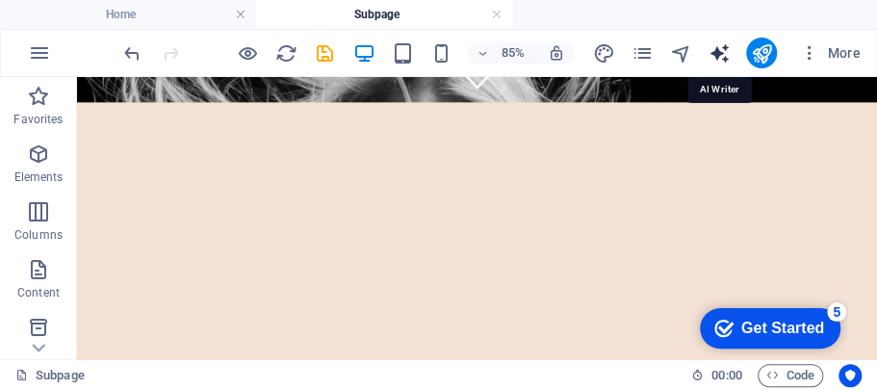
select select "English"
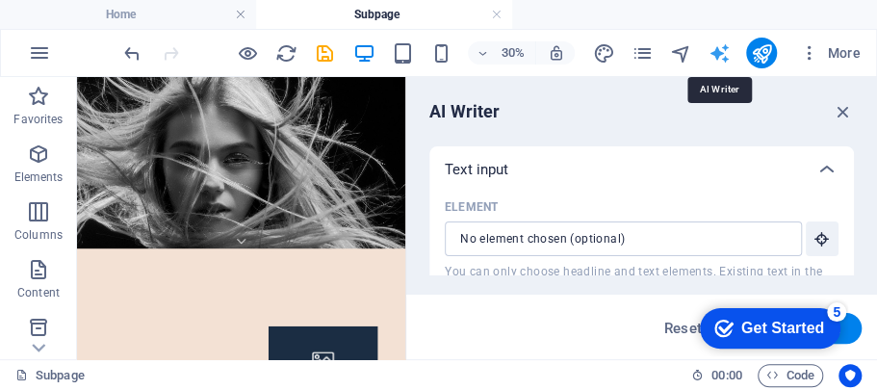
scroll to position [0, 0]
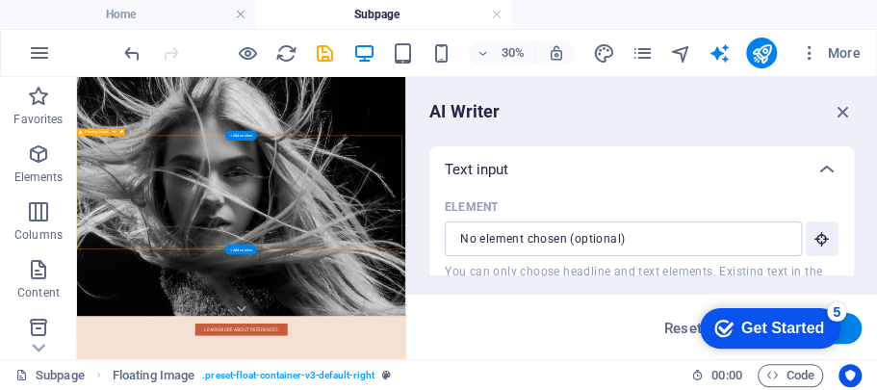
select select "%"
select select "rem"
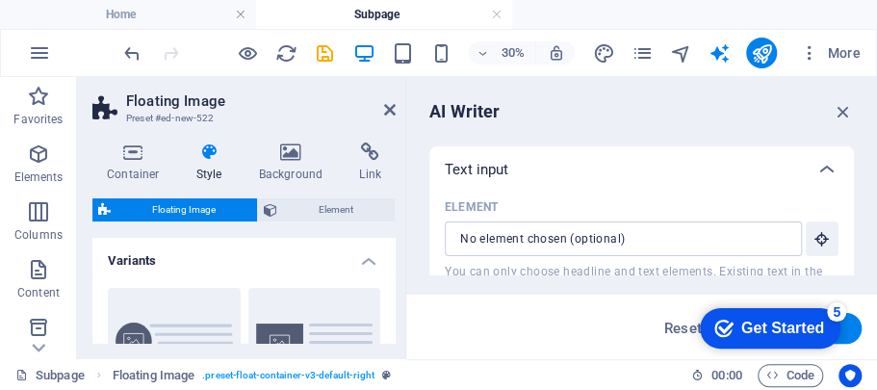
scroll to position [183, 0]
type input "100"
type input "0"
type input "1"
click at [386, 109] on icon at bounding box center [390, 109] width 12 height 15
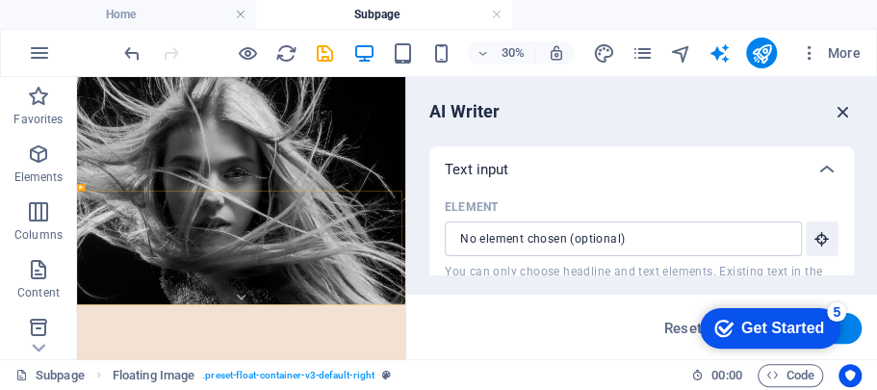
click at [845, 108] on icon "button" at bounding box center [843, 111] width 21 height 21
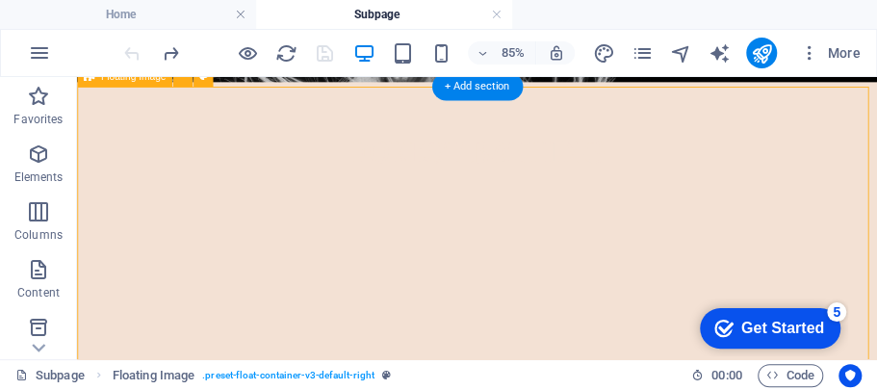
scroll to position [375, 0]
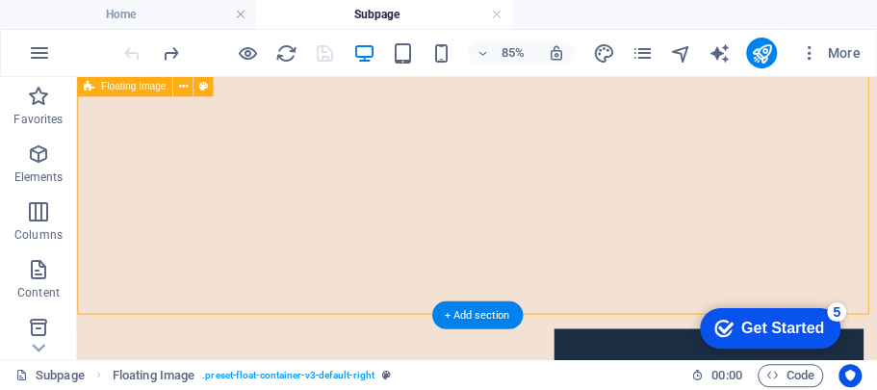
click at [362, 296] on div at bounding box center [547, 373] width 941 height 154
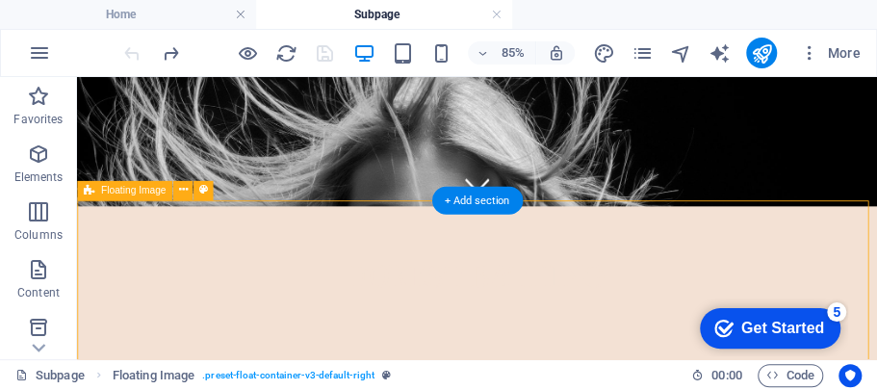
scroll to position [183, 0]
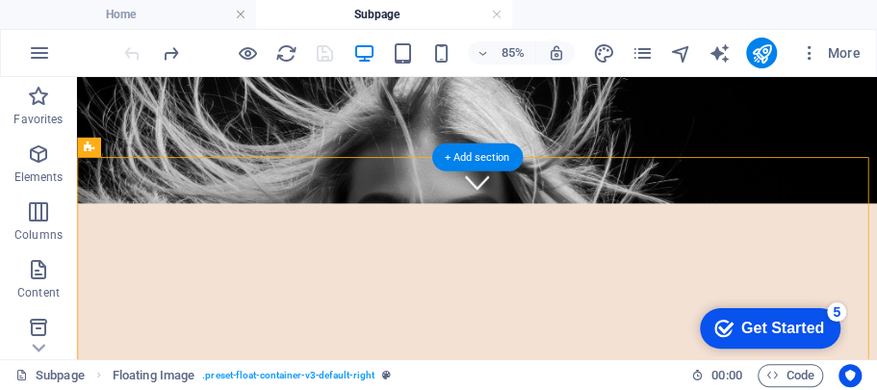
drag, startPoint x: 545, startPoint y: 233, endPoint x: 413, endPoint y: 307, distance: 151.3
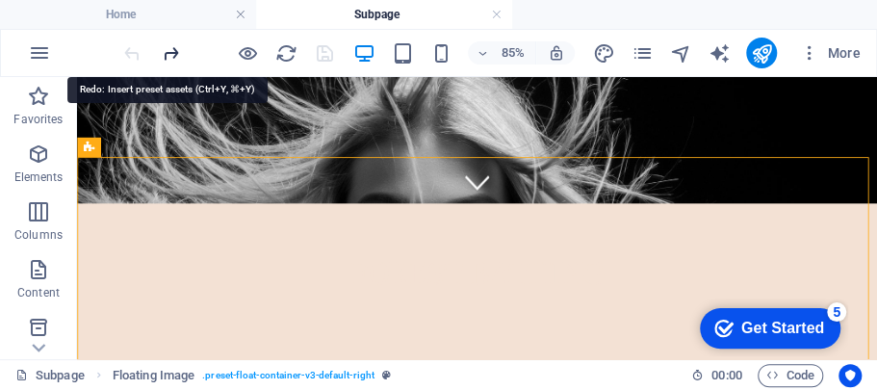
click at [167, 52] on icon "redo" at bounding box center [171, 53] width 22 height 22
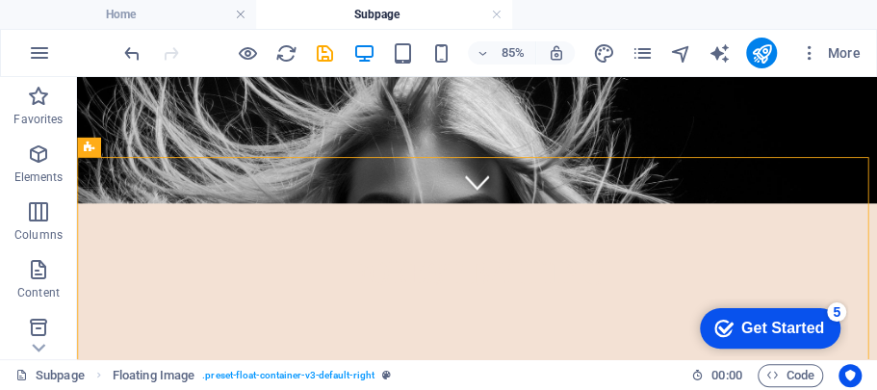
click at [167, 52] on div at bounding box center [228, 53] width 216 height 31
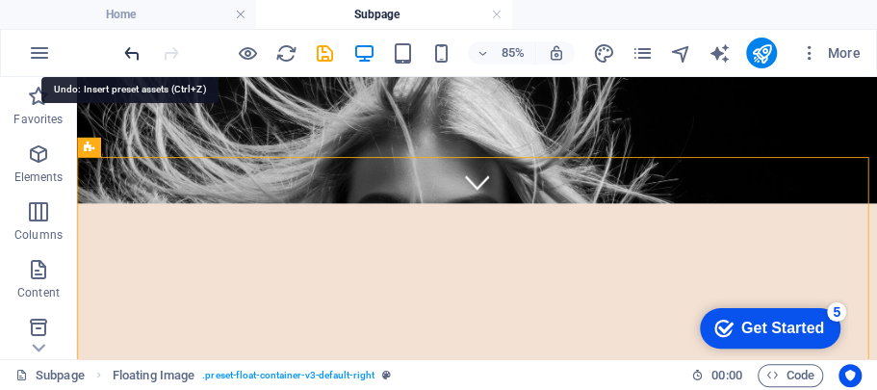
click at [135, 55] on icon "undo" at bounding box center [132, 53] width 22 height 22
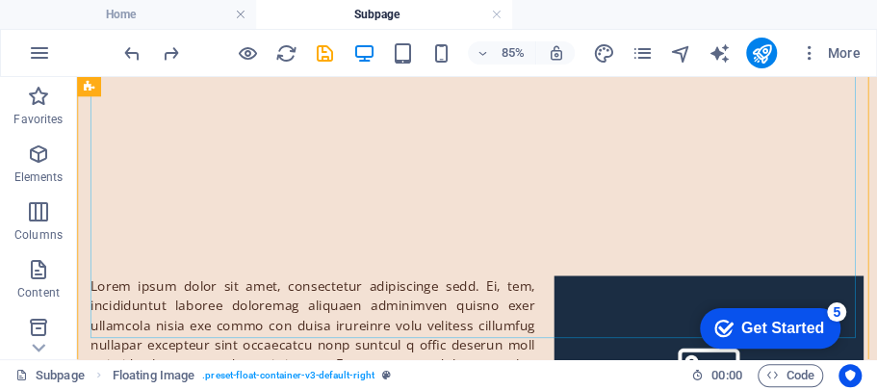
scroll to position [440, 0]
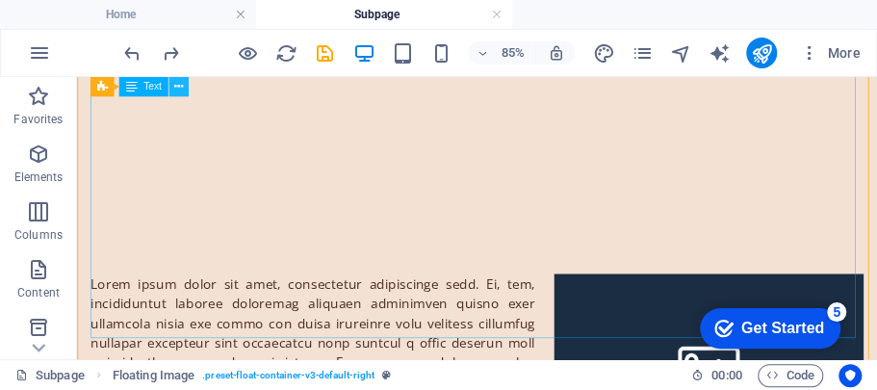
click at [179, 90] on icon at bounding box center [178, 86] width 9 height 17
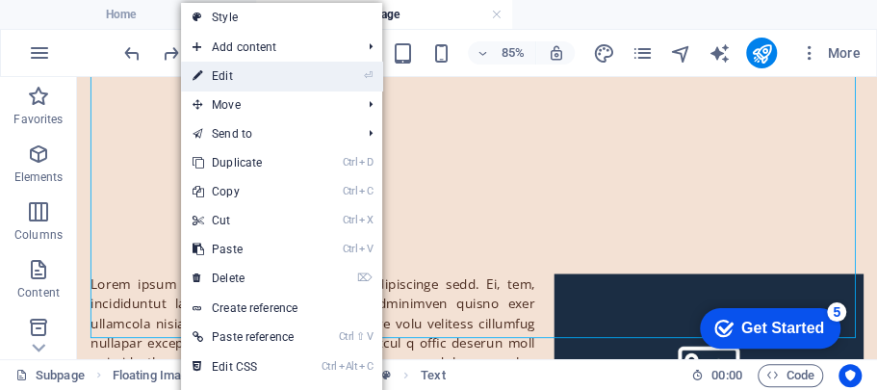
click at [210, 73] on link "⏎ Edit" at bounding box center [245, 76] width 129 height 29
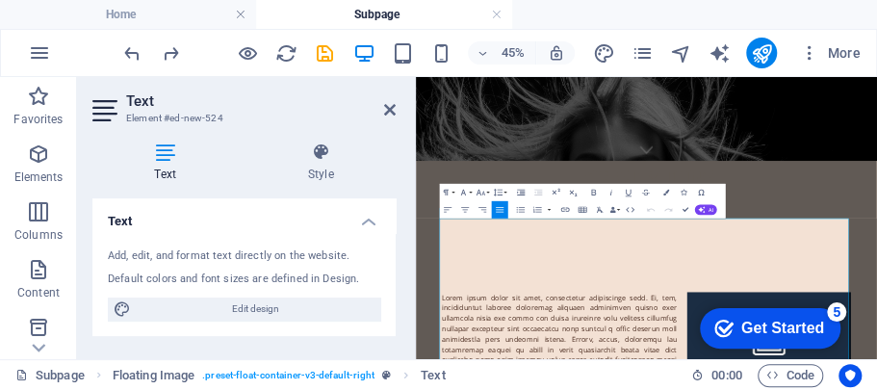
scroll to position [139, 0]
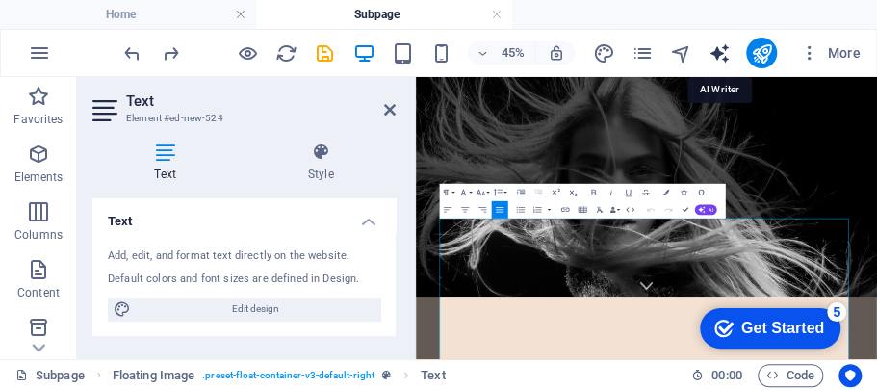
click at [722, 51] on icon "text_generator" at bounding box center [718, 53] width 22 height 22
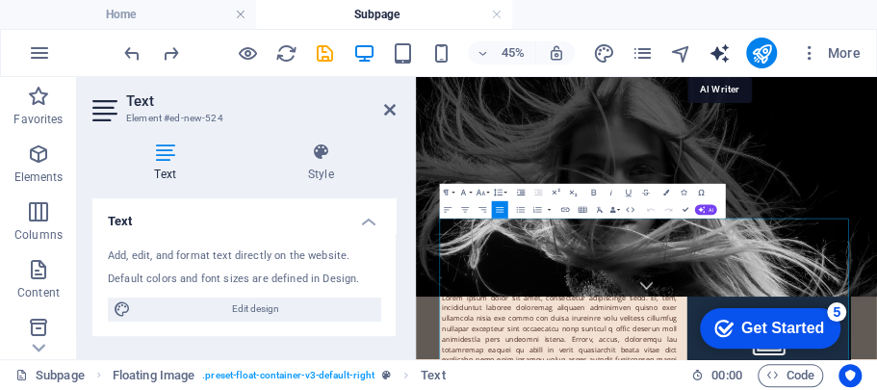
select select "English"
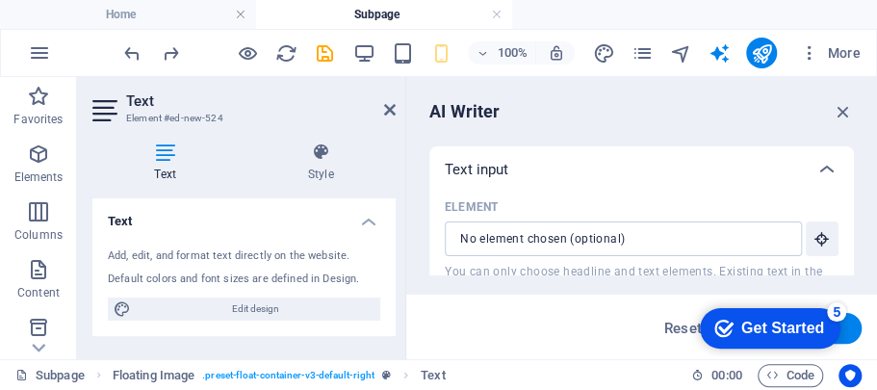
drag, startPoint x: 853, startPoint y: 158, endPoint x: 857, endPoint y: 168, distance: 11.3
click at [857, 168] on div "AI Writer Text input Element ​ You can only choose headline and text elements. …" at bounding box center [641, 218] width 471 height 282
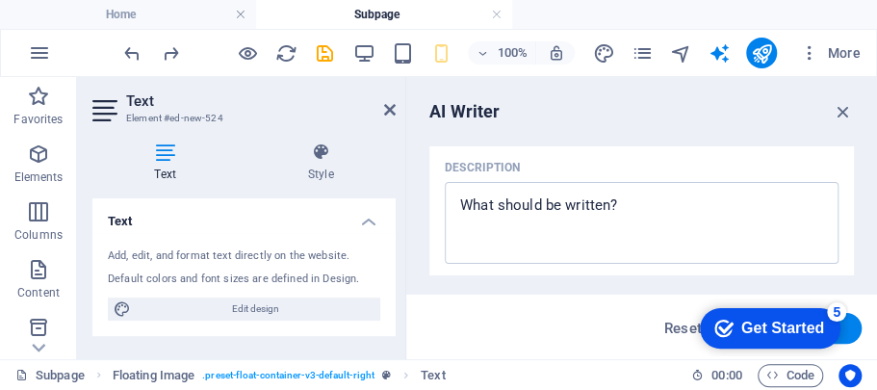
scroll to position [253, 0]
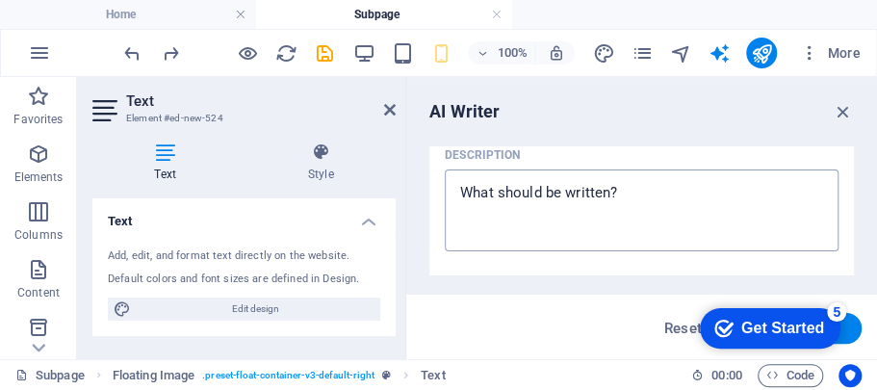
type textarea "x"
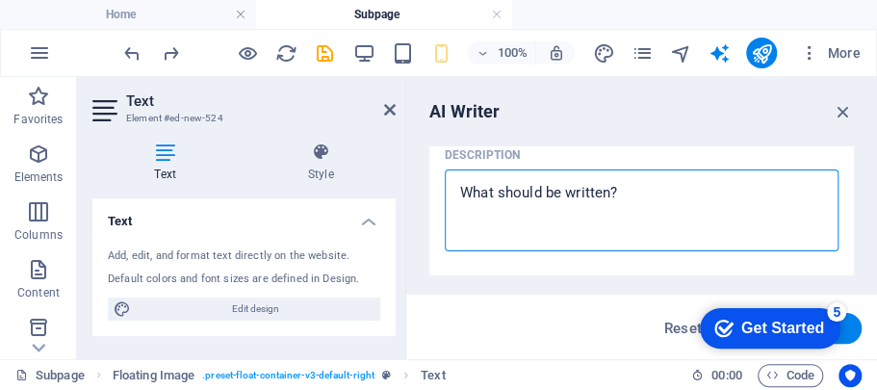
drag, startPoint x: 614, startPoint y: 193, endPoint x: 562, endPoint y: 193, distance: 52.0
click at [470, 186] on textarea "Description x ​" at bounding box center [641, 210] width 374 height 63
click at [613, 195] on textarea "Description x ​" at bounding box center [641, 210] width 374 height 63
drag, startPoint x: 624, startPoint y: 194, endPoint x: 508, endPoint y: 196, distance: 115.5
click at [508, 196] on textarea "Description x ​" at bounding box center [641, 210] width 374 height 63
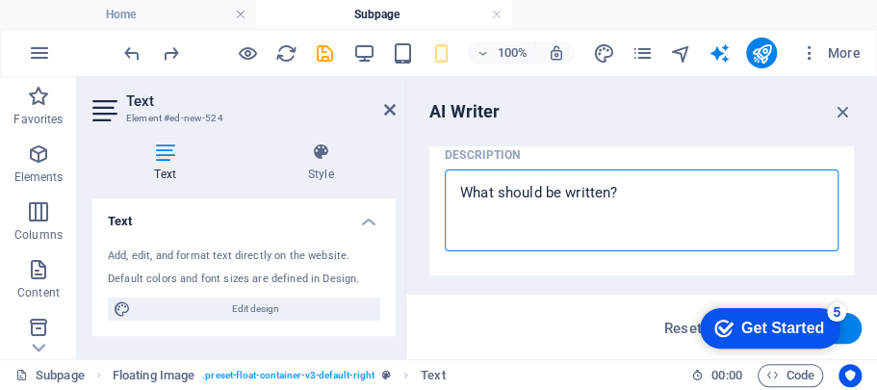
click at [609, 202] on textarea "Description x ​" at bounding box center [641, 210] width 374 height 63
click at [622, 191] on textarea "Description x ​" at bounding box center [641, 210] width 374 height 63
type textarea "D"
type textarea "x"
type textarea "DE"
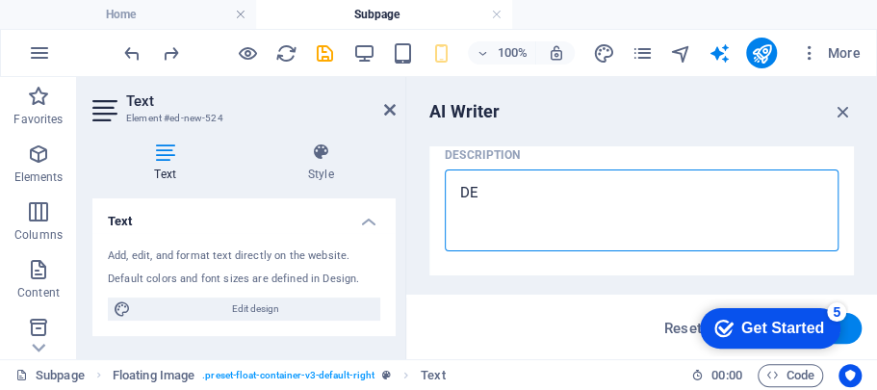
type textarea "x"
type textarea "DES"
type textarea "x"
type textarea "DESC"
type textarea "x"
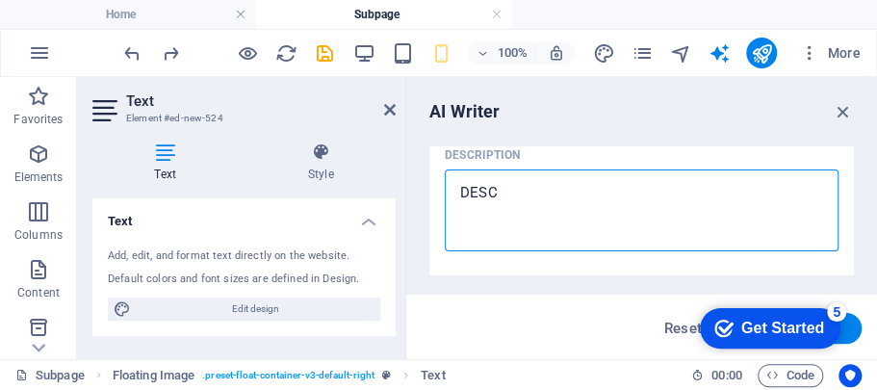
type textarea "DESCR"
type textarea "x"
type textarea "DESCRI"
type textarea "x"
type textarea "DESCRIB"
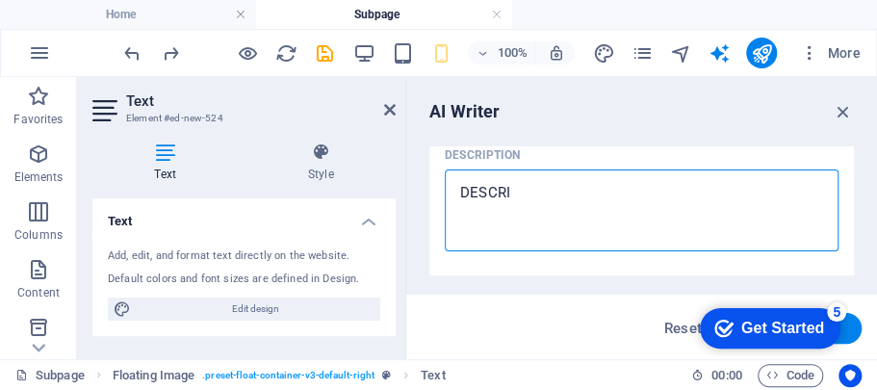
type textarea "x"
type textarea "DESCRIBE"
type textarea "x"
type textarea "DESCRIBE"
type textarea "x"
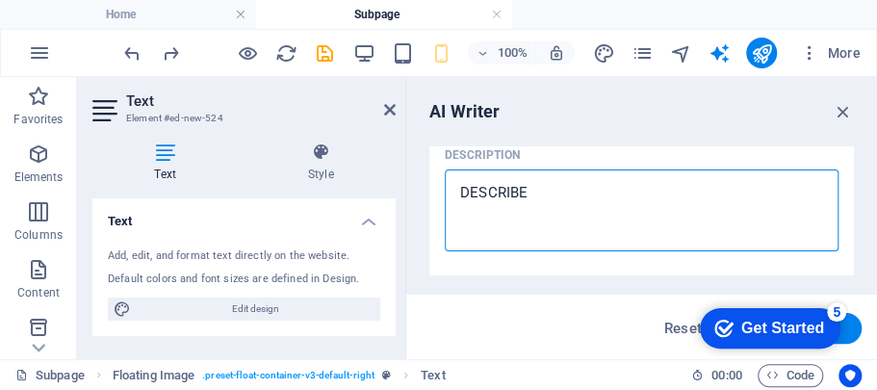
type textarea "DESCRIBE F"
type textarea "x"
type textarea "DESCRIBE FO"
type textarea "x"
type textarea "DESCRIBE FOR"
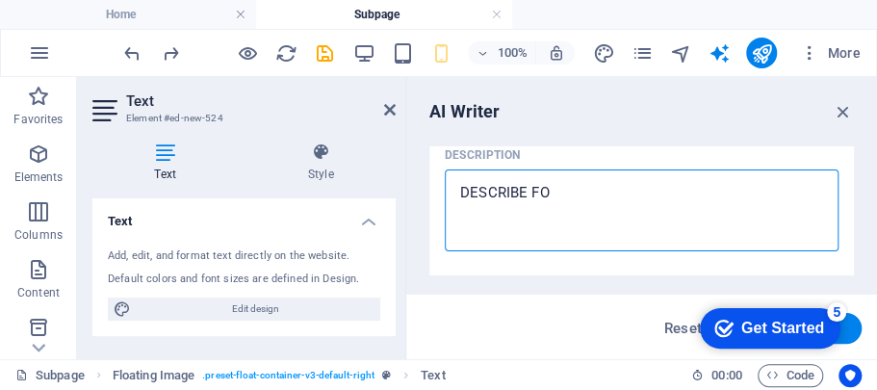
type textarea "x"
type textarea "DESCRIBE FORE"
type textarea "x"
type textarea "DESCRIBE FORES"
type textarea "x"
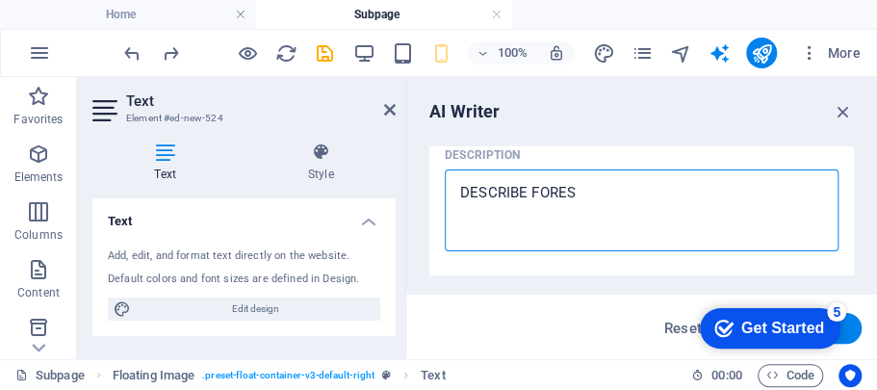
type textarea "DESCRIBE FOREST"
type textarea "x"
type textarea "DESCRIBE FOREST"
type textarea "x"
type textarea "DESCRIBE FOREST B"
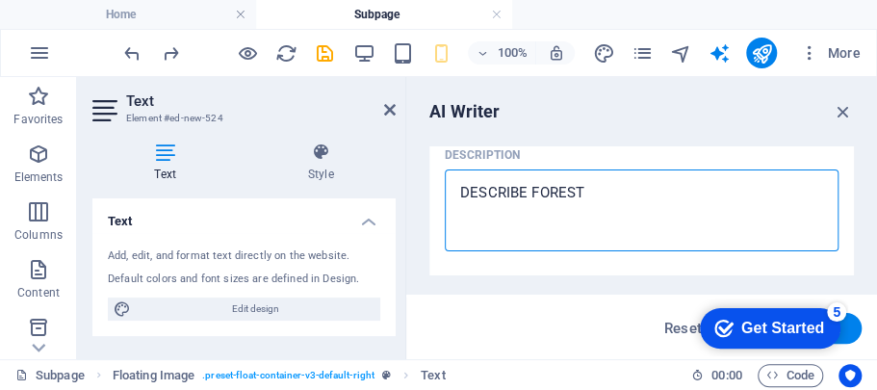
type textarea "x"
type textarea "DESCRIBE FOREST BA"
type textarea "x"
type textarea "DESCRIBE FOREST BAT"
type textarea "x"
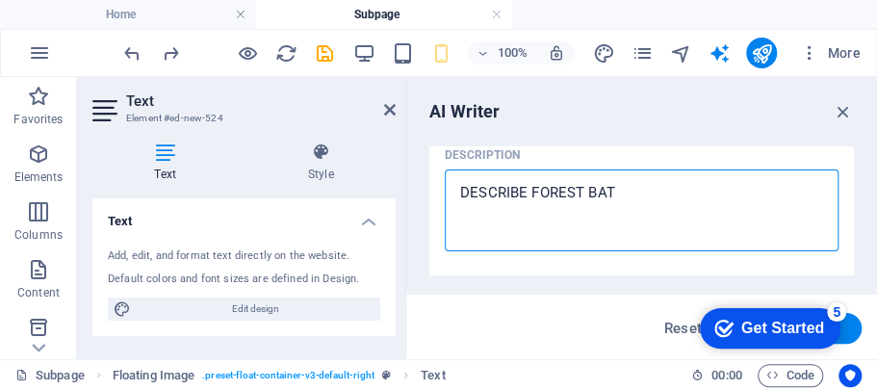
type textarea "DESCRIBE FOREST BATH"
type textarea "x"
type textarea "DESCRIBE FOREST BATHI"
type textarea "x"
type textarea "DESCRIBE FOREST BATHIN"
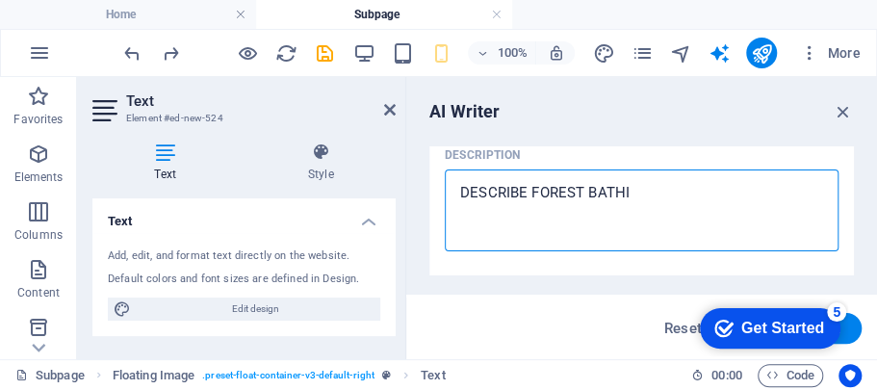
type textarea "x"
type textarea "DESCRIBE FOREST BATHING"
type textarea "x"
type textarea "DESCRIBE FOREST BATHING"
type textarea "x"
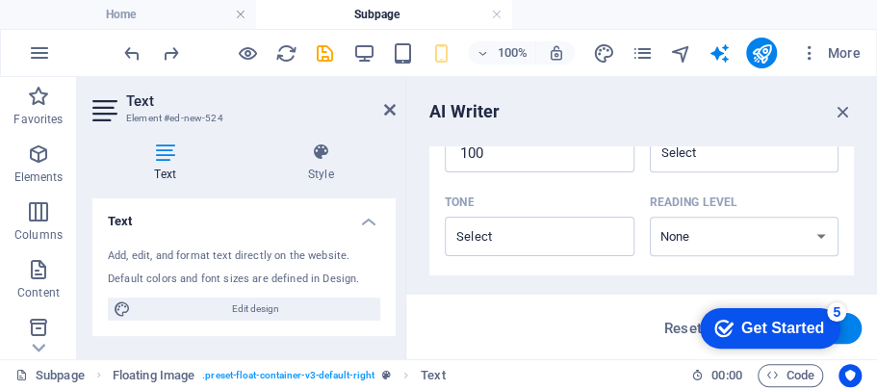
scroll to position [506, 0]
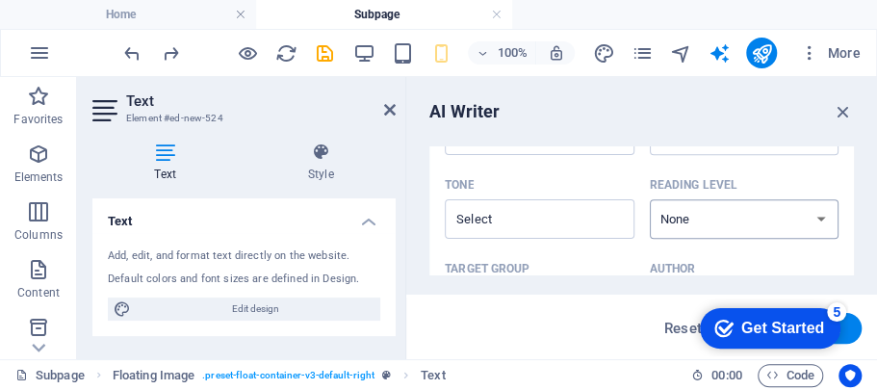
type textarea "DESCRIBE FOREST BATHING"
type textarea "x"
click at [820, 219] on select "None Academic Adult Teen Child" at bounding box center [745, 218] width 190 height 39
select select "Adult"
click at [650, 199] on select "None Academic Adult Teen Child" at bounding box center [745, 218] width 190 height 39
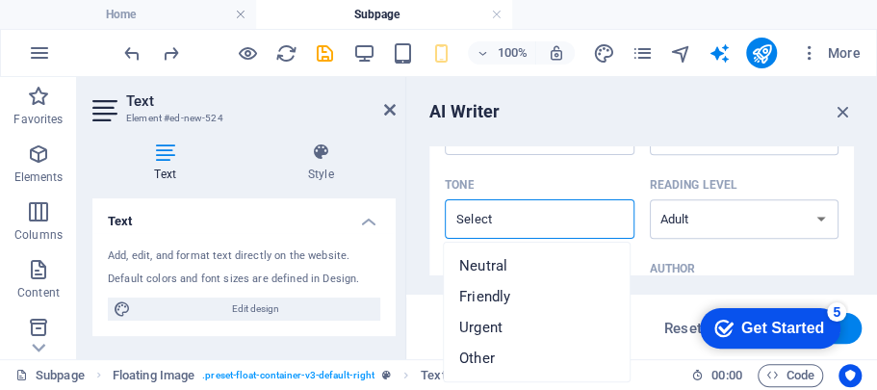
click at [587, 219] on input "Tone ​" at bounding box center [523, 219] width 146 height 28
click at [524, 294] on li "Friendly" at bounding box center [537, 296] width 186 height 31
type input "Friendly"
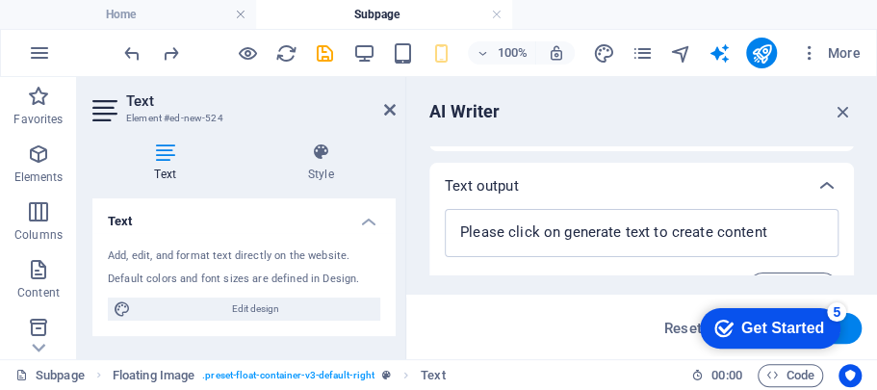
scroll to position [752, 0]
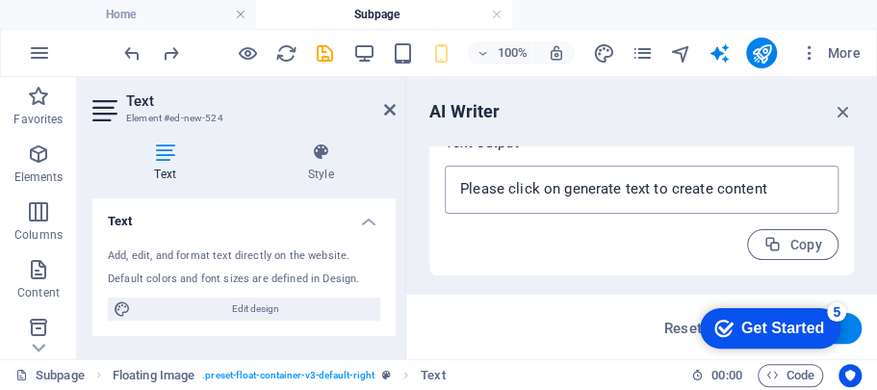
click at [757, 195] on textarea at bounding box center [641, 189] width 374 height 29
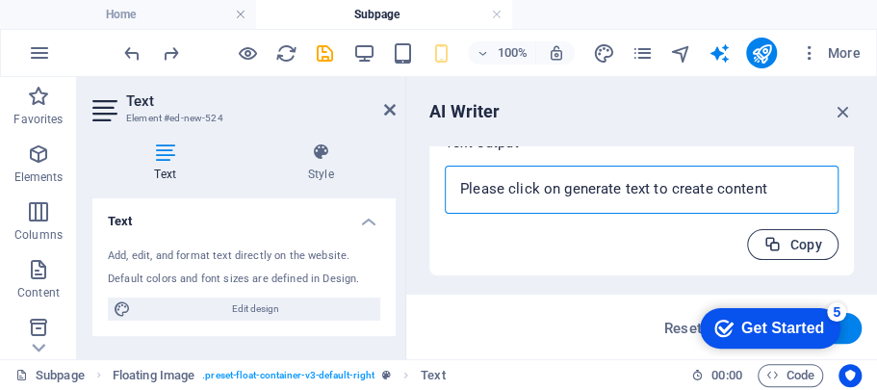
type textarea "x"
click at [789, 241] on span "Copy" at bounding box center [792, 245] width 59 height 18
type textarea "x"
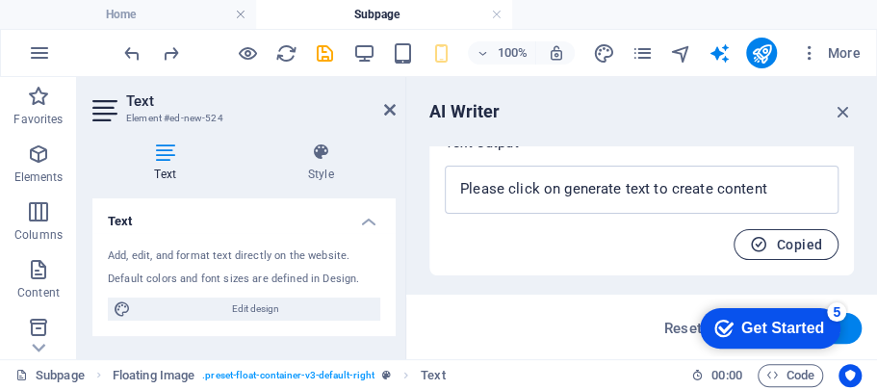
drag, startPoint x: 803, startPoint y: 243, endPoint x: 826, endPoint y: 246, distance: 23.4
click at [809, 243] on span "Copied" at bounding box center [786, 245] width 72 height 18
click at [849, 328] on button "Generate text" at bounding box center [795, 328] width 134 height 31
type textarea "x"
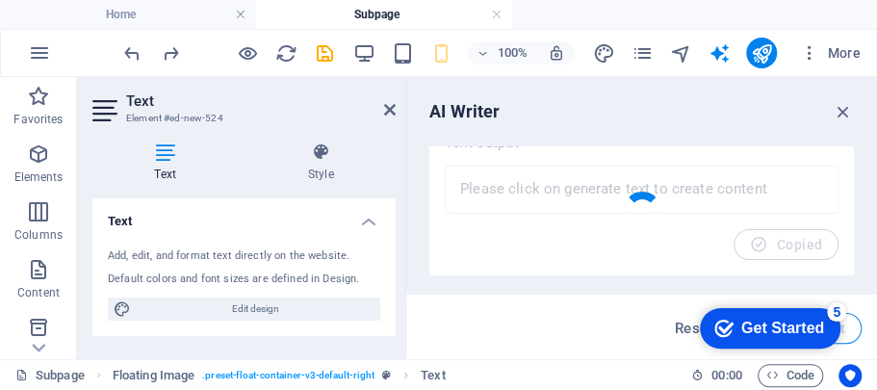
type textarea "x"
type textarea "Forest bathing, or Shinrin-yoku, is a mindful practice rooted in connecting wit…"
type textarea "x"
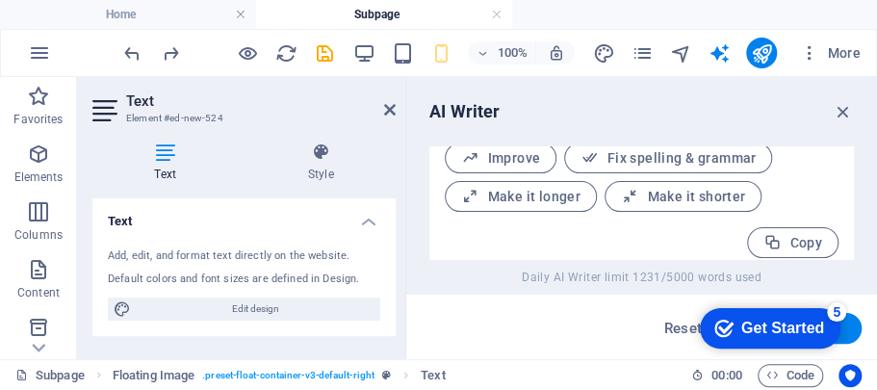
scroll to position [1041, 0]
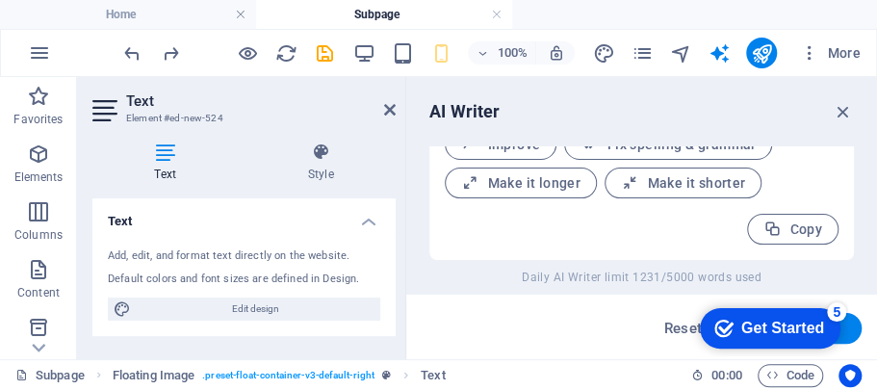
click at [838, 308] on div "5" at bounding box center [836, 311] width 19 height 19
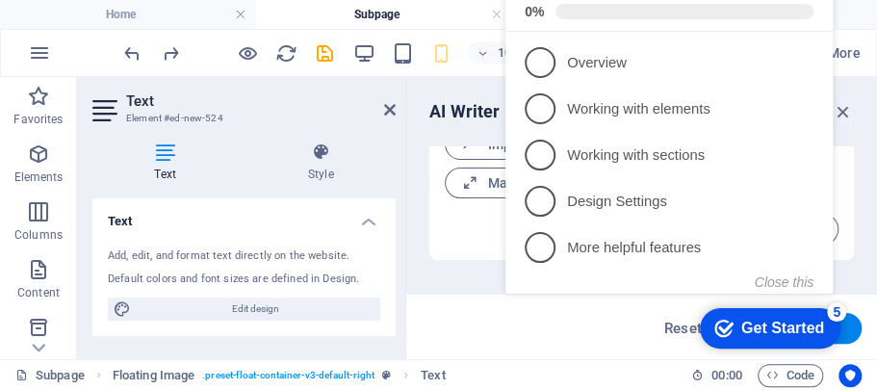
click at [802, 55] on icon at bounding box center [805, 61] width 15 height 15
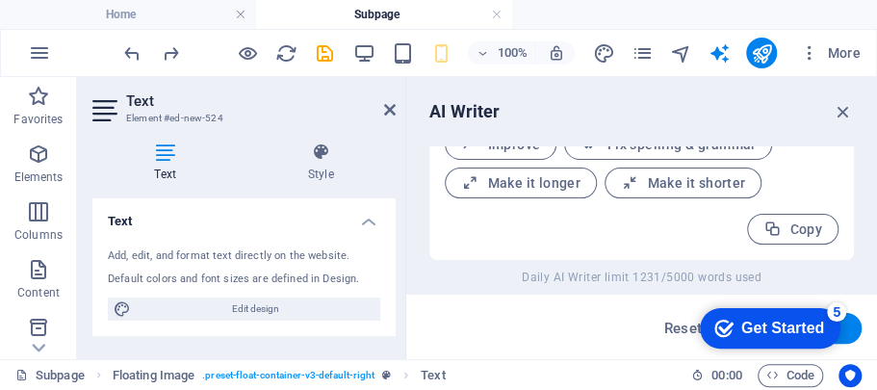
click at [815, 329] on div "Get Started" at bounding box center [782, 328] width 83 height 17
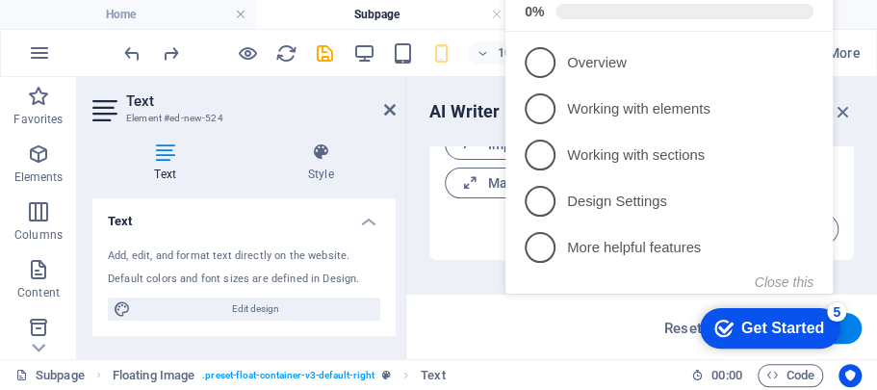
click at [836, 314] on div "5" at bounding box center [836, 311] width 19 height 19
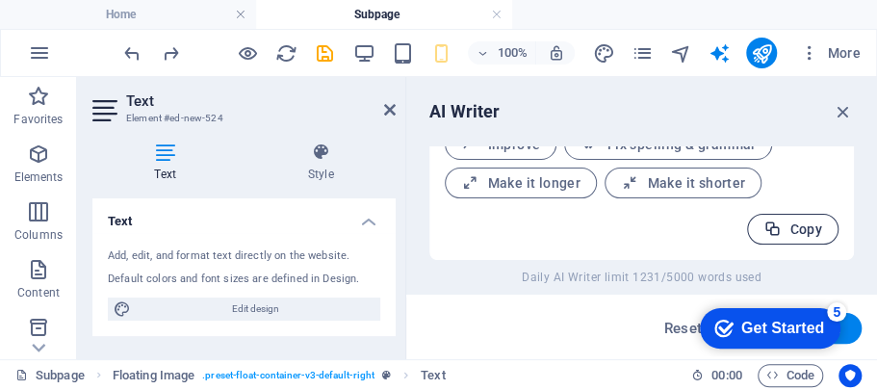
click at [792, 223] on span "Copy" at bounding box center [792, 229] width 59 height 18
type textarea "x"
click at [841, 107] on icon "button" at bounding box center [843, 111] width 21 height 21
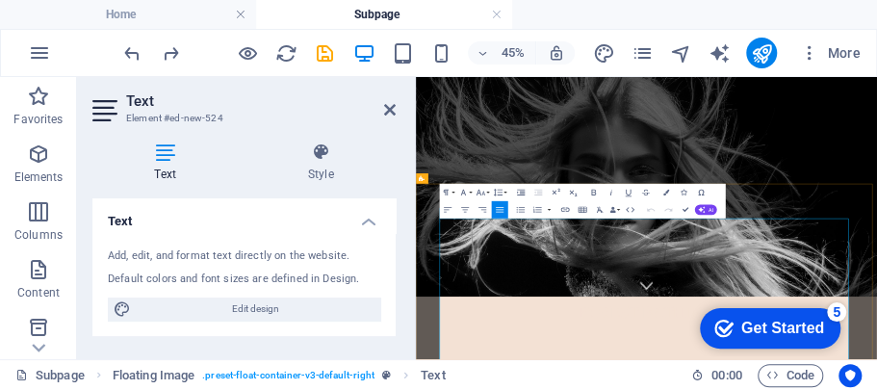
drag, startPoint x: 929, startPoint y: 650, endPoint x: 872, endPoint y: 640, distance: 57.6
drag, startPoint x: 979, startPoint y: 560, endPoint x: 444, endPoint y: 407, distance: 556.6
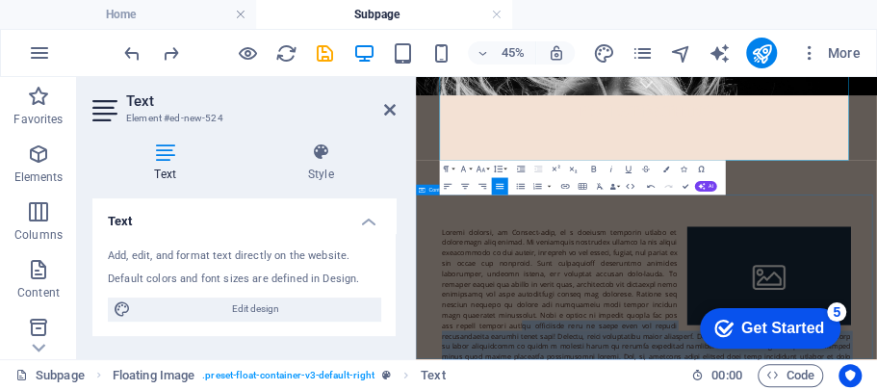
scroll to position [660, 0]
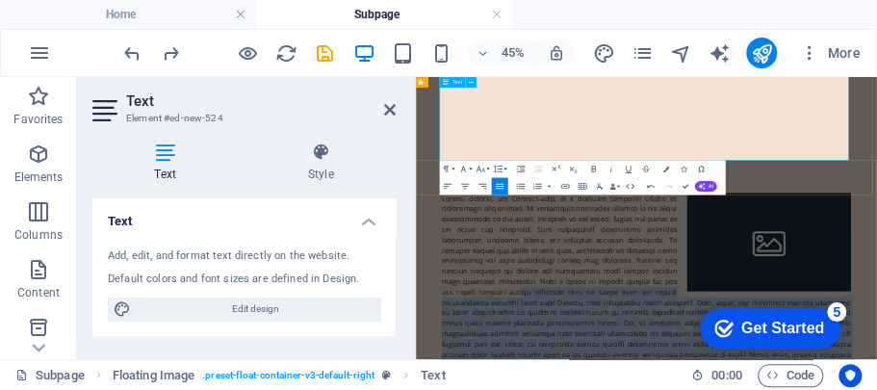
drag, startPoint x: 976, startPoint y: 585, endPoint x: 1262, endPoint y: 239, distance: 449.2
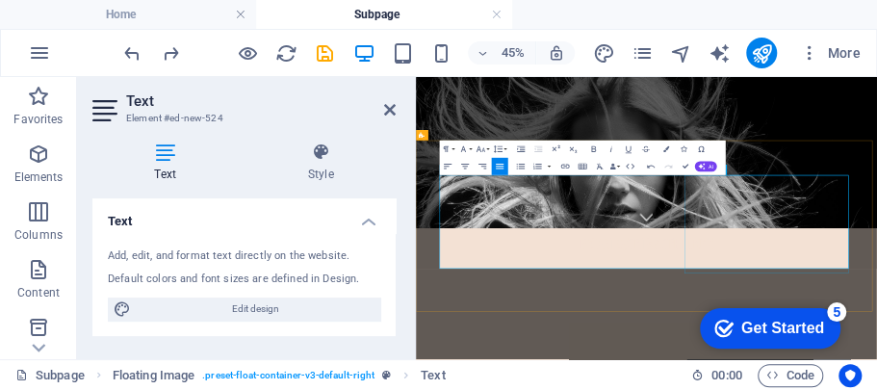
scroll to position [162, 0]
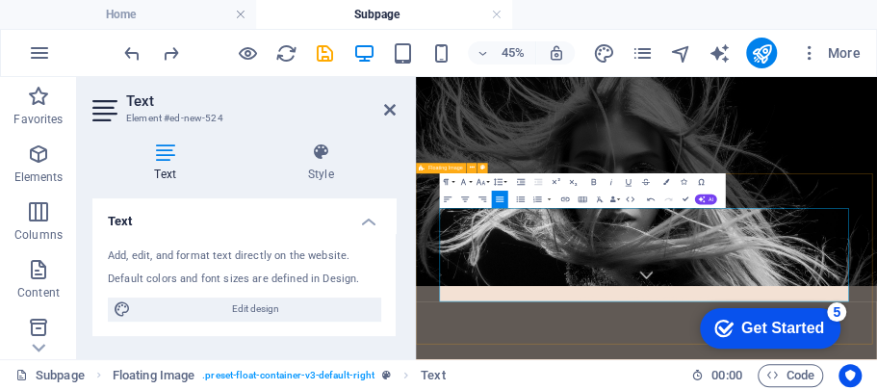
drag, startPoint x: 914, startPoint y: 555, endPoint x: 461, endPoint y: 377, distance: 487.1
copy p "Forest bathing, or Shinrin-yoku, is a mindful practice rooted in connecting wit…"
click at [389, 106] on icon at bounding box center [390, 109] width 12 height 15
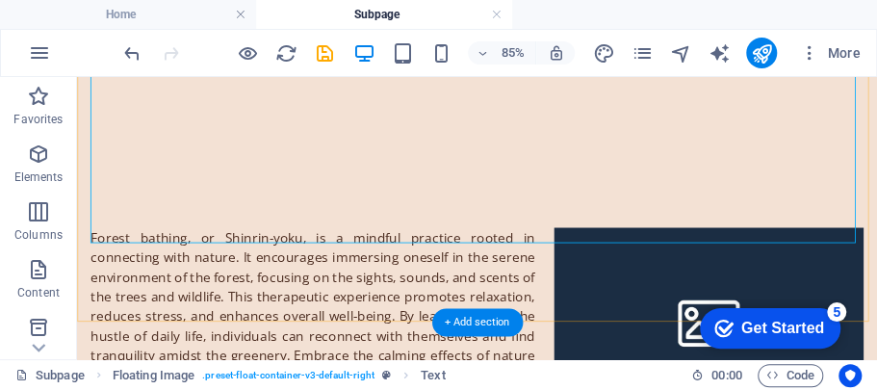
scroll to position [676, 0]
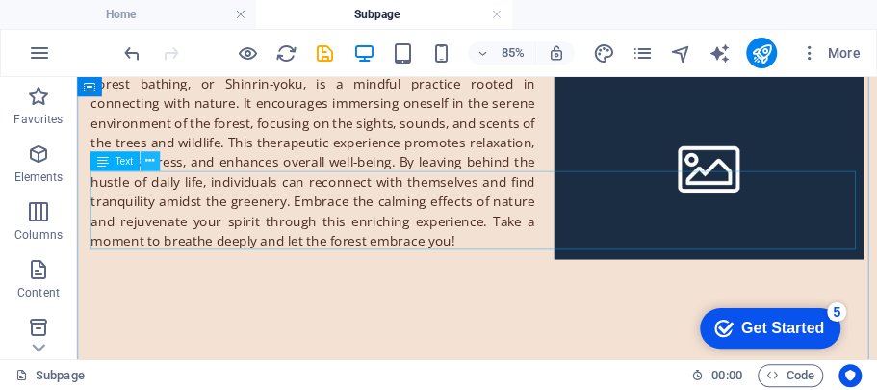
click at [150, 154] on icon at bounding box center [149, 160] width 9 height 17
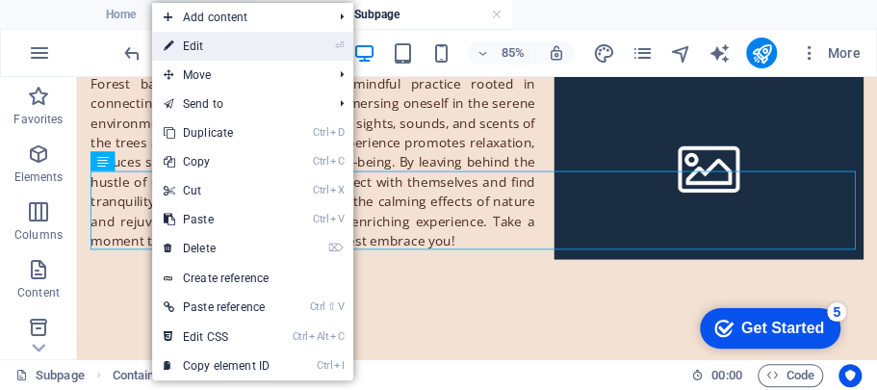
click at [213, 42] on link "⏎ Edit" at bounding box center [216, 46] width 129 height 29
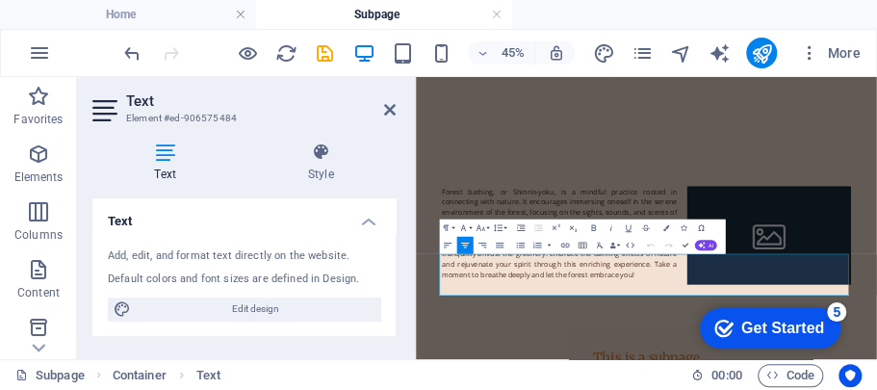
scroll to position [493, 0]
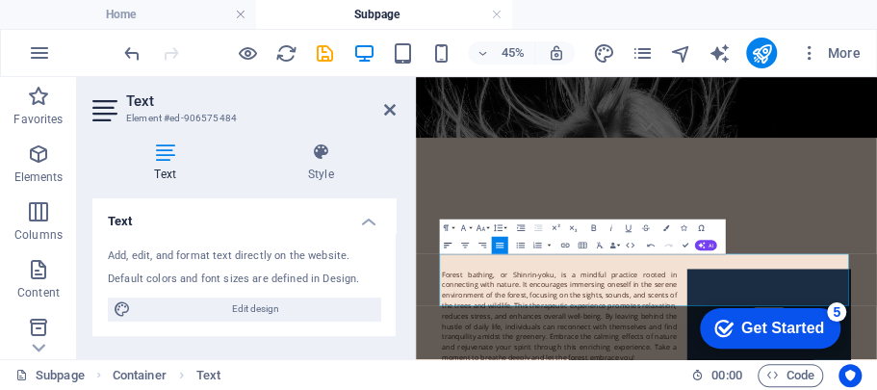
click at [450, 244] on icon "button" at bounding box center [448, 245] width 11 height 11
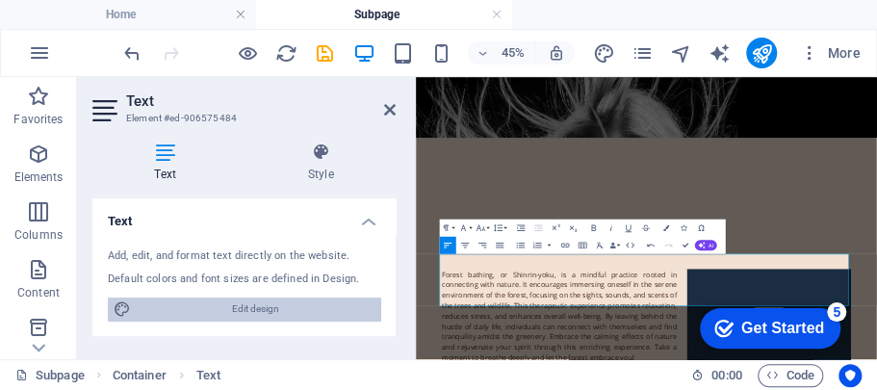
click at [312, 304] on span "Edit design" at bounding box center [256, 308] width 238 height 23
select select "px"
select select "200"
select select "px"
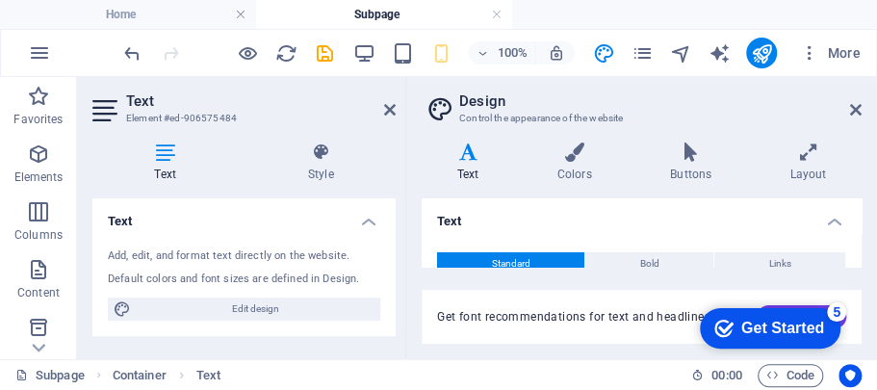
scroll to position [8650, 0]
click at [857, 107] on icon at bounding box center [856, 109] width 12 height 15
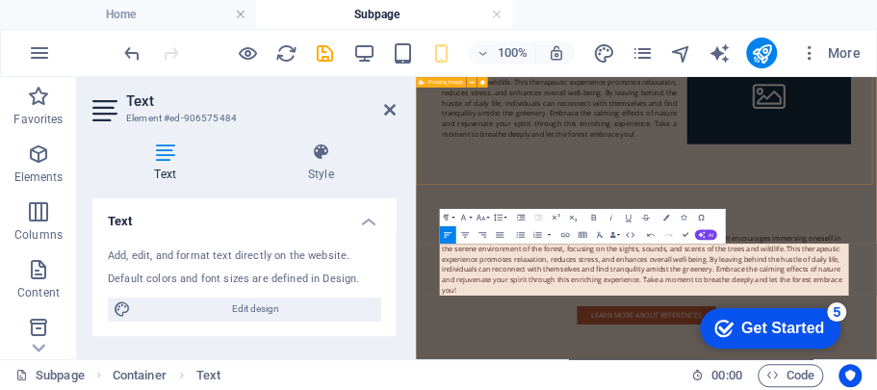
scroll to position [516, 0]
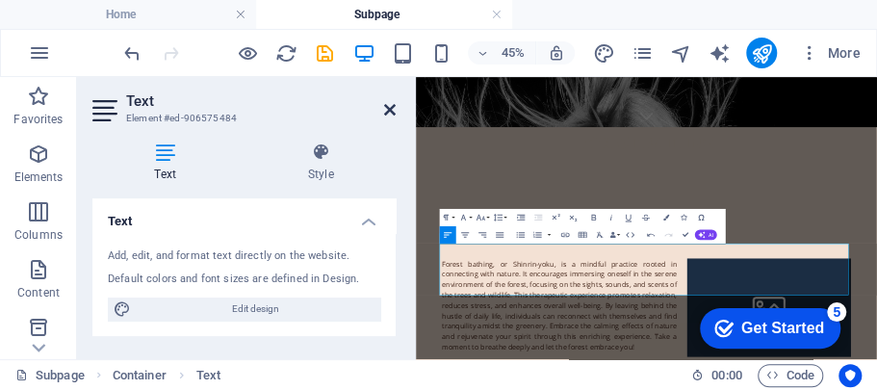
click at [386, 113] on icon at bounding box center [390, 109] width 12 height 15
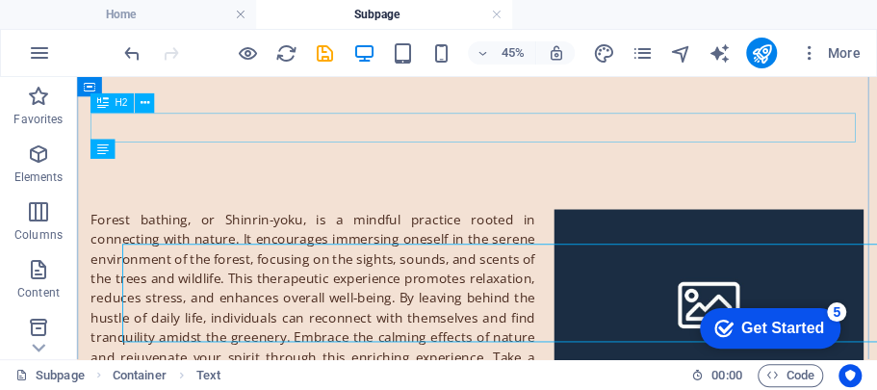
scroll to position [689, 0]
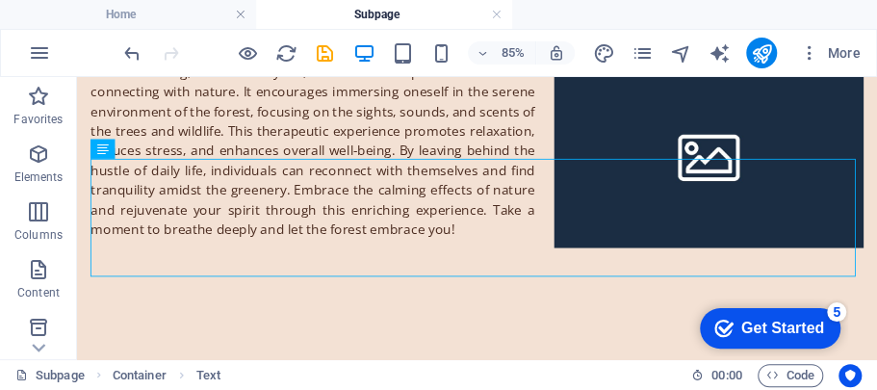
drag, startPoint x: 115, startPoint y: 141, endPoint x: 144, endPoint y: 32, distance: 112.8
click at [144, 77] on section "Favorites Elements Columns Content Boxes Accordion Tables Features Images Slide…" at bounding box center [438, 218] width 877 height 282
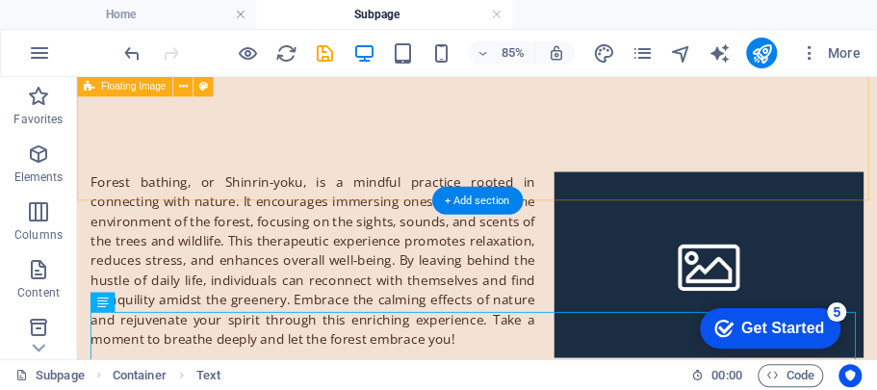
scroll to position [561, 0]
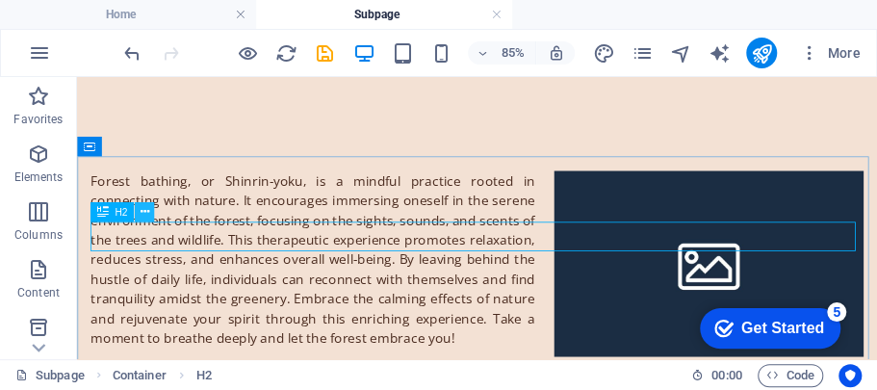
click at [142, 213] on icon at bounding box center [144, 212] width 9 height 17
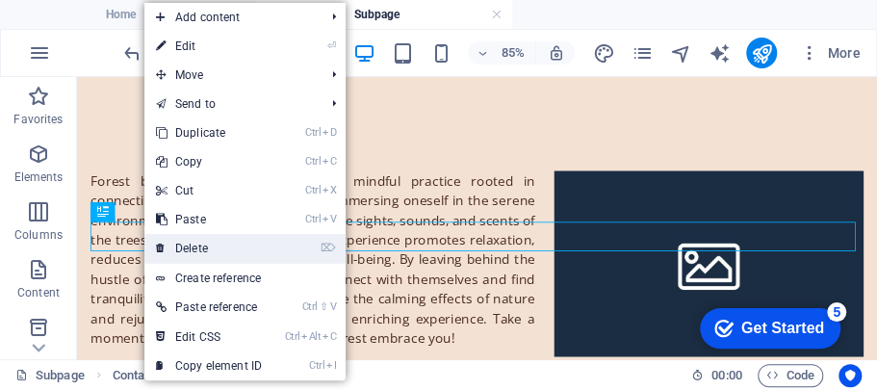
click at [167, 247] on link "⌦ Delete" at bounding box center [208, 248] width 129 height 29
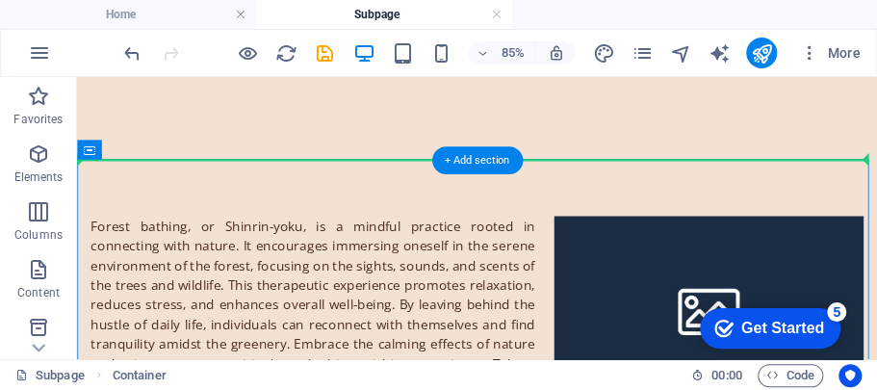
scroll to position [319, 0]
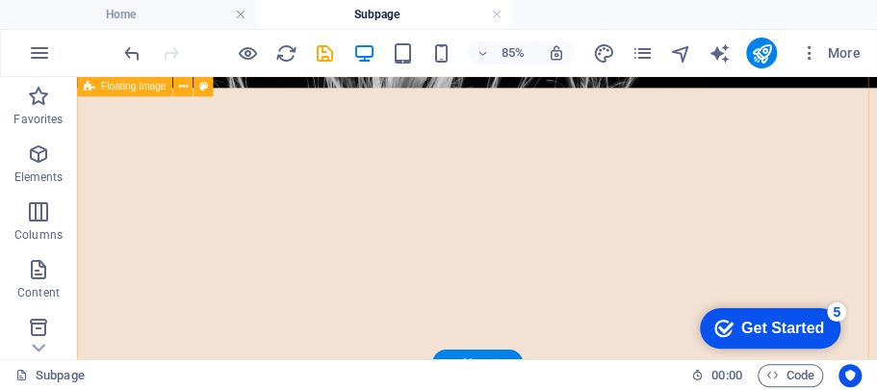
drag, startPoint x: 111, startPoint y: 234, endPoint x: 277, endPoint y: 77, distance: 228.8
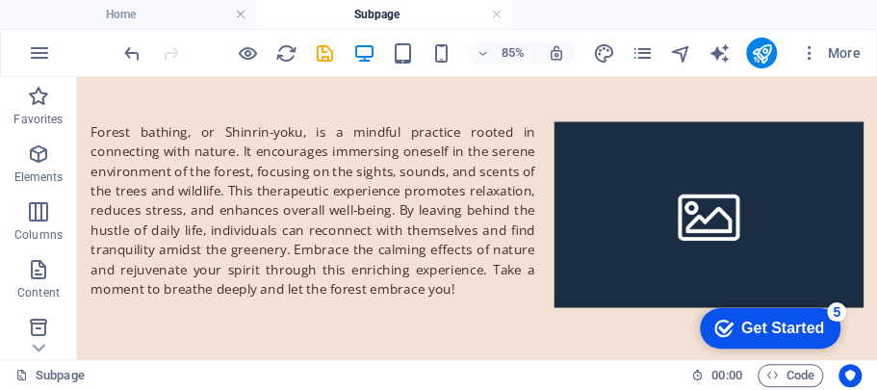
scroll to position [700, 0]
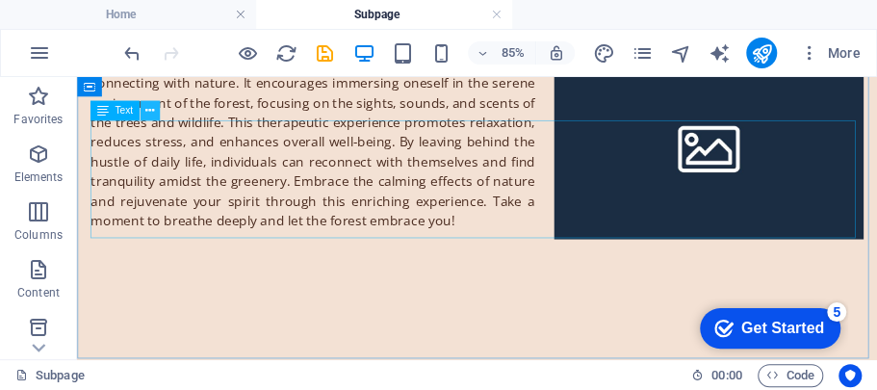
click at [152, 109] on icon at bounding box center [149, 110] width 9 height 17
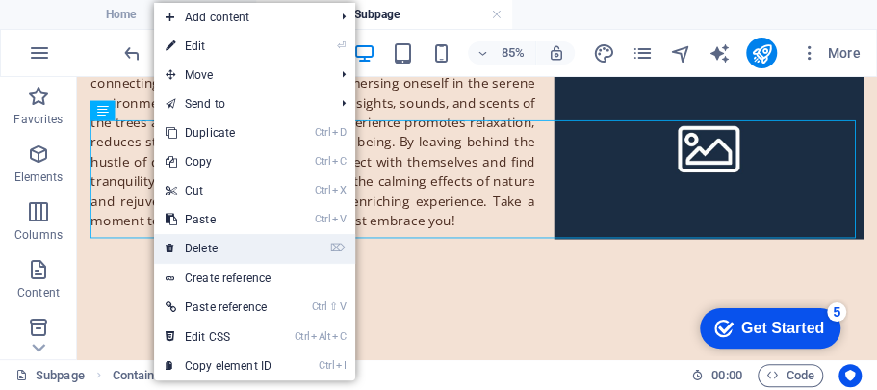
click at [206, 242] on link "⌦ Delete" at bounding box center [218, 248] width 129 height 29
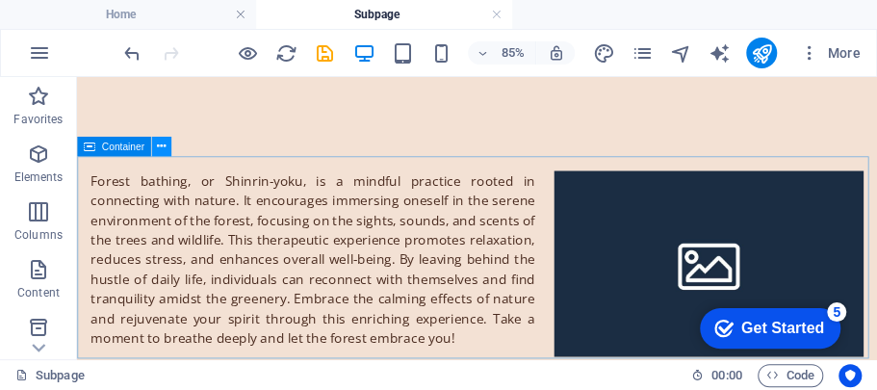
click at [158, 149] on icon at bounding box center [161, 147] width 9 height 17
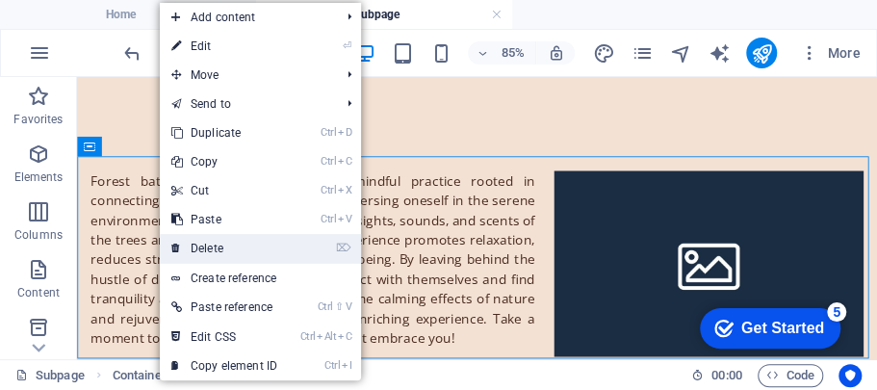
click at [218, 241] on link "⌦ Delete" at bounding box center [224, 248] width 129 height 29
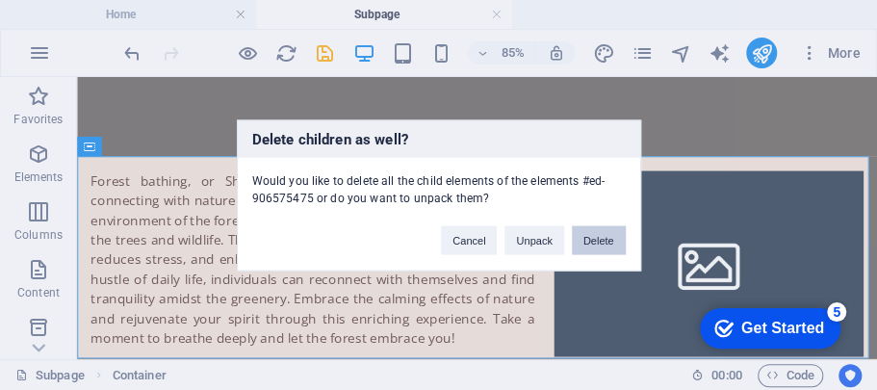
click at [600, 244] on button "Delete" at bounding box center [599, 239] width 54 height 29
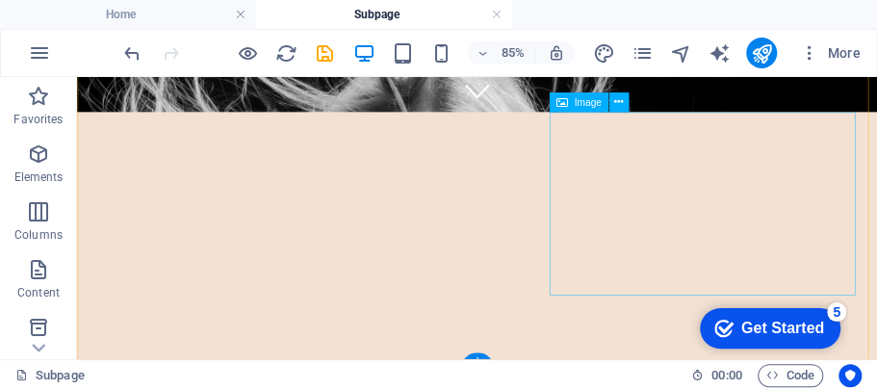
scroll to position [323, 0]
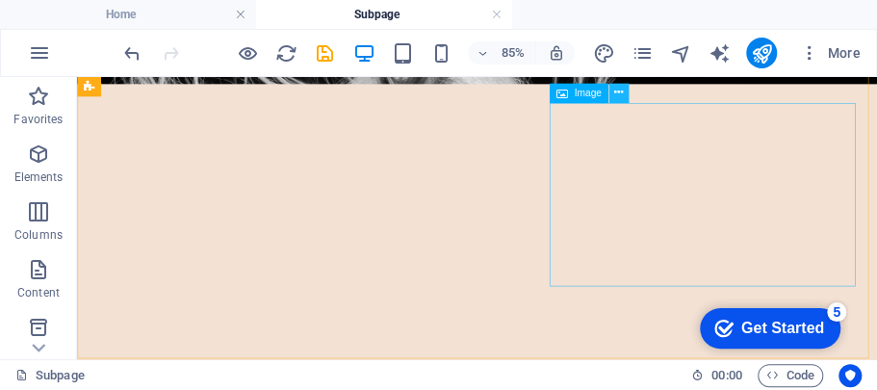
click at [620, 92] on icon at bounding box center [618, 93] width 9 height 17
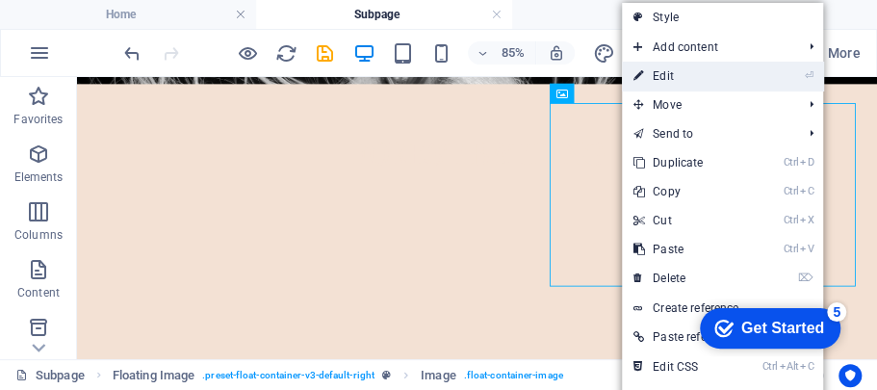
click at [665, 75] on link "⏎ Edit" at bounding box center [686, 76] width 129 height 29
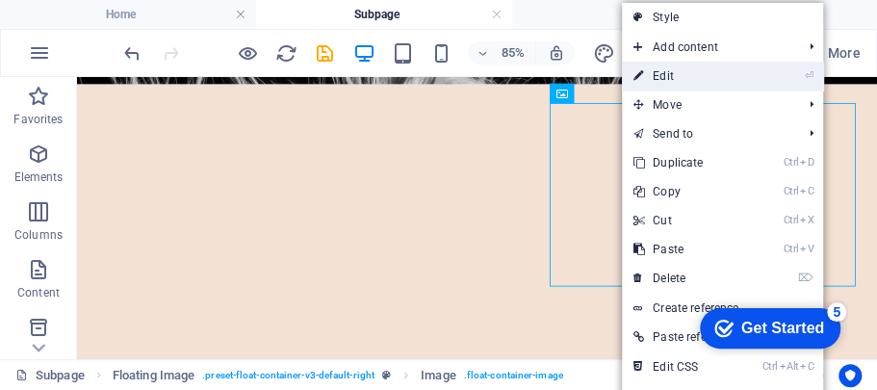
select select "%"
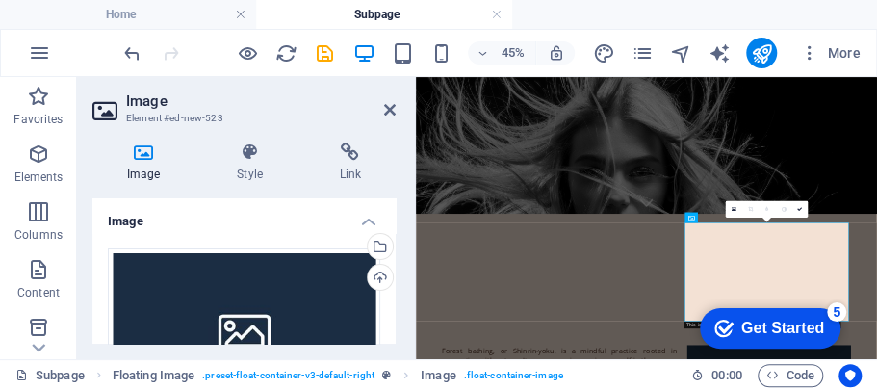
scroll to position [129, 0]
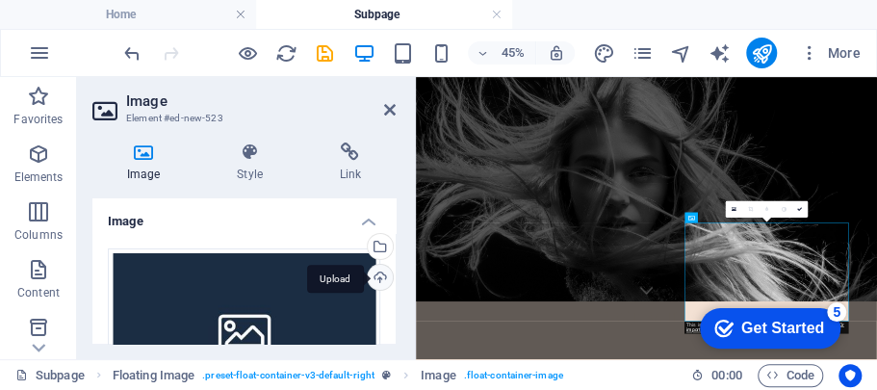
click at [377, 274] on div "Upload" at bounding box center [378, 279] width 29 height 29
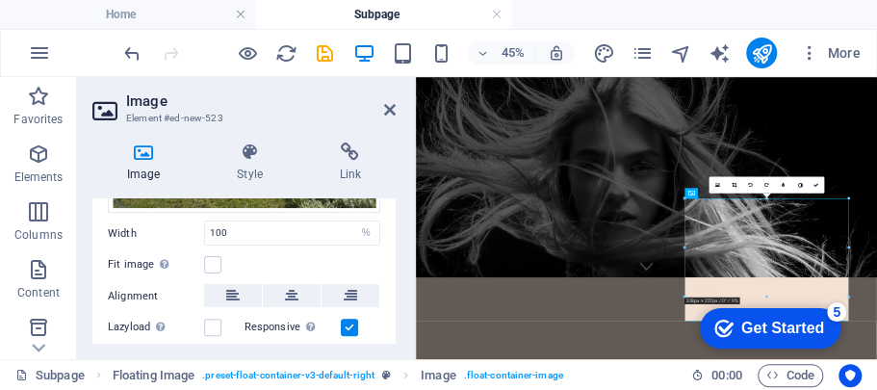
scroll to position [246, 0]
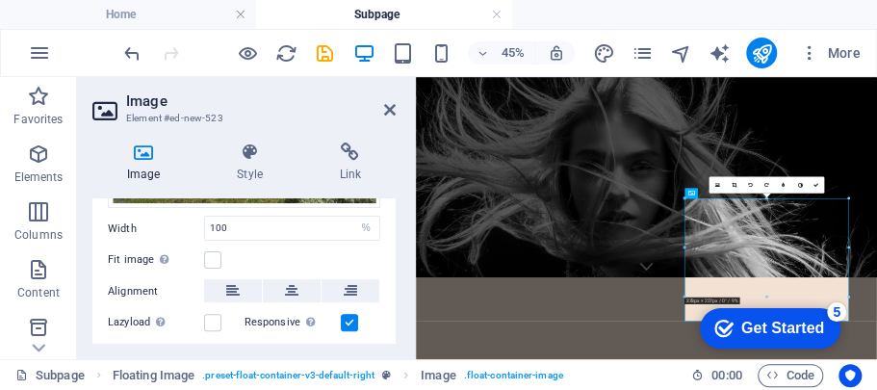
drag, startPoint x: 683, startPoint y: 370, endPoint x: 25, endPoint y: 496, distance: 670.4
click at [209, 260] on label at bounding box center [212, 259] width 17 height 17
click at [0, 0] on input "Fit image Automatically fit image to a fixed width and height" at bounding box center [0, 0] width 0 height 0
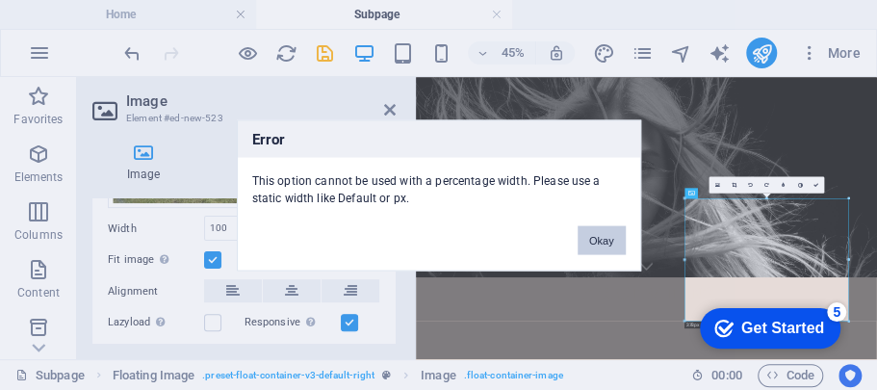
click at [591, 239] on button "Okay" at bounding box center [602, 239] width 48 height 29
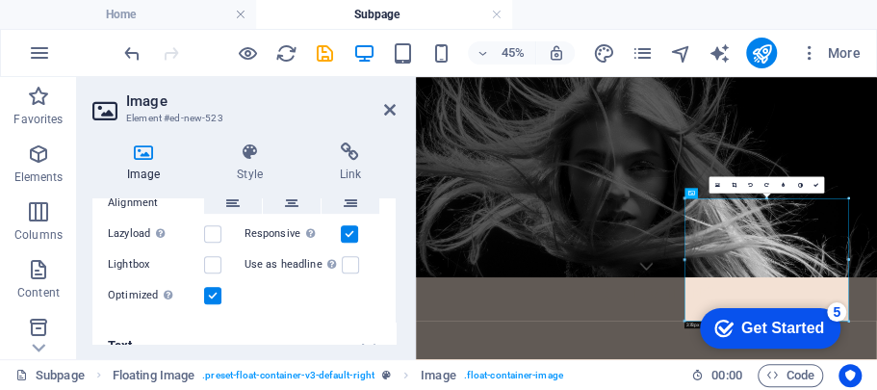
scroll to position [357, 0]
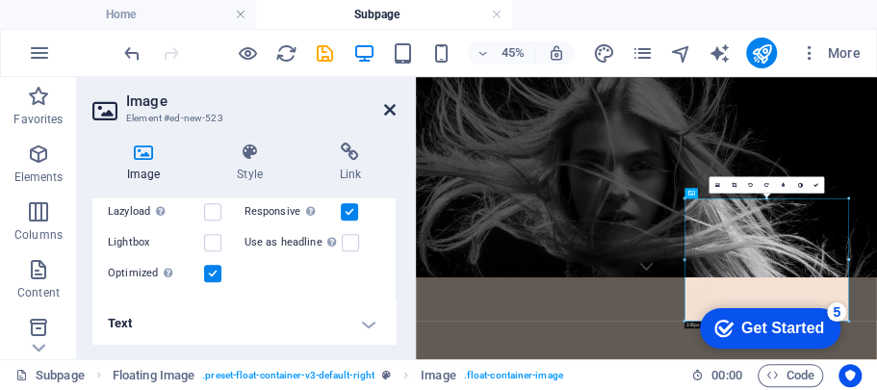
click at [389, 110] on icon at bounding box center [390, 109] width 12 height 15
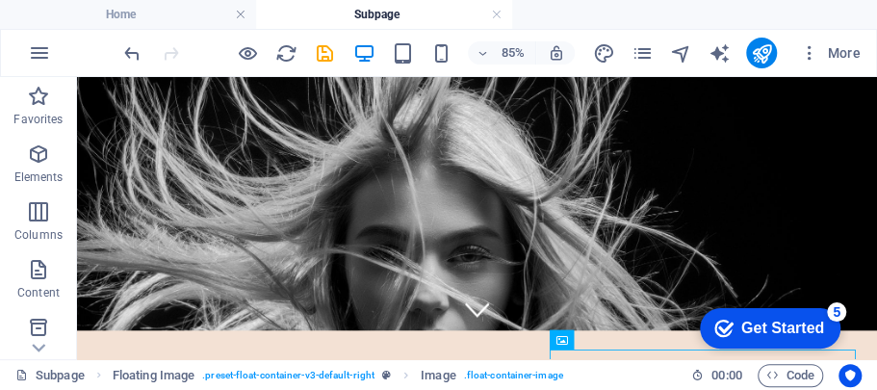
scroll to position [0, 0]
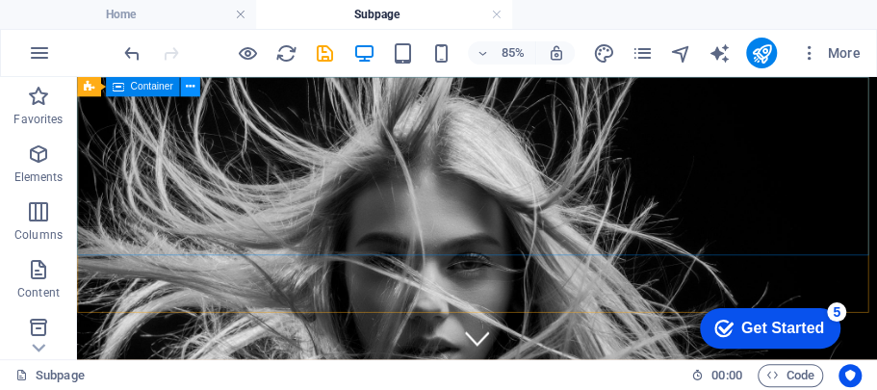
click at [191, 89] on icon at bounding box center [190, 86] width 9 height 17
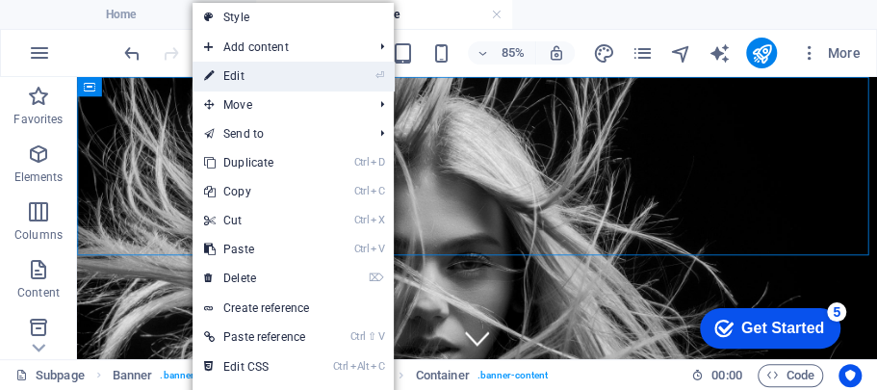
click at [233, 69] on link "⏎ Edit" at bounding box center [257, 76] width 129 height 29
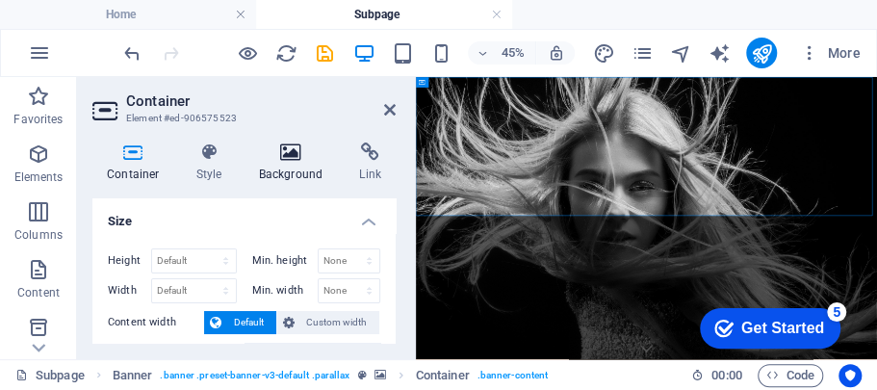
click at [302, 162] on h4 "Background" at bounding box center [294, 162] width 101 height 40
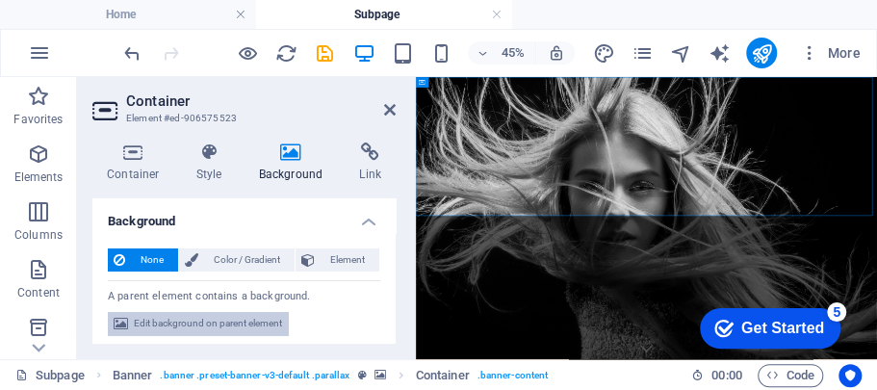
click at [183, 322] on span "Edit background on parent element" at bounding box center [208, 323] width 148 height 23
select select "%"
select select "px"
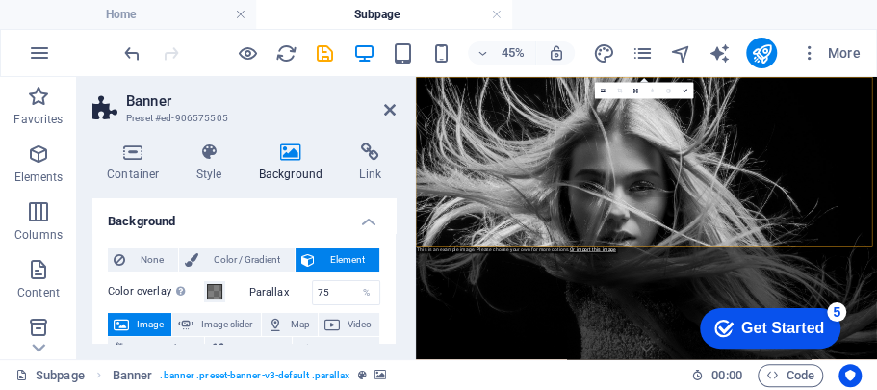
click at [399, 228] on div "Container Style Background Link Size Height Default px rem % vh vw Min. height …" at bounding box center [244, 243] width 334 height 232
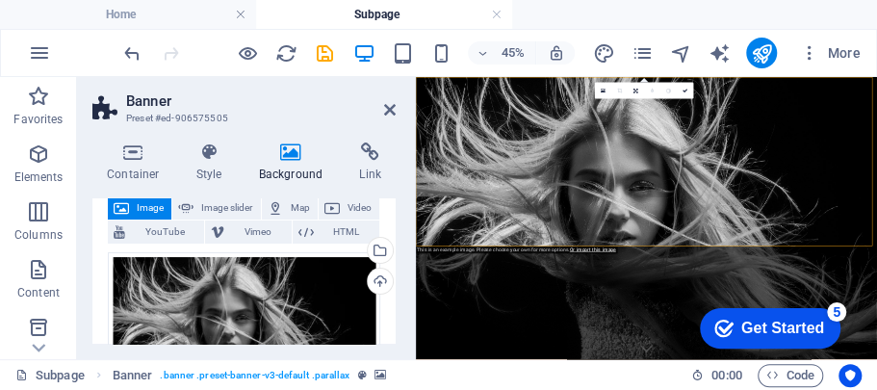
scroll to position [168, 0]
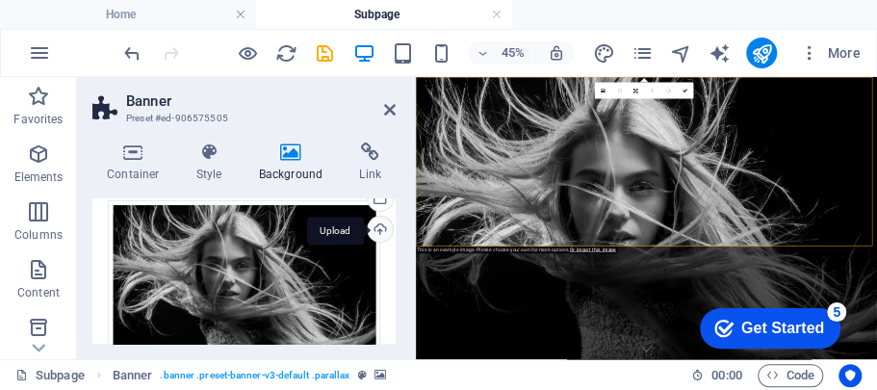
click at [379, 229] on div "Upload" at bounding box center [378, 231] width 29 height 29
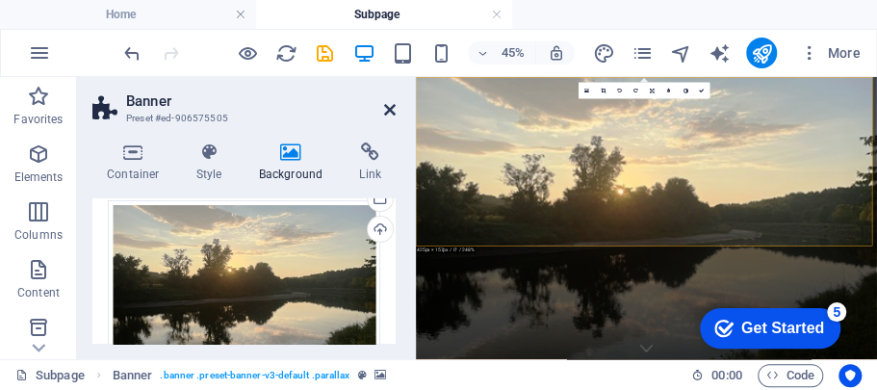
click at [393, 110] on icon at bounding box center [390, 109] width 12 height 15
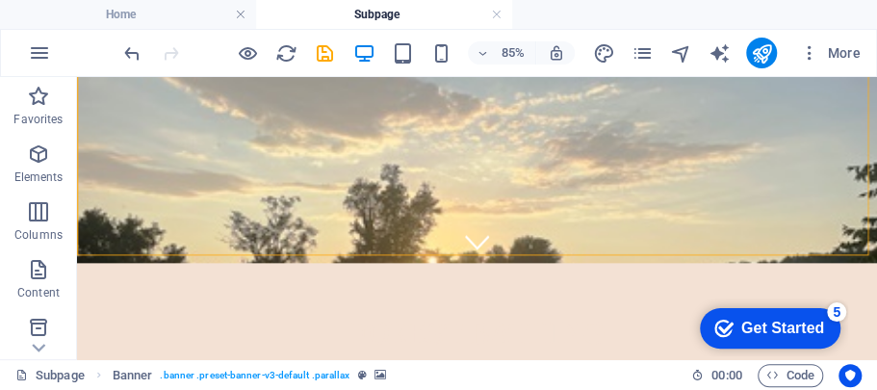
scroll to position [0, 0]
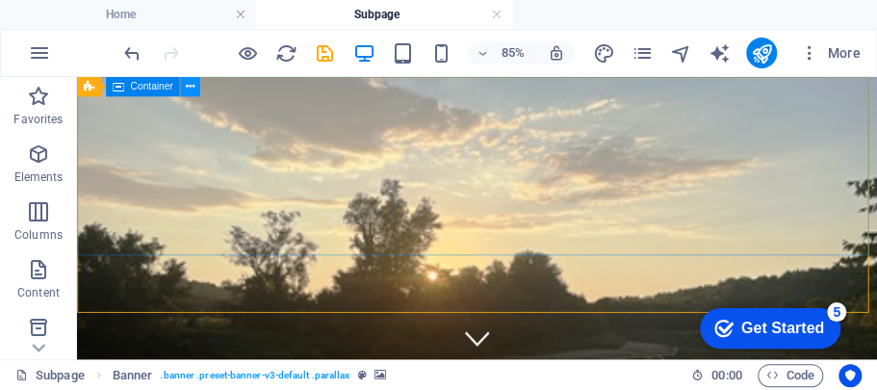
click at [188, 92] on icon at bounding box center [190, 86] width 9 height 17
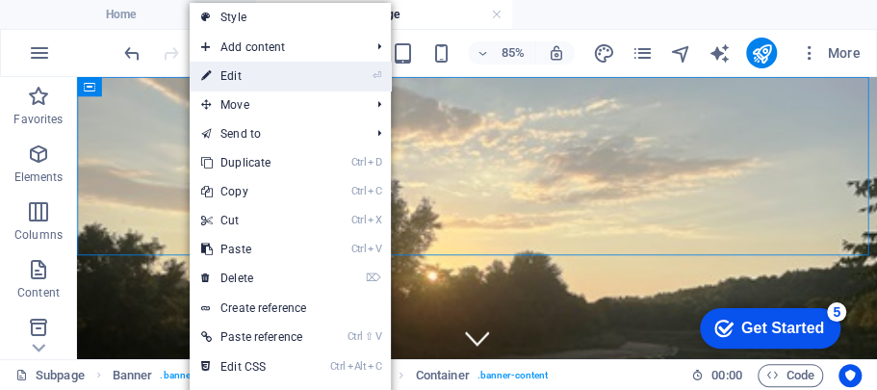
click at [237, 69] on link "⏎ Edit" at bounding box center [254, 76] width 129 height 29
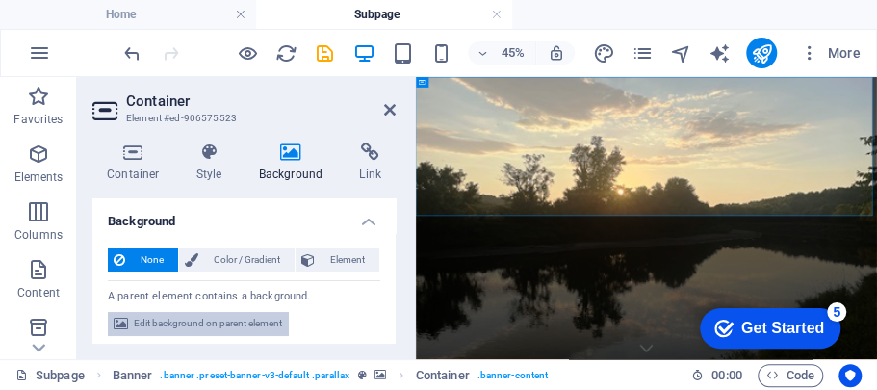
click at [234, 318] on span "Edit background on parent element" at bounding box center [208, 323] width 148 height 23
select select "%"
select select "px"
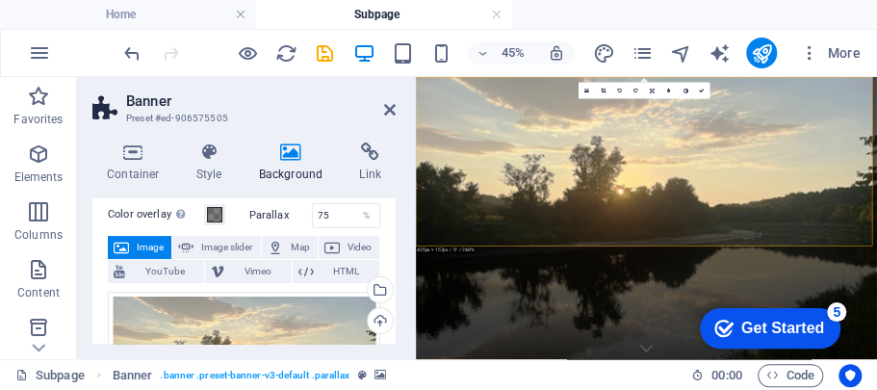
scroll to position [81, 0]
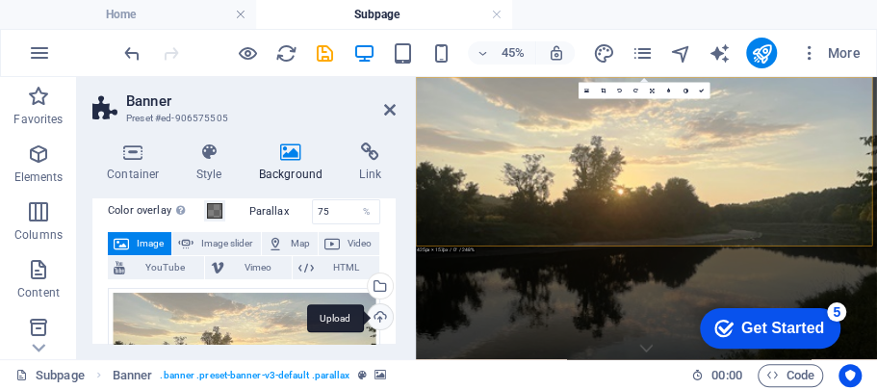
click at [379, 311] on div "Upload" at bounding box center [378, 318] width 29 height 29
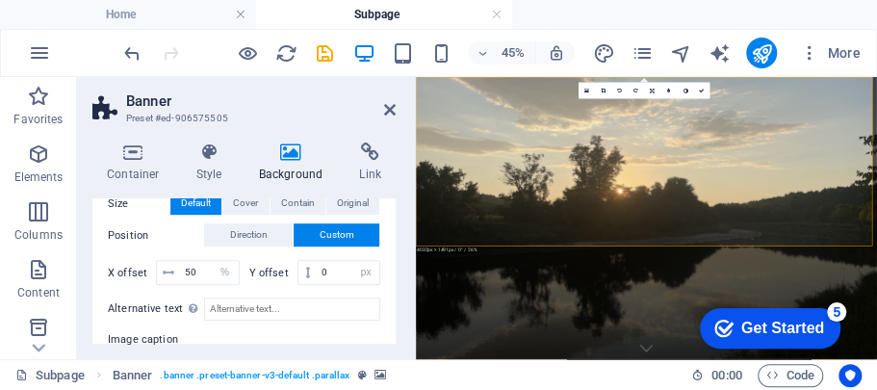
scroll to position [466, 0]
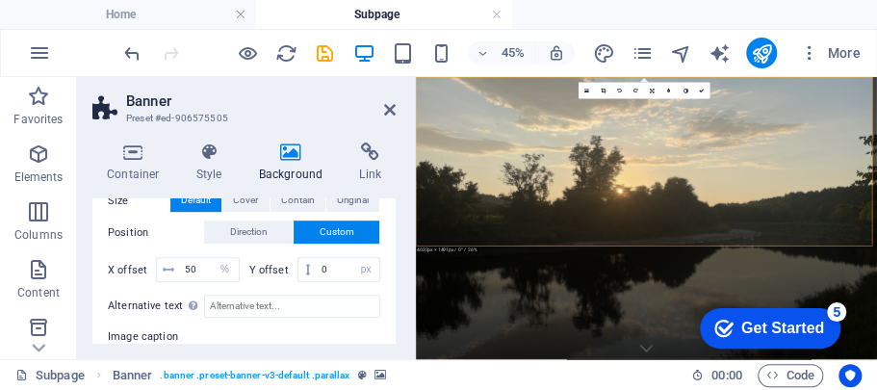
drag, startPoint x: 393, startPoint y: 235, endPoint x: 10, endPoint y: 522, distance: 478.6
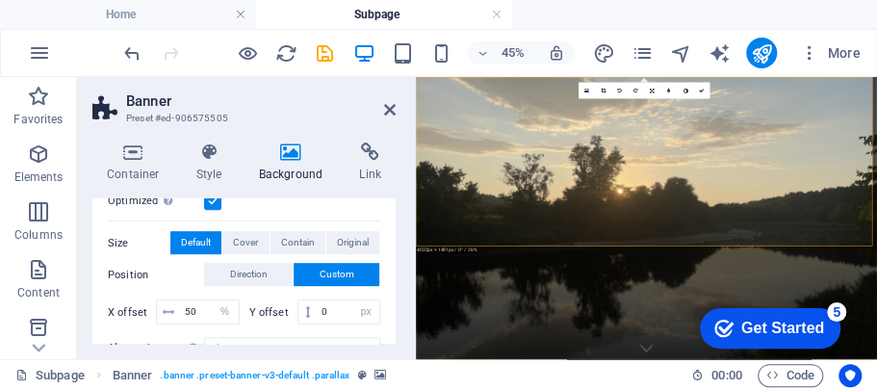
scroll to position [461, 0]
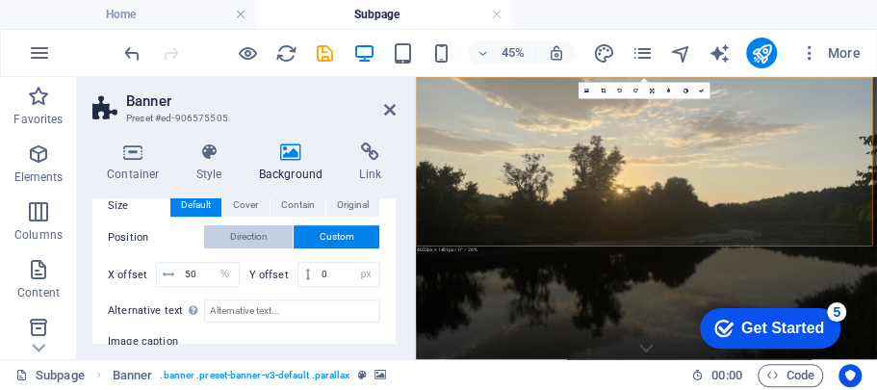
click at [271, 237] on button "Direction" at bounding box center [248, 236] width 89 height 23
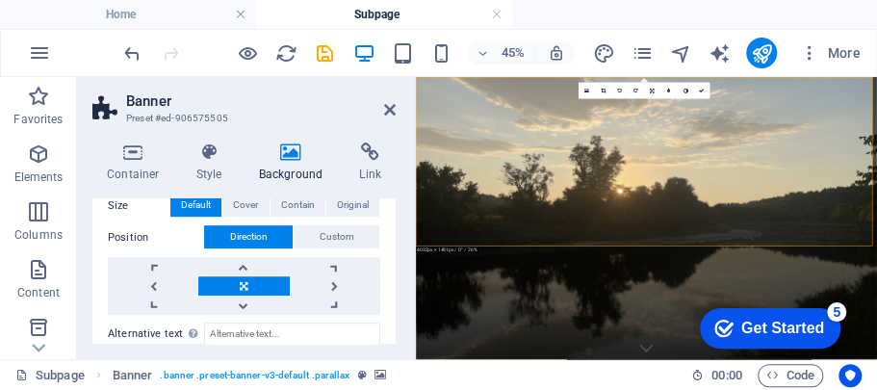
click at [244, 278] on link at bounding box center [243, 285] width 90 height 19
click at [240, 298] on link at bounding box center [243, 305] width 90 height 19
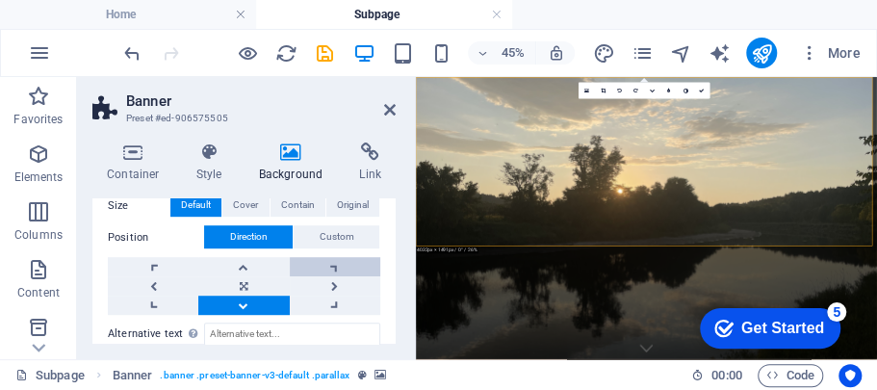
click at [332, 262] on link at bounding box center [335, 266] width 90 height 19
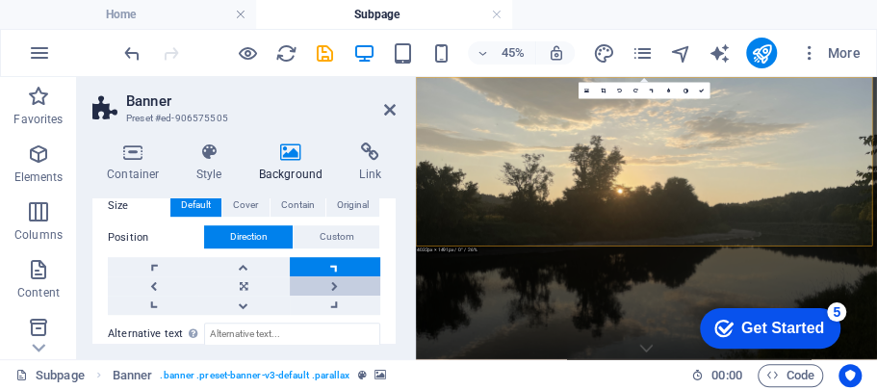
click at [331, 277] on link at bounding box center [335, 285] width 90 height 19
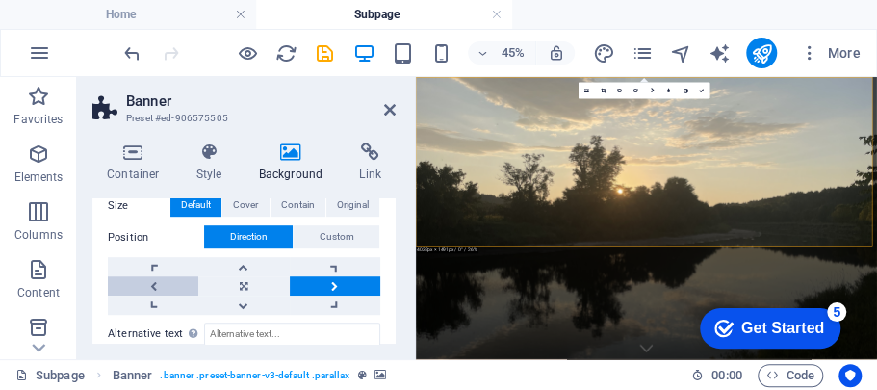
click at [151, 283] on link at bounding box center [153, 285] width 90 height 19
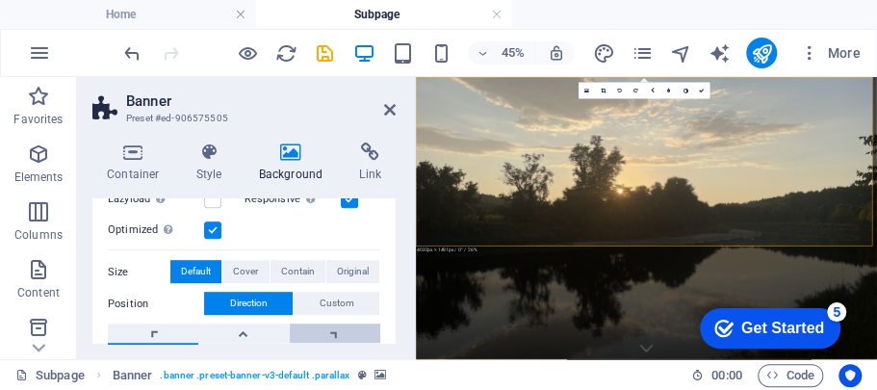
scroll to position [397, 0]
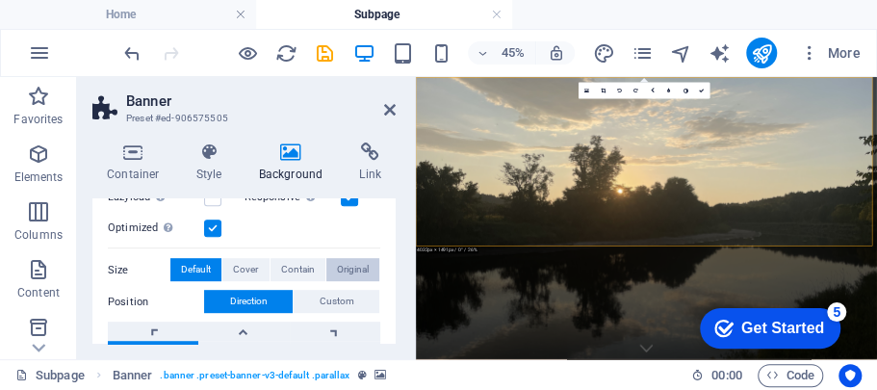
click at [348, 262] on span "Original" at bounding box center [353, 269] width 32 height 23
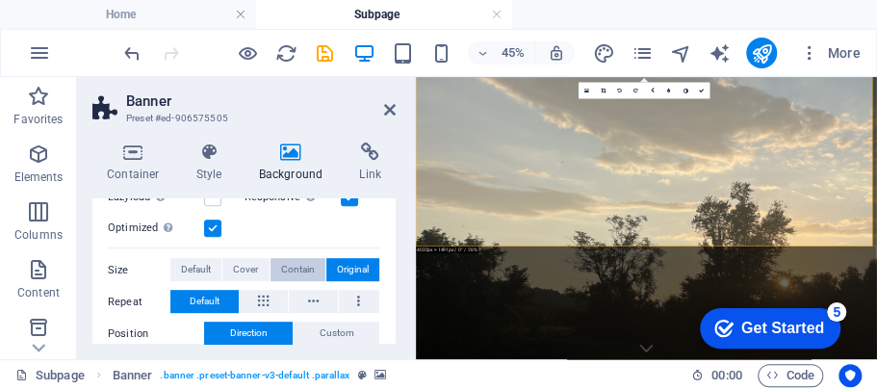
click at [302, 264] on span "Contain" at bounding box center [298, 269] width 34 height 23
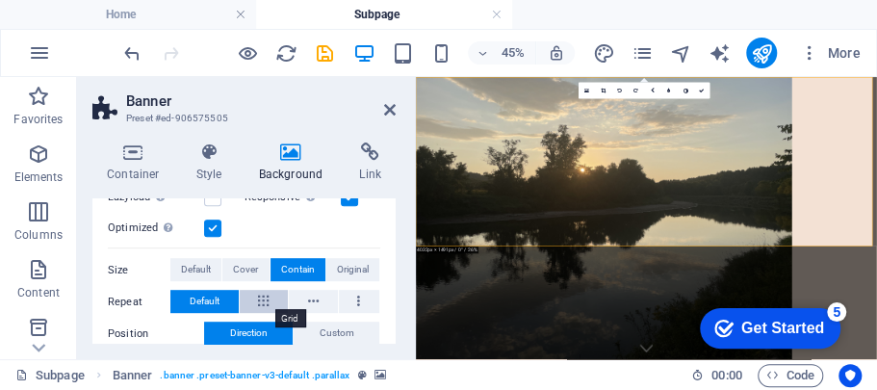
click at [273, 295] on button at bounding box center [264, 301] width 49 height 23
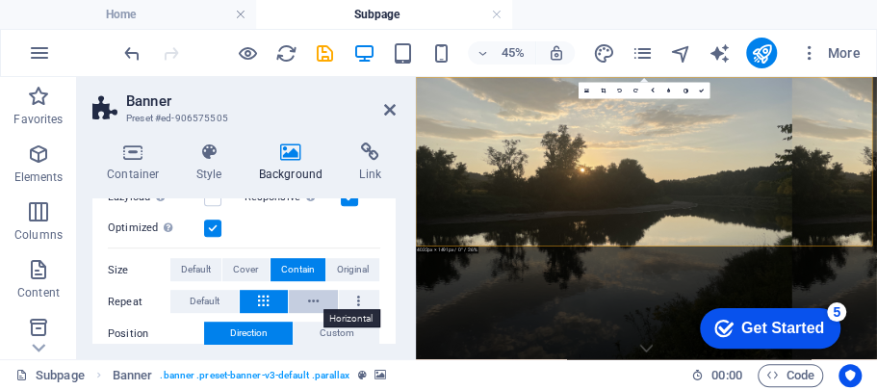
click at [308, 293] on icon at bounding box center [313, 301] width 11 height 23
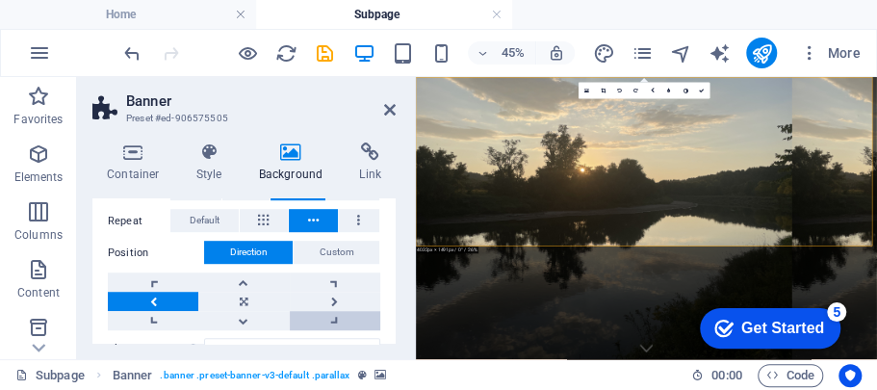
scroll to position [485, 0]
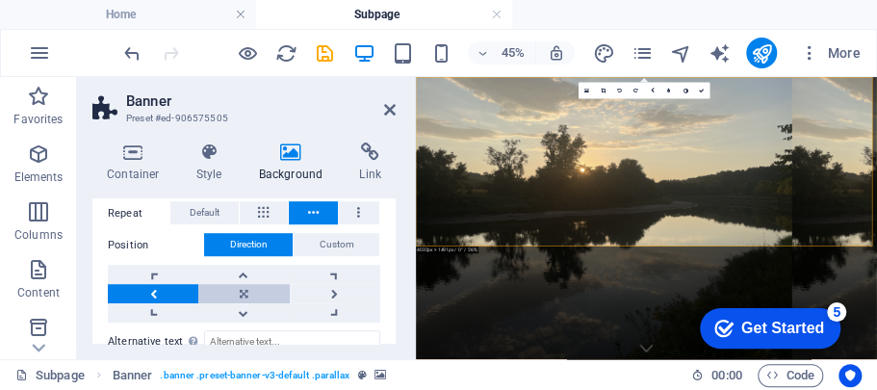
click at [250, 289] on link at bounding box center [243, 293] width 90 height 19
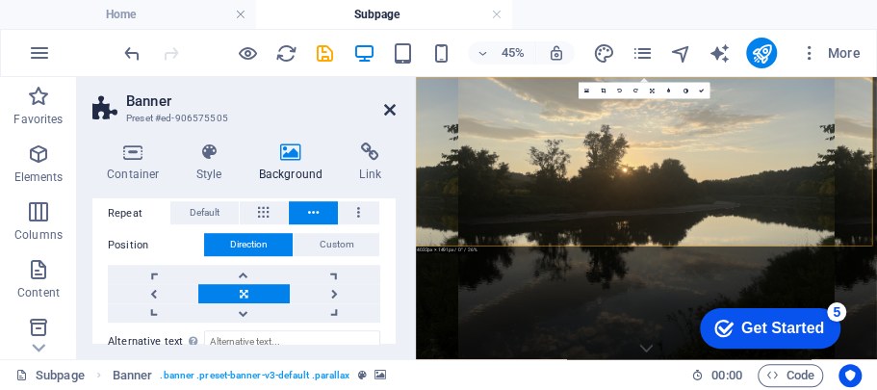
click at [389, 112] on icon at bounding box center [390, 109] width 12 height 15
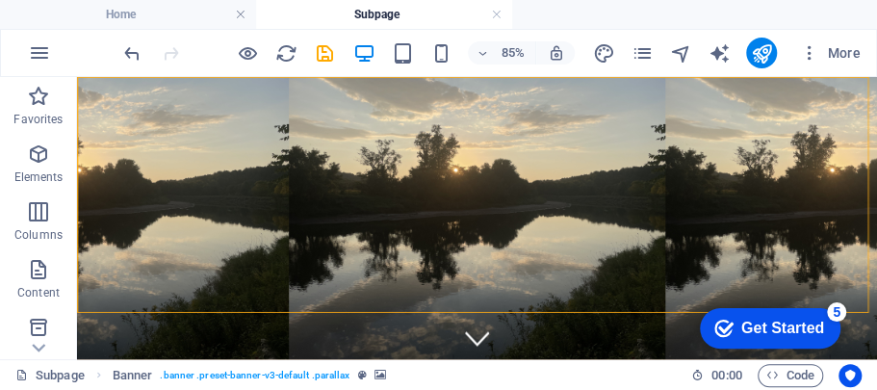
click at [691, 345] on div "checkmark Get Started 5 First Steps in the Editor Let's guide you through the t…" at bounding box center [766, 327] width 164 height 58
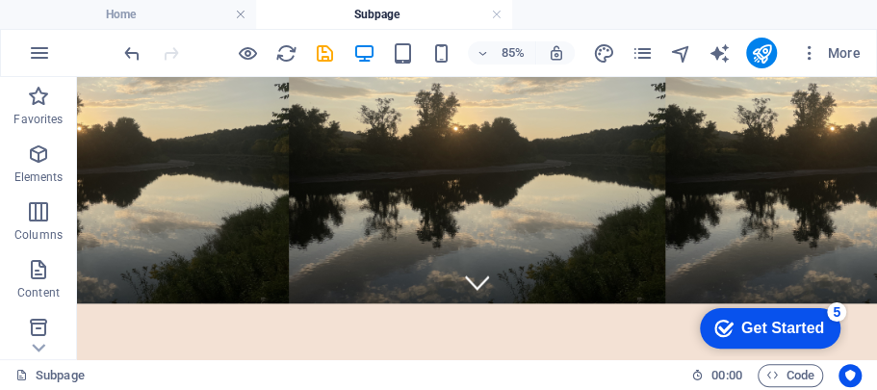
scroll to position [0, 0]
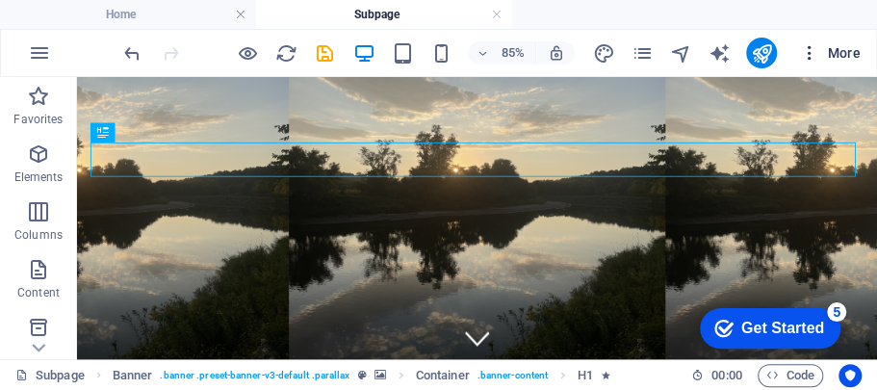
click at [811, 52] on icon "button" at bounding box center [809, 52] width 19 height 19
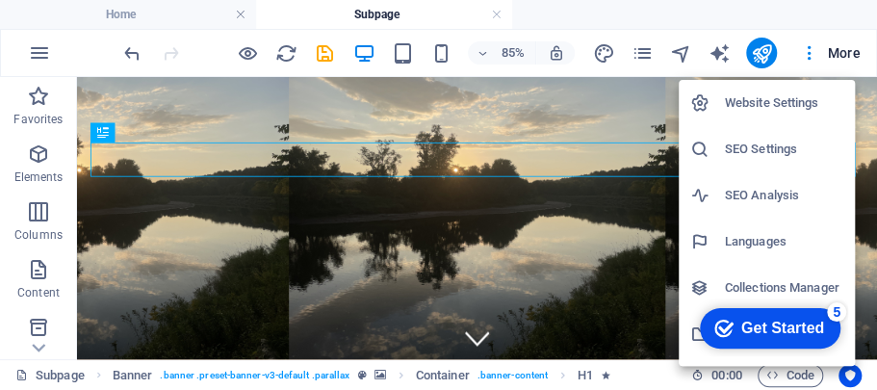
click at [417, 17] on div at bounding box center [438, 195] width 877 height 390
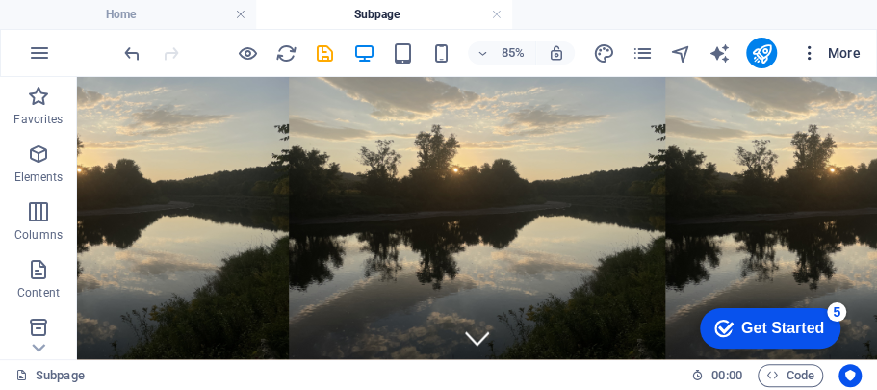
click at [810, 55] on icon "button" at bounding box center [809, 52] width 19 height 19
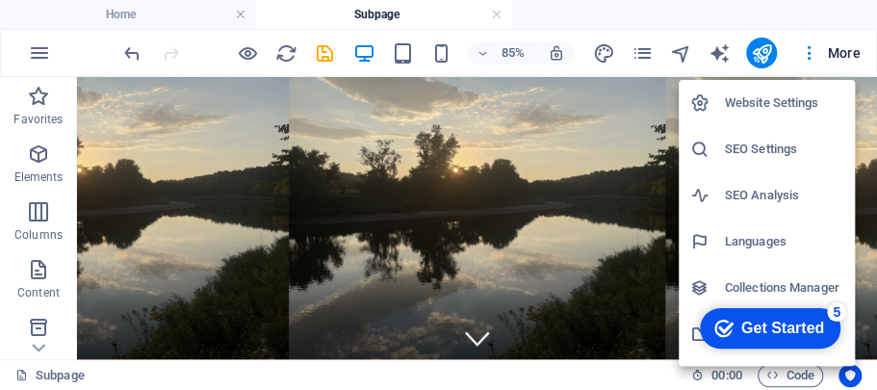
click at [839, 53] on div at bounding box center [438, 195] width 877 height 390
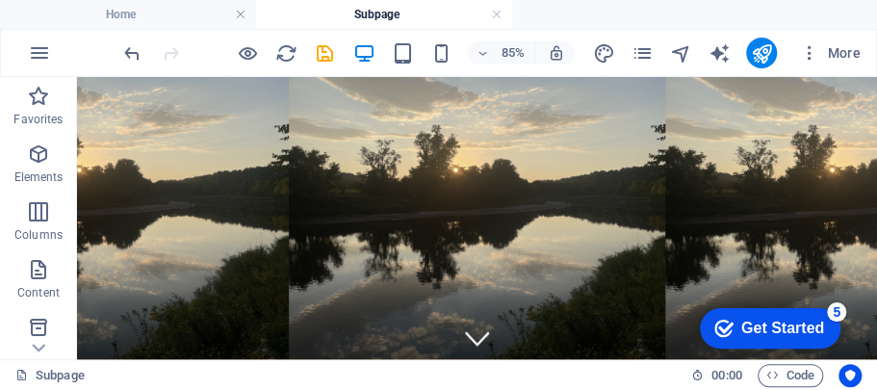
click at [839, 53] on span "More" at bounding box center [830, 52] width 61 height 19
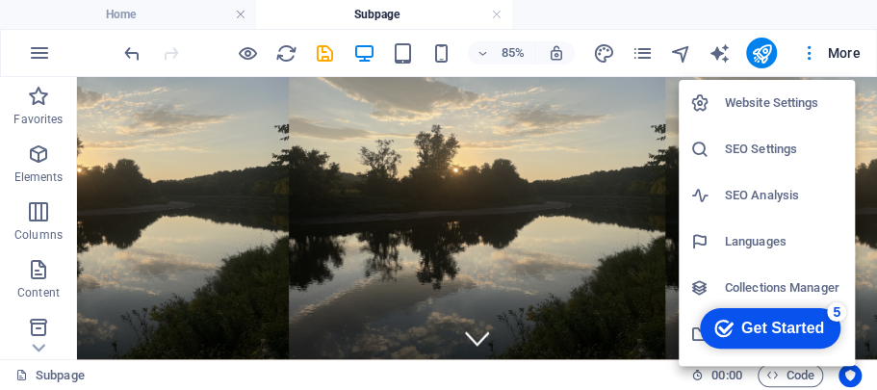
click at [839, 53] on div at bounding box center [438, 195] width 877 height 390
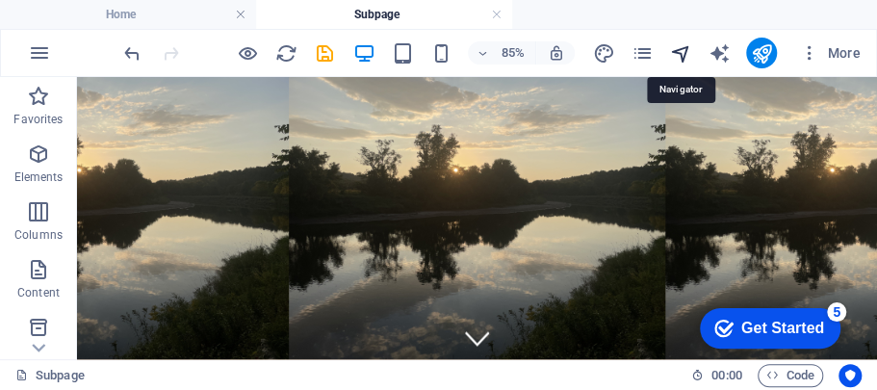
click at [679, 56] on icon "navigator" at bounding box center [680, 53] width 22 height 22
select select "17000502-en"
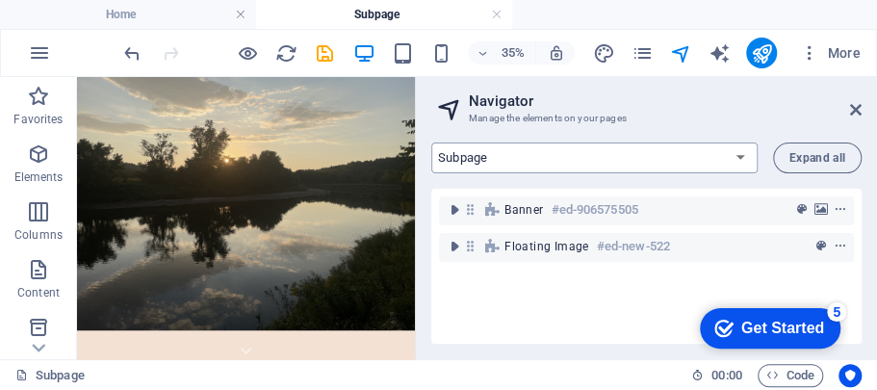
click at [739, 156] on select "Home Subpage Legal Notice Privacy New Collection: Single Page Layout Real Estat…" at bounding box center [594, 157] width 326 height 31
click at [568, 162] on select "Home Subpage Legal Notice Privacy New Collection: Single Page Layout Real Estat…" at bounding box center [594, 157] width 326 height 31
click at [431, 142] on select "Home Subpage Legal Notice Privacy New Collection: Single Page Layout Real Estat…" at bounding box center [594, 157] width 326 height 31
click at [840, 159] on span "Expand all" at bounding box center [817, 158] width 56 height 12
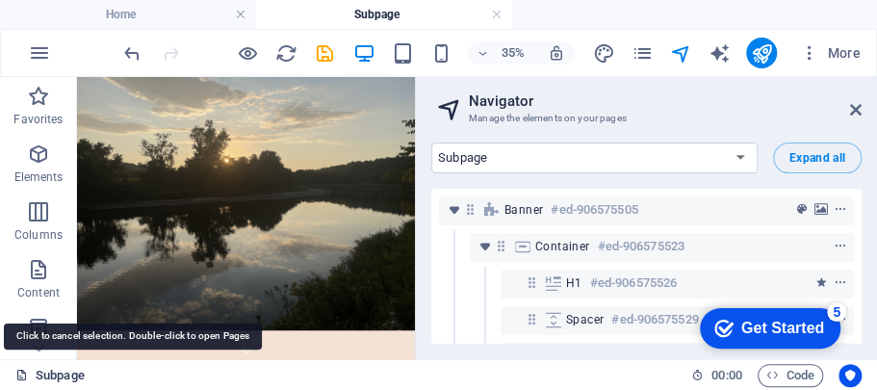
click at [19, 370] on icon at bounding box center [21, 375] width 13 height 13
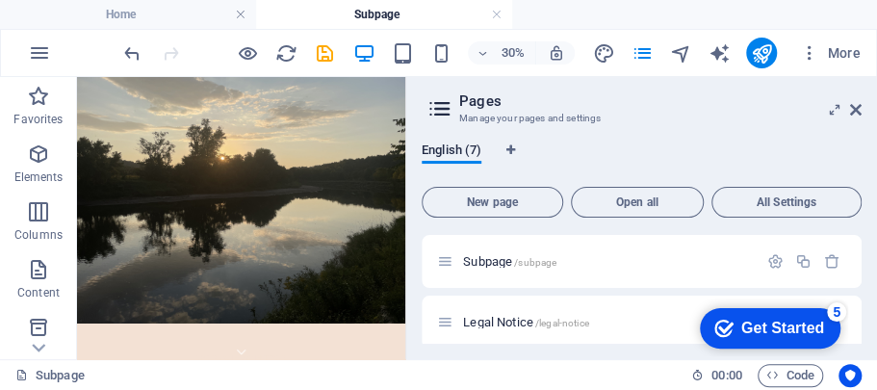
scroll to position [66, 0]
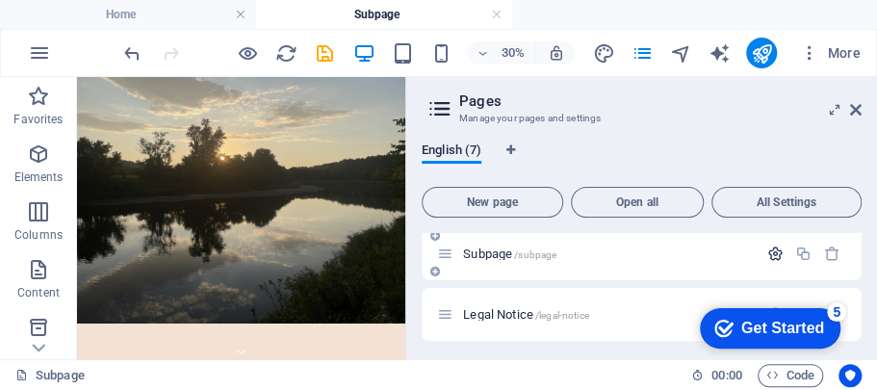
click at [773, 249] on icon "button" at bounding box center [775, 253] width 16 height 16
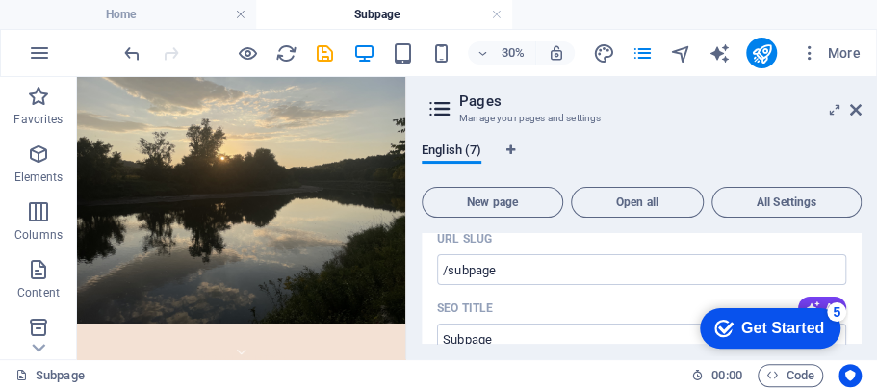
drag, startPoint x: 499, startPoint y: 329, endPoint x: 489, endPoint y: 285, distance: 45.3
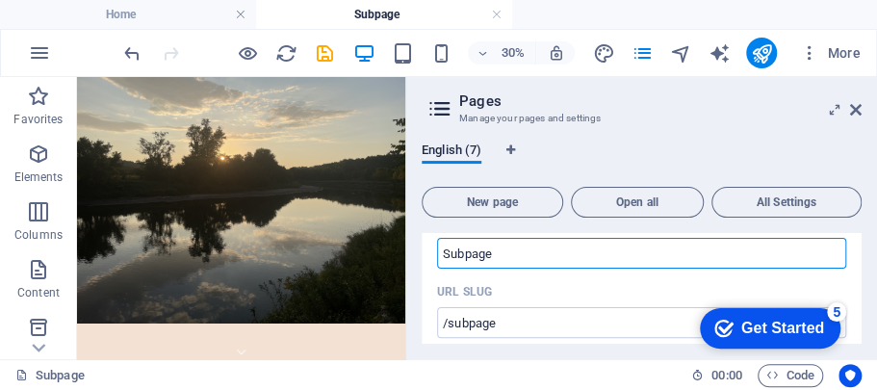
scroll to position [129, 0]
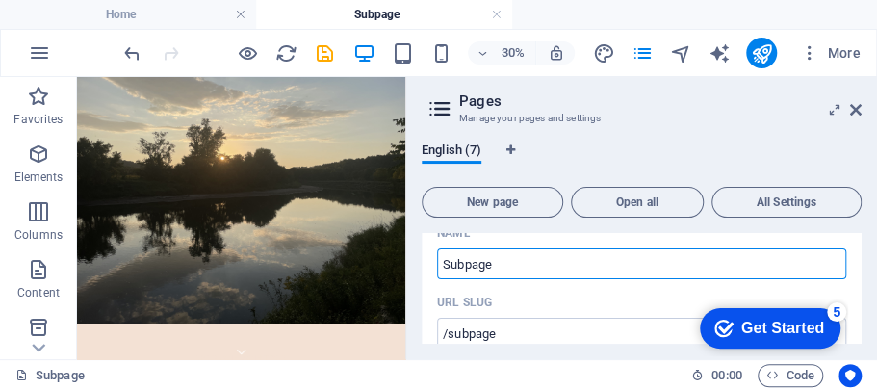
drag, startPoint x: 501, startPoint y: 263, endPoint x: 417, endPoint y: 264, distance: 83.7
click at [417, 264] on div "English (7) New page Open all All Settings Home / Subpage /subpage Name Subpage…" at bounding box center [641, 243] width 471 height 232
type input "f"
type input "/fores"
type input "fORES"
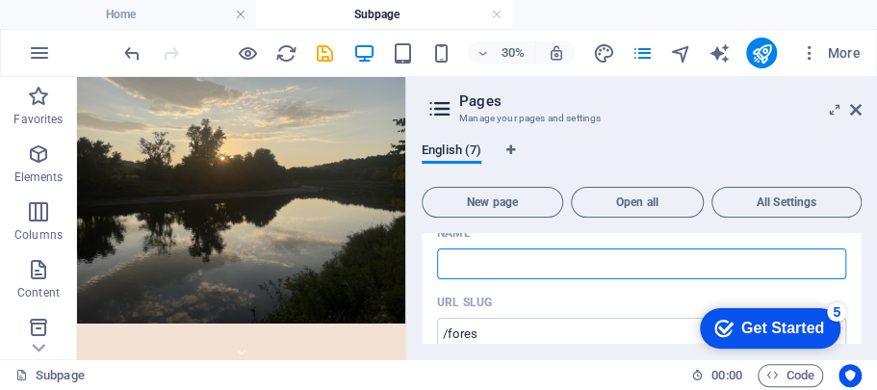
type input "/"
type input "Forest"
type input "/forest"
type input "Forest"
type input "Forest_Ba"
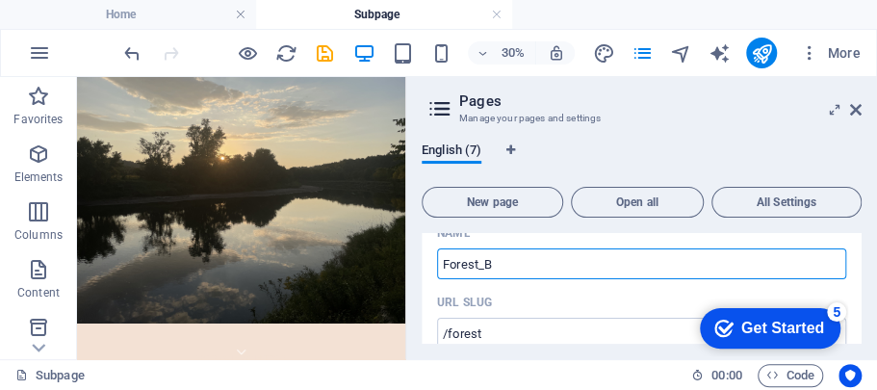
type input "Forest_"
type input "Forest_Bath"
type input "/forest-bath"
type input "Forest_Bath"
type input "Forest"
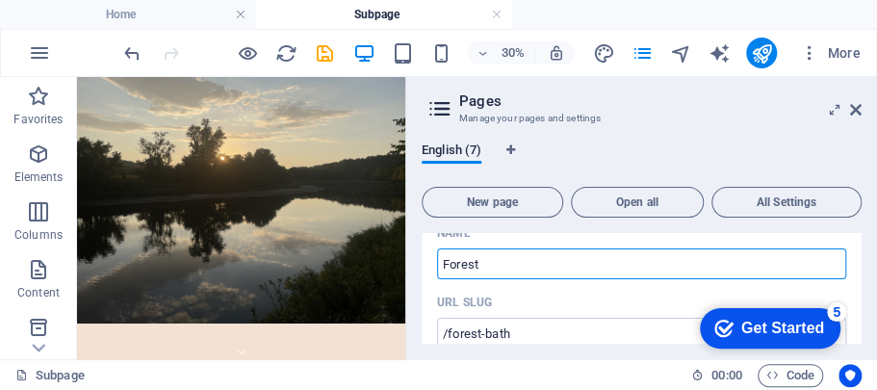
type input "/forest"
type input "Forest"
type input "Forest B"
type input "Forest"
type input "Forest Bathing"
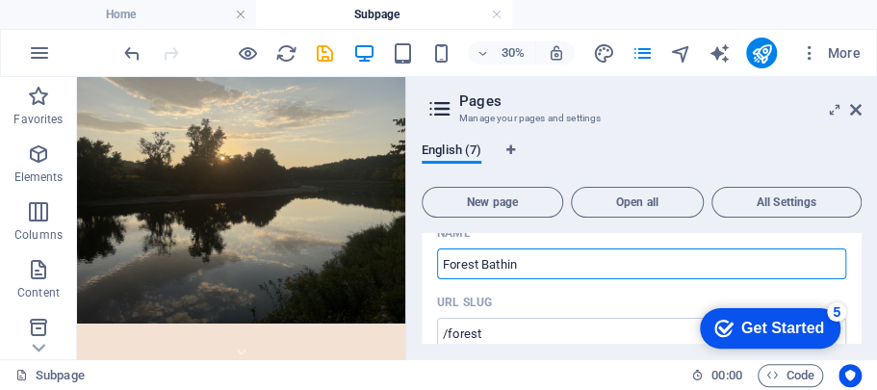
type input "/forest-bathin"
type input "Forest Bathin"
type input "Forest Bathing"
type input "/forest-bathing"
type input "Forest Bathing"
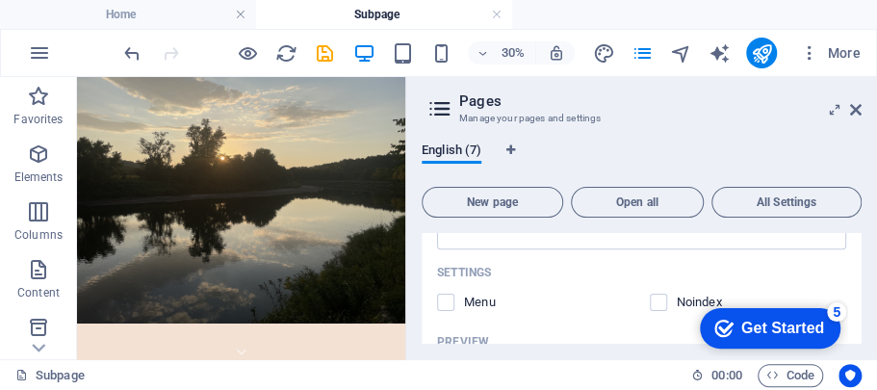
scroll to position [495, 0]
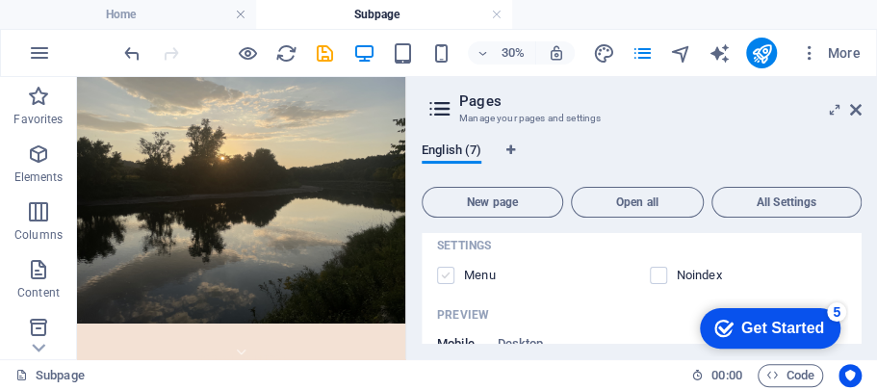
type input "Forest Bathing"
click at [445, 277] on label at bounding box center [445, 275] width 17 height 17
click at [0, 0] on input "checkbox" at bounding box center [0, 0] width 0 height 0
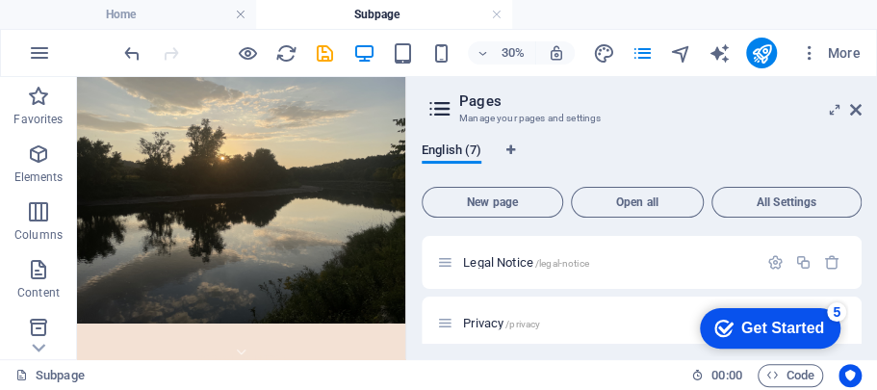
scroll to position [909, 0]
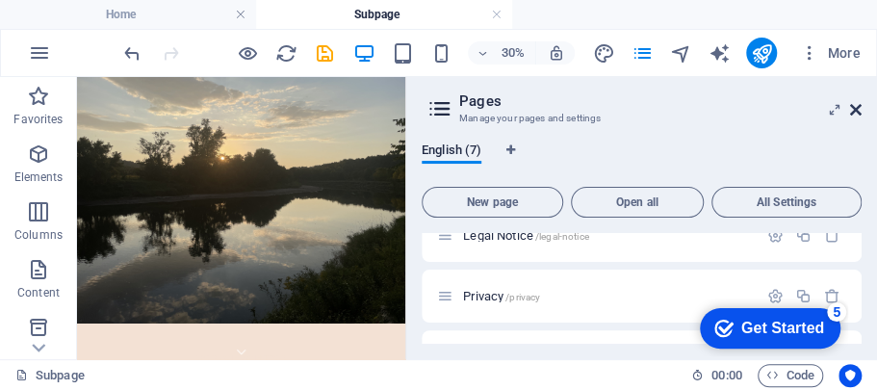
click at [851, 111] on icon at bounding box center [856, 109] width 12 height 15
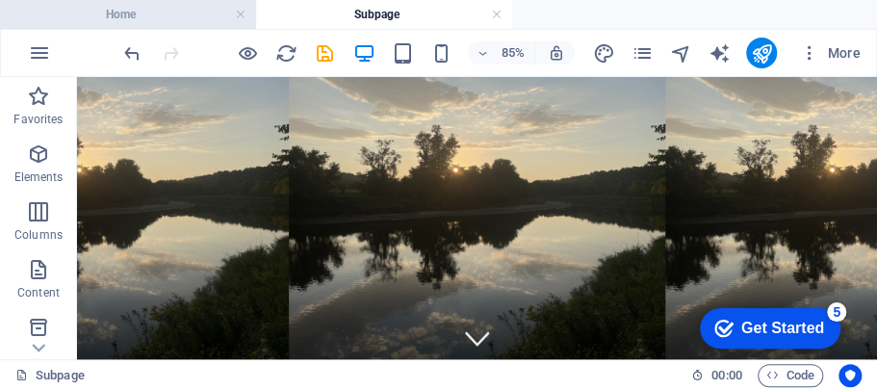
click at [185, 17] on h4 "Home" at bounding box center [128, 14] width 256 height 21
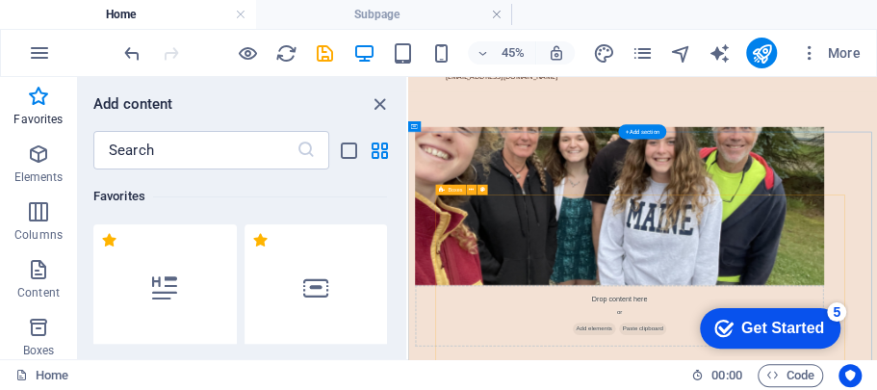
scroll to position [1155, 0]
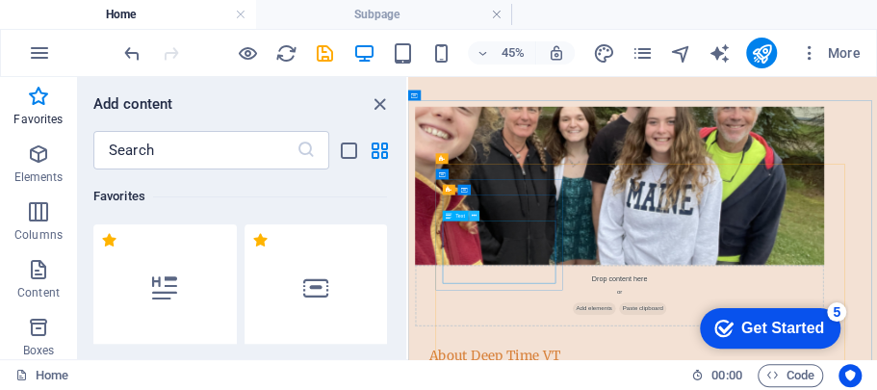
click at [475, 212] on icon at bounding box center [474, 215] width 5 height 9
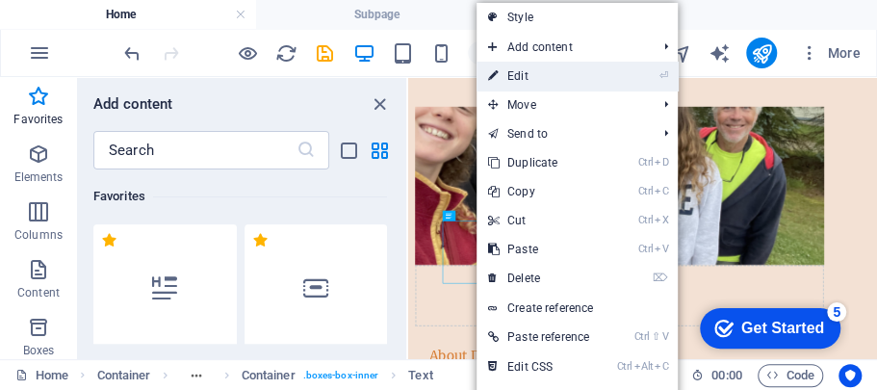
click at [528, 80] on link "⏎ Edit" at bounding box center [540, 76] width 129 height 29
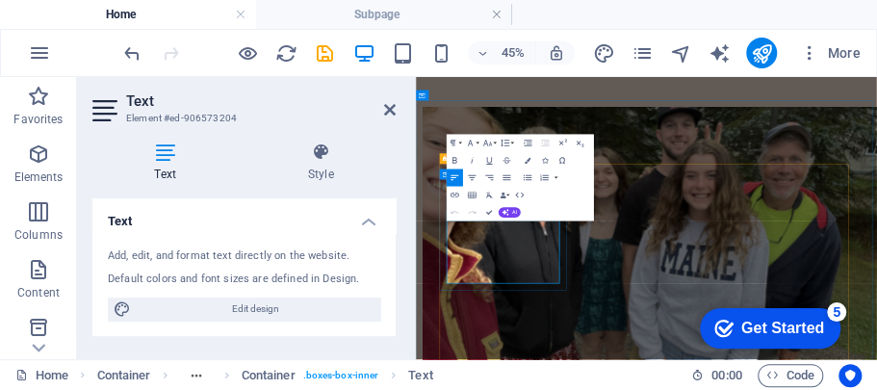
drag, startPoint x: 632, startPoint y: 522, endPoint x: 592, endPoint y: 517, distance: 40.7
click at [518, 271] on button "Edit Link" at bounding box center [517, 265] width 16 height 17
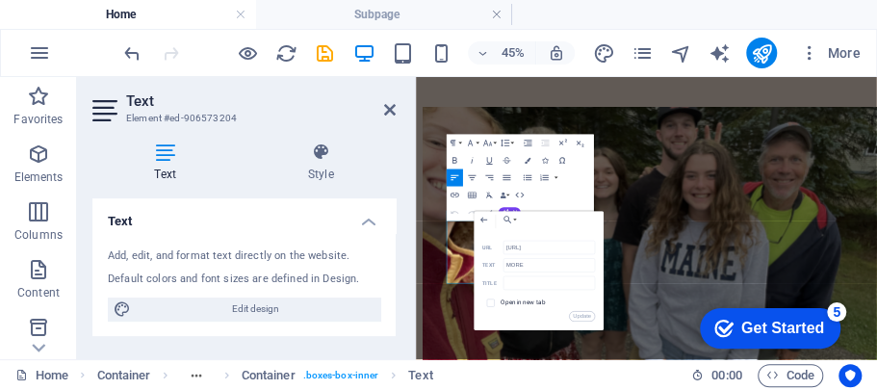
drag, startPoint x: 530, startPoint y: 249, endPoint x: 480, endPoint y: 243, distance: 50.5
click at [480, 243] on div "Back Choose Link Home Forest Bathing Legal Notice Privacy Choose file ... [URL]…" at bounding box center [539, 270] width 130 height 119
type input "[URL][DOMAIN_NAME]"
click at [578, 318] on button "Update" at bounding box center [582, 316] width 26 height 11
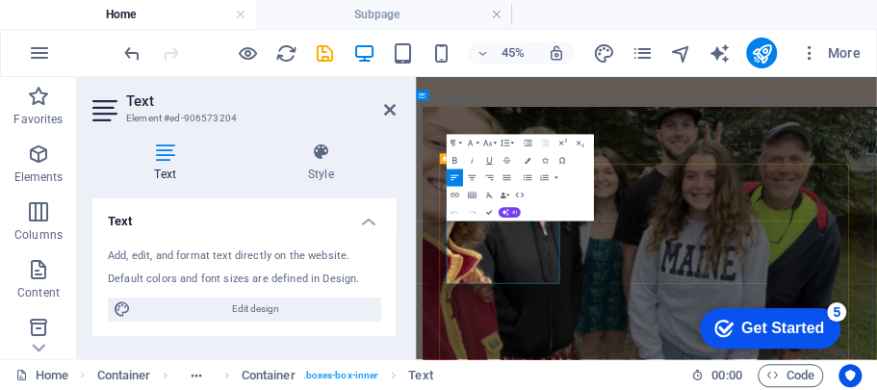
scroll to position [0, 0]
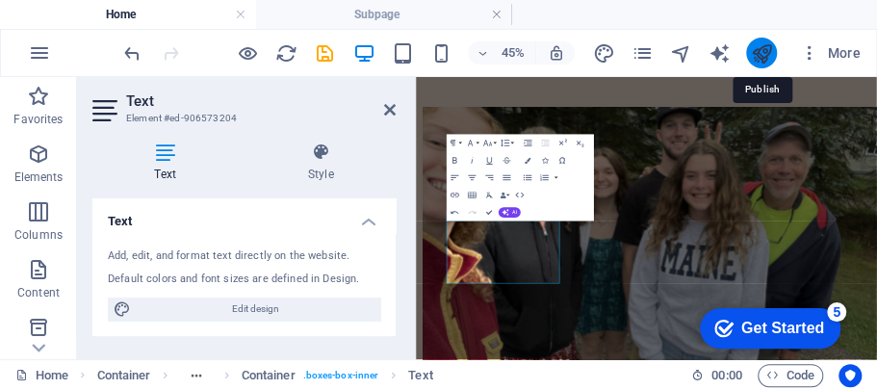
click at [762, 48] on icon "publish" at bounding box center [761, 53] width 22 height 22
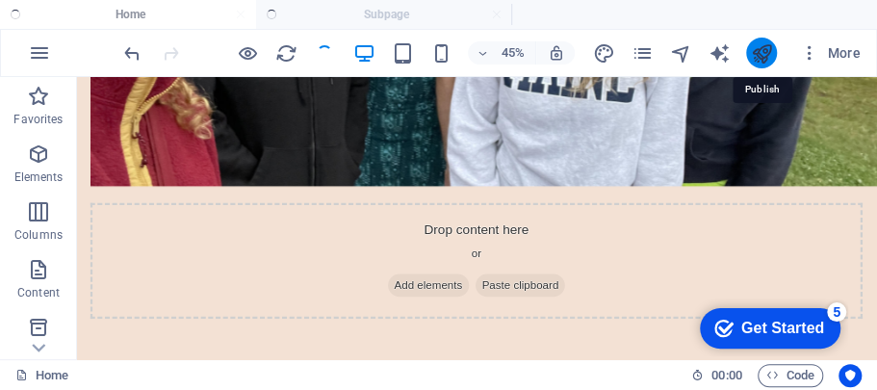
scroll to position [904, 0]
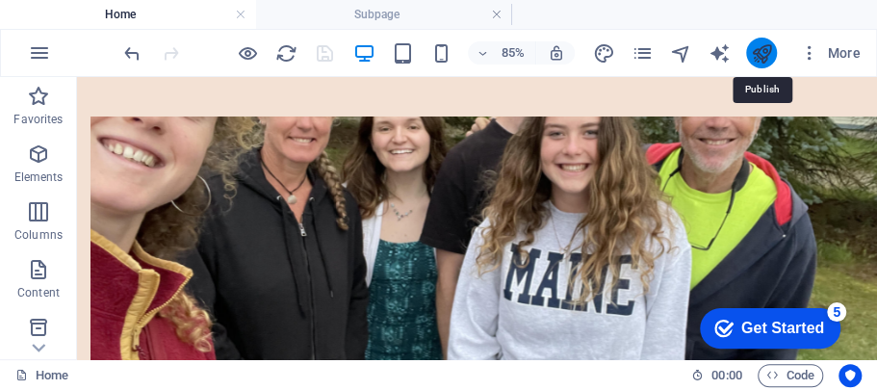
click at [757, 56] on icon "publish" at bounding box center [761, 53] width 22 height 22
